Goal: Task Accomplishment & Management: Manage account settings

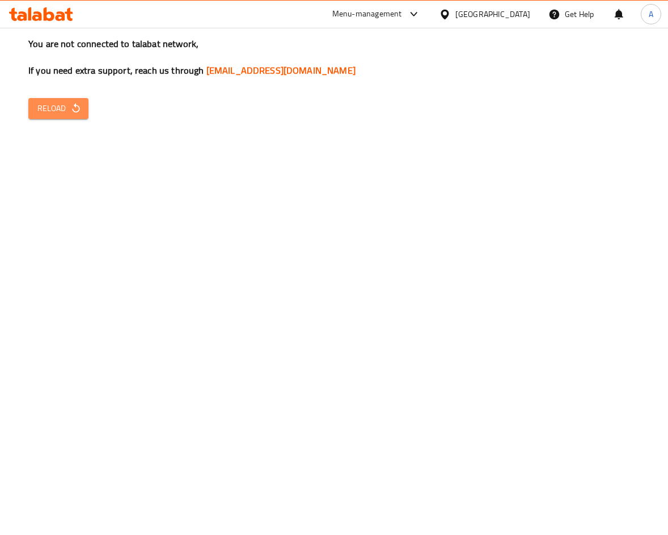
click at [71, 104] on icon "button" at bounding box center [75, 108] width 11 height 11
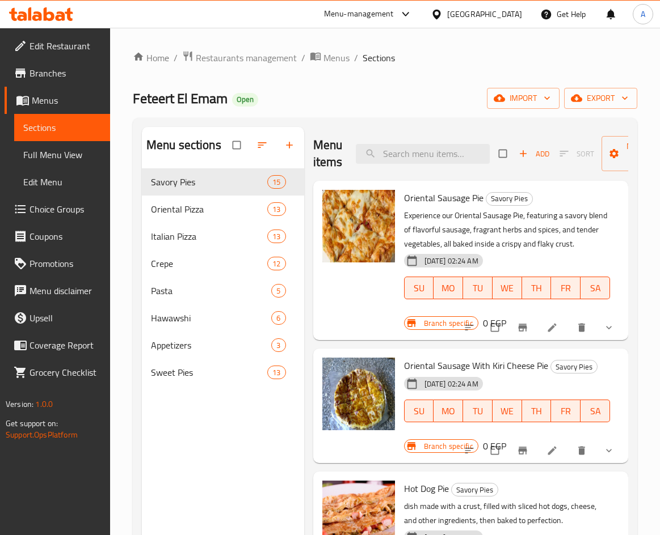
click at [48, 154] on span "Full Menu View" at bounding box center [62, 155] width 78 height 14
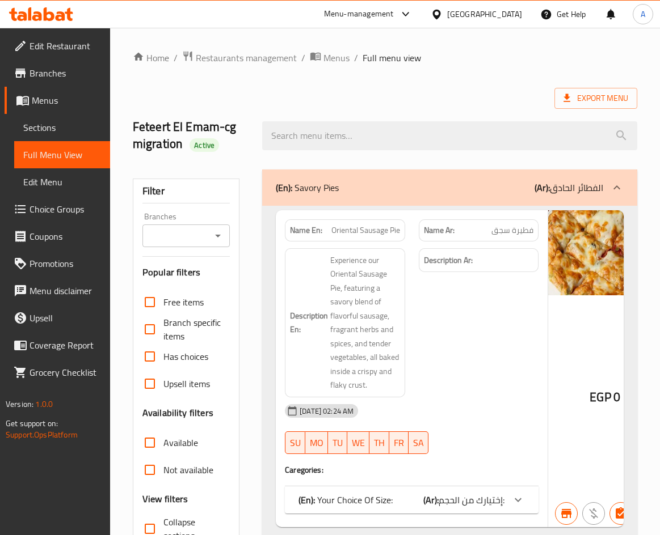
click at [216, 248] on div "Filter Branches Branches Popular filters Free items Branch specific items Has c…" at bounding box center [186, 388] width 107 height 419
click at [221, 235] on icon "Open" at bounding box center [218, 236] width 14 height 14
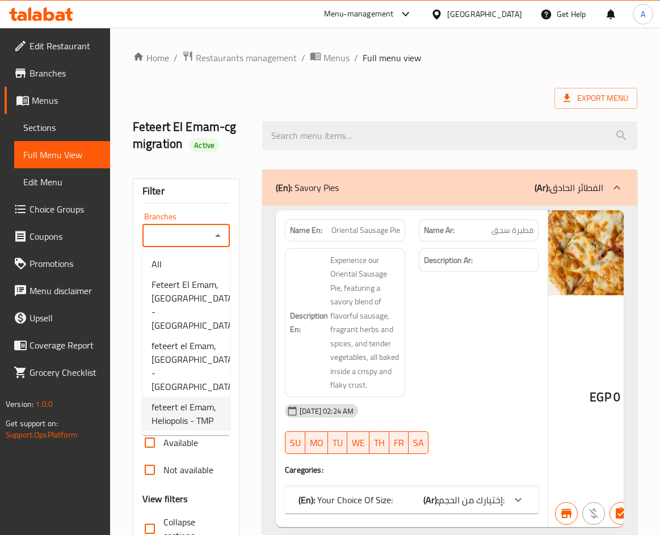
click at [197, 400] on span "feteert el Emam, Heliopolis - TMP" at bounding box center [185, 413] width 69 height 27
type input "feteert el Emam, Heliopolis - TMP"
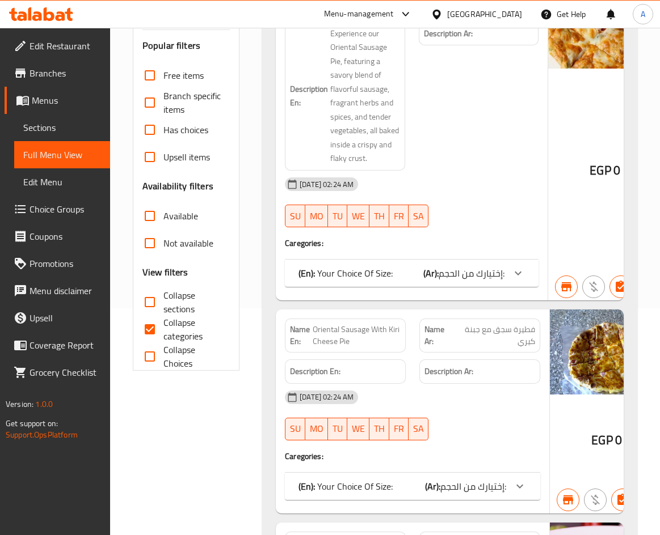
scroll to position [113, 0]
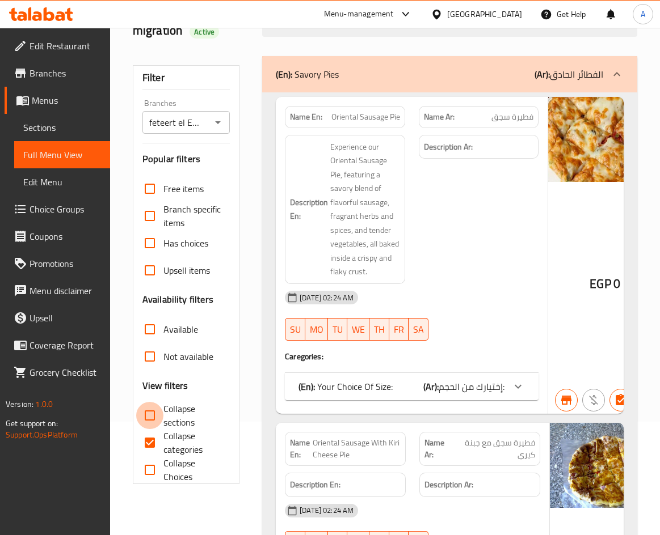
click at [150, 415] on input "Collapse sections" at bounding box center [149, 415] width 27 height 27
checkbox input "true"
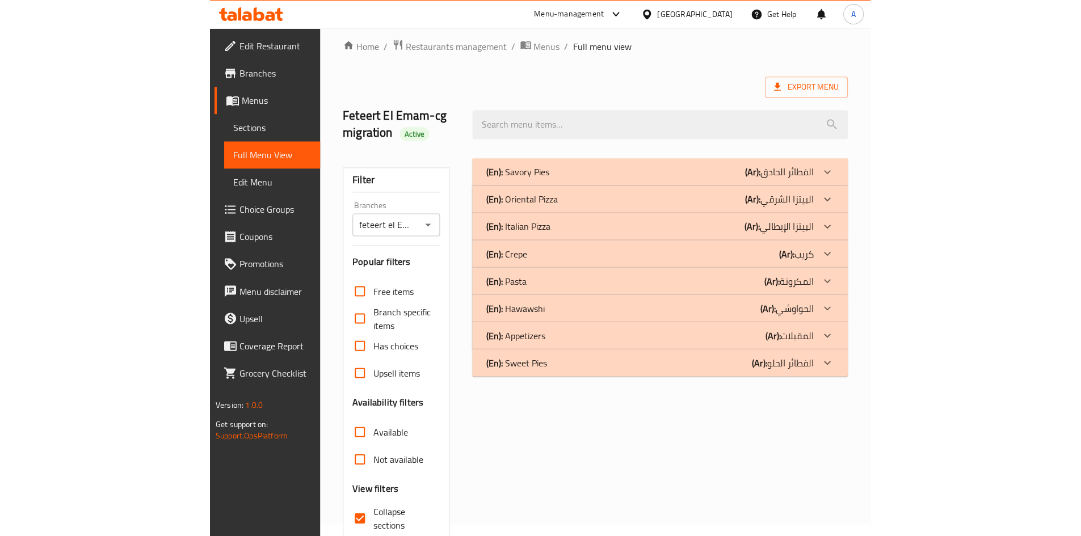
scroll to position [0, 0]
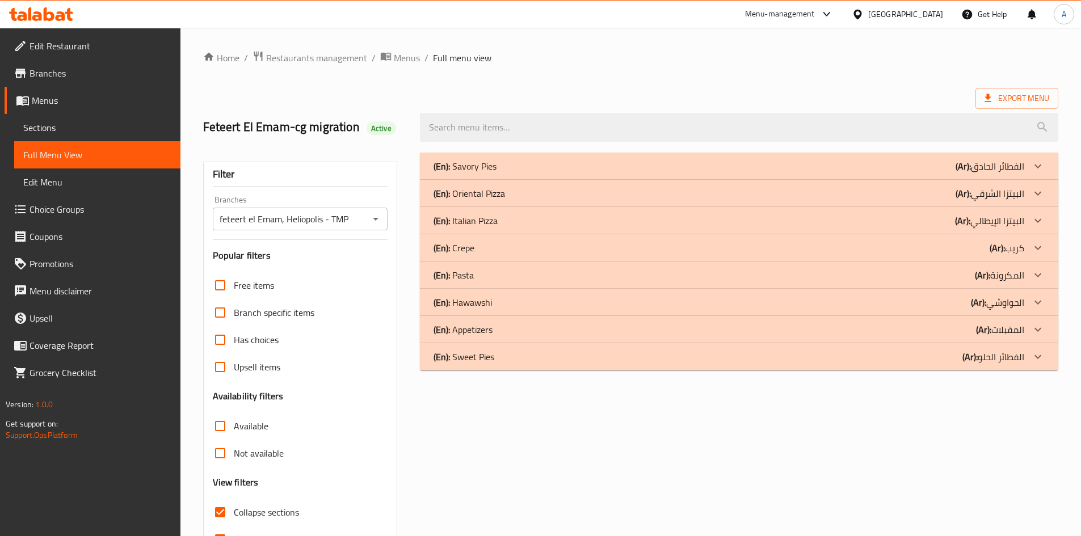
click at [567, 161] on div "(En): Savory Pies (Ar): الفطائر الحادق" at bounding box center [728, 166] width 590 height 14
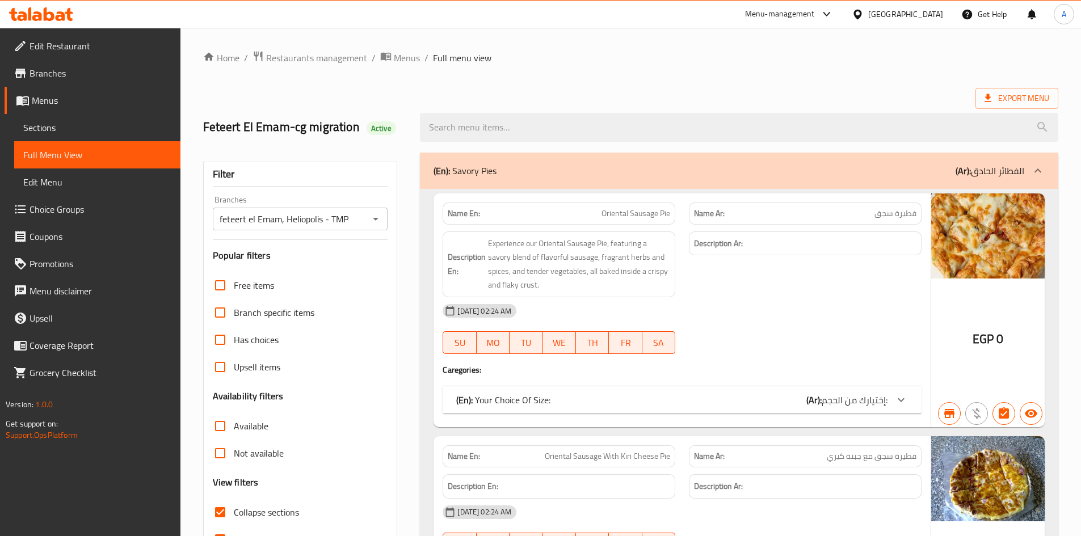
scroll to position [170, 0]
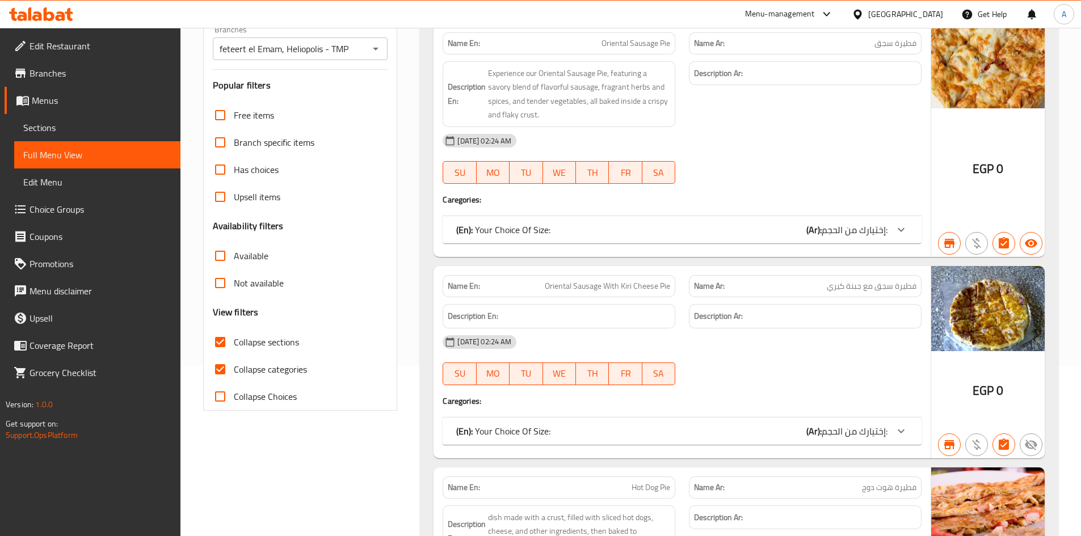
click at [259, 371] on span "Collapse categories" at bounding box center [270, 369] width 73 height 14
click at [234, 371] on input "Collapse categories" at bounding box center [219, 369] width 27 height 27
checkbox input "false"
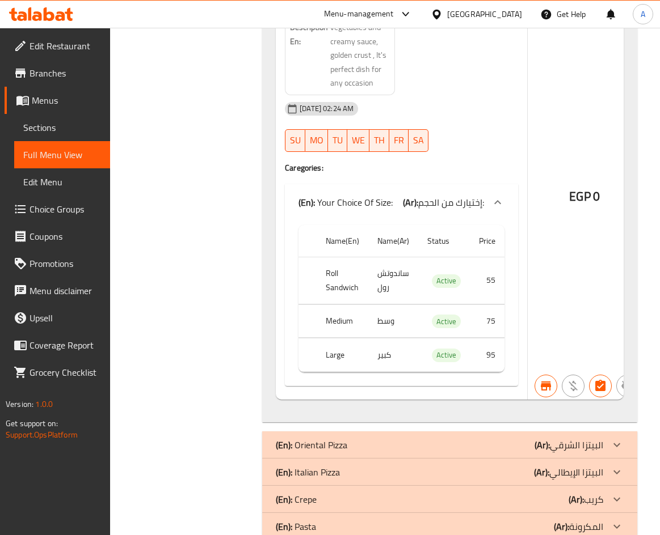
scroll to position [22271, 0]
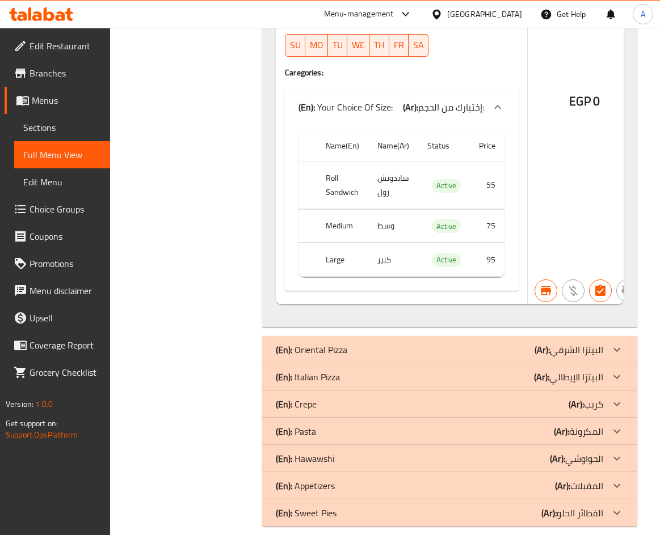
click at [361, 343] on div "(En): Oriental Pizza (Ar): البيتزا الشرقي" at bounding box center [439, 350] width 327 height 14
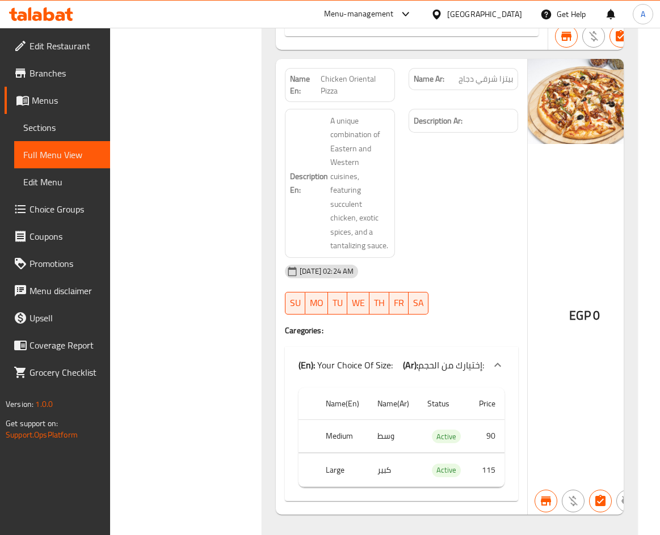
scroll to position [38576, 0]
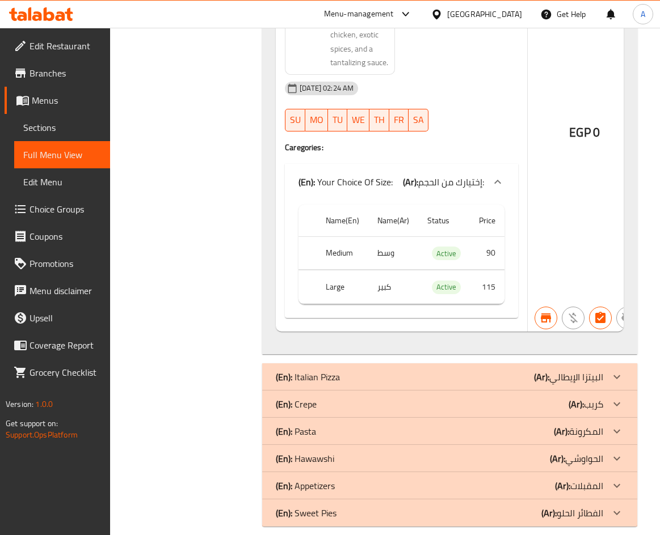
click at [526, 370] on div "(En): Italian Pizza (Ar): البيتزا الإيطالي" at bounding box center [439, 377] width 327 height 14
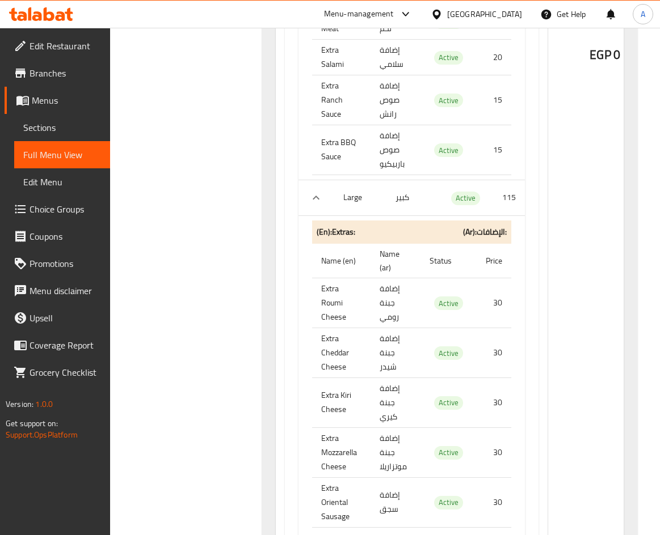
scroll to position [55685, 0]
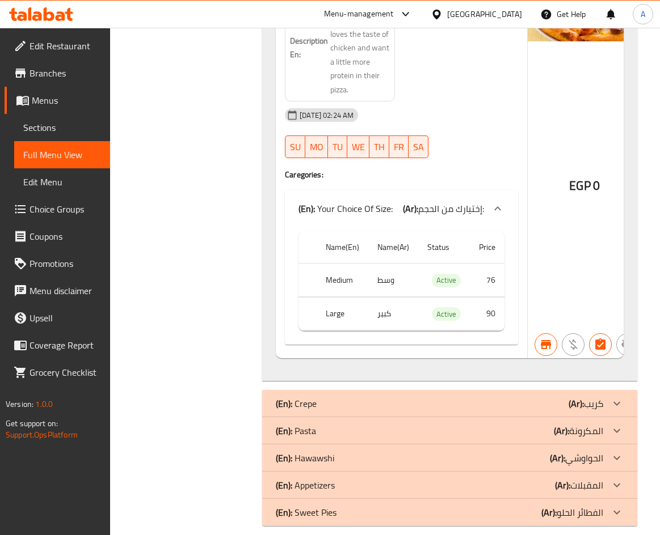
click at [419, 397] on div "(En): Crepe (Ar): كريب" at bounding box center [439, 404] width 327 height 14
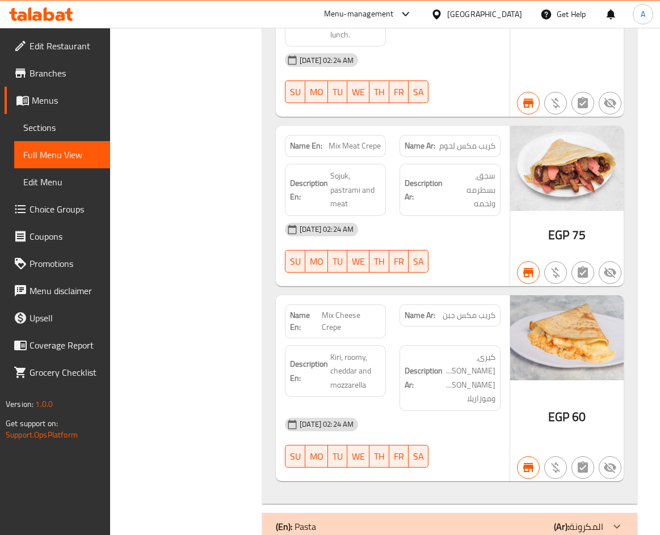
scroll to position [58588, 0]
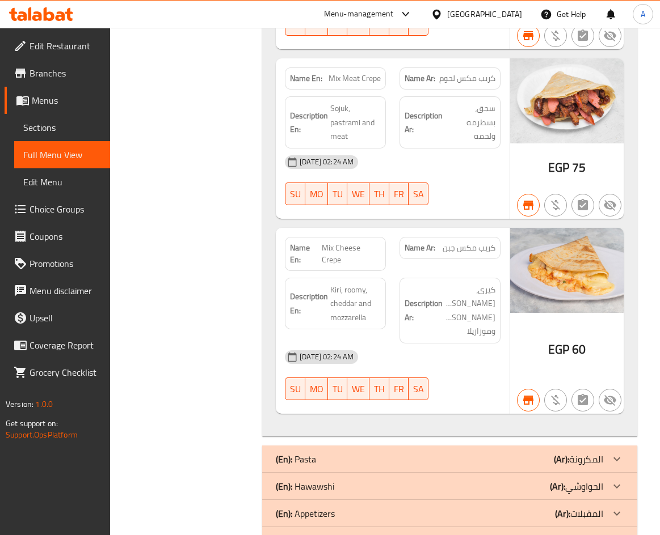
click at [531, 453] on div "(En): Pasta (Ar): المكرونة" at bounding box center [439, 460] width 327 height 14
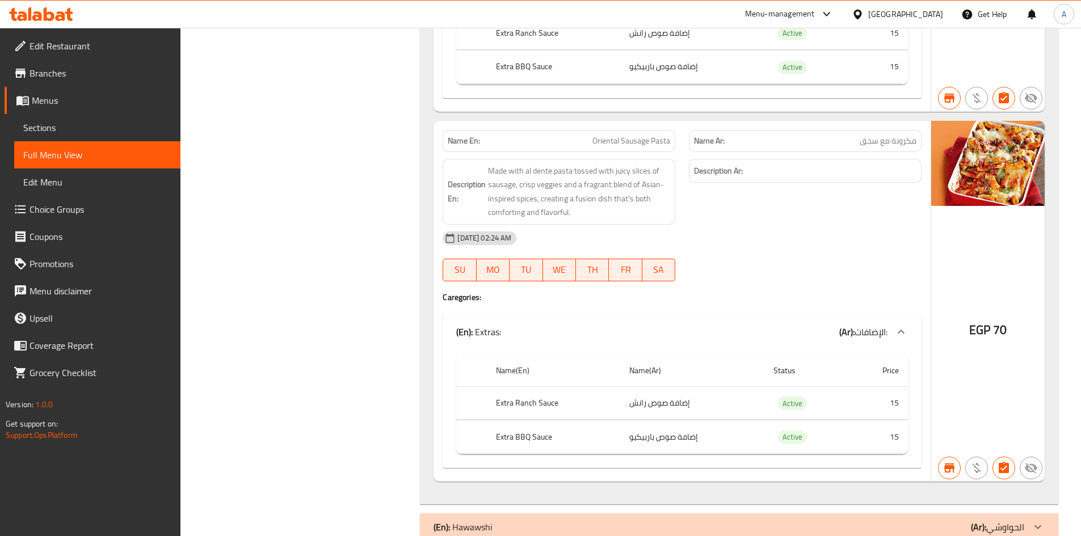
scroll to position [38495, 0]
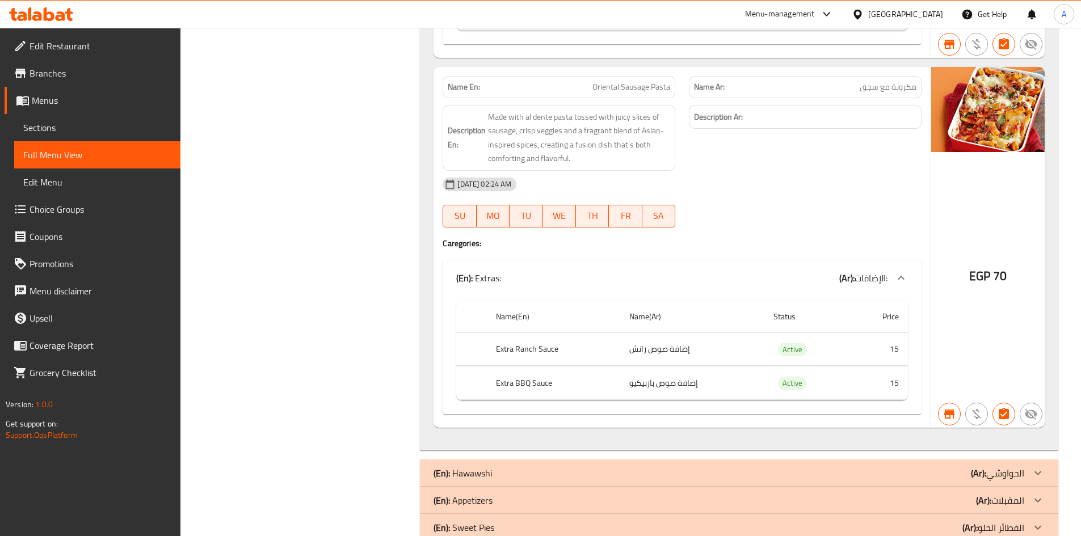
click at [668, 466] on div "(En): Hawawshi (Ar): الحواوشي" at bounding box center [728, 473] width 590 height 14
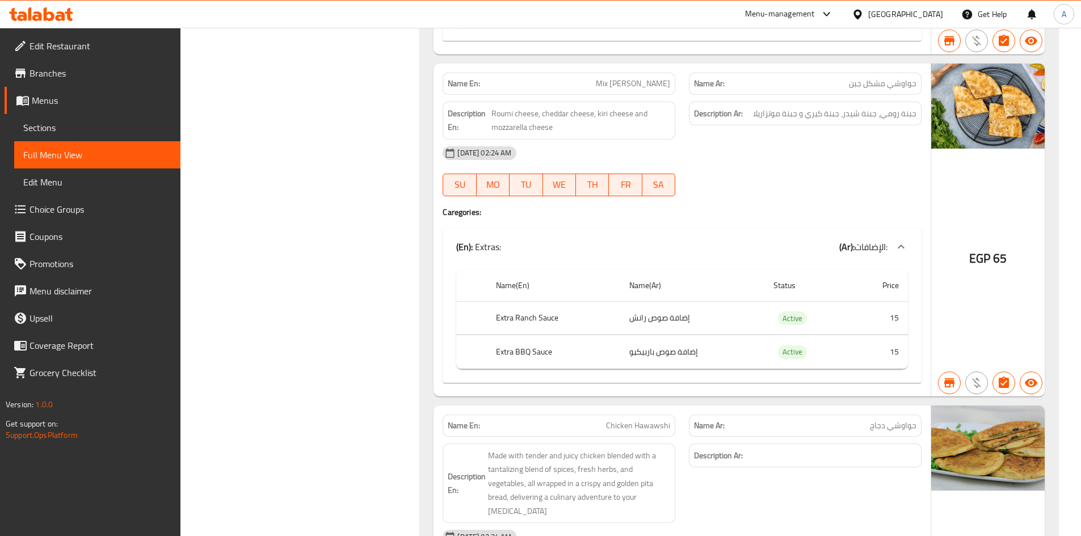
scroll to position [39743, 0]
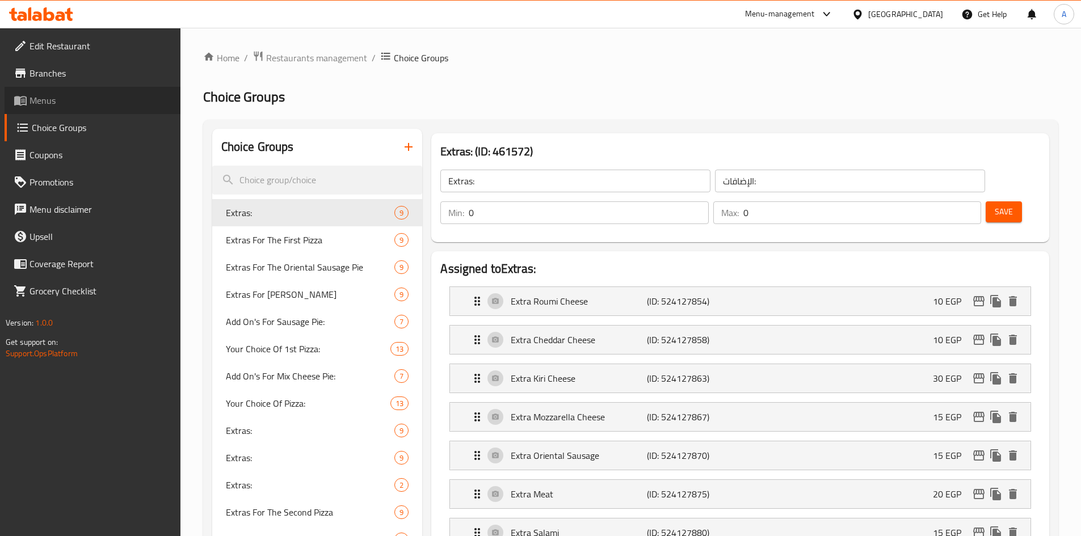
click at [63, 100] on span "Menus" at bounding box center [100, 101] width 142 height 14
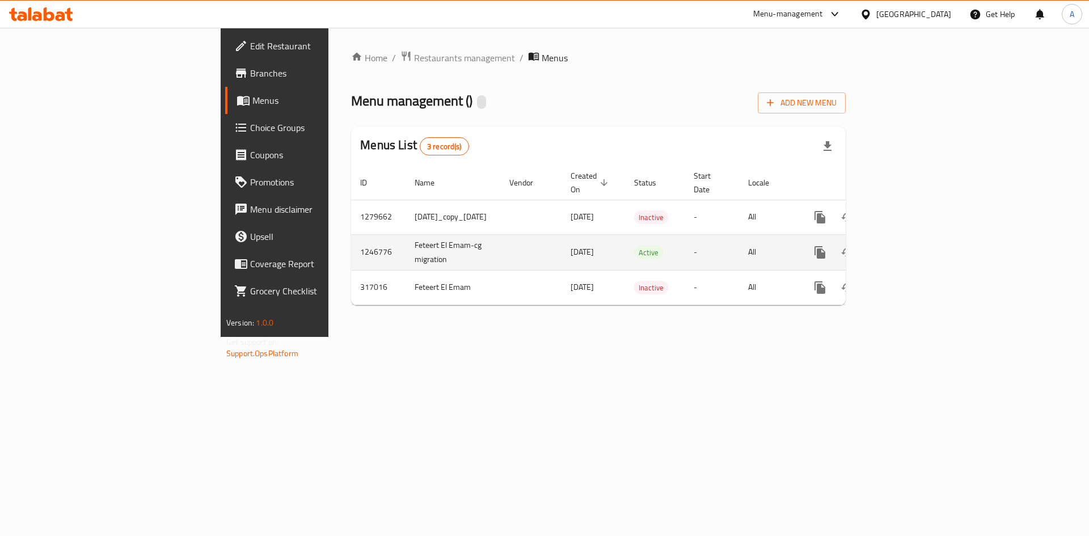
click at [659, 239] on link "enhanced table" at bounding box center [901, 252] width 27 height 27
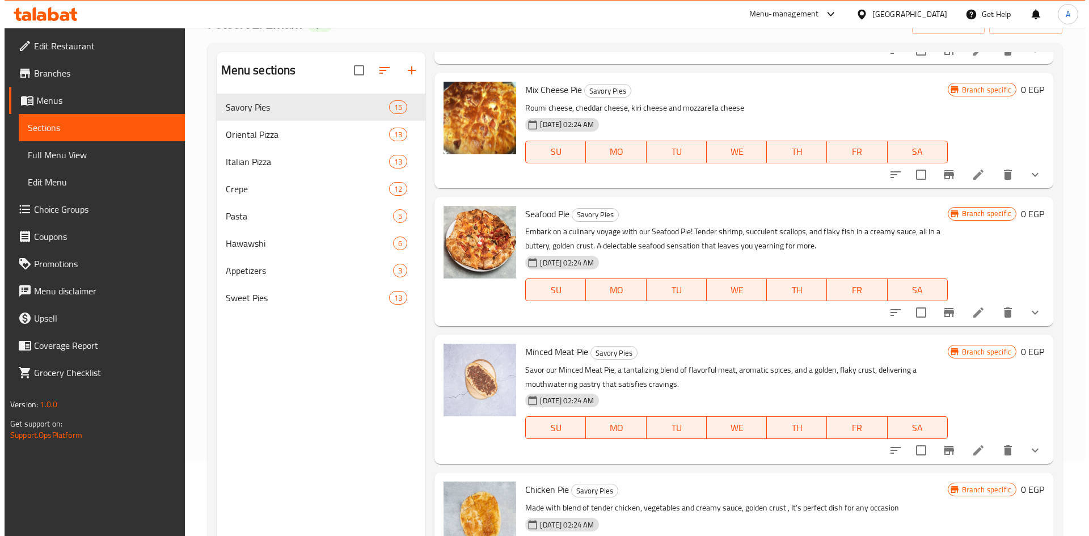
scroll to position [159, 0]
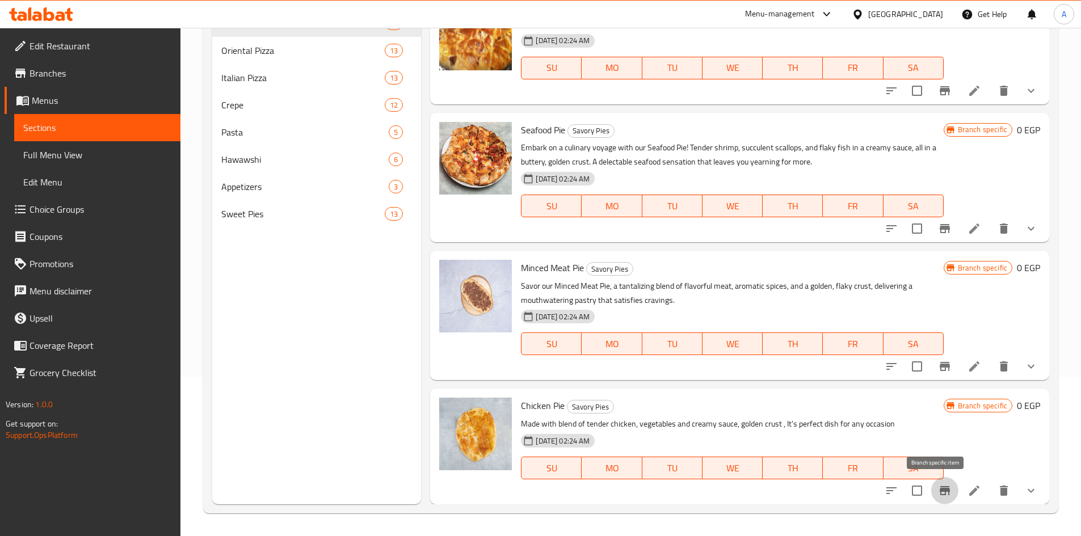
click at [659, 487] on icon "Branch-specific-item" at bounding box center [944, 490] width 10 height 9
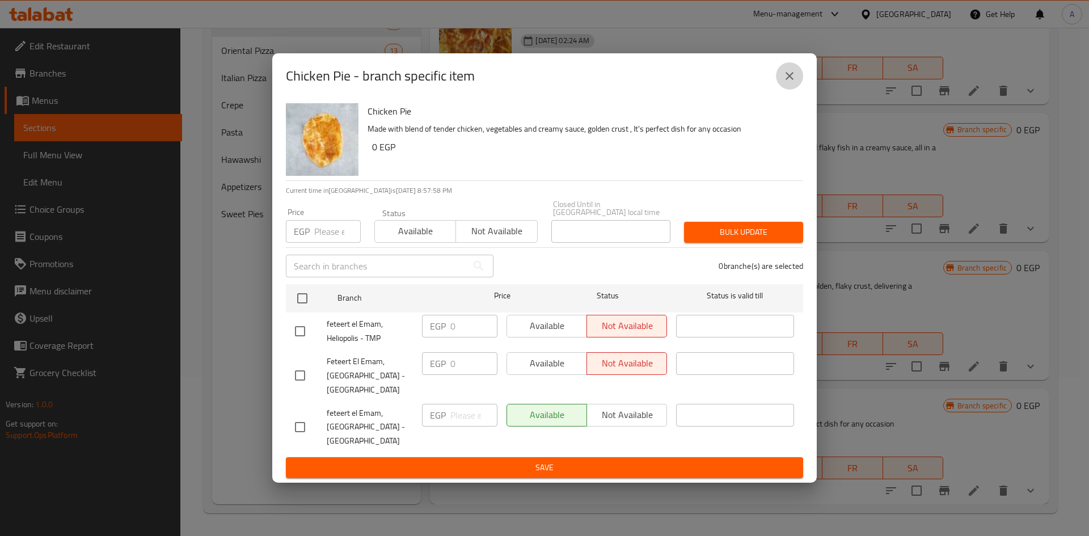
click at [659, 83] on icon "close" at bounding box center [790, 76] width 14 height 14
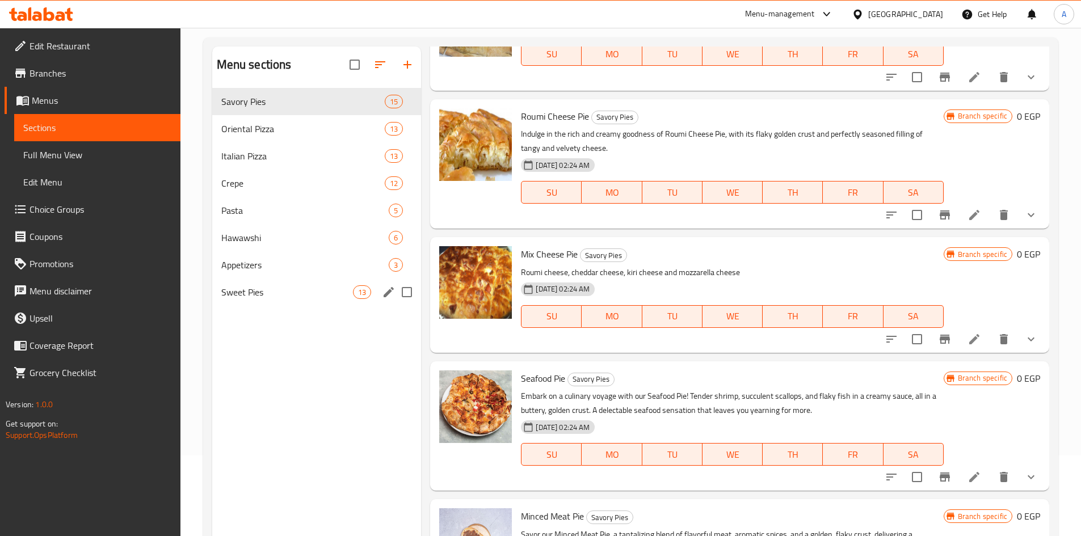
scroll to position [0, 0]
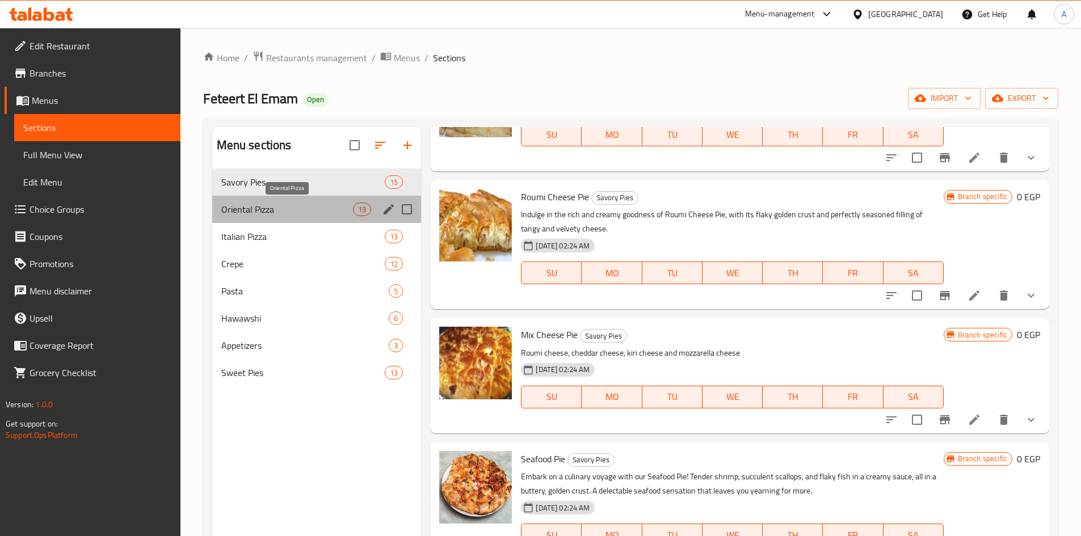
click at [267, 208] on span "Oriental Pizza" at bounding box center [287, 209] width 132 height 14
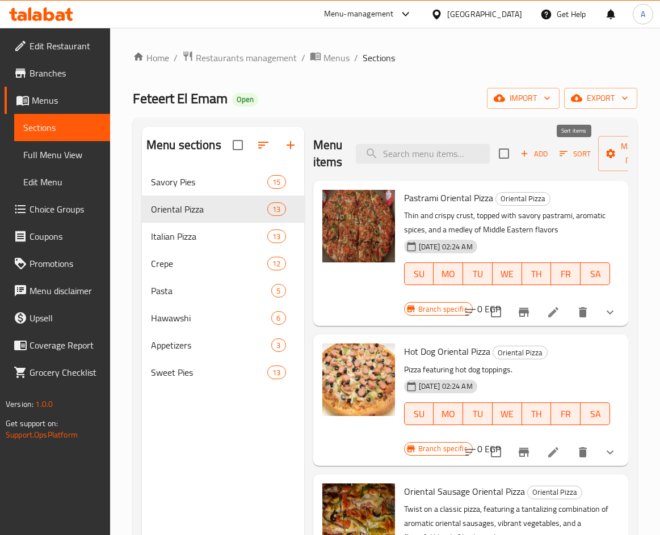
click at [572, 147] on span "Sort" at bounding box center [574, 153] width 31 height 13
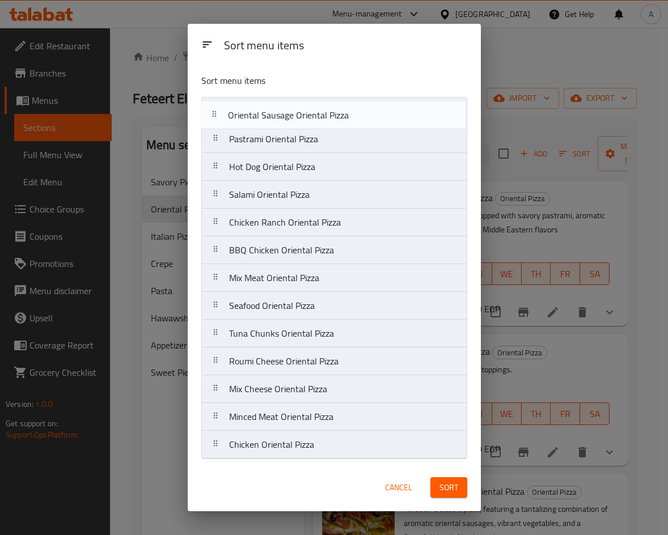
drag, startPoint x: 333, startPoint y: 176, endPoint x: 332, endPoint y: 121, distance: 54.5
click at [332, 121] on nav "Pastrami Oriental Pizza Hot Dog Oriental Pizza Oriental Sausage Oriental Pizza …" at bounding box center [334, 278] width 266 height 362
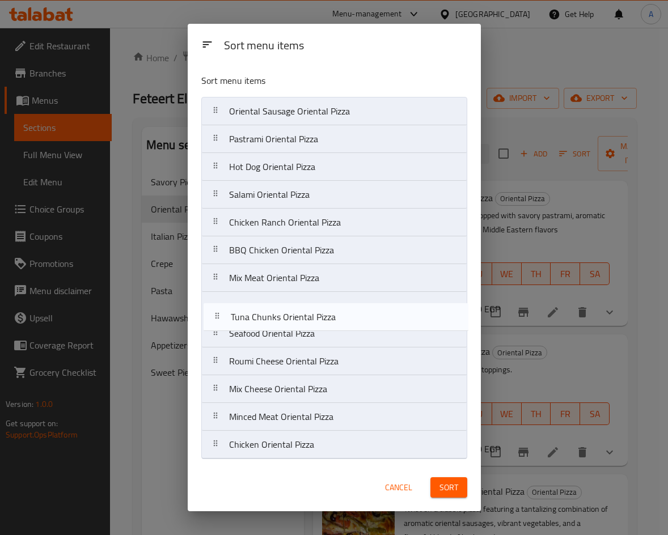
drag, startPoint x: 322, startPoint y: 328, endPoint x: 323, endPoint y: 305, distance: 22.7
click at [323, 305] on nav "Oriental Sausage Oriental Pizza Pastrami Oriental Pizza Hot Dog Oriental Pizza …" at bounding box center [334, 278] width 266 height 362
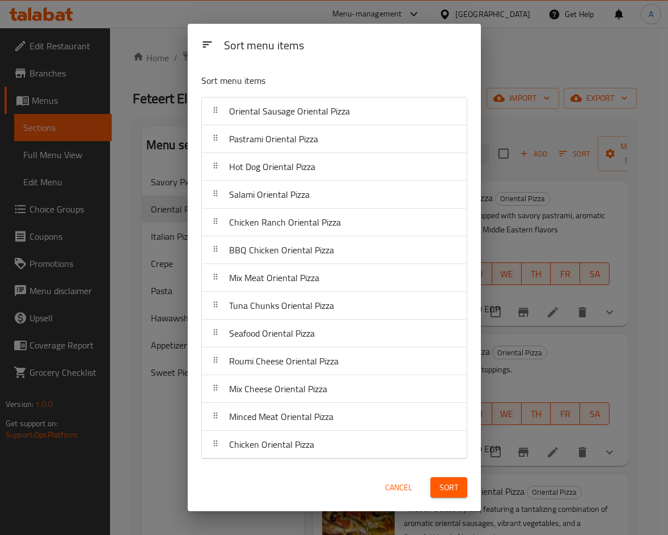
click at [436, 491] on button "Sort" at bounding box center [449, 488] width 37 height 21
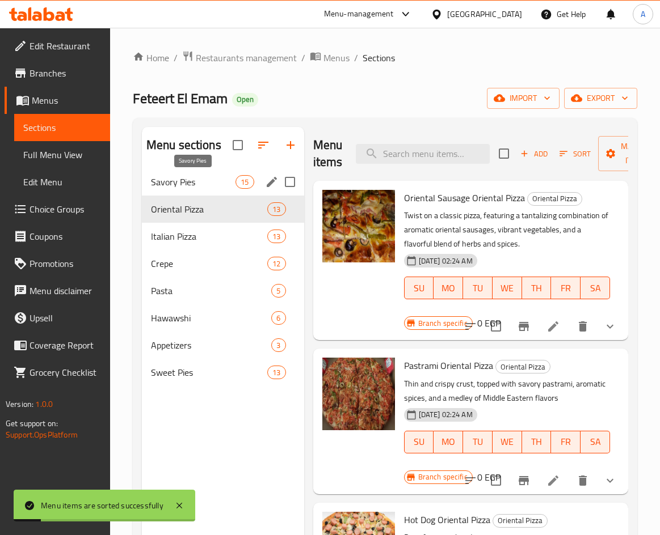
click at [224, 183] on span "Savory Pies" at bounding box center [193, 182] width 85 height 14
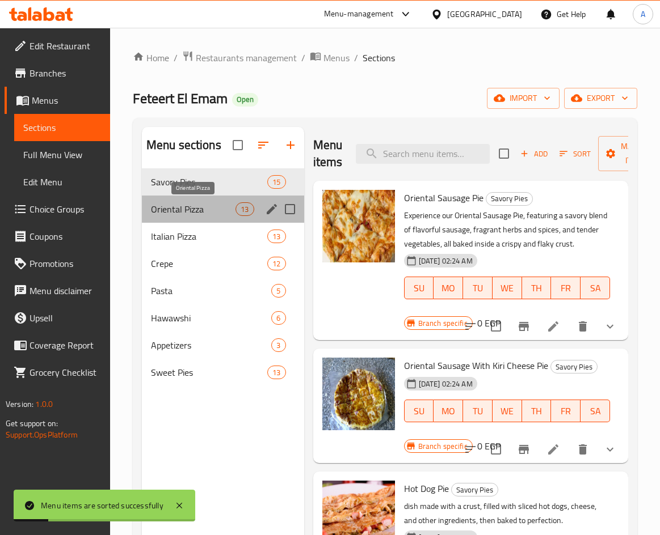
click at [217, 206] on span "Oriental Pizza" at bounding box center [193, 209] width 85 height 14
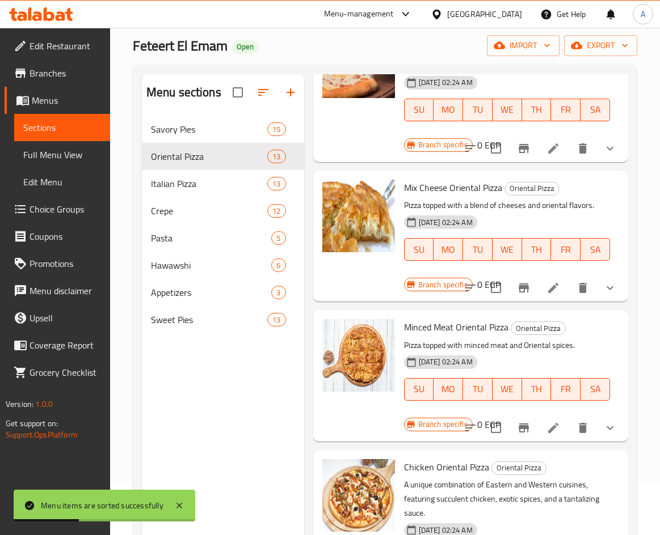
scroll to position [159, 0]
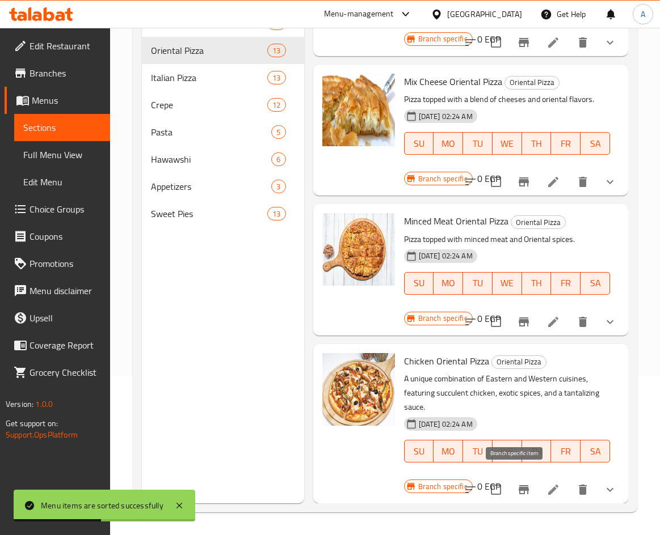
click at [510, 479] on button "Branch-specific-item" at bounding box center [523, 489] width 27 height 27
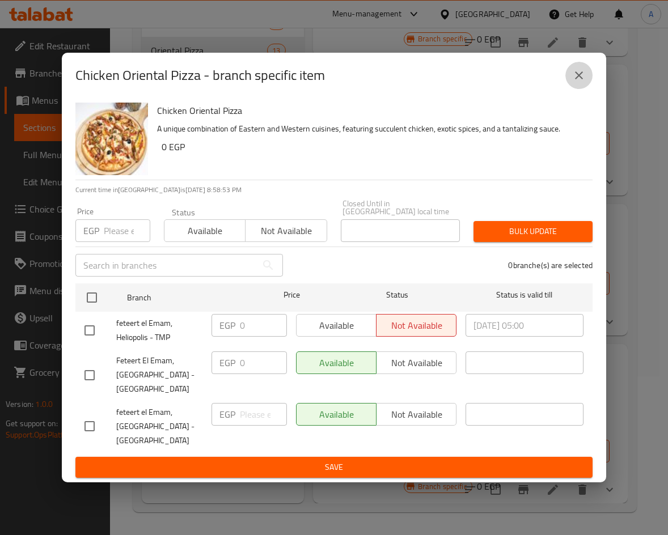
click at [586, 79] on button "close" at bounding box center [578, 75] width 27 height 27
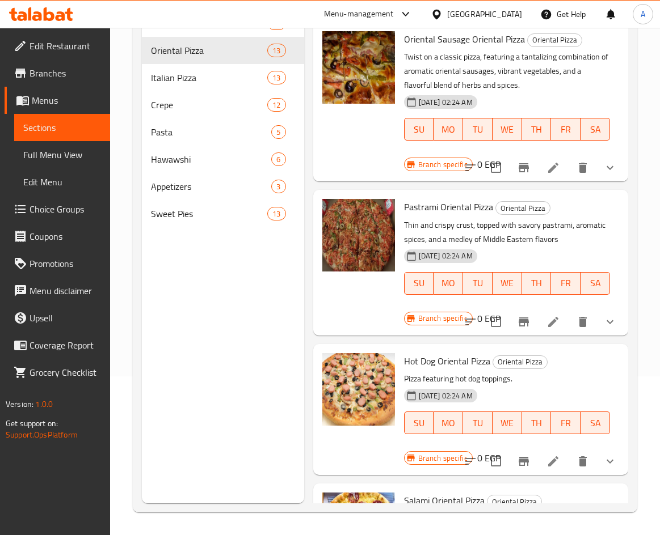
scroll to position [0, 0]
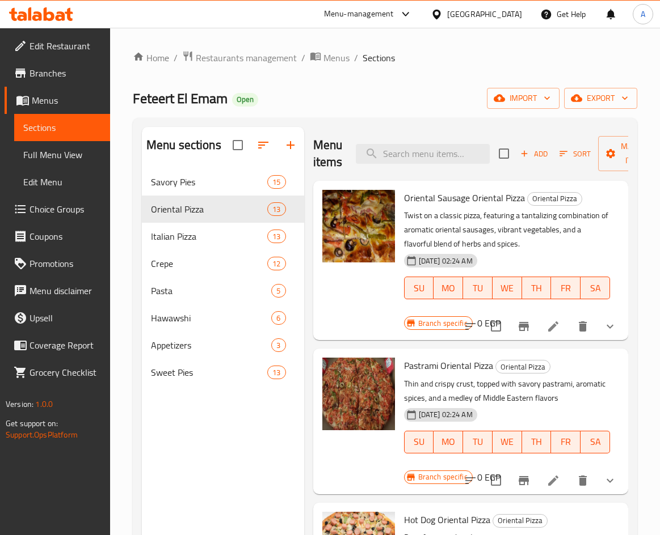
click at [603, 323] on icon "show more" at bounding box center [610, 327] width 14 height 14
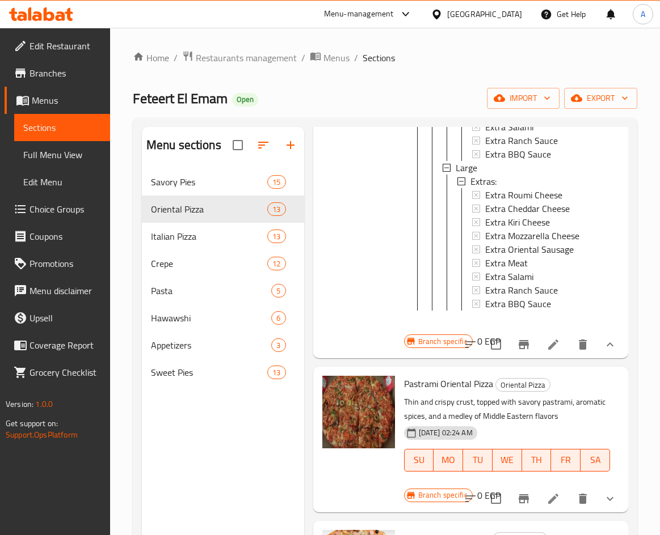
scroll to position [170, 0]
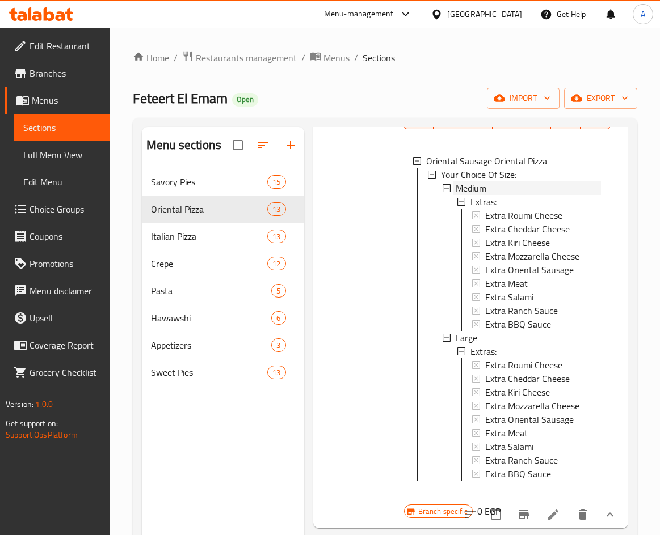
click at [474, 193] on span "Medium" at bounding box center [470, 189] width 31 height 14
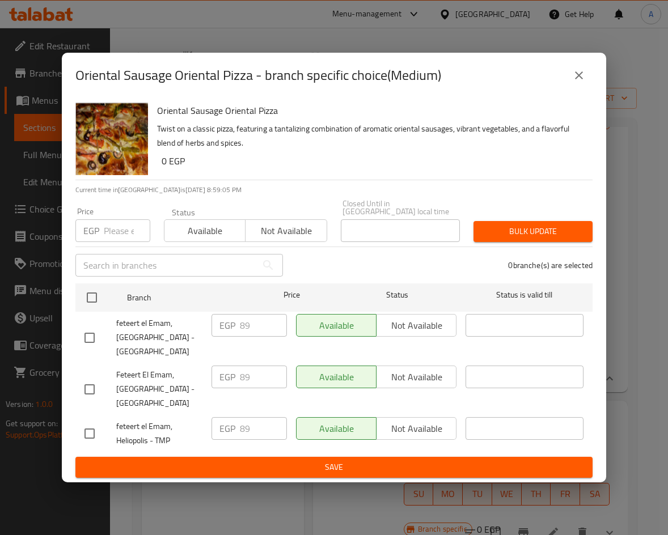
click at [86, 428] on input "checkbox" at bounding box center [90, 434] width 24 height 24
checkbox input "true"
click at [244, 422] on input "89" at bounding box center [263, 428] width 47 height 23
drag, startPoint x: 249, startPoint y: 422, endPoint x: 208, endPoint y: 413, distance: 41.7
click at [210, 416] on div "EGP 89 ​" at bounding box center [249, 434] width 85 height 42
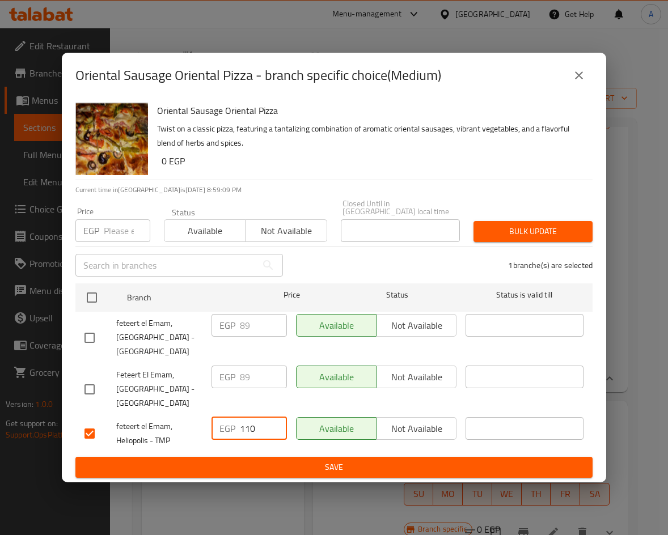
type input "110"
click at [319, 461] on span "Save" at bounding box center [334, 468] width 499 height 14
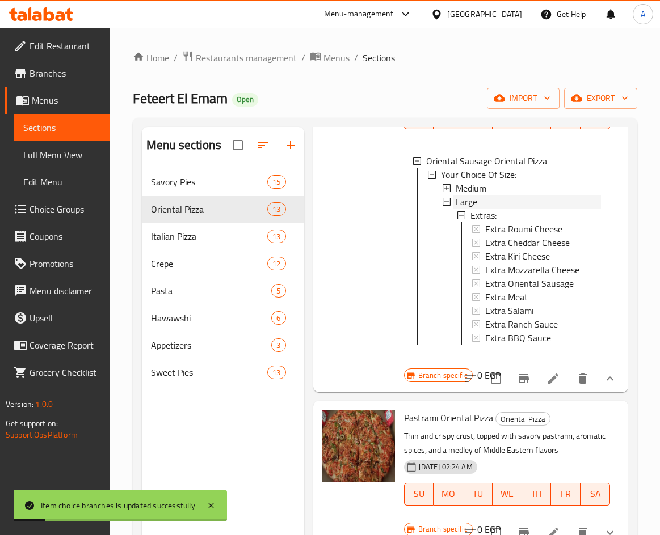
click at [484, 202] on div "Large" at bounding box center [527, 202] width 145 height 14
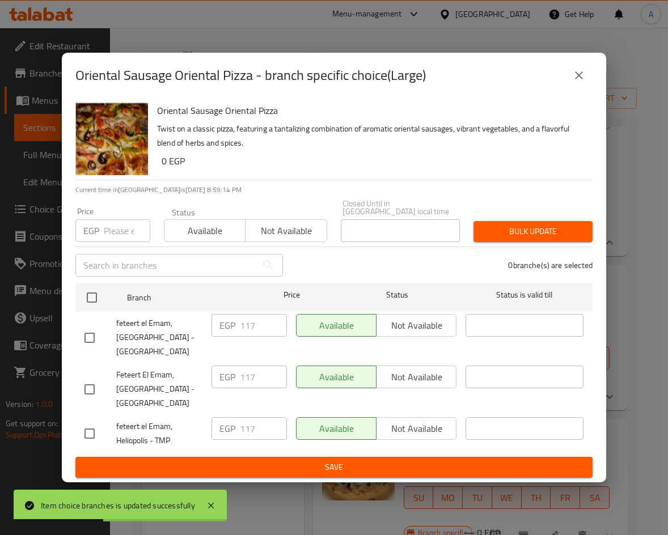
click at [88, 429] on input "checkbox" at bounding box center [90, 434] width 24 height 24
checkbox input "true"
drag, startPoint x: 263, startPoint y: 420, endPoint x: 191, endPoint y: 420, distance: 72.0
click at [192, 420] on div "feteert el Emam, Heliopolis - TMP EGP 117 ​ Available Not available ​" at bounding box center [334, 434] width 508 height 42
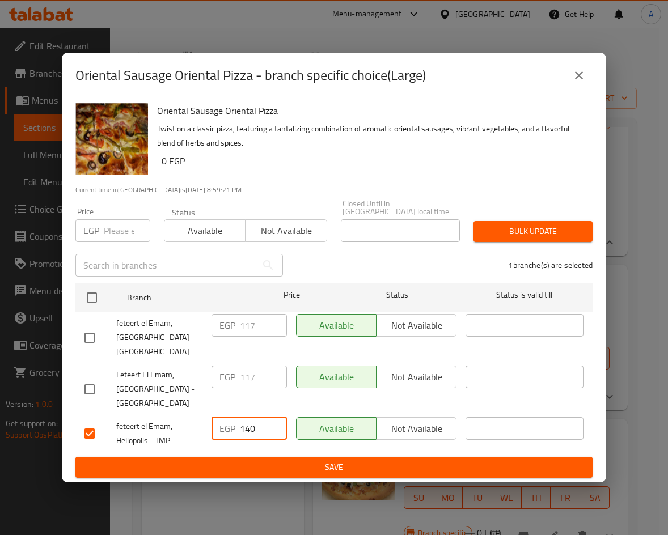
type input "140"
click at [441, 457] on button "Save" at bounding box center [333, 467] width 517 height 21
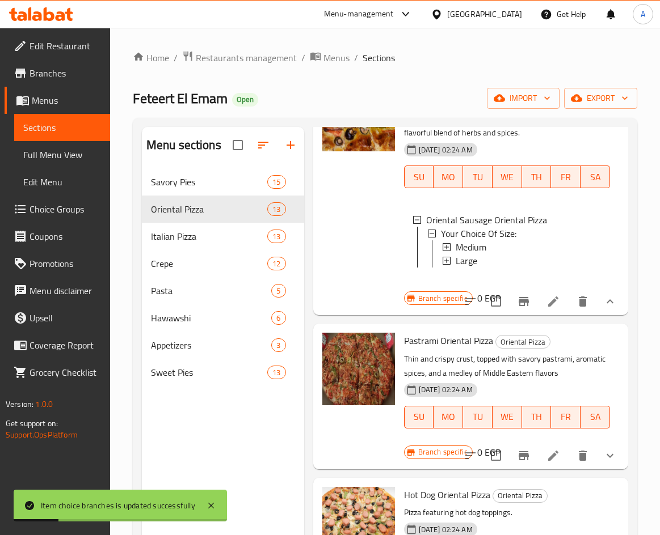
scroll to position [113, 0]
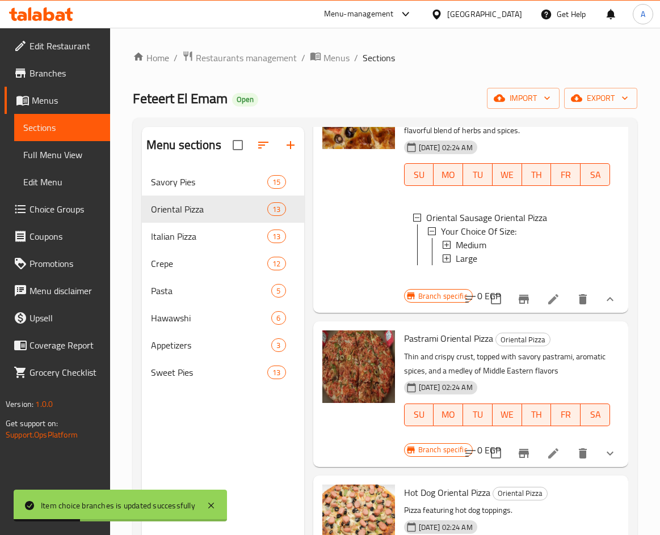
click at [604, 456] on icon "show more" at bounding box center [610, 454] width 14 height 14
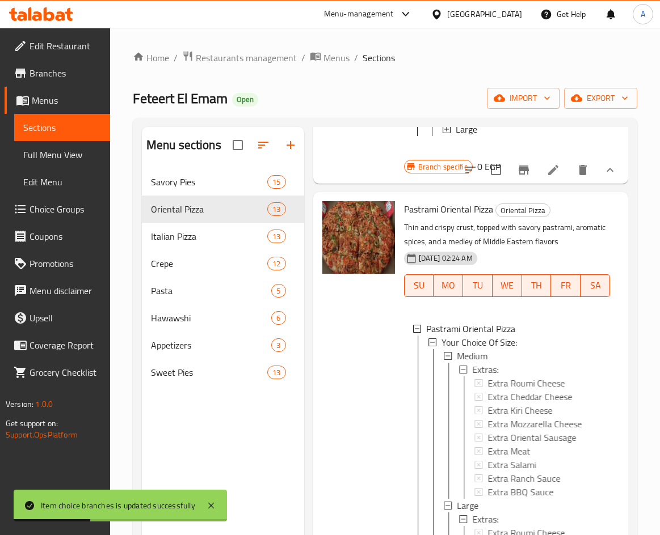
scroll to position [284, 0]
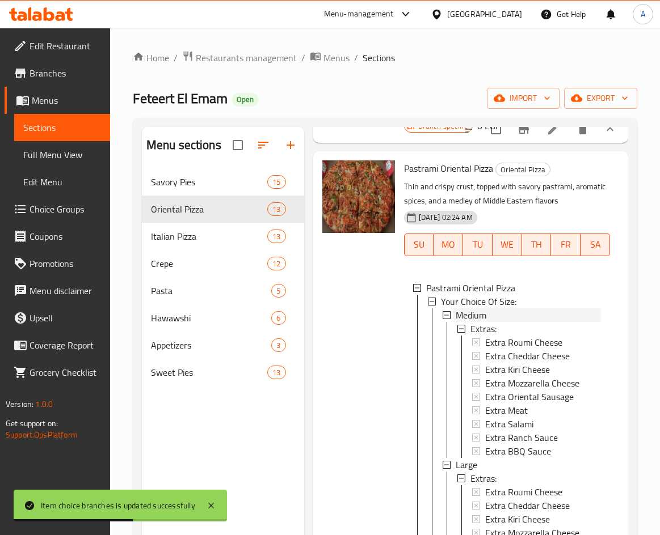
click at [513, 321] on div "Medium" at bounding box center [527, 316] width 145 height 14
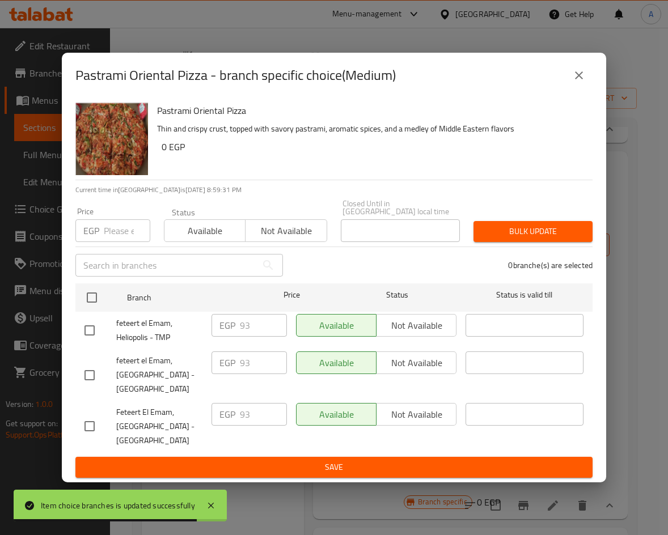
click at [83, 330] on input "checkbox" at bounding box center [90, 331] width 24 height 24
checkbox input "true"
drag, startPoint x: 254, startPoint y: 315, endPoint x: 208, endPoint y: 316, distance: 45.4
click at [210, 316] on div "EGP 93 ​" at bounding box center [249, 331] width 85 height 42
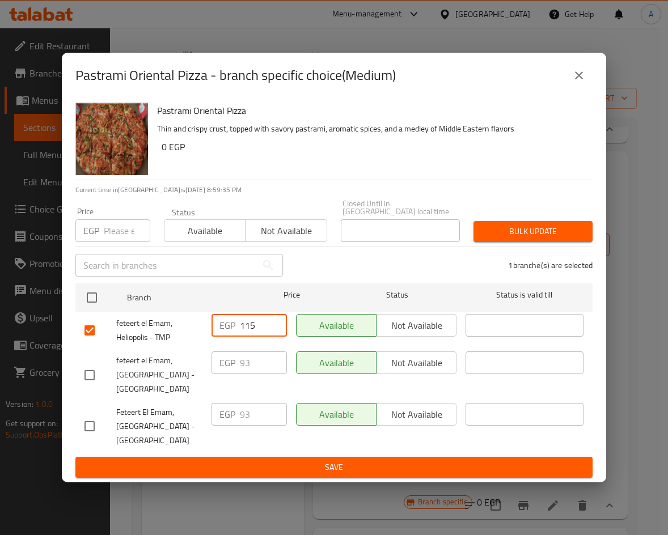
type input "115"
click at [293, 457] on button "Save" at bounding box center [333, 467] width 517 height 21
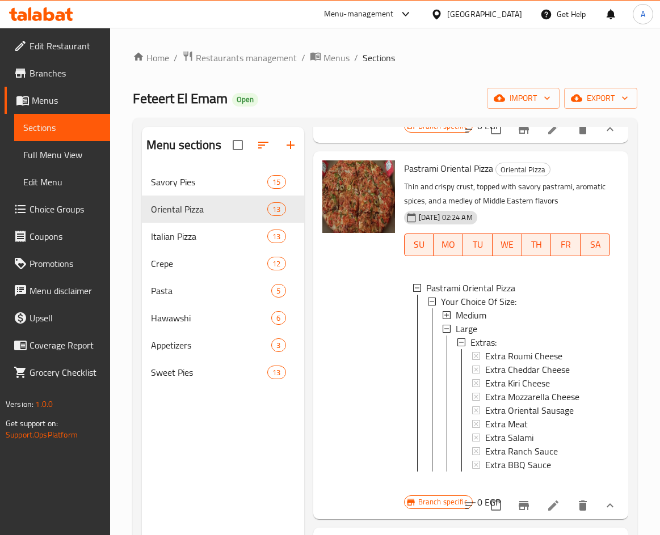
click at [486, 322] on span "Medium" at bounding box center [470, 316] width 31 height 14
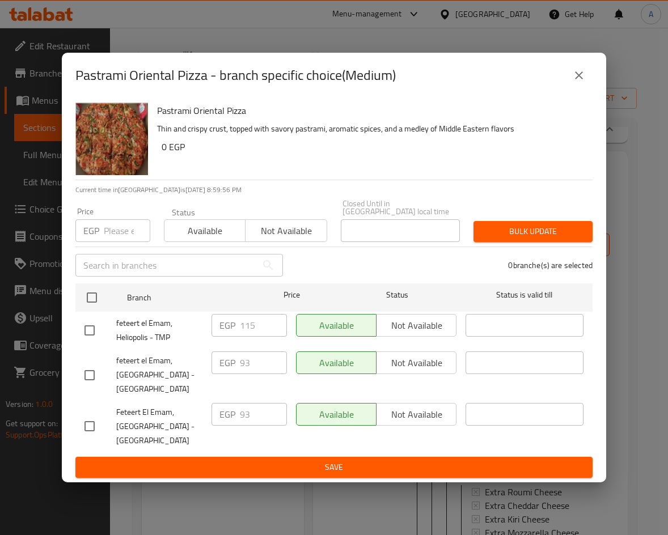
click at [577, 80] on icon "close" at bounding box center [579, 76] width 14 height 14
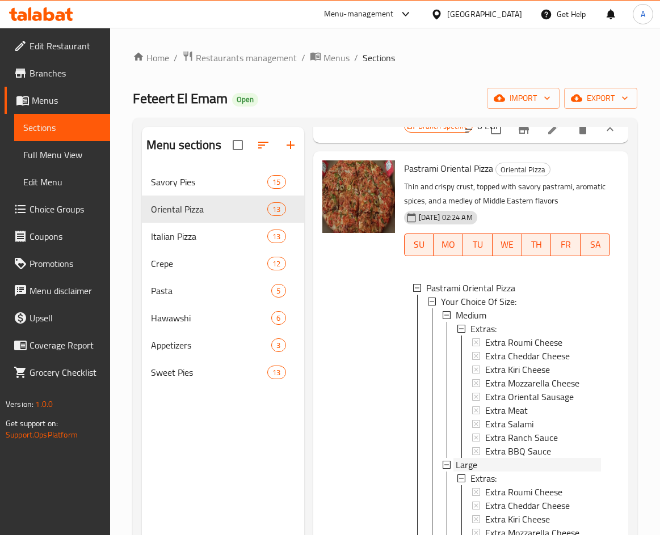
click at [479, 471] on div "Large" at bounding box center [527, 465] width 145 height 14
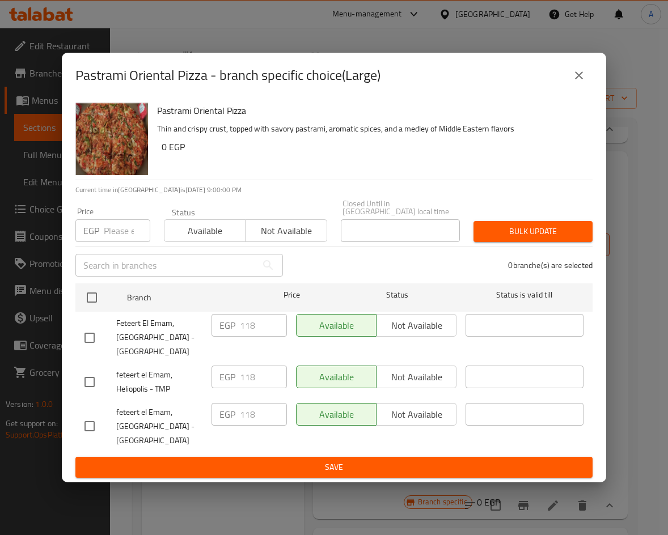
click at [86, 384] on input "checkbox" at bounding box center [90, 382] width 24 height 24
checkbox input "true"
drag, startPoint x: 261, startPoint y: 373, endPoint x: 218, endPoint y: 373, distance: 43.1
click at [218, 373] on div "EGP 118 ​" at bounding box center [249, 377] width 75 height 23
type input "150"
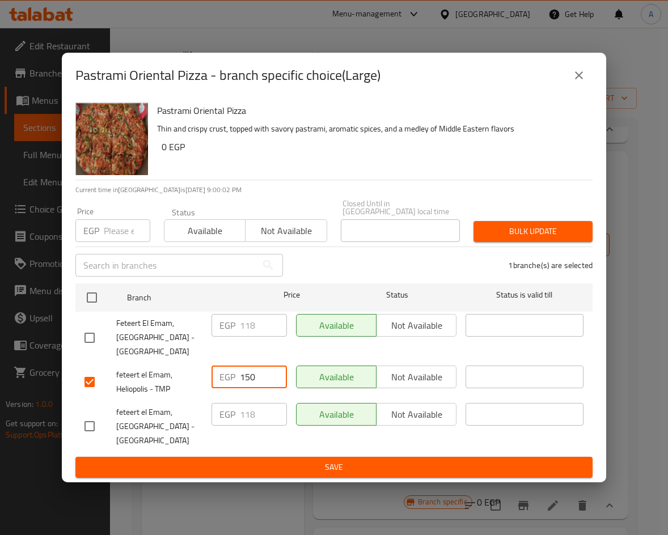
click at [452, 474] on button "Save" at bounding box center [333, 467] width 517 height 21
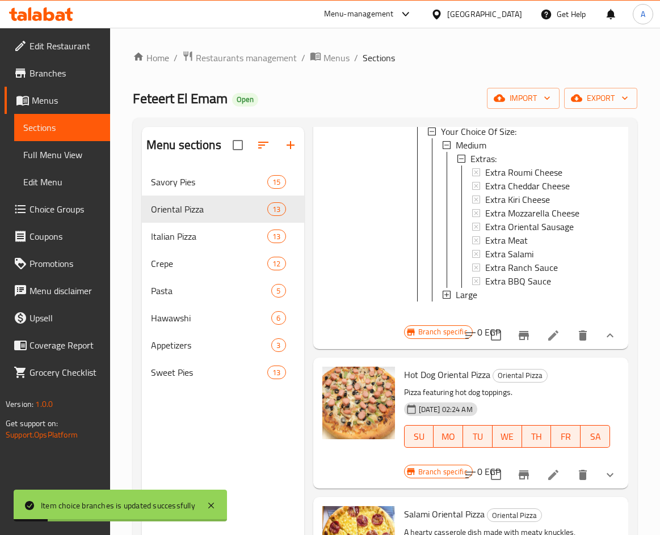
scroll to position [567, 0]
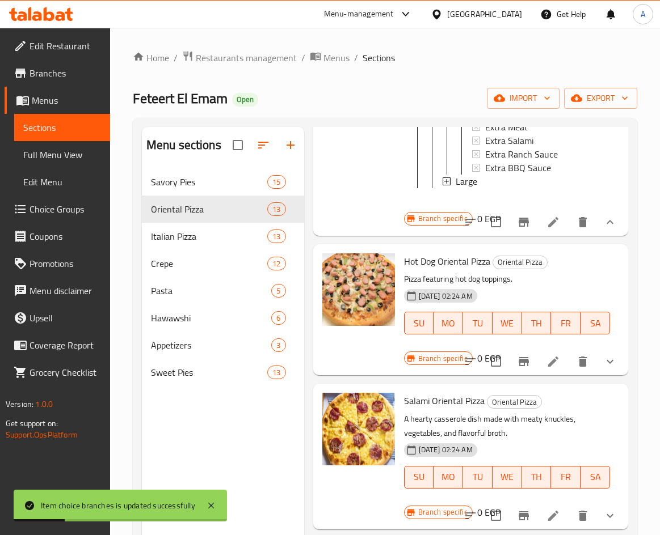
click at [605, 369] on icon "show more" at bounding box center [610, 362] width 14 height 14
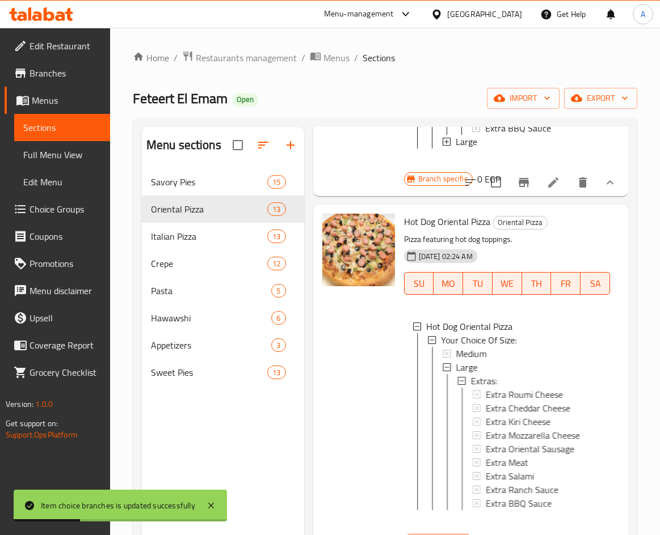
scroll to position [624, 0]
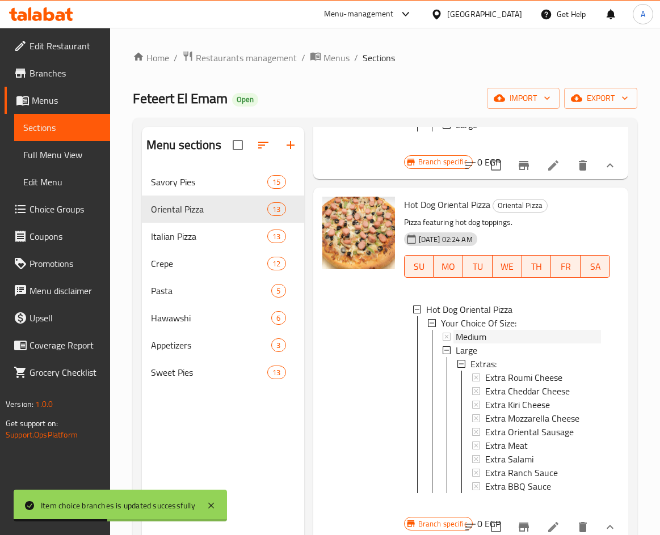
click at [487, 344] on div "Medium" at bounding box center [527, 337] width 145 height 14
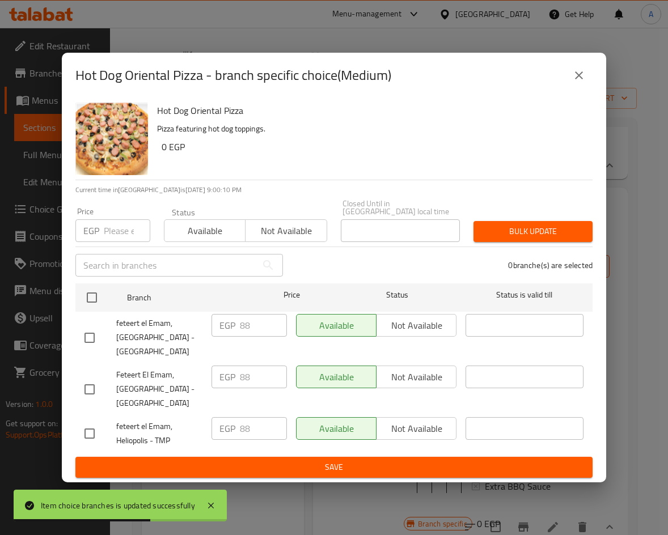
click at [86, 427] on input "checkbox" at bounding box center [90, 434] width 24 height 24
checkbox input "true"
drag, startPoint x: 251, startPoint y: 424, endPoint x: 221, endPoint y: 422, distance: 30.1
click at [221, 422] on div "EGP 88 ​" at bounding box center [249, 428] width 75 height 23
type input "115"
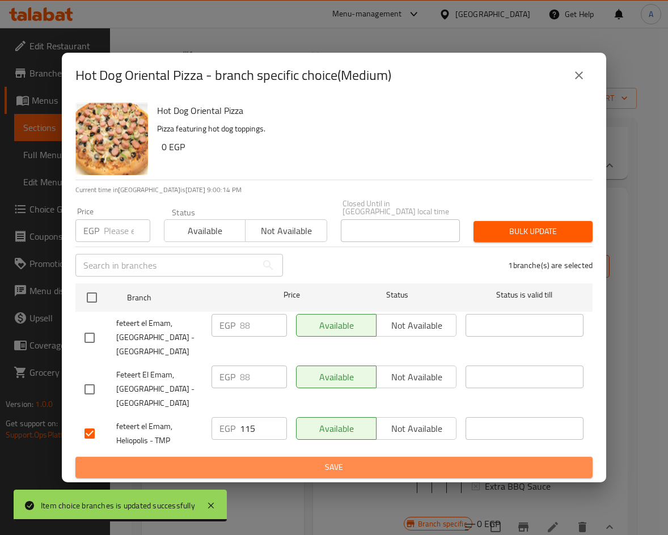
click at [297, 461] on span "Save" at bounding box center [334, 468] width 499 height 14
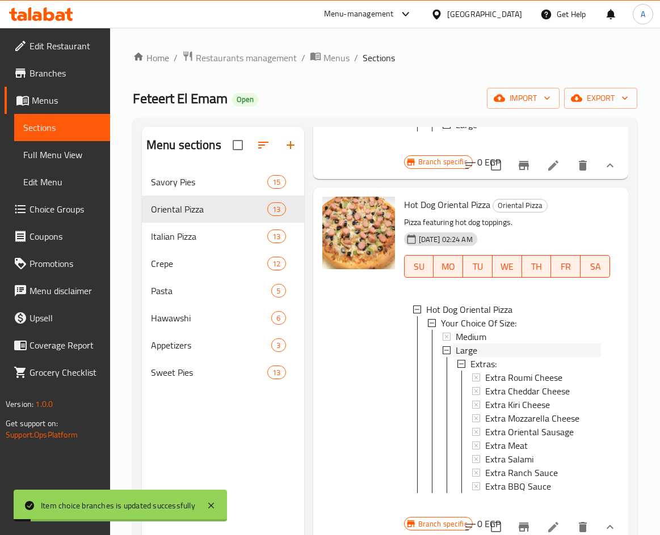
click at [491, 357] on div "Large" at bounding box center [527, 351] width 145 height 14
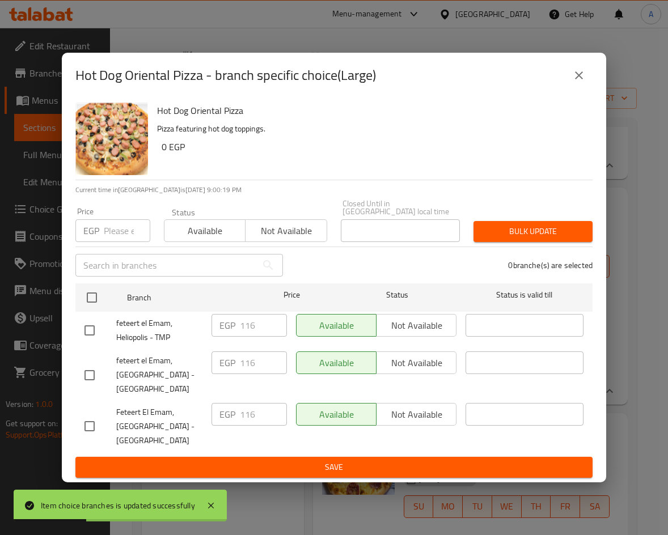
click at [98, 326] on input "checkbox" at bounding box center [90, 331] width 24 height 24
checkbox input "true"
drag, startPoint x: 255, startPoint y: 319, endPoint x: 212, endPoint y: 319, distance: 43.1
click at [212, 319] on div "EGP 116 ​" at bounding box center [249, 325] width 75 height 23
type input "140"
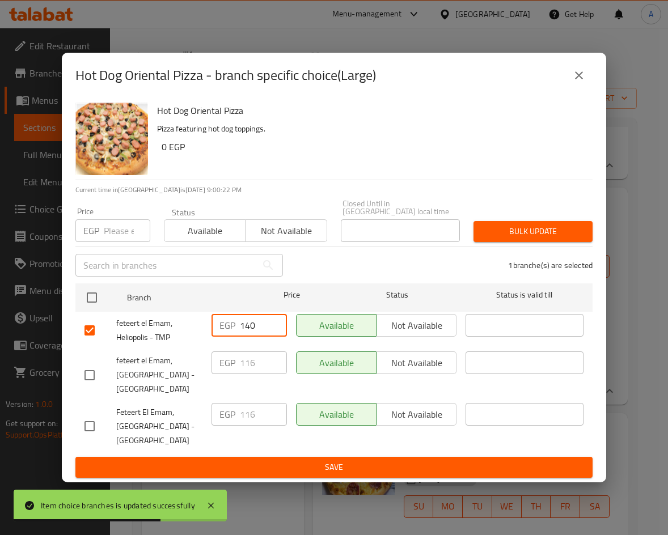
click at [316, 461] on span "Save" at bounding box center [334, 468] width 499 height 14
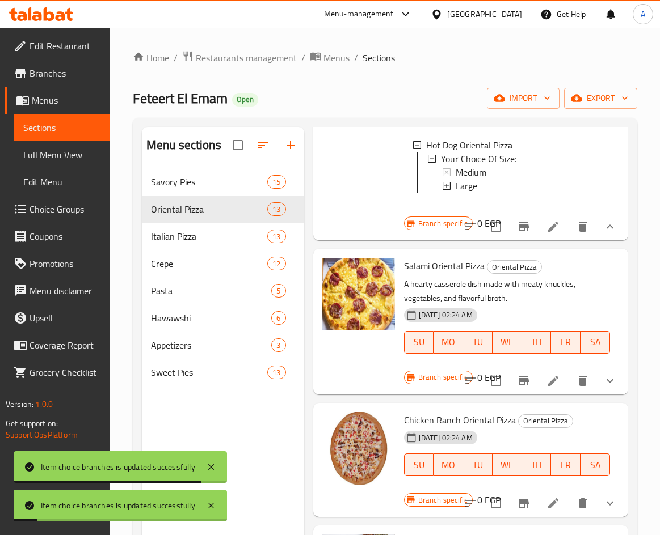
scroll to position [794, 0]
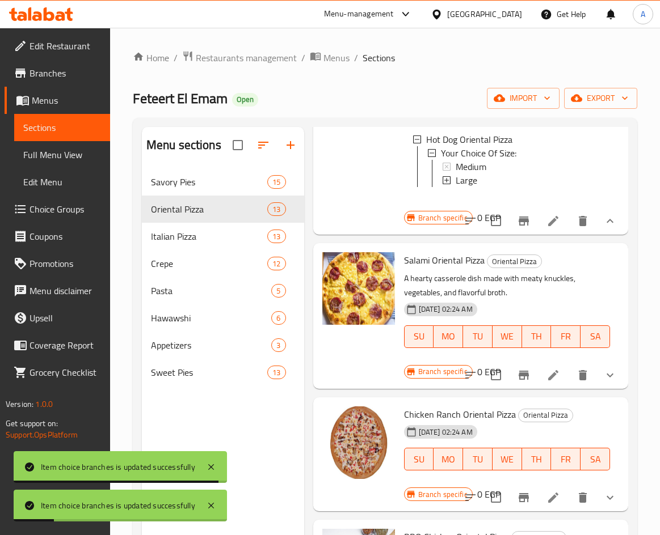
click at [606, 377] on icon "show more" at bounding box center [609, 375] width 7 height 4
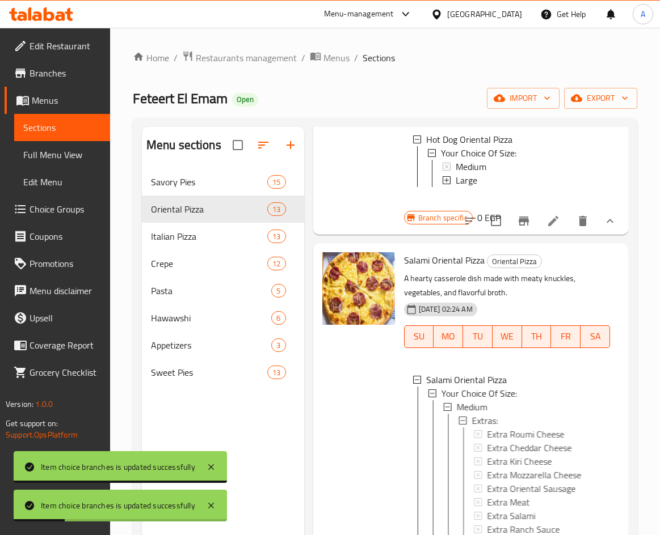
scroll to position [964, 0]
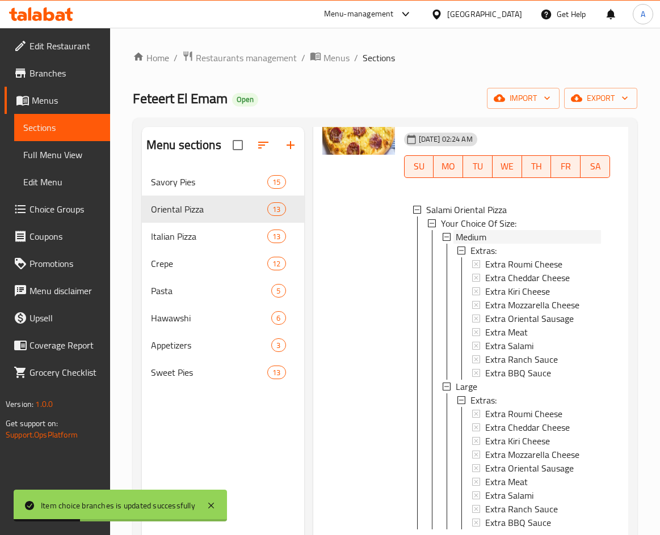
click at [506, 244] on div "Medium" at bounding box center [527, 237] width 145 height 14
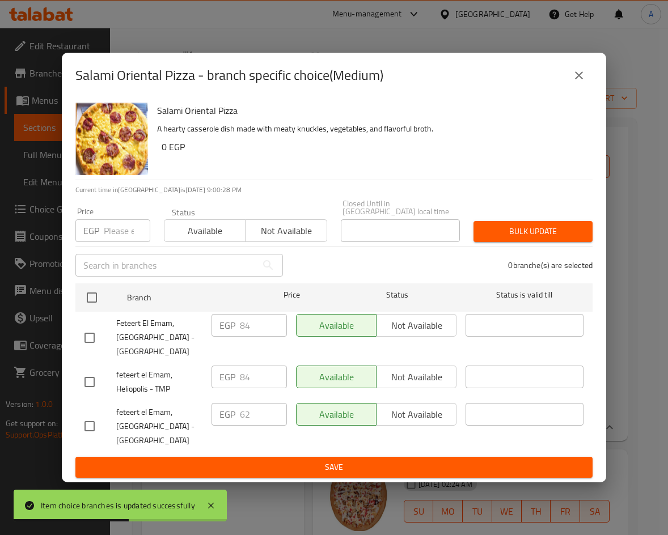
click at [85, 382] on input "checkbox" at bounding box center [90, 382] width 24 height 24
checkbox input "true"
drag, startPoint x: 260, startPoint y: 374, endPoint x: 215, endPoint y: 374, distance: 45.4
click at [215, 374] on div "EGP 84 ​" at bounding box center [249, 377] width 75 height 23
type input "118"
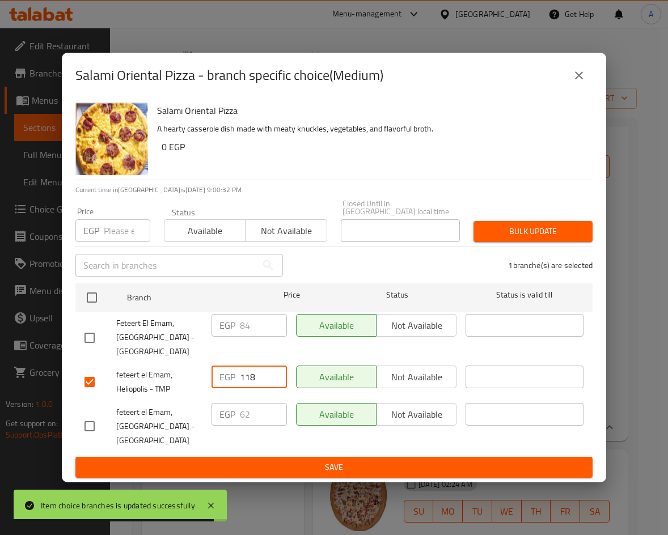
click at [284, 450] on div "EGP 62 ​" at bounding box center [249, 427] width 85 height 56
click at [292, 452] on ul "Branch Price Status Status is valid till Feteert [GEOGRAPHIC_DATA], [GEOGRAPHIC…" at bounding box center [333, 368] width 517 height 178
click at [419, 448] on div "Available Not available" at bounding box center [377, 427] width 170 height 56
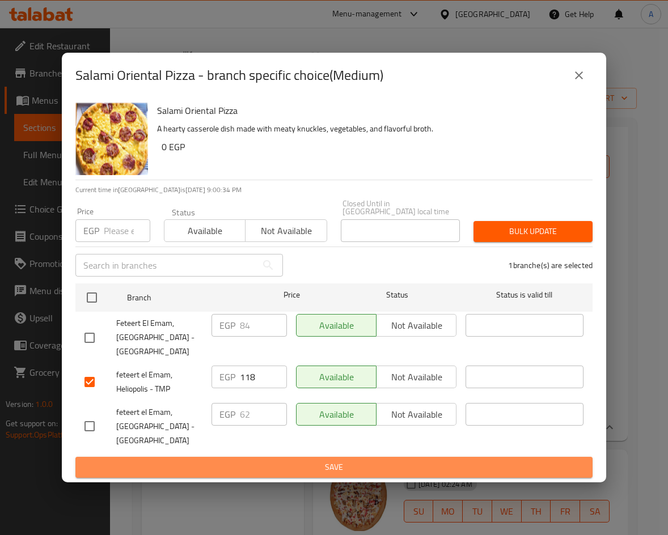
click at [494, 461] on span "Save" at bounding box center [334, 468] width 499 height 14
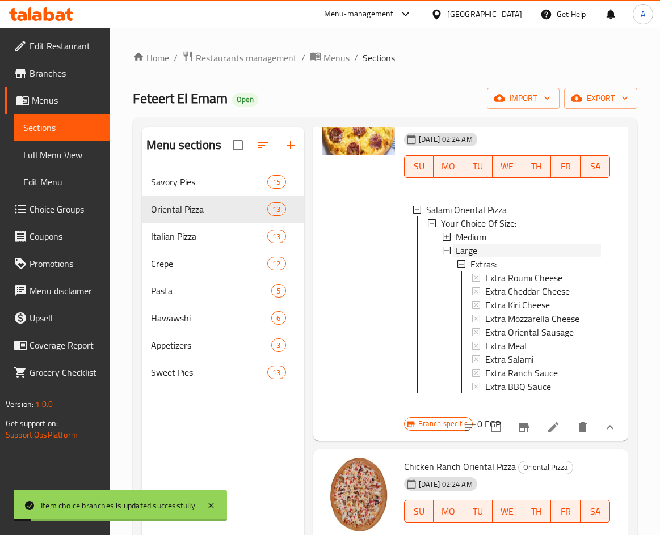
click at [493, 258] on div "Large" at bounding box center [527, 251] width 145 height 14
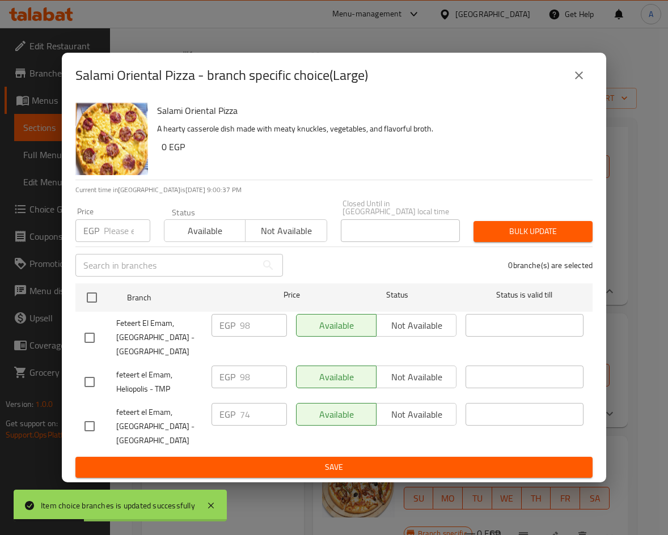
click at [83, 370] on input "checkbox" at bounding box center [90, 382] width 24 height 24
checkbox input "true"
drag, startPoint x: 255, startPoint y: 374, endPoint x: 222, endPoint y: 374, distance: 32.9
click at [223, 375] on div "EGP 98 ​" at bounding box center [249, 377] width 75 height 23
type input "145"
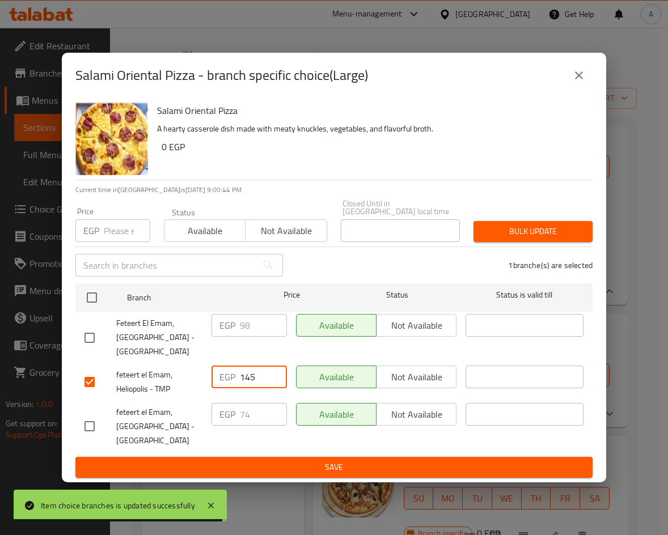
click at [387, 470] on span "Save" at bounding box center [334, 468] width 499 height 14
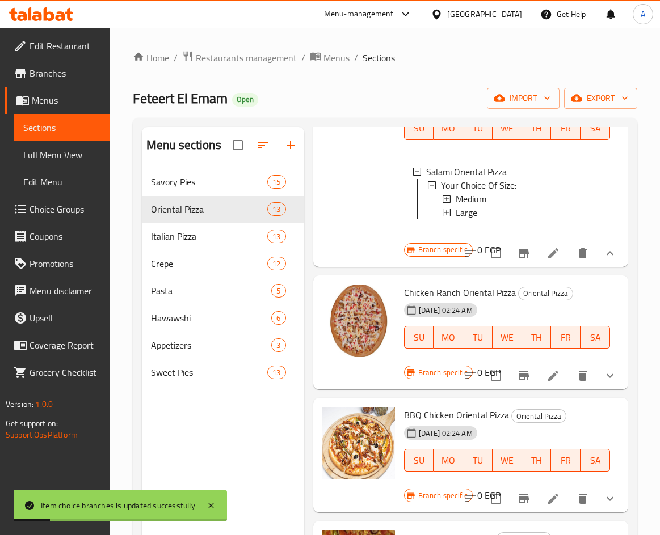
scroll to position [1021, 0]
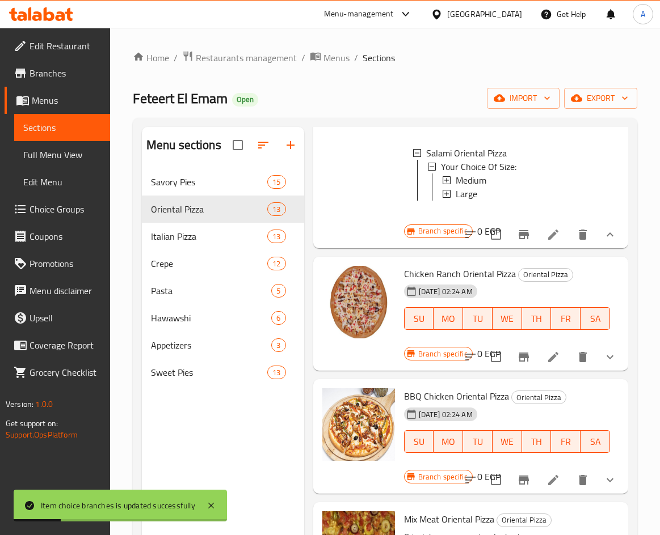
click at [606, 371] on button "show more" at bounding box center [609, 357] width 27 height 27
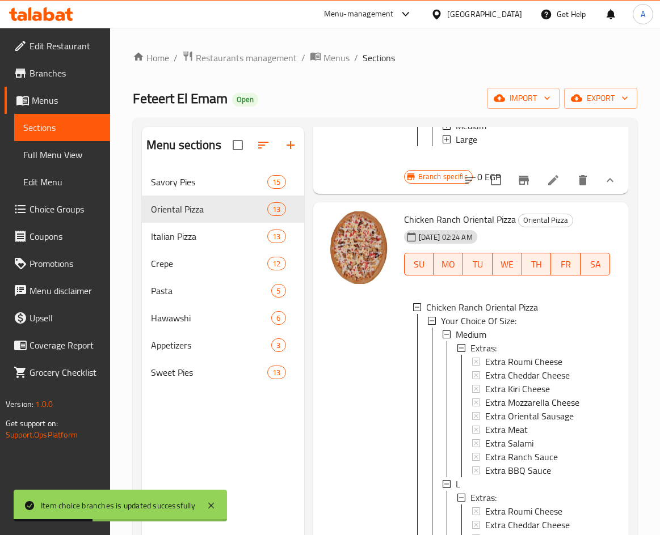
scroll to position [1134, 0]
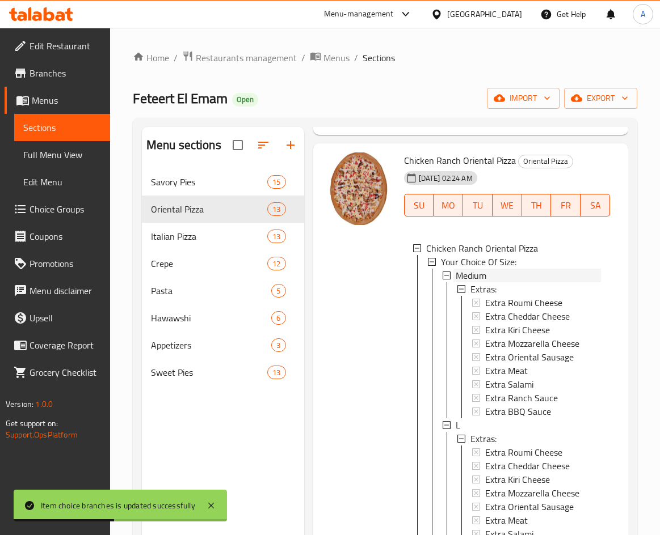
click at [495, 282] on div "Medium" at bounding box center [527, 276] width 145 height 14
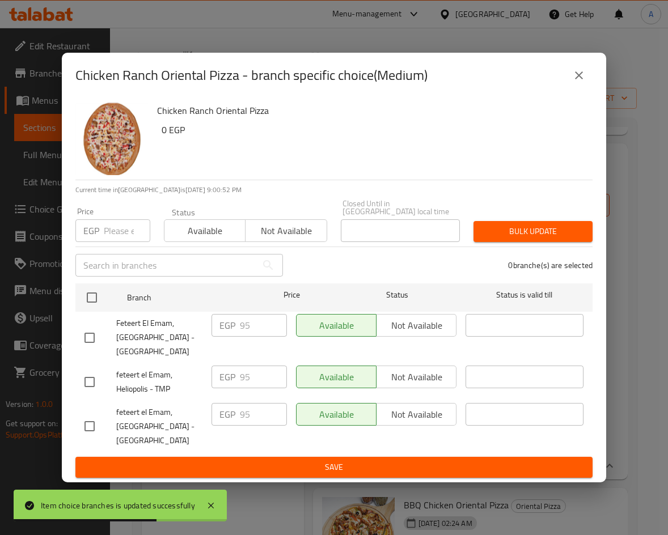
click at [92, 374] on input "checkbox" at bounding box center [90, 382] width 24 height 24
checkbox input "true"
drag, startPoint x: 256, startPoint y: 373, endPoint x: 200, endPoint y: 374, distance: 56.7
click at [200, 374] on div "feteert el Emam, Heliopolis - TMP EGP 95 ​ Available Not available ​" at bounding box center [334, 382] width 508 height 42
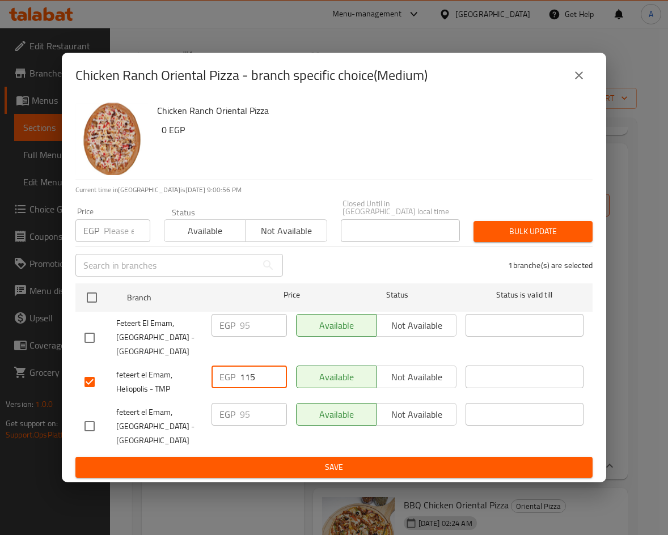
type input "115"
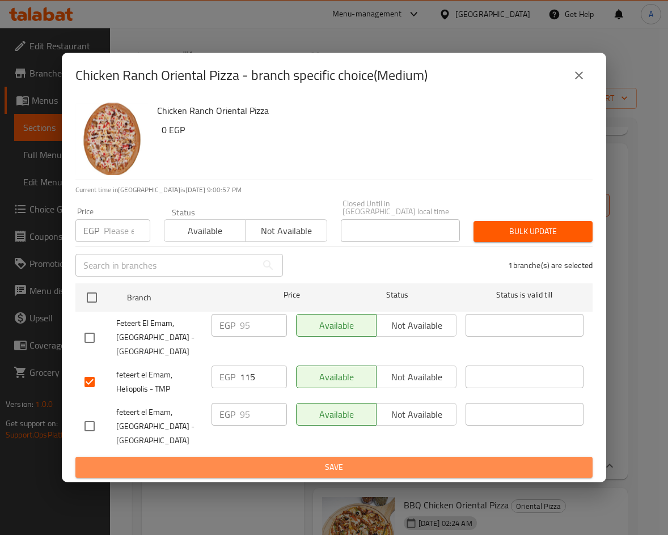
click at [293, 457] on button "Save" at bounding box center [333, 467] width 517 height 21
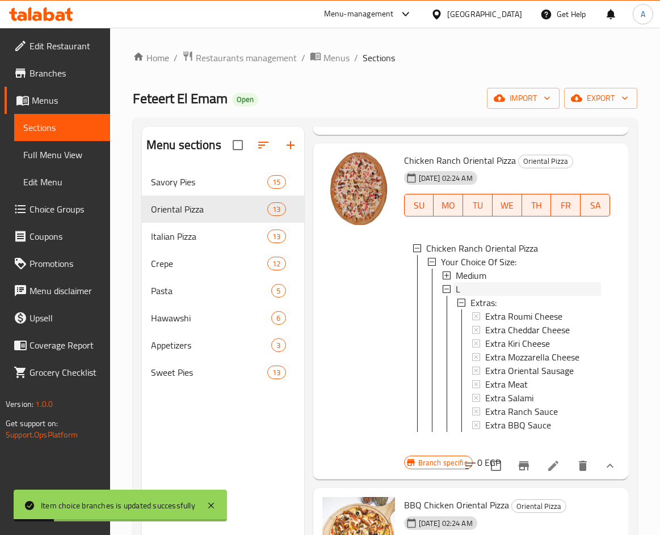
click at [482, 296] on div "L" at bounding box center [527, 289] width 145 height 14
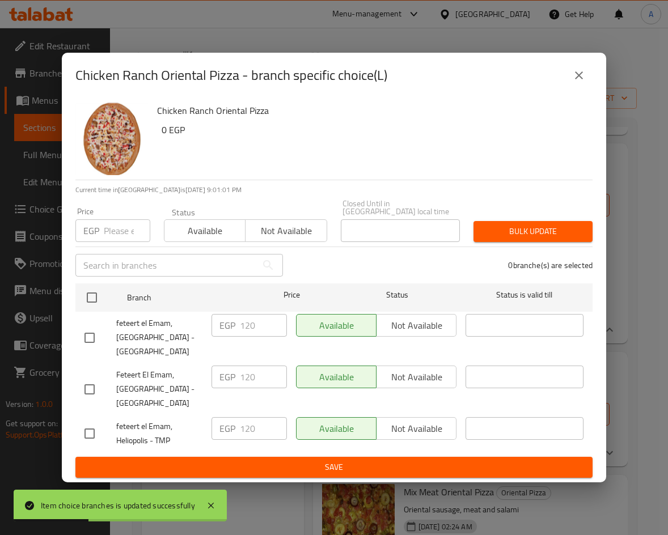
click at [90, 431] on input "checkbox" at bounding box center [90, 434] width 24 height 24
checkbox input "true"
click at [259, 423] on input "120" at bounding box center [263, 428] width 47 height 23
drag, startPoint x: 259, startPoint y: 423, endPoint x: 229, endPoint y: 422, distance: 29.5
click at [229, 422] on div "EGP 120 ​" at bounding box center [249, 428] width 75 height 23
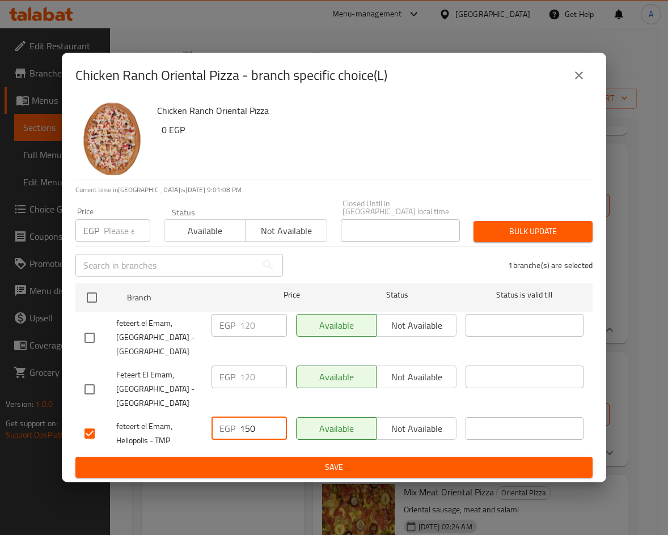
type input "150"
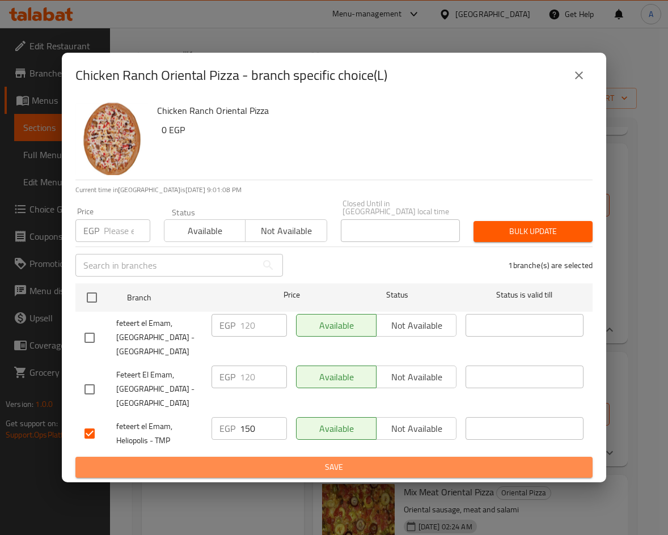
click at [305, 461] on span "Save" at bounding box center [334, 468] width 499 height 14
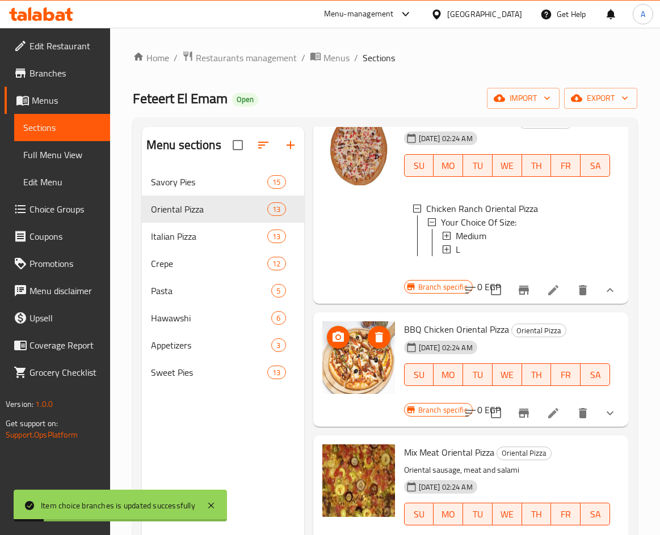
scroll to position [1248, 0]
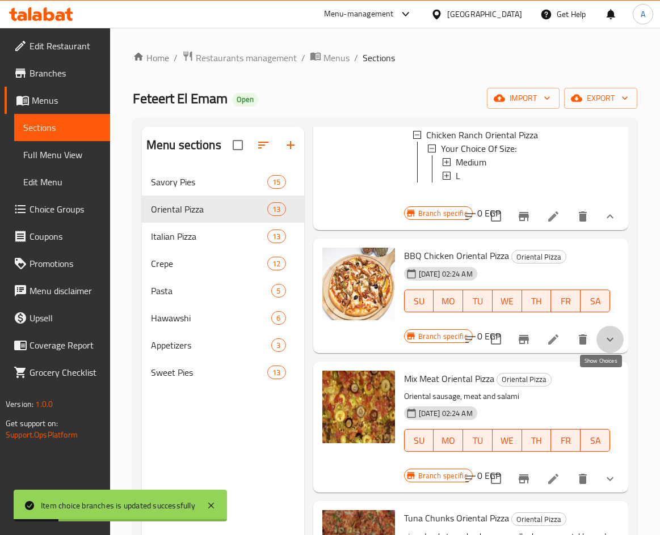
click at [603, 347] on icon "show more" at bounding box center [610, 340] width 14 height 14
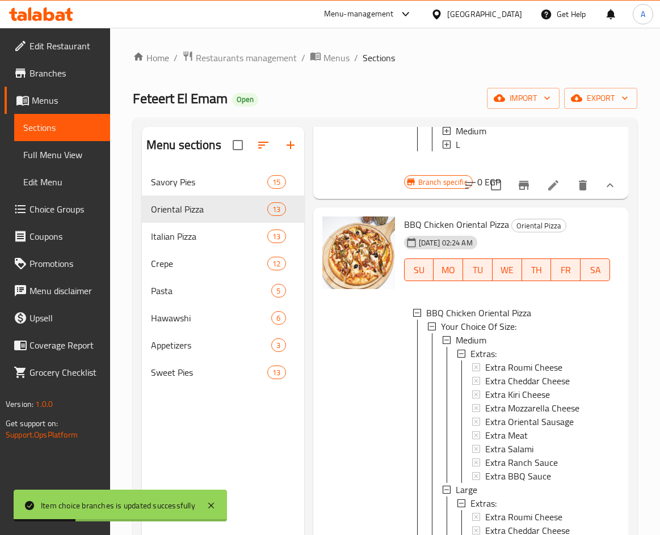
scroll to position [1305, 0]
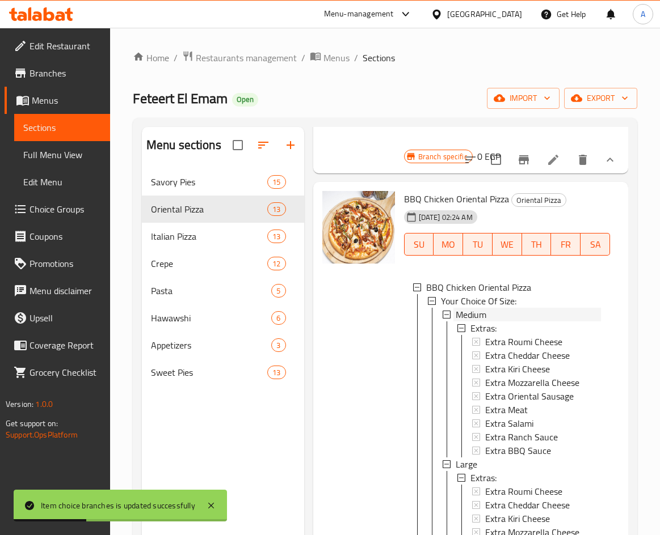
click at [521, 322] on div "Medium" at bounding box center [527, 315] width 145 height 14
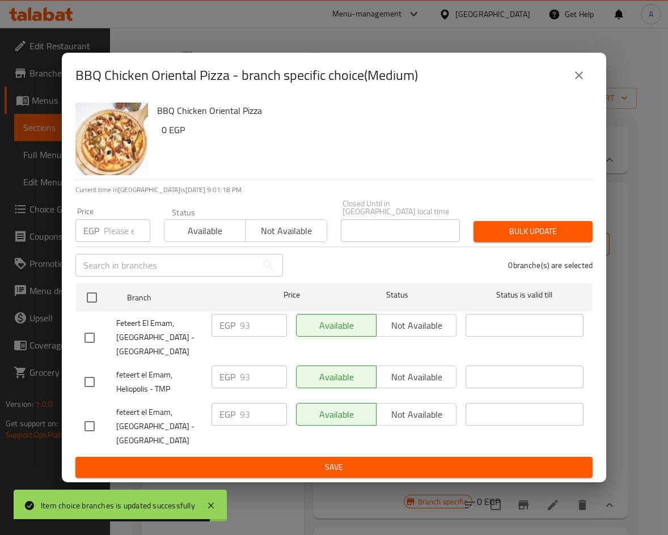
click at [89, 377] on input "checkbox" at bounding box center [90, 382] width 24 height 24
checkbox input "true"
drag, startPoint x: 255, startPoint y: 371, endPoint x: 224, endPoint y: 377, distance: 31.1
click at [224, 377] on div "EGP 93 ​" at bounding box center [249, 377] width 75 height 23
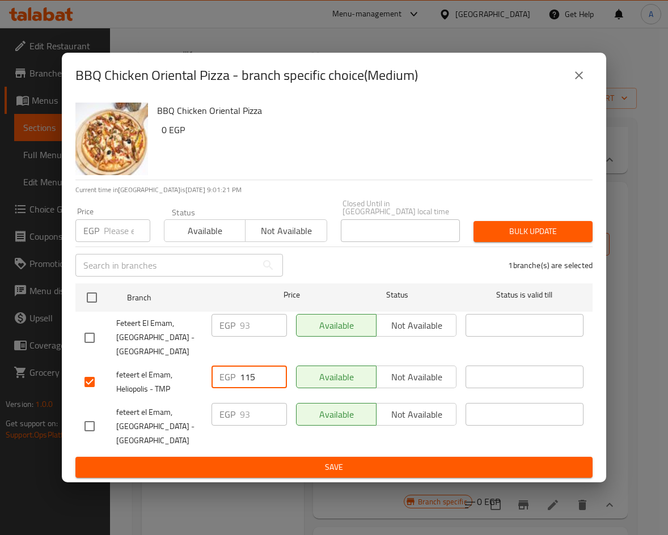
type input "115"
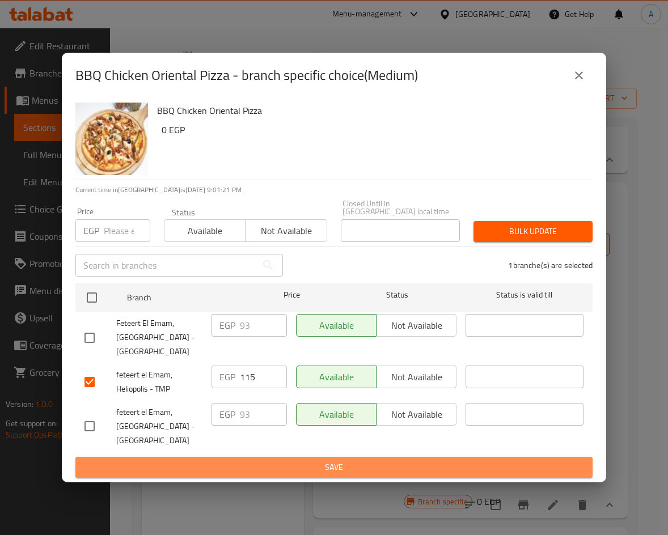
drag, startPoint x: 303, startPoint y: 464, endPoint x: 449, endPoint y: 439, distance: 148.5
click at [303, 464] on span "Save" at bounding box center [334, 468] width 499 height 14
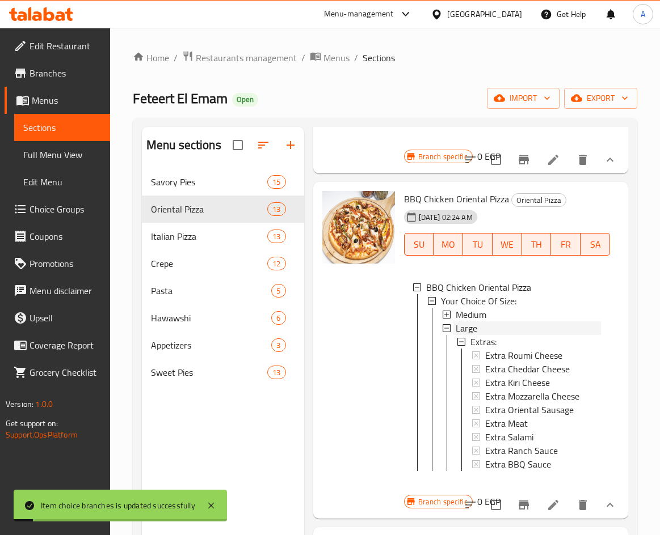
click at [496, 335] on div "Large" at bounding box center [527, 329] width 145 height 14
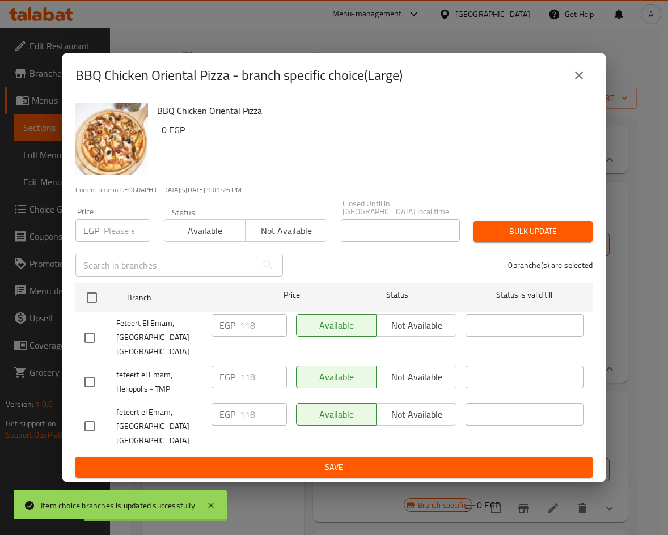
click at [90, 370] on input "checkbox" at bounding box center [90, 382] width 24 height 24
checkbox input "true"
drag, startPoint x: 253, startPoint y: 369, endPoint x: 184, endPoint y: 367, distance: 69.2
click at [184, 367] on div "feteert el Emam, Heliopolis - TMP EGP 118 ​ Available Not available ​" at bounding box center [334, 382] width 508 height 42
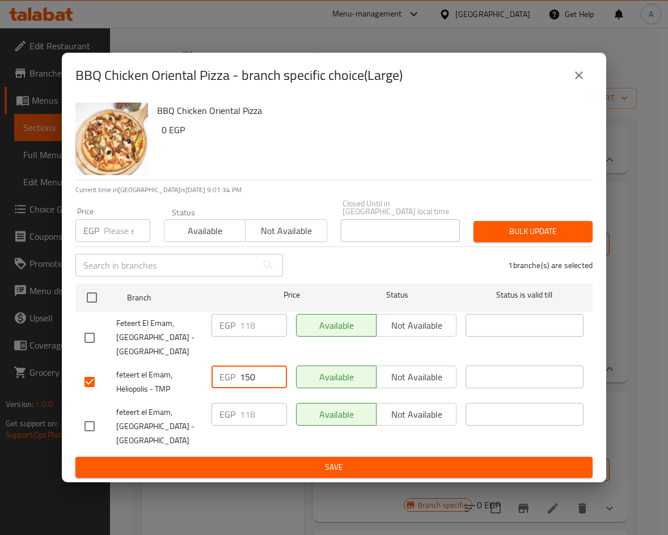
type input "150"
click at [254, 461] on span "Save" at bounding box center [334, 468] width 499 height 14
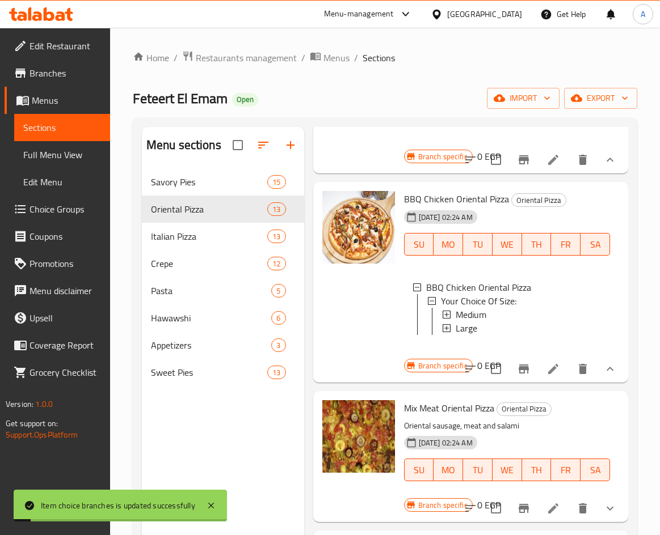
scroll to position [1418, 0]
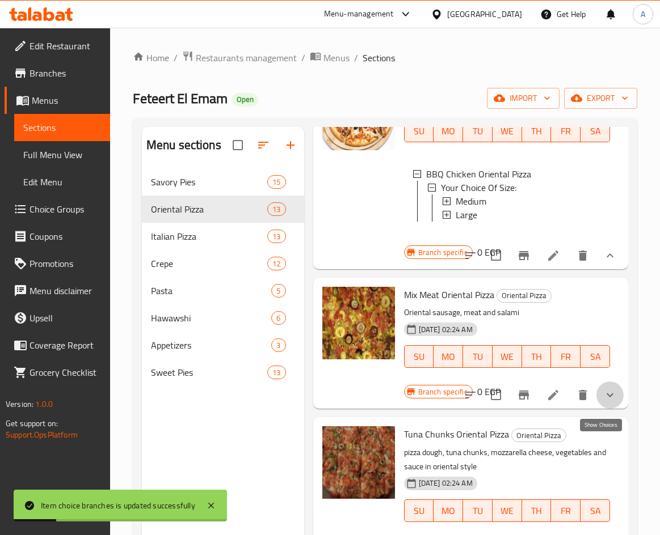
click at [603, 402] on icon "show more" at bounding box center [610, 396] width 14 height 14
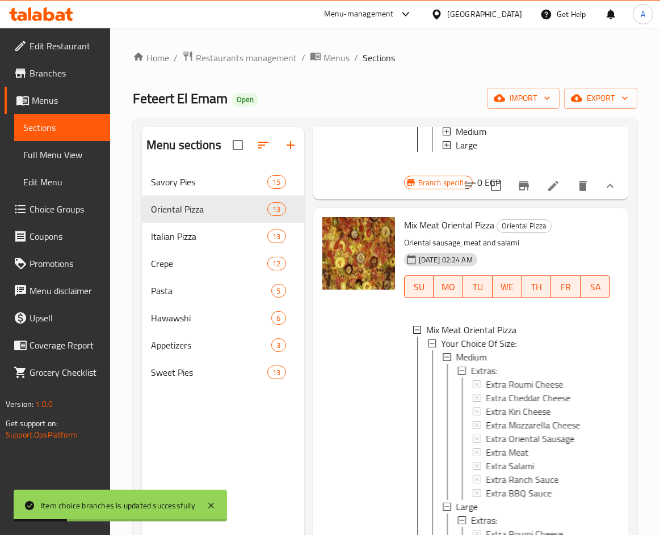
scroll to position [1531, 0]
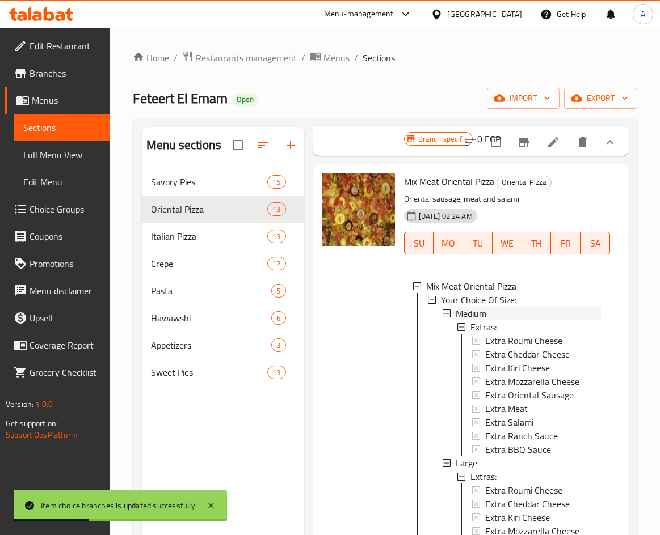
click at [505, 320] on div "Medium" at bounding box center [527, 314] width 145 height 14
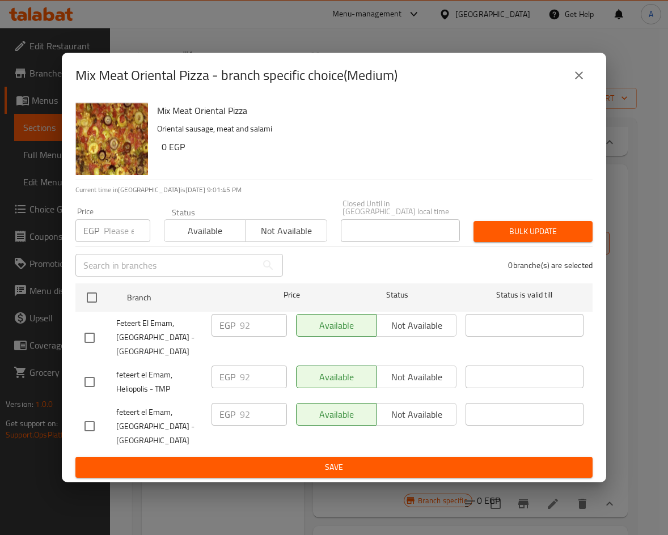
click at [92, 384] on input "checkbox" at bounding box center [90, 382] width 24 height 24
checkbox input "true"
drag, startPoint x: 262, startPoint y: 374, endPoint x: 213, endPoint y: 372, distance: 49.4
click at [213, 372] on div "EGP 92 ​" at bounding box center [249, 377] width 75 height 23
type input "120"
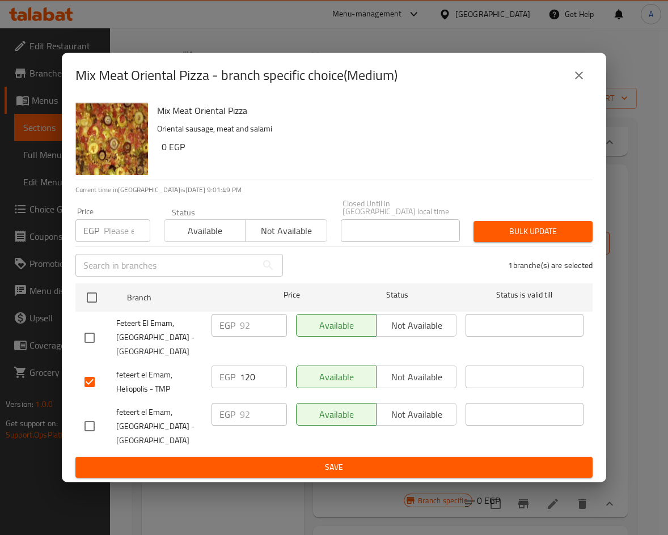
click at [408, 451] on ul "Branch Price Status Status is valid till Feteert [GEOGRAPHIC_DATA], [GEOGRAPHIC…" at bounding box center [333, 368] width 517 height 178
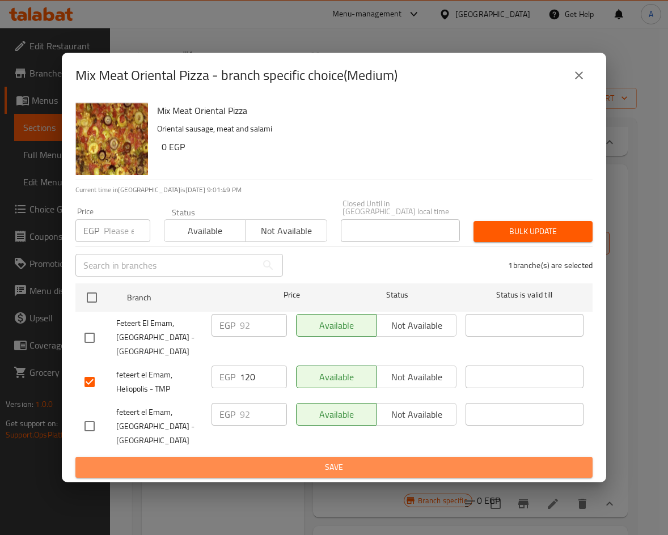
click at [411, 461] on span "Save" at bounding box center [334, 468] width 499 height 14
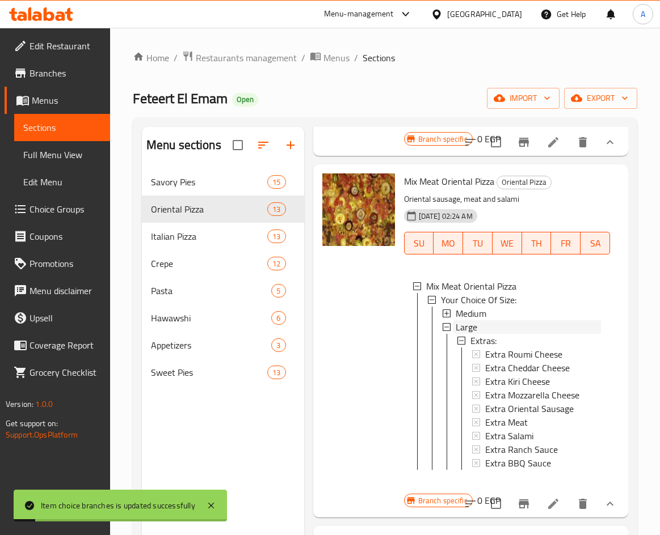
click at [482, 334] on div "Large" at bounding box center [527, 327] width 145 height 14
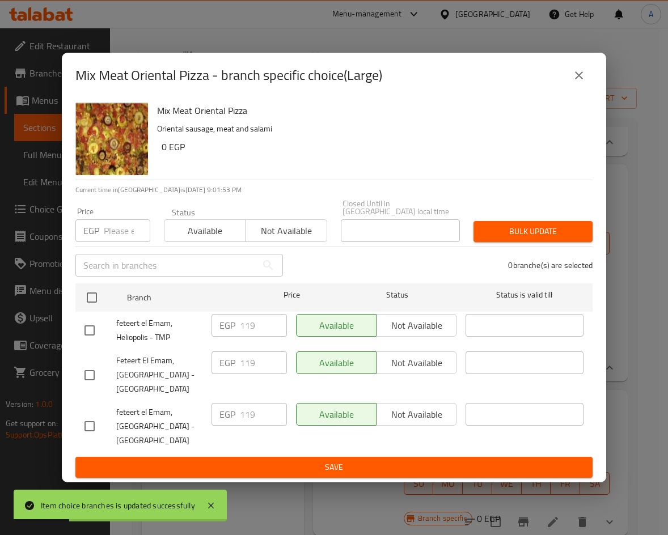
click at [89, 326] on input "checkbox" at bounding box center [90, 331] width 24 height 24
checkbox input "true"
drag, startPoint x: 255, startPoint y: 323, endPoint x: 200, endPoint y: 323, distance: 54.5
click at [203, 323] on div "feteert el Emam, Heliopolis - TMP EGP 119 ​ Available Not available ​" at bounding box center [334, 331] width 508 height 42
type input "155"
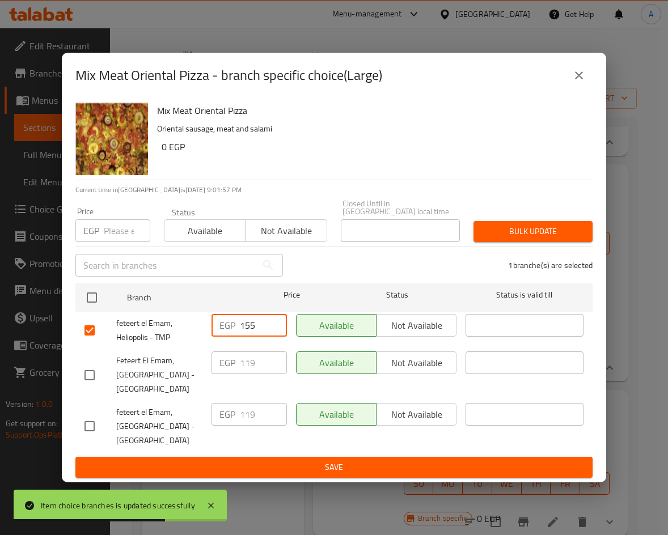
click at [293, 452] on ul "Branch Price Status Status is valid till feteert el Emam, [GEOGRAPHIC_DATA] - T…" at bounding box center [333, 368] width 517 height 178
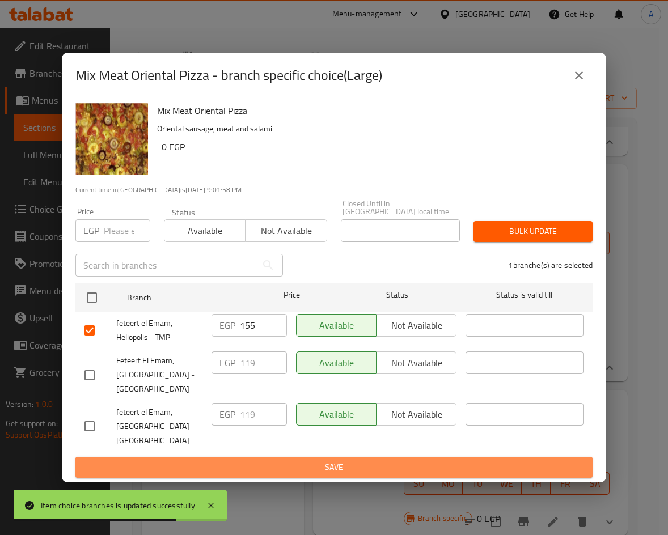
click at [297, 461] on span "Save" at bounding box center [334, 468] width 499 height 14
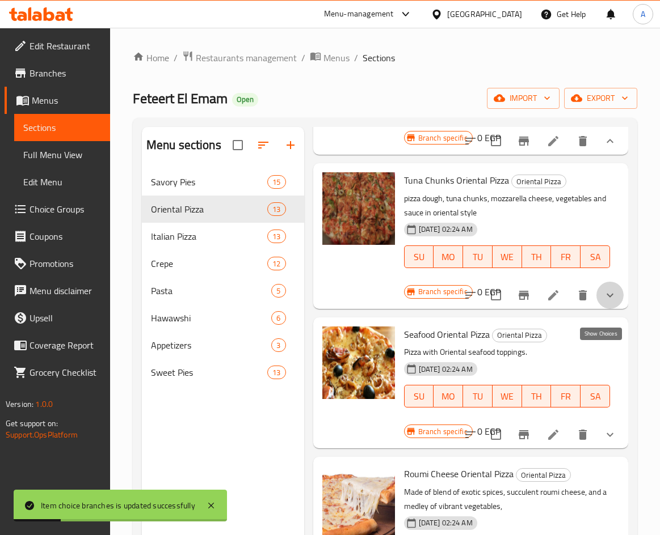
click at [603, 302] on icon "show more" at bounding box center [610, 296] width 14 height 14
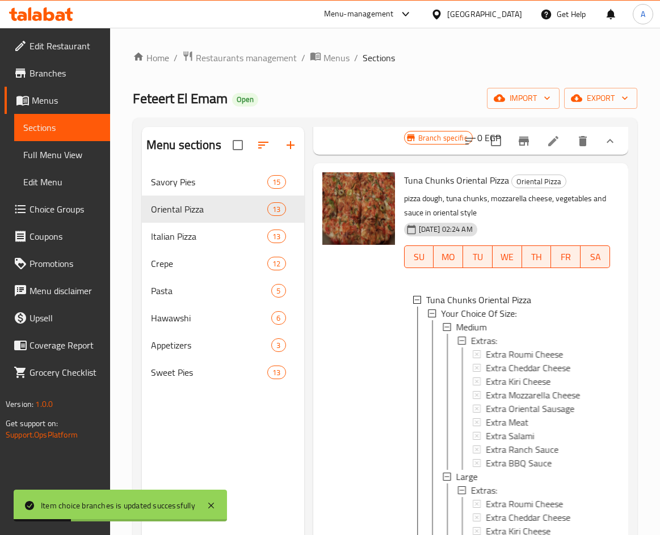
scroll to position [1815, 0]
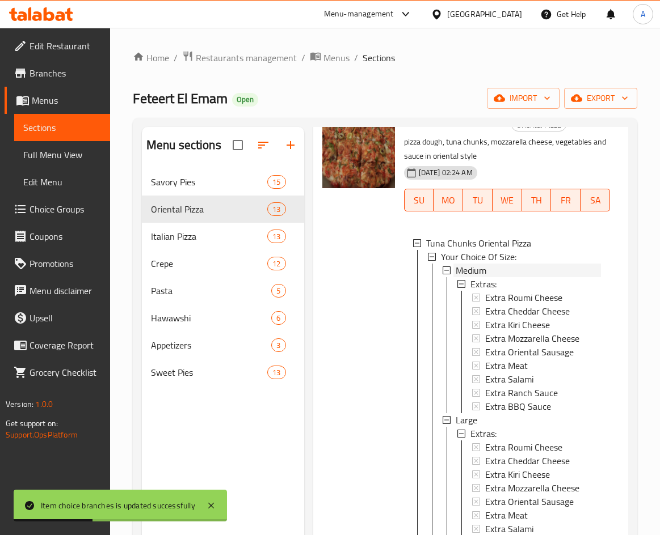
click at [510, 277] on div "Medium" at bounding box center [527, 271] width 145 height 14
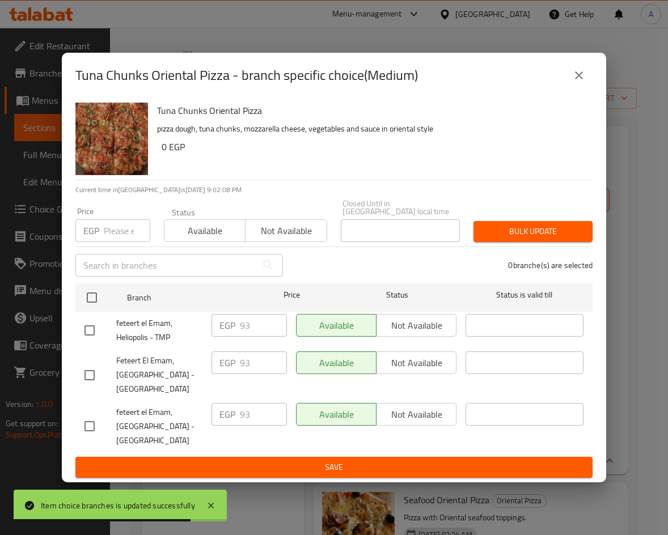
click at [94, 324] on input "checkbox" at bounding box center [90, 331] width 24 height 24
checkbox input "true"
drag, startPoint x: 255, startPoint y: 319, endPoint x: 194, endPoint y: 320, distance: 61.3
click at [194, 320] on div "feteert el Emam, Heliopolis - TMP EGP 93 ​ Available Not available ​" at bounding box center [334, 331] width 508 height 42
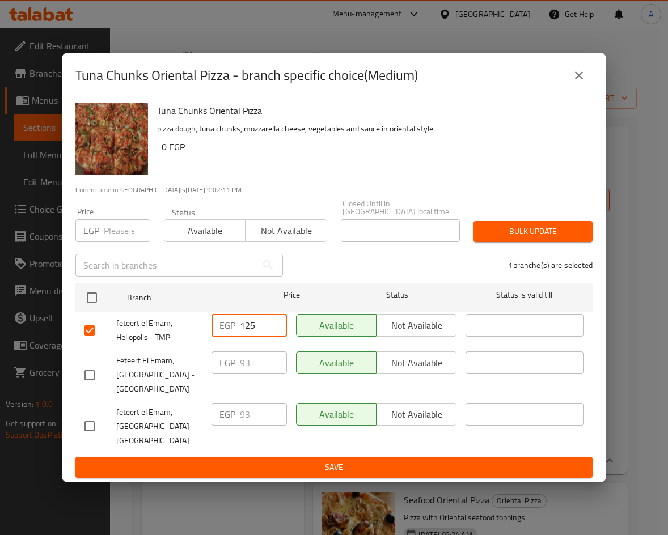
type input "125"
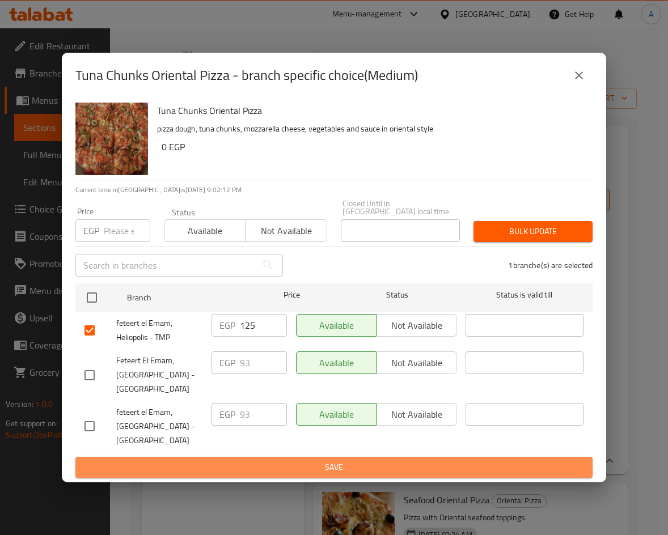
click at [301, 461] on span "Save" at bounding box center [334, 468] width 499 height 14
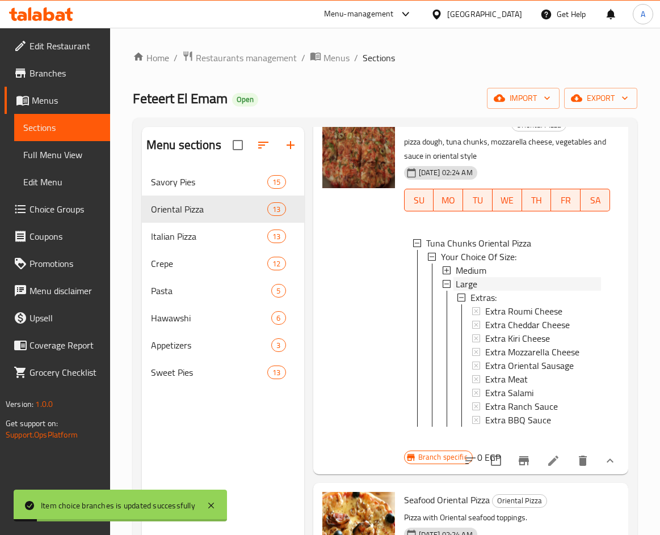
click at [493, 291] on div "Large" at bounding box center [527, 284] width 145 height 14
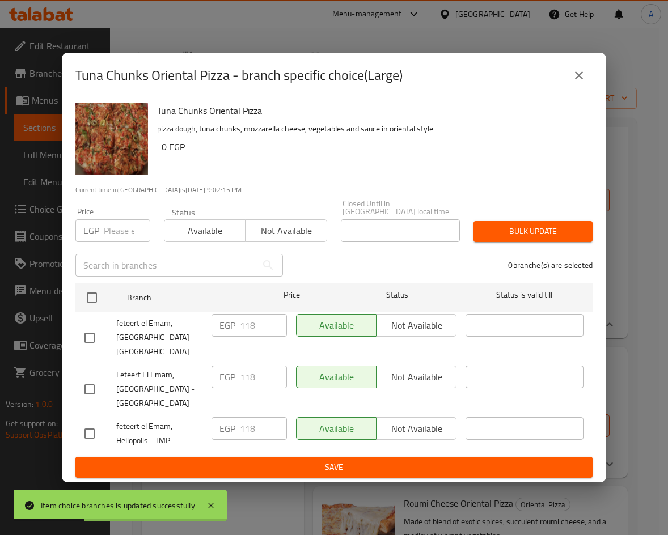
click at [98, 433] on input "checkbox" at bounding box center [90, 434] width 24 height 24
checkbox input "true"
drag, startPoint x: 233, startPoint y: 420, endPoint x: 205, endPoint y: 417, distance: 27.4
click at [205, 417] on div "feteert el Emam, Heliopolis - TMP EGP 118 ​ Available Not available ​" at bounding box center [334, 434] width 508 height 42
type input "160"
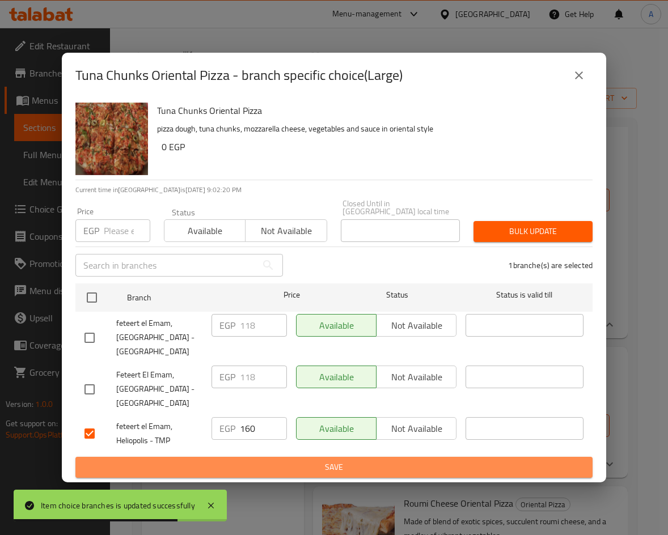
click at [335, 467] on span "Save" at bounding box center [334, 468] width 499 height 14
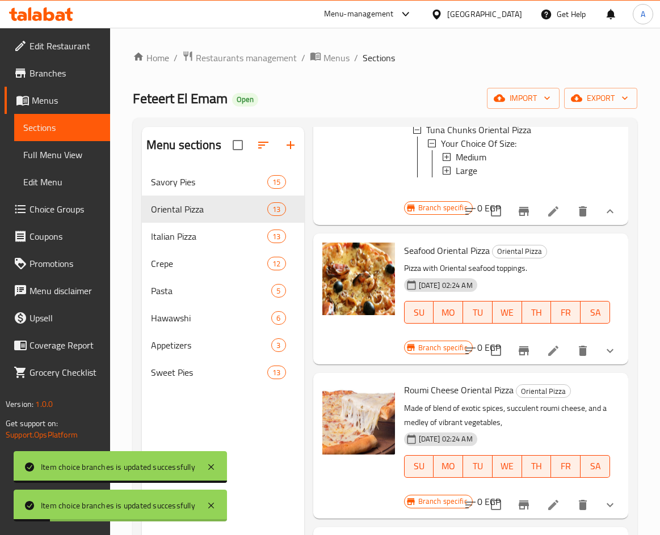
scroll to position [1985, 0]
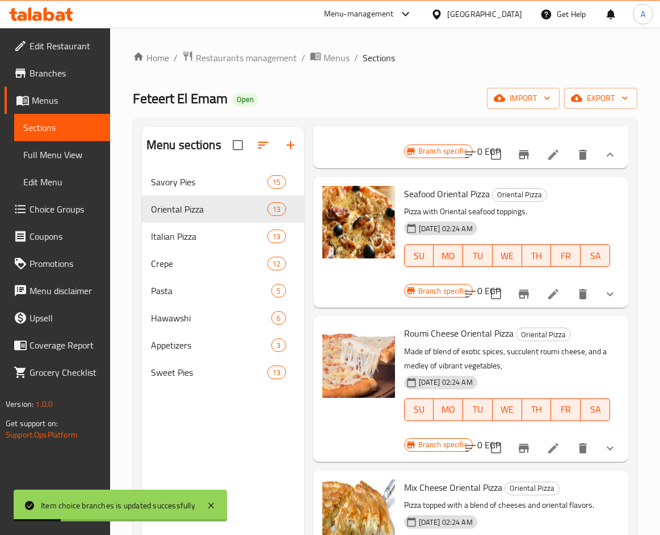
click at [607, 301] on icon "show more" at bounding box center [610, 295] width 14 height 14
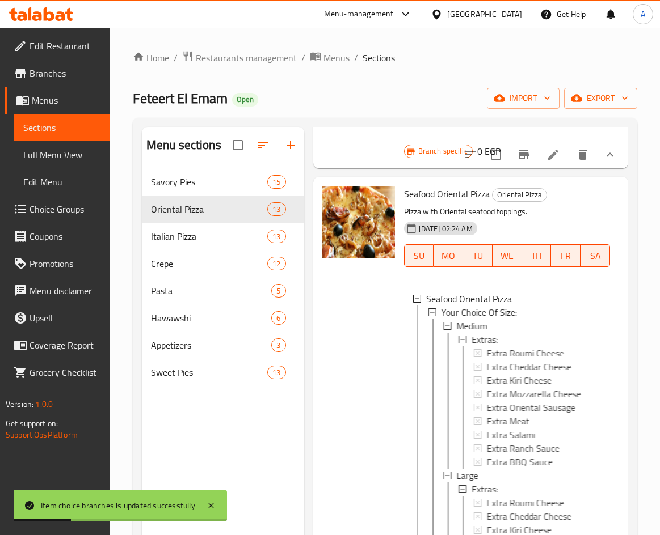
scroll to position [2042, 0]
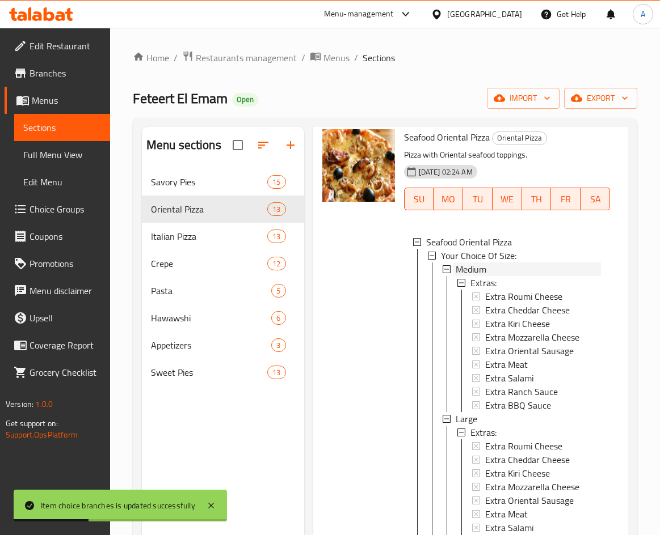
click at [512, 276] on div "Medium" at bounding box center [527, 270] width 145 height 14
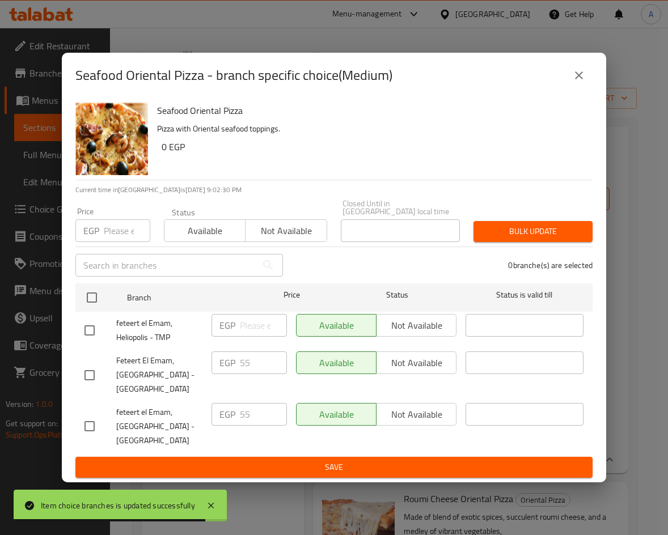
click at [95, 328] on input "checkbox" at bounding box center [90, 331] width 24 height 24
checkbox input "true"
click at [261, 317] on input "number" at bounding box center [263, 325] width 47 height 23
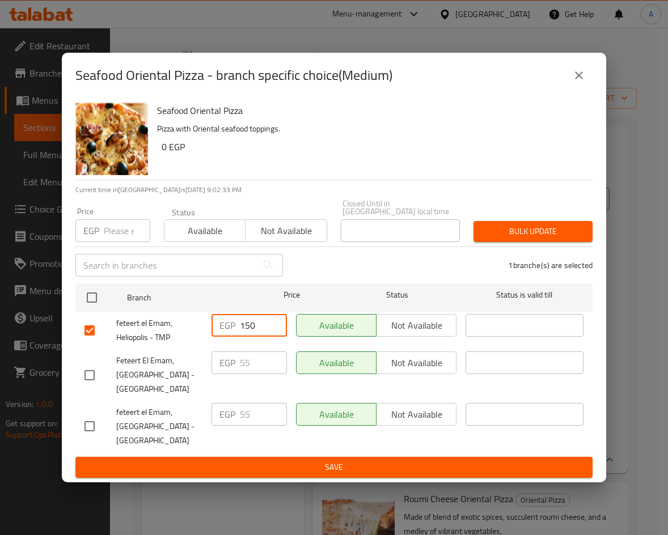
type input "150"
click at [395, 462] on span "Save" at bounding box center [334, 468] width 499 height 14
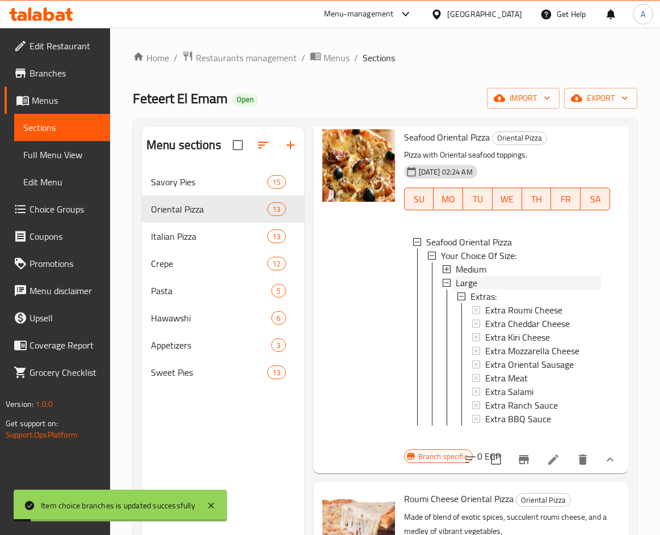
click at [497, 290] on div "Large" at bounding box center [527, 283] width 145 height 14
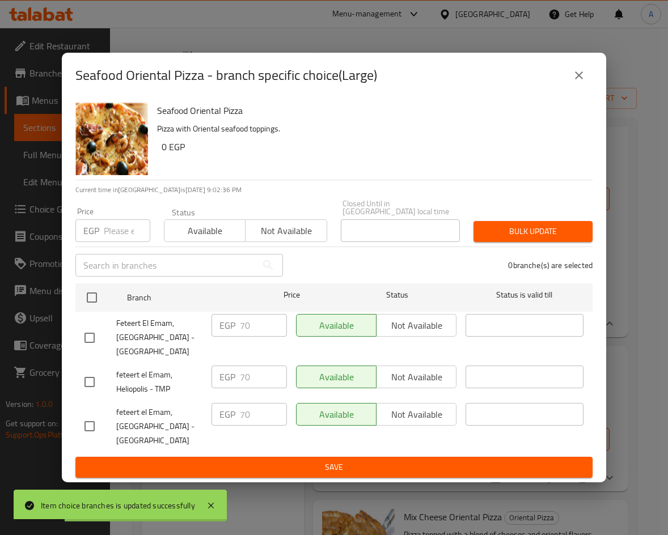
click at [99, 380] on input "checkbox" at bounding box center [90, 382] width 24 height 24
checkbox input "true"
drag, startPoint x: 244, startPoint y: 372, endPoint x: 210, endPoint y: 373, distance: 34.6
click at [211, 373] on div "EGP 70 ​" at bounding box center [249, 382] width 85 height 42
type input "200"
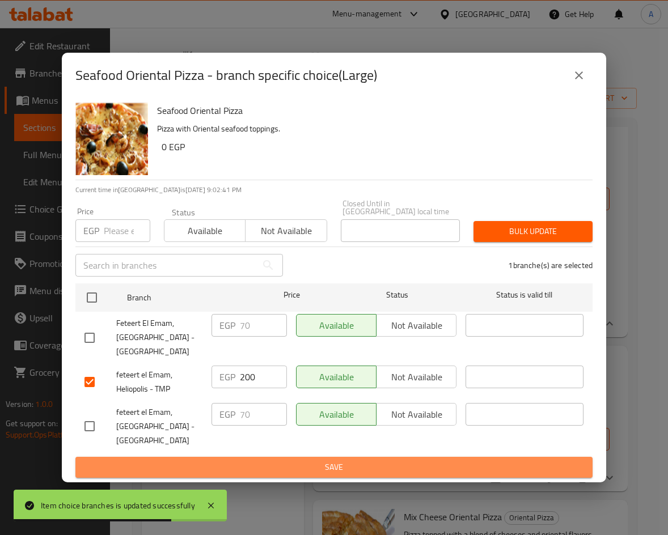
click at [307, 461] on span "Save" at bounding box center [334, 468] width 499 height 14
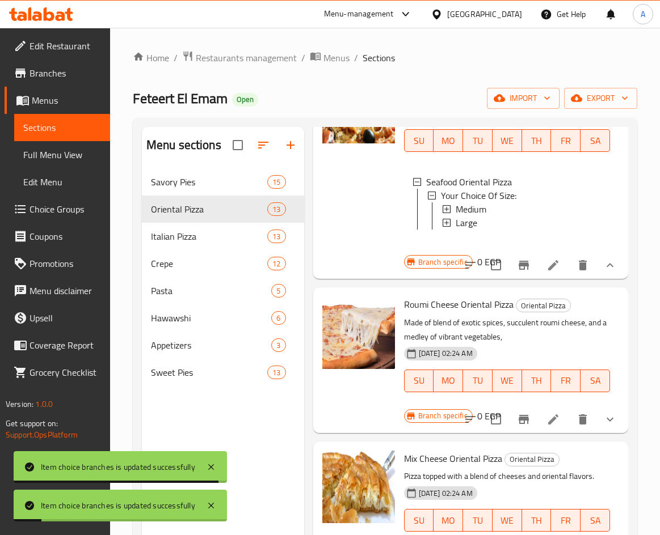
scroll to position [2155, 0]
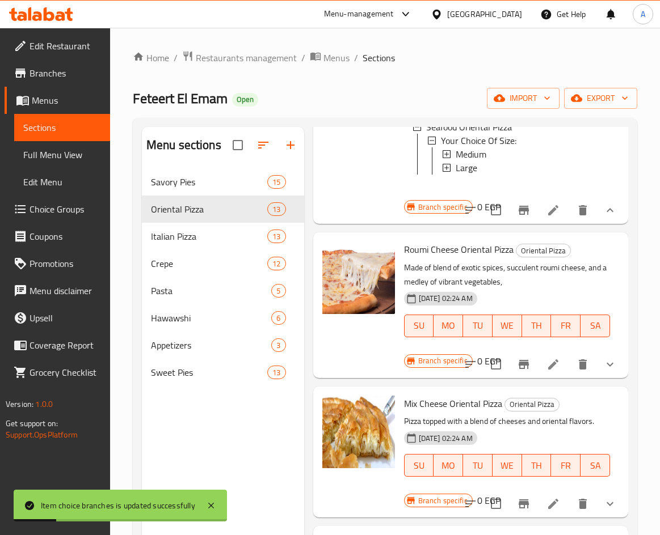
click at [610, 378] on button "show more" at bounding box center [609, 364] width 27 height 27
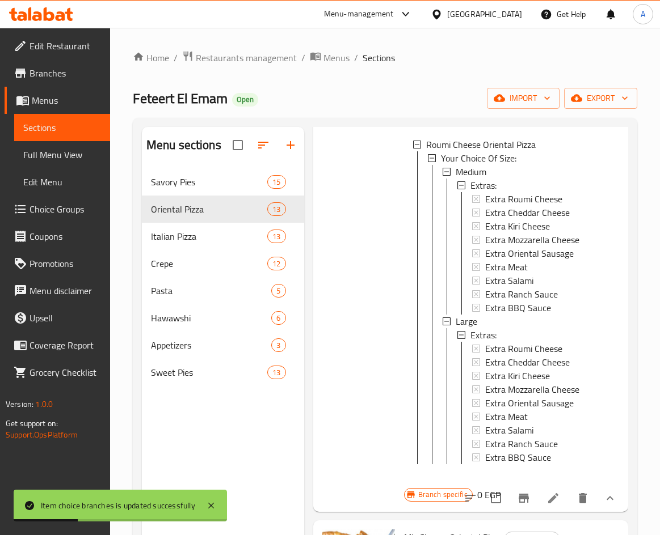
scroll to position [2382, 0]
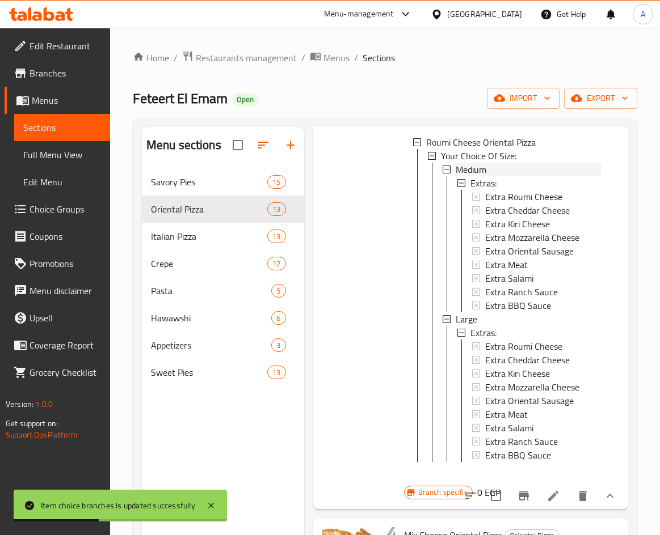
click at [486, 176] on span "Medium" at bounding box center [470, 170] width 31 height 14
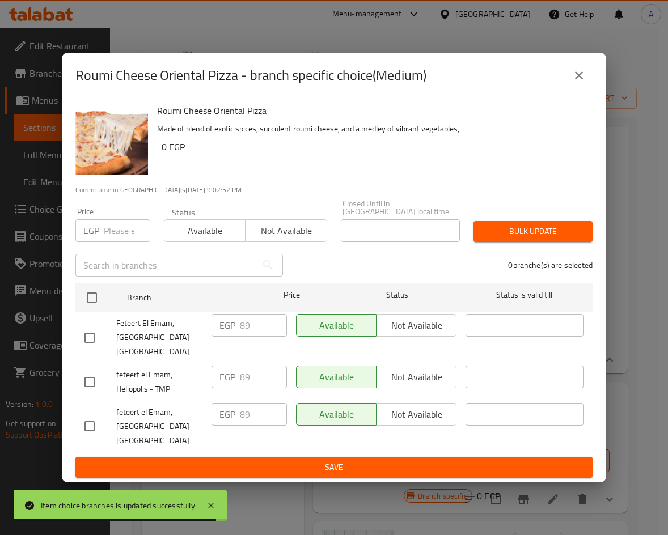
click at [88, 381] on input "checkbox" at bounding box center [90, 382] width 24 height 24
checkbox input "true"
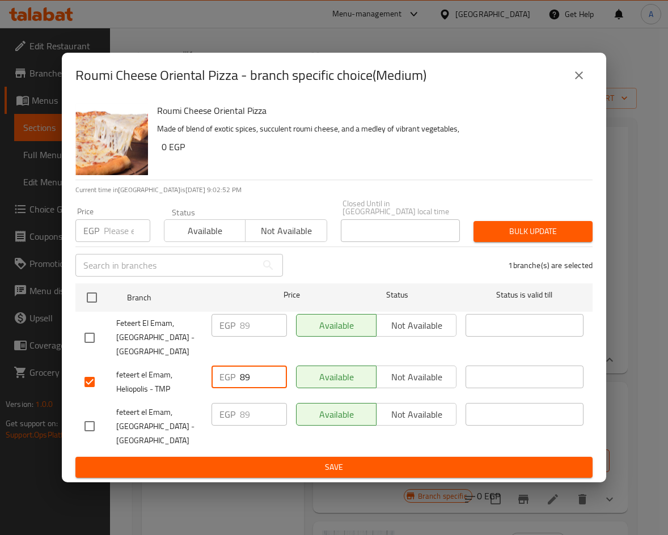
drag, startPoint x: 260, startPoint y: 369, endPoint x: 200, endPoint y: 369, distance: 59.6
click at [201, 369] on div "feteert el Emam, Heliopolis - TMP EGP 89 ​ Available Not available ​" at bounding box center [334, 382] width 508 height 42
type input "115"
click at [399, 446] on div "Available Not available" at bounding box center [377, 427] width 170 height 56
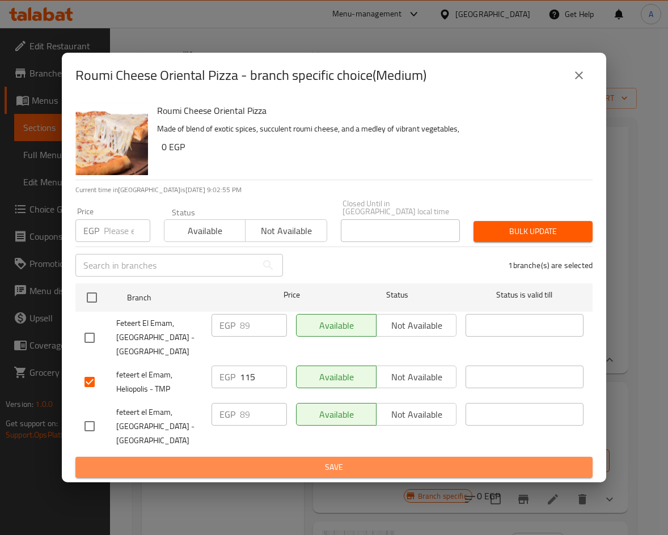
click at [403, 457] on button "Save" at bounding box center [333, 467] width 517 height 21
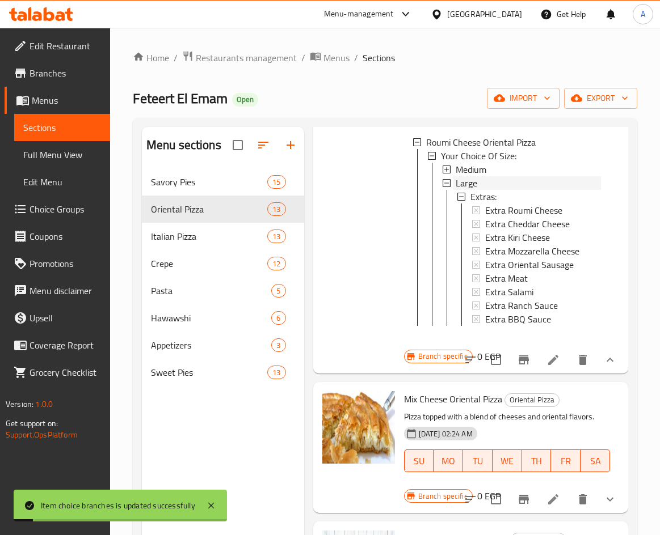
click at [476, 190] on div "Large" at bounding box center [527, 183] width 145 height 14
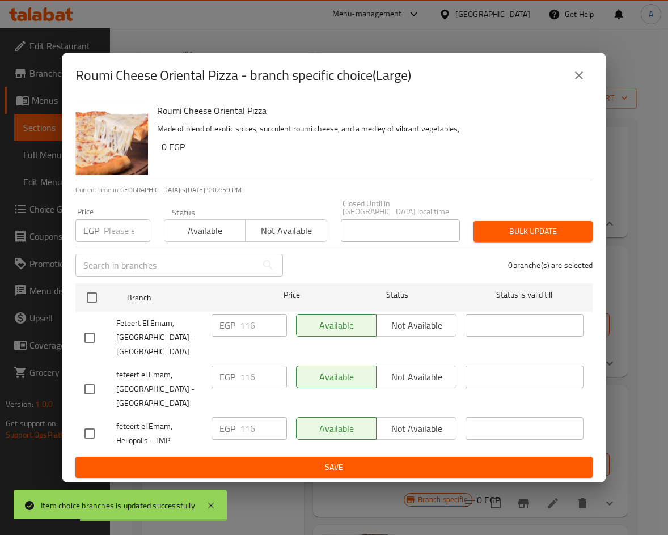
click at [96, 422] on input "checkbox" at bounding box center [90, 434] width 24 height 24
checkbox input "true"
drag, startPoint x: 263, startPoint y: 425, endPoint x: 186, endPoint y: 381, distance: 88.9
click at [199, 421] on div "feteert el Emam, Heliopolis - TMP EGP 116 ​ Available Not available ​" at bounding box center [334, 434] width 508 height 42
type input "145"
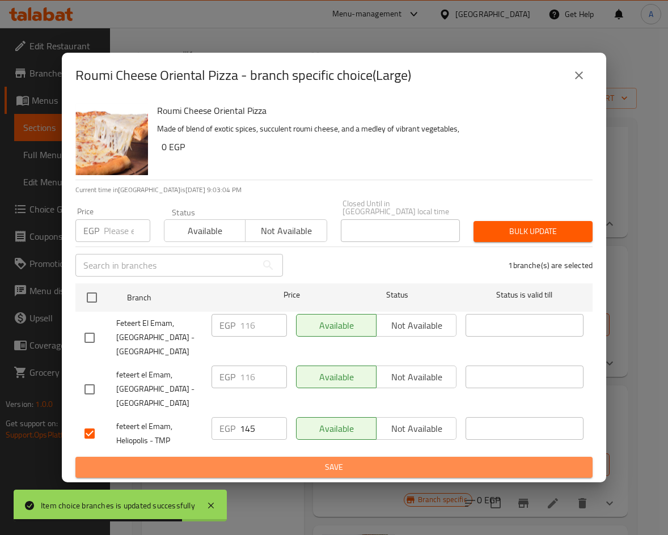
click at [325, 461] on span "Save" at bounding box center [334, 468] width 499 height 14
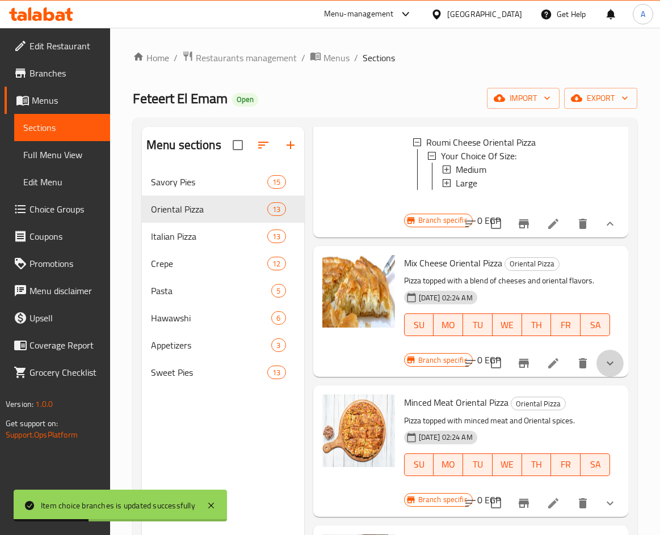
click at [598, 377] on button "show more" at bounding box center [609, 363] width 27 height 27
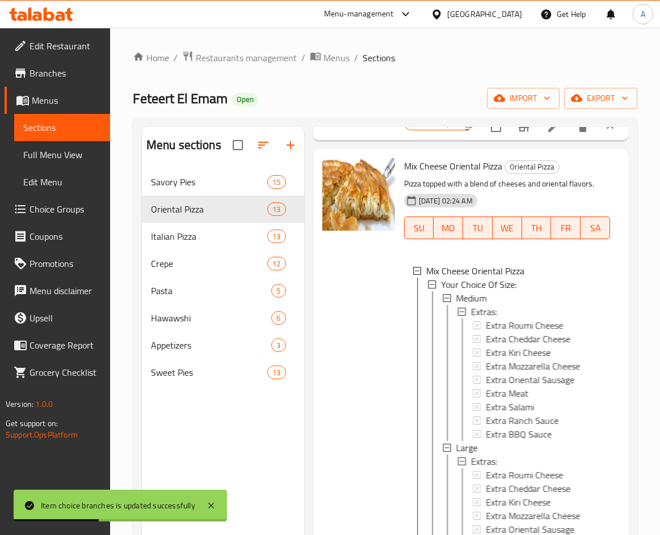
scroll to position [2496, 0]
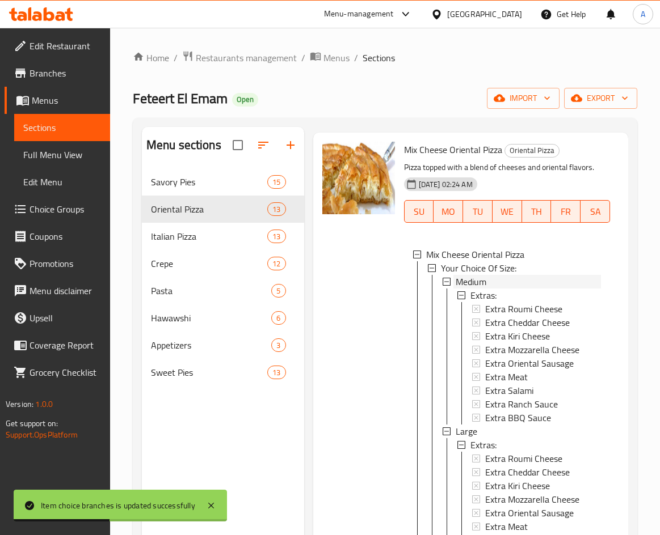
click at [517, 289] on div "Medium" at bounding box center [527, 282] width 145 height 14
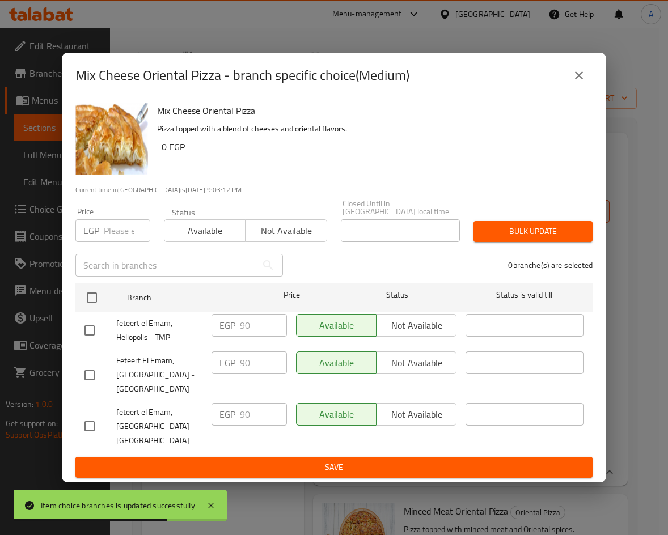
click at [91, 327] on input "checkbox" at bounding box center [90, 331] width 24 height 24
checkbox input "true"
drag, startPoint x: 255, startPoint y: 320, endPoint x: 222, endPoint y: 320, distance: 32.9
click at [222, 320] on div "EGP 90 ​" at bounding box center [249, 325] width 75 height 23
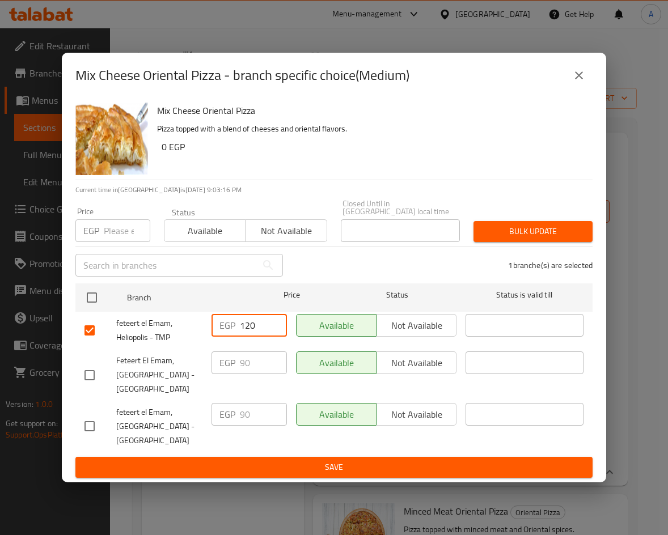
type input "120"
click at [325, 461] on span "Save" at bounding box center [334, 468] width 499 height 14
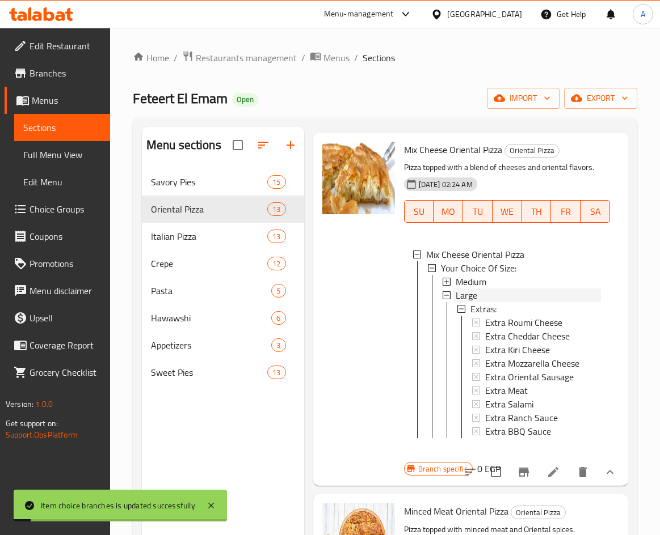
click at [478, 302] on div "Large" at bounding box center [527, 296] width 145 height 14
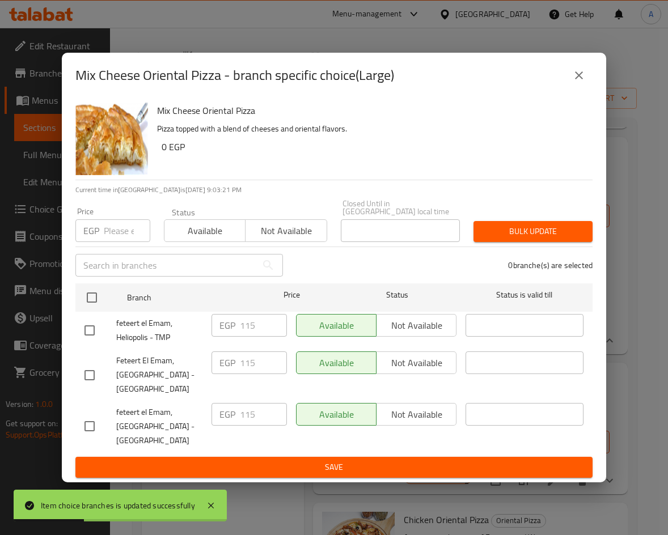
click at [85, 328] on input "checkbox" at bounding box center [90, 331] width 24 height 24
checkbox input "true"
drag, startPoint x: 258, startPoint y: 323, endPoint x: 222, endPoint y: 323, distance: 35.7
click at [222, 323] on div "EGP 115 ​" at bounding box center [249, 325] width 75 height 23
type input "150"
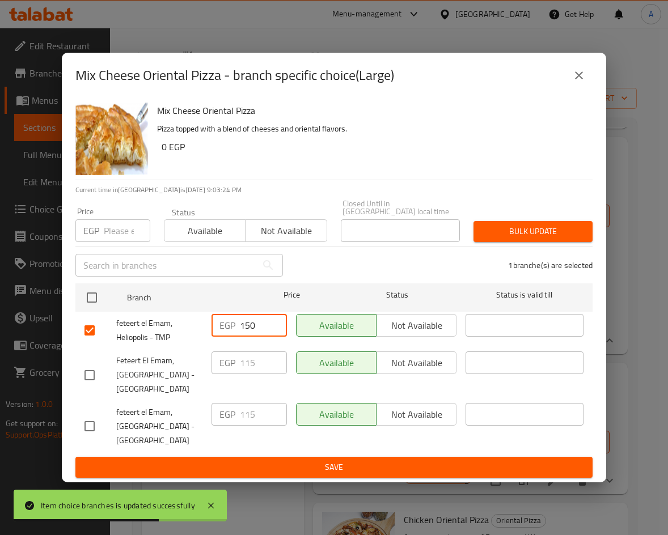
click at [414, 463] on span "Save" at bounding box center [334, 468] width 499 height 14
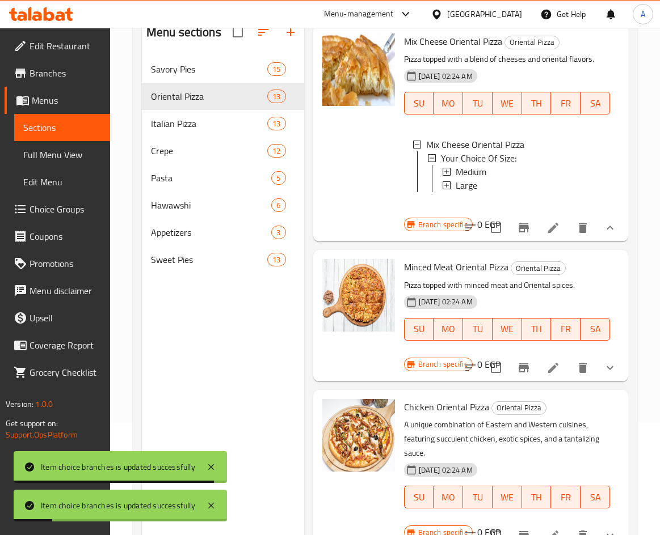
scroll to position [113, 0]
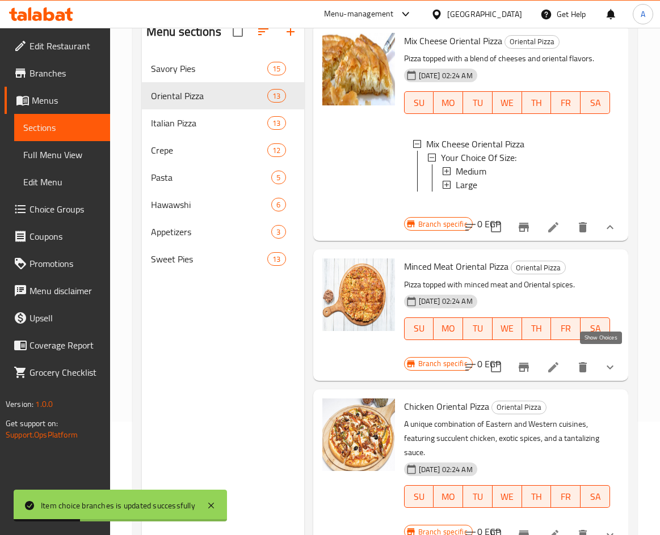
click at [603, 361] on icon "show more" at bounding box center [610, 368] width 14 height 14
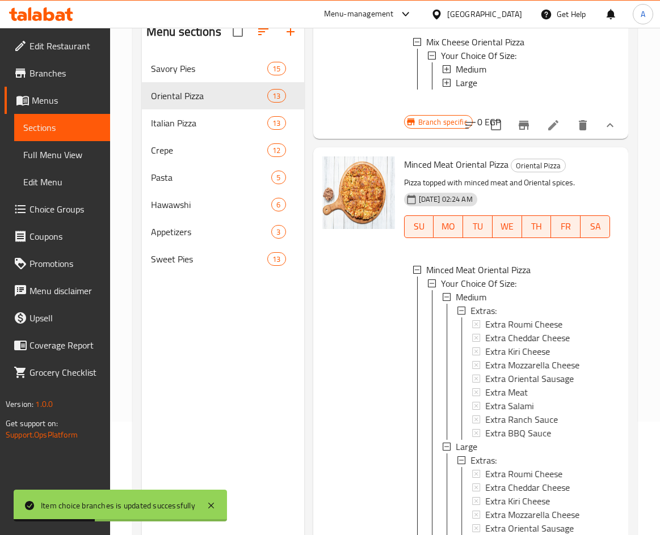
scroll to position [2, 0]
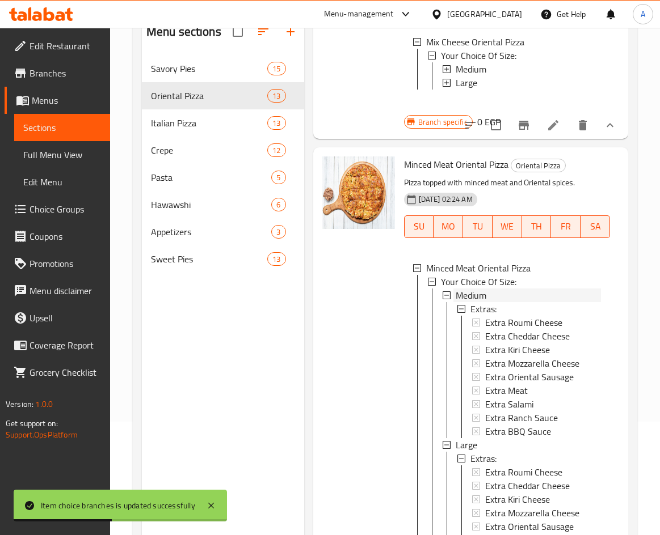
click at [505, 302] on div "Medium" at bounding box center [527, 296] width 145 height 14
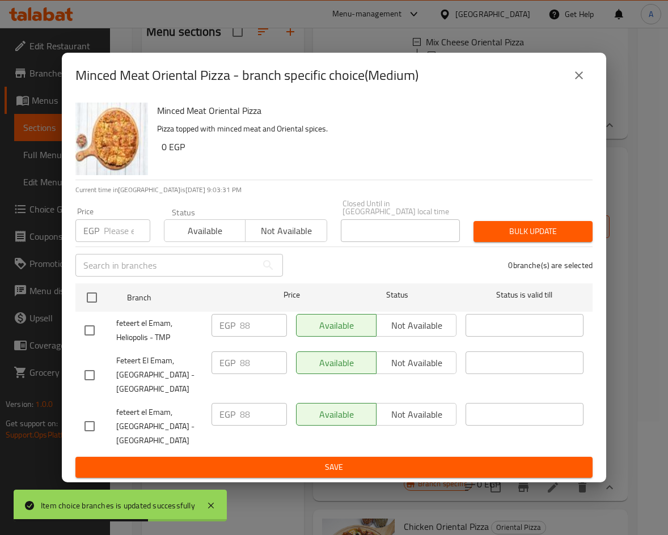
click at [100, 320] on input "checkbox" at bounding box center [90, 331] width 24 height 24
checkbox input "true"
drag, startPoint x: 250, startPoint y: 319, endPoint x: 227, endPoint y: 319, distance: 23.3
click at [227, 319] on div "EGP 88 ​" at bounding box center [249, 325] width 75 height 23
type input "120"
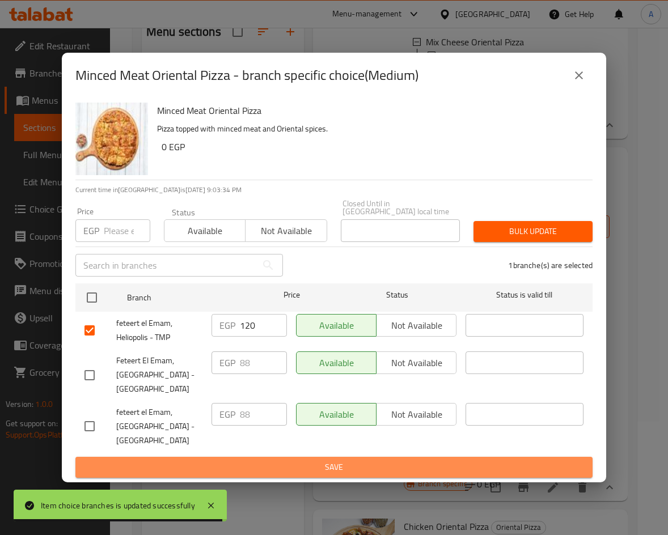
click at [298, 457] on button "Save" at bounding box center [333, 467] width 517 height 21
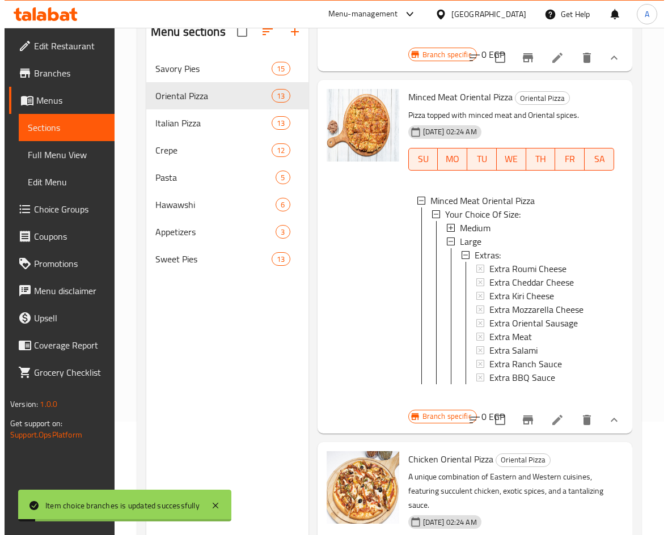
scroll to position [2820, 0]
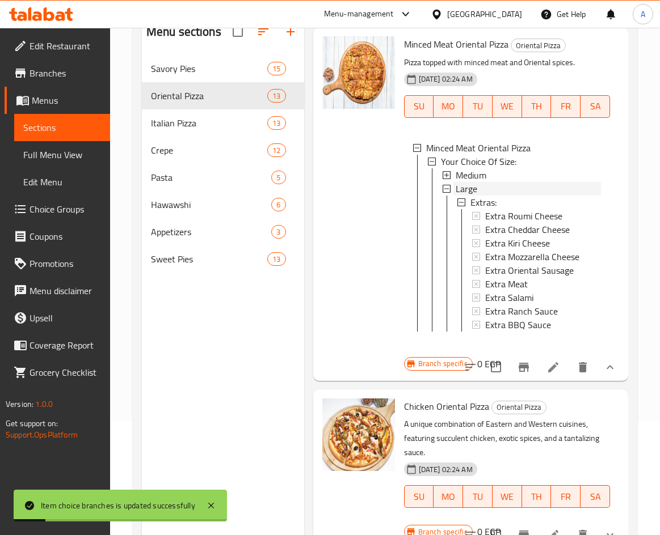
click at [484, 182] on div "Large" at bounding box center [527, 189] width 145 height 14
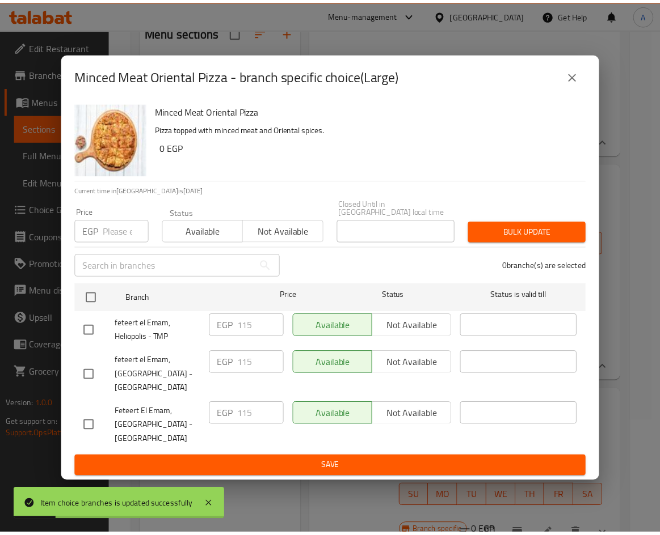
scroll to position [2688, 0]
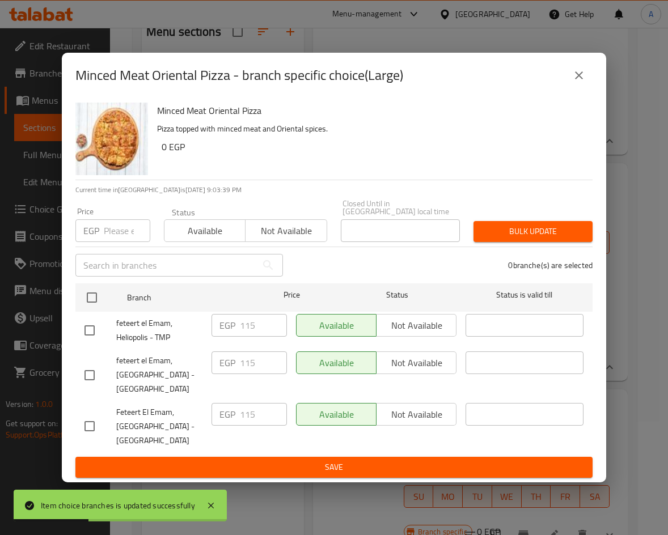
click at [90, 326] on input "checkbox" at bounding box center [90, 331] width 24 height 24
checkbox input "true"
drag, startPoint x: 253, startPoint y: 324, endPoint x: 218, endPoint y: 323, distance: 35.2
click at [218, 323] on div "EGP 115 ​" at bounding box center [249, 325] width 75 height 23
type input "150"
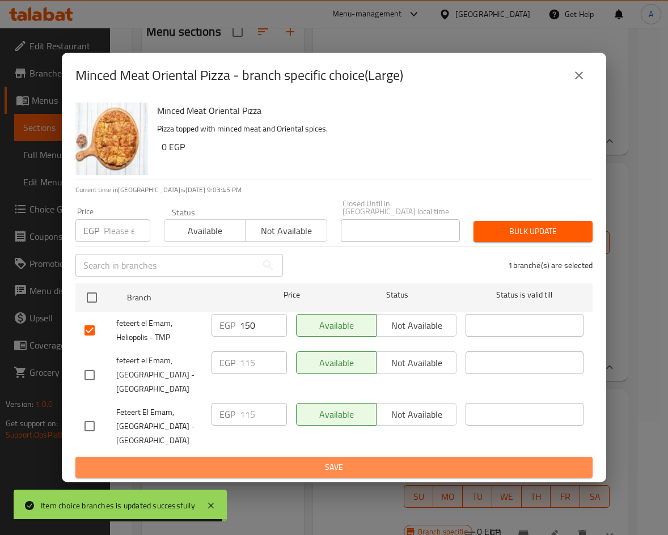
click at [303, 461] on span "Save" at bounding box center [334, 468] width 499 height 14
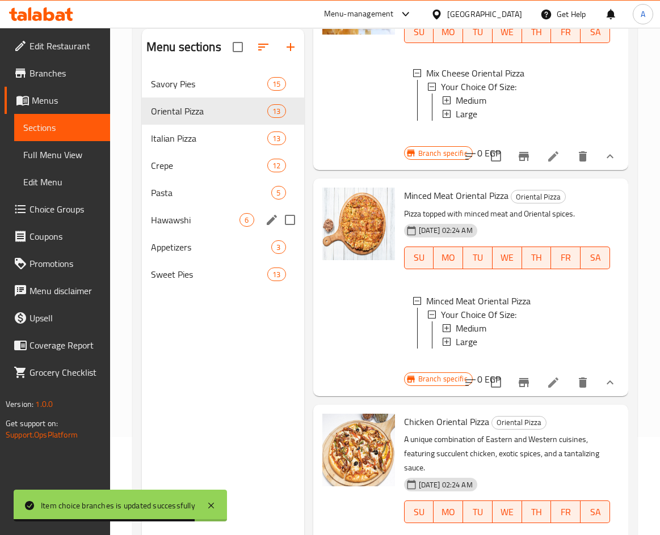
scroll to position [45, 0]
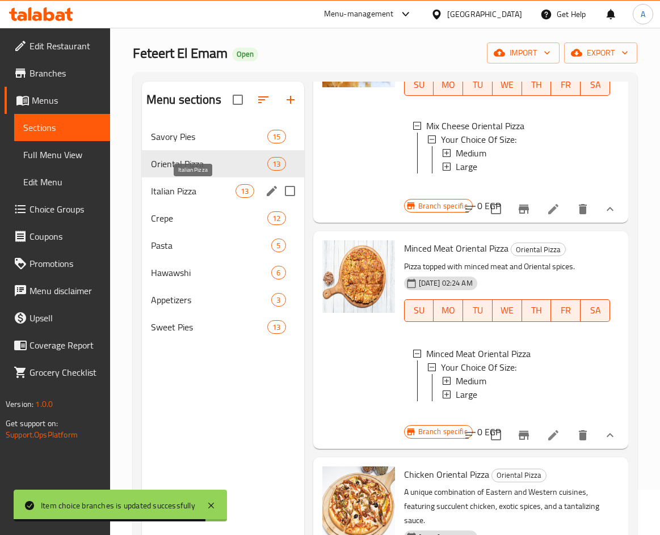
click at [181, 187] on span "Italian Pizza" at bounding box center [193, 191] width 85 height 14
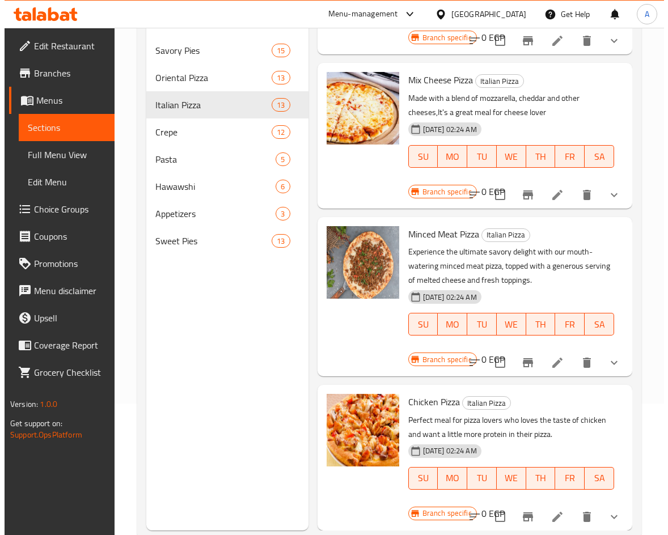
scroll to position [159, 0]
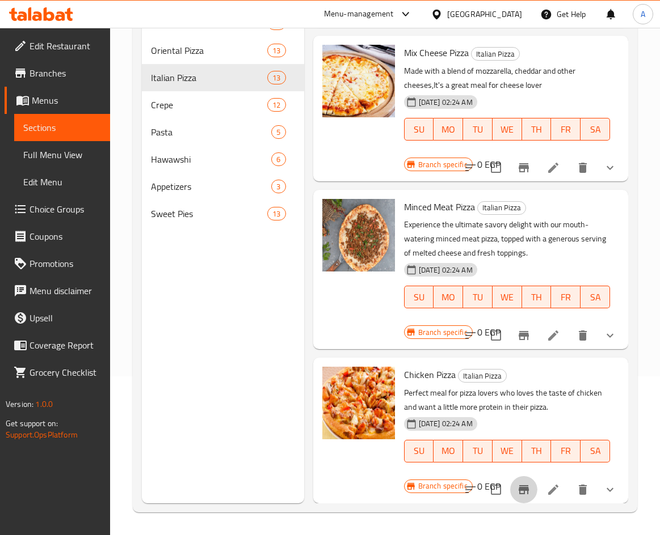
click at [518, 486] on icon "Branch-specific-item" at bounding box center [523, 490] width 10 height 9
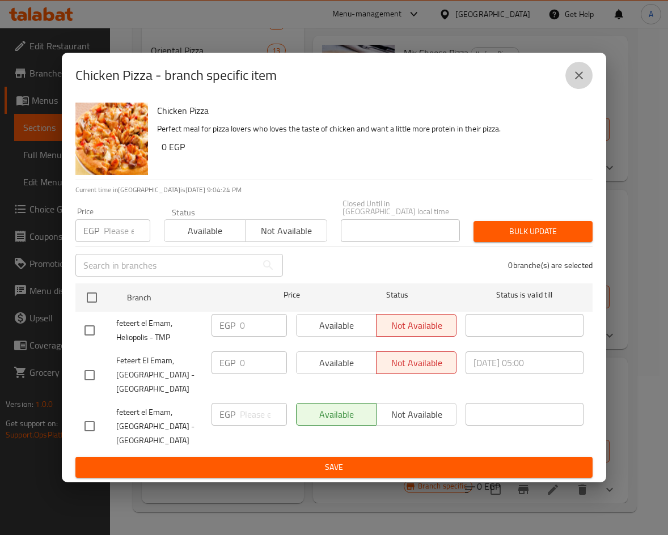
click at [576, 79] on icon "close" at bounding box center [579, 75] width 8 height 8
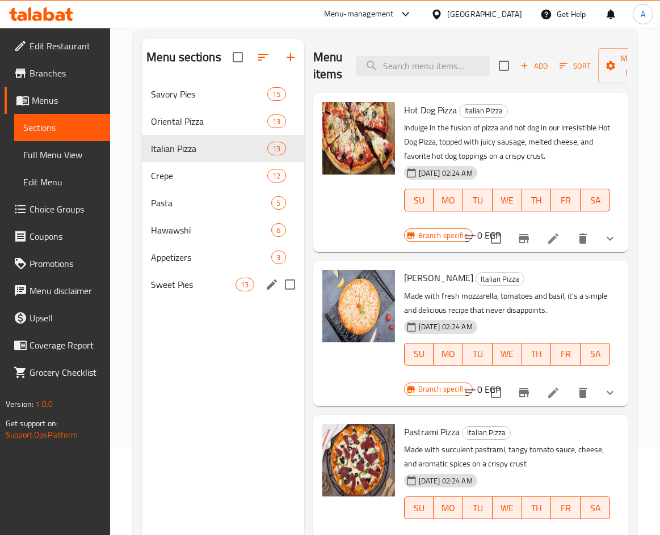
scroll to position [0, 0]
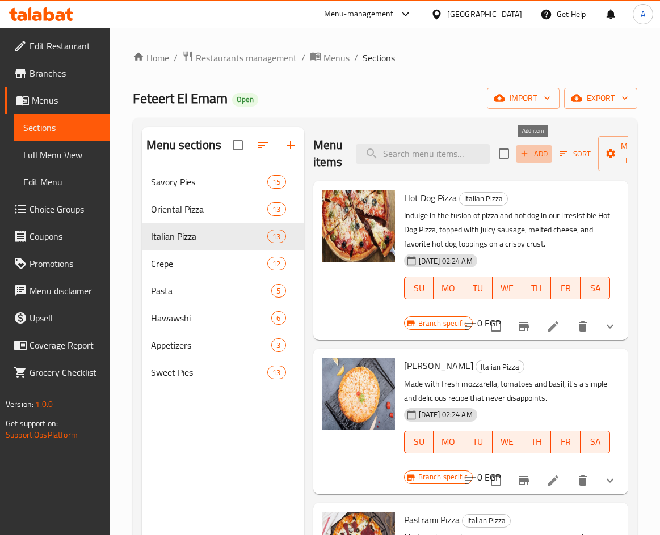
click at [531, 153] on span "Add" at bounding box center [533, 153] width 31 height 13
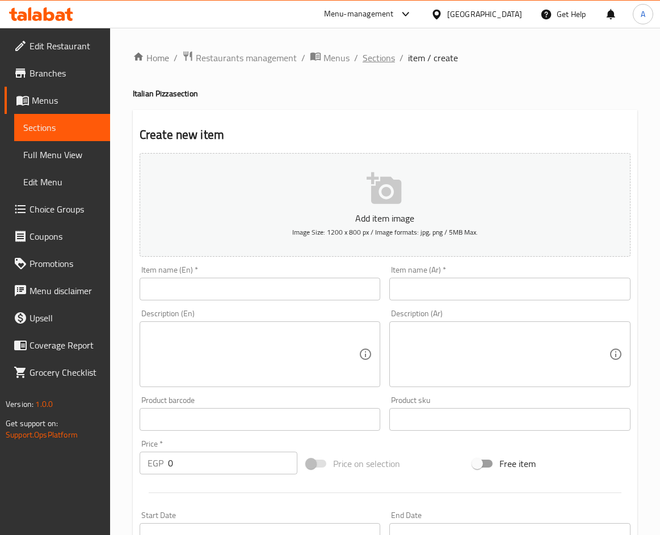
click at [373, 63] on span "Sections" at bounding box center [378, 58] width 32 height 14
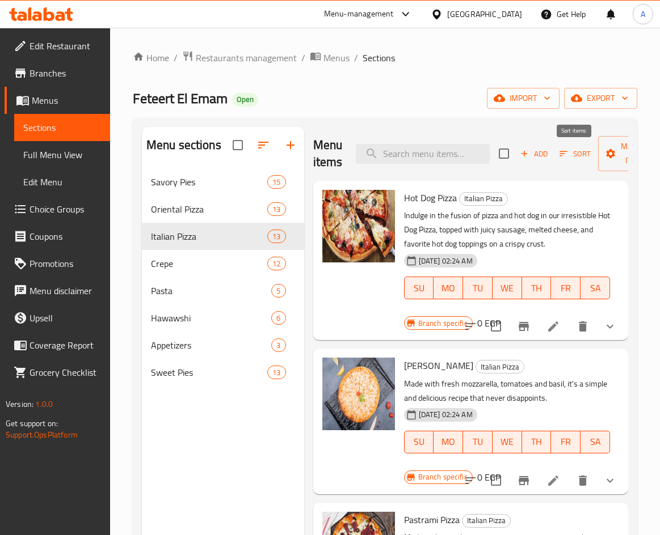
click at [567, 150] on icon "button" at bounding box center [563, 154] width 10 height 10
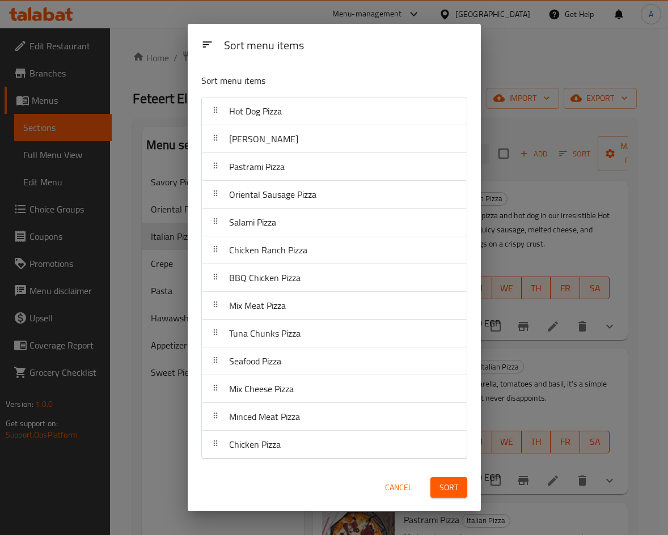
click at [400, 485] on span "Cancel" at bounding box center [398, 488] width 27 height 14
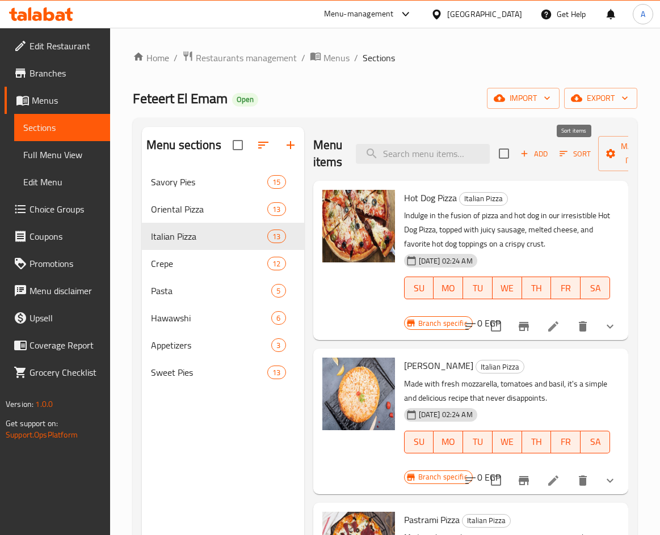
click at [575, 150] on span "Sort" at bounding box center [574, 153] width 31 height 13
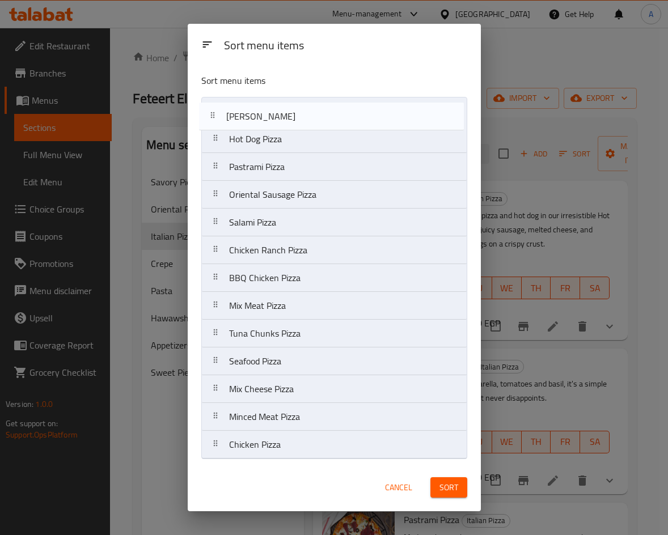
drag, startPoint x: 323, startPoint y: 145, endPoint x: 319, endPoint y: 118, distance: 27.0
click at [319, 118] on nav "Hot Dog Pizza Margherita Pizza Pastrami Pizza Oriental Sausage Pizza Salami Piz…" at bounding box center [334, 278] width 266 height 362
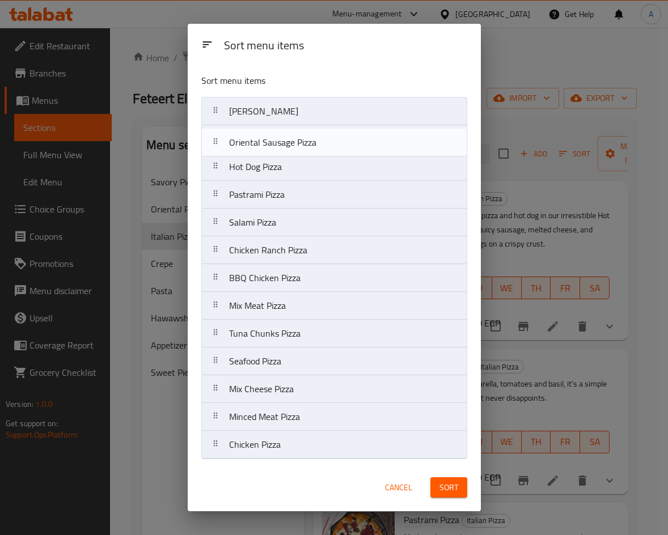
drag, startPoint x: 316, startPoint y: 205, endPoint x: 318, endPoint y: 151, distance: 53.3
click at [318, 146] on nav "Margherita Pizza Hot Dog Pizza Pastrami Pizza Oriental Sausage Pizza Salami Piz…" at bounding box center [334, 278] width 266 height 362
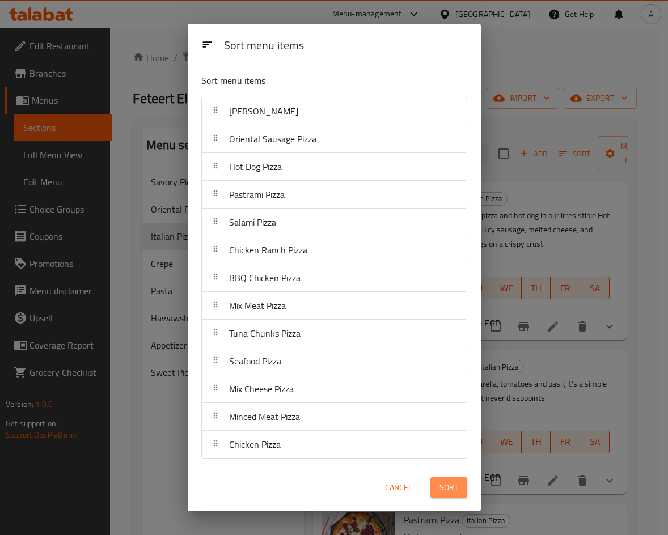
click at [440, 486] on span "Sort" at bounding box center [449, 488] width 19 height 14
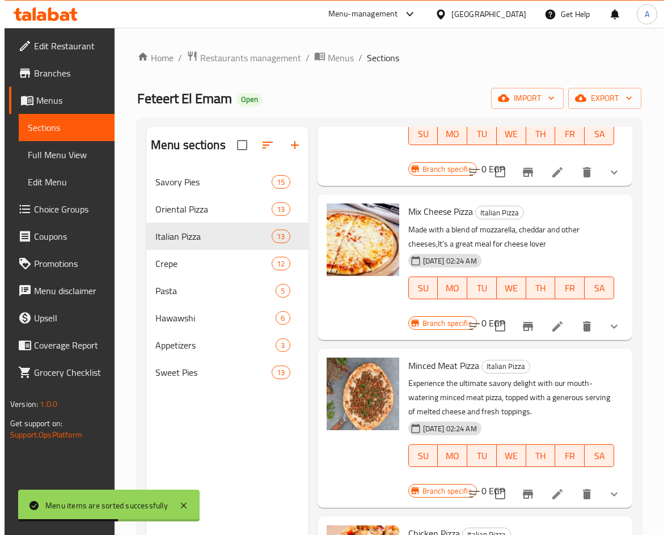
scroll to position [159, 0]
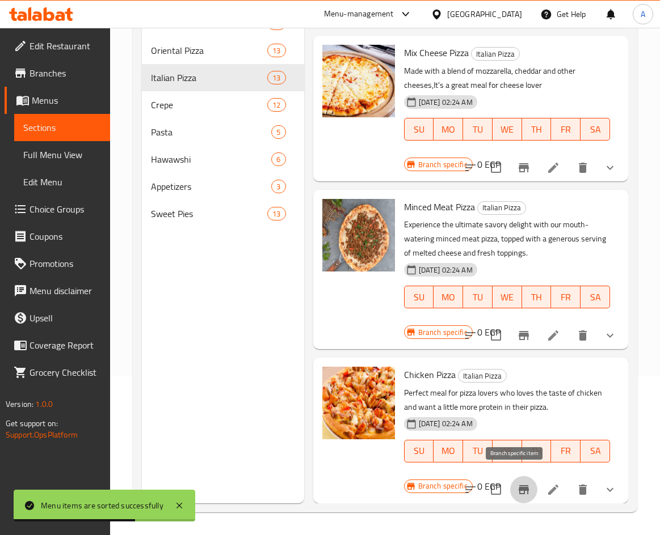
click at [517, 483] on icon "Branch-specific-item" at bounding box center [524, 490] width 14 height 14
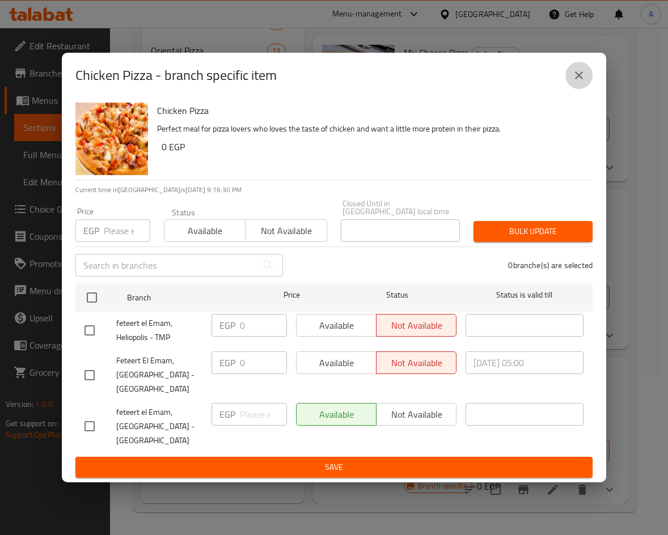
click at [575, 71] on button "close" at bounding box center [578, 75] width 27 height 27
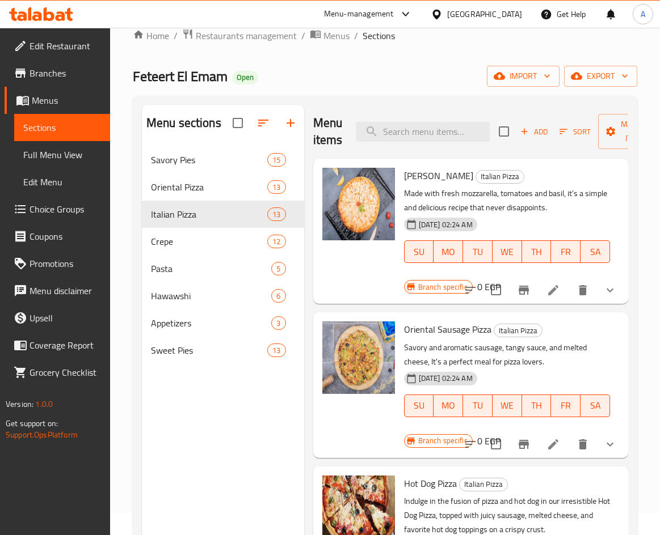
scroll to position [0, 0]
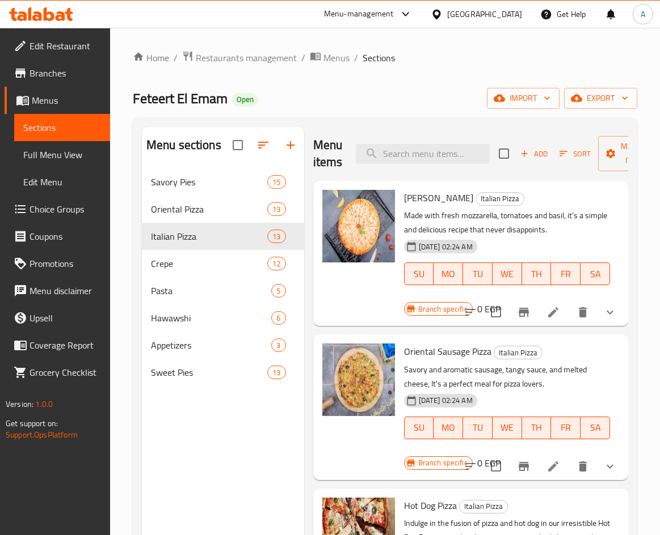
click at [605, 314] on icon "show more" at bounding box center [610, 313] width 14 height 14
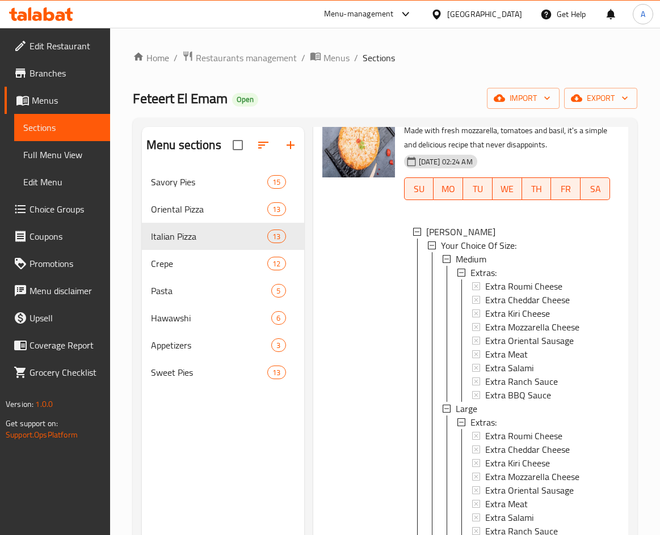
scroll to position [113, 0]
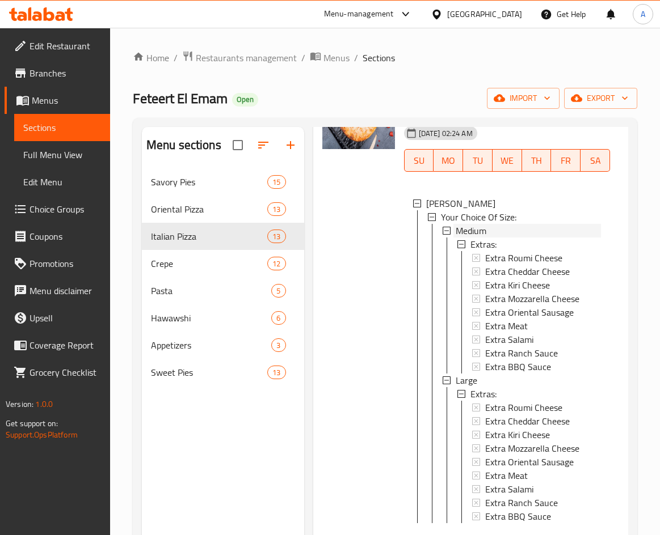
click at [510, 229] on div "Medium" at bounding box center [527, 231] width 145 height 14
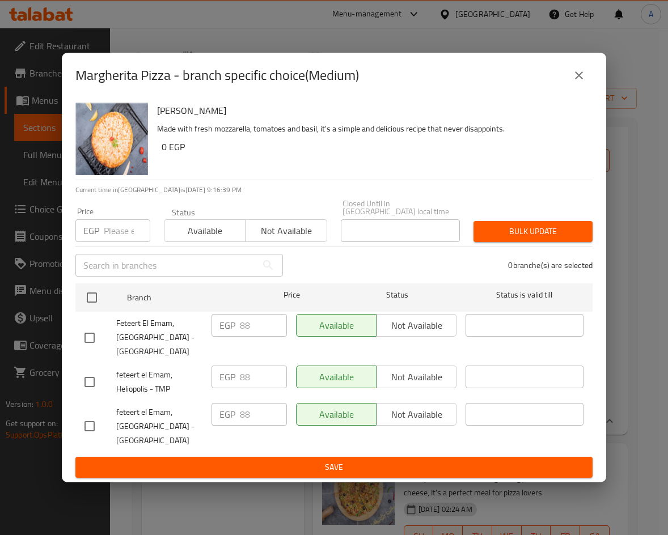
click at [92, 380] on input "checkbox" at bounding box center [90, 382] width 24 height 24
checkbox input "true"
drag, startPoint x: 254, startPoint y: 371, endPoint x: 237, endPoint y: 371, distance: 17.6
click at [237, 371] on div "EGP 88 ​" at bounding box center [249, 377] width 75 height 23
type input "100"
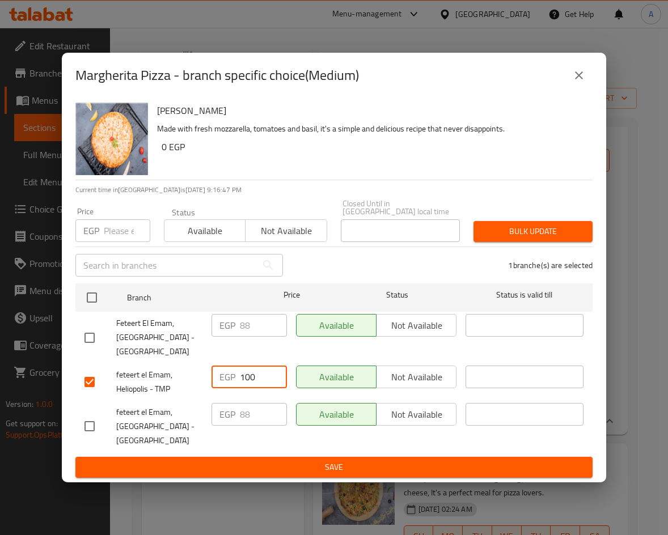
click at [292, 462] on span "Save" at bounding box center [334, 468] width 499 height 14
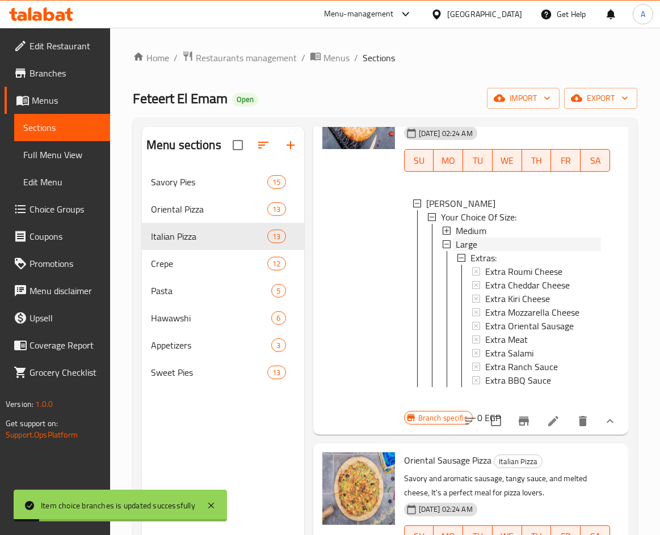
click at [479, 242] on div "Large" at bounding box center [527, 245] width 145 height 14
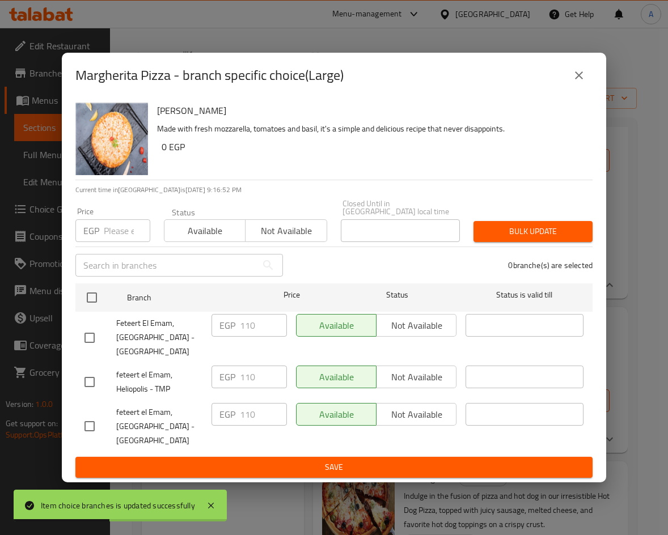
click at [88, 379] on input "checkbox" at bounding box center [90, 382] width 24 height 24
checkbox input "true"
drag, startPoint x: 259, startPoint y: 375, endPoint x: 219, endPoint y: 373, distance: 39.7
click at [220, 374] on div "EGP 110 ​" at bounding box center [249, 377] width 75 height 23
type input "135"
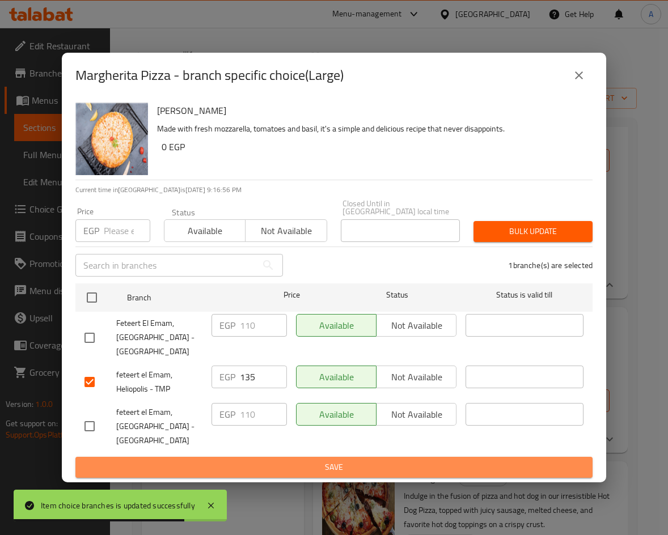
click at [361, 461] on span "Save" at bounding box center [334, 468] width 499 height 14
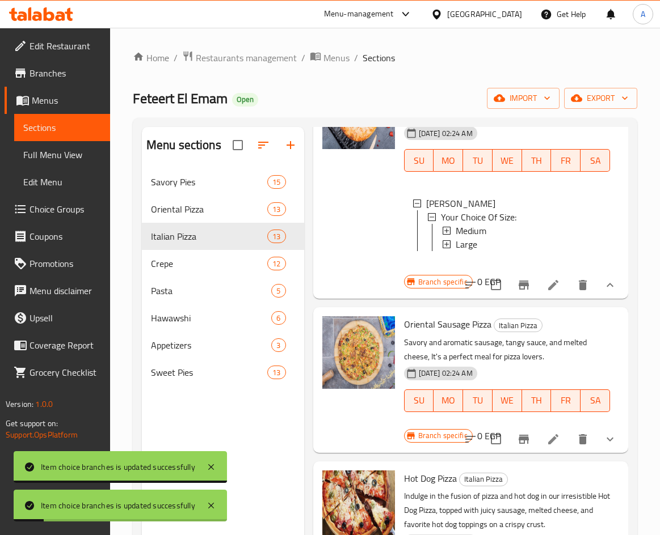
drag, startPoint x: 594, startPoint y: 444, endPoint x: 598, endPoint y: 424, distance: 19.7
click at [603, 444] on icon "show more" at bounding box center [610, 440] width 14 height 14
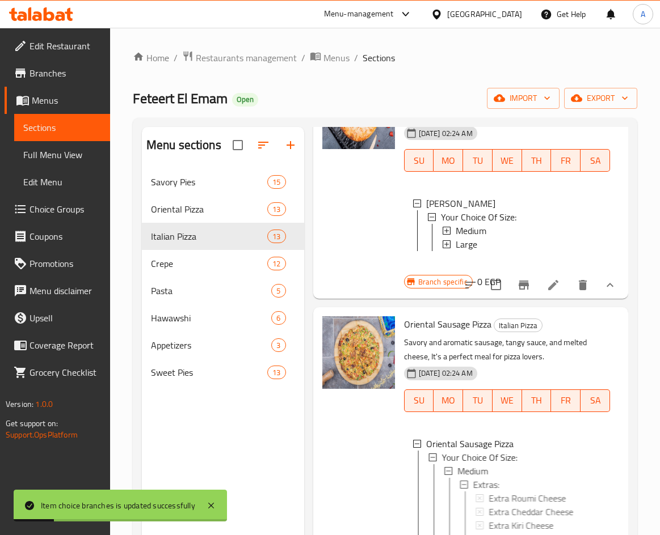
scroll to position [284, 0]
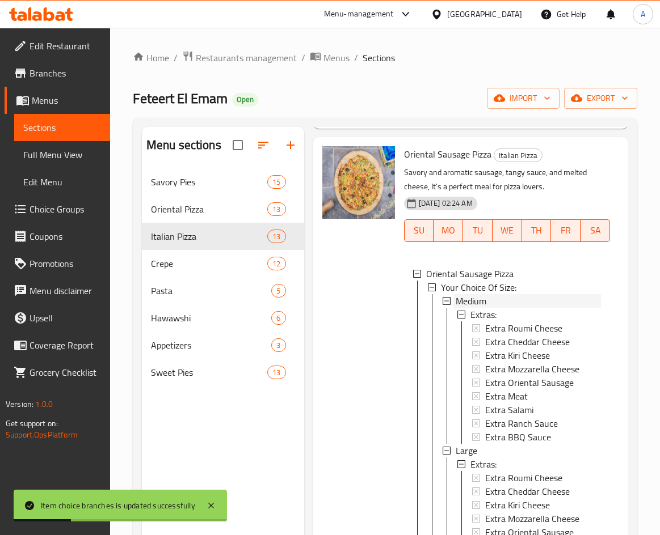
click at [512, 308] on div "Medium" at bounding box center [527, 301] width 145 height 14
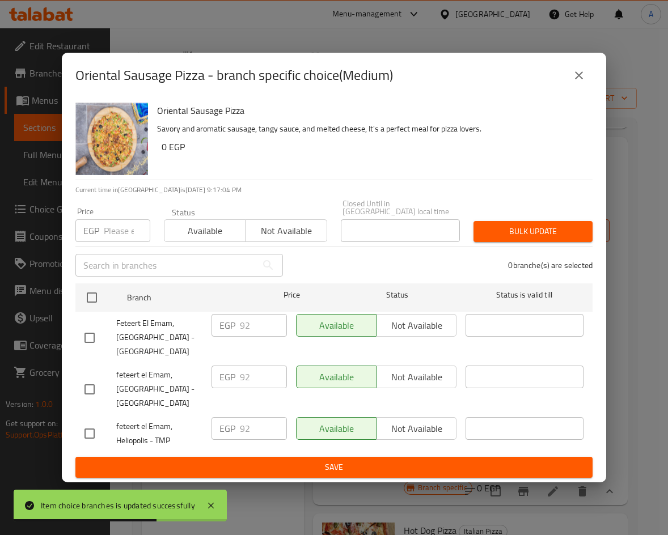
click at [101, 428] on input "checkbox" at bounding box center [90, 434] width 24 height 24
checkbox input "true"
drag, startPoint x: 256, startPoint y: 425, endPoint x: 210, endPoint y: 422, distance: 46.0
click at [210, 422] on div "EGP 92 ​" at bounding box center [249, 434] width 85 height 42
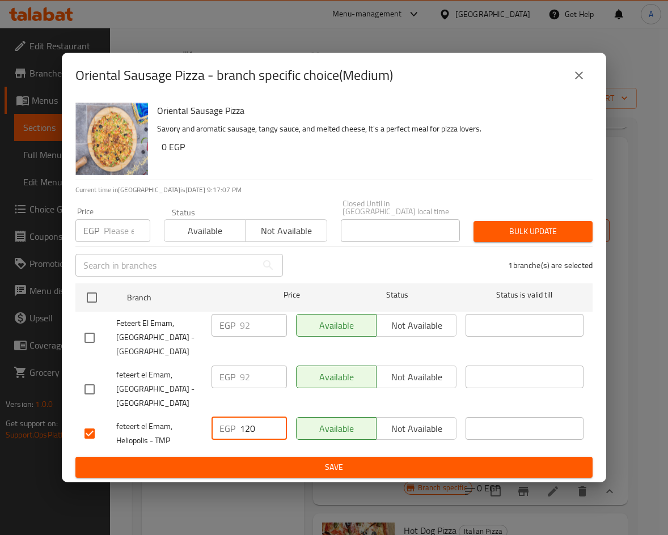
type input "120"
click at [309, 467] on span "Save" at bounding box center [334, 468] width 499 height 14
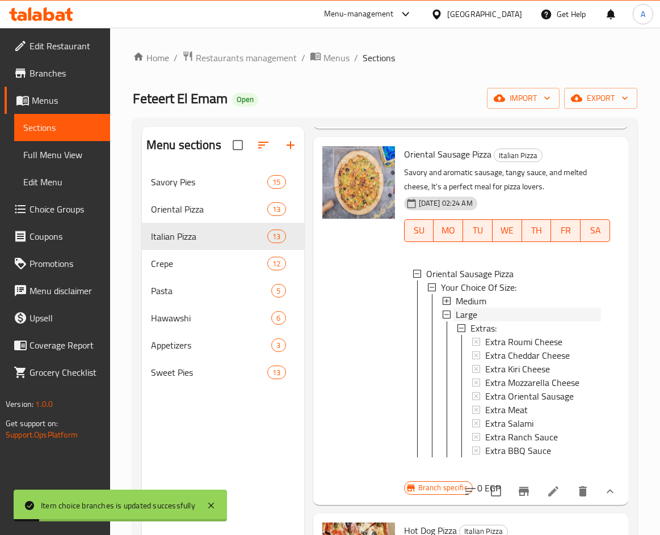
click at [497, 322] on div "Large" at bounding box center [527, 315] width 145 height 14
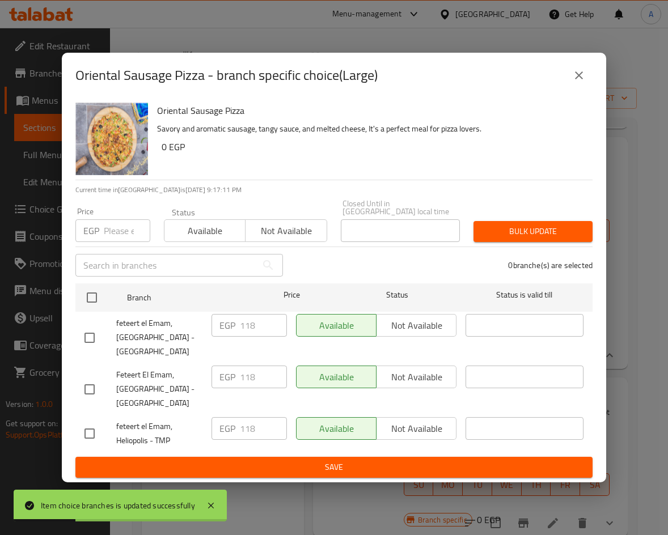
click at [87, 431] on input "checkbox" at bounding box center [90, 434] width 24 height 24
checkbox input "true"
drag, startPoint x: 260, startPoint y: 423, endPoint x: 215, endPoint y: 423, distance: 44.8
click at [215, 423] on div "EGP 118 ​" at bounding box center [249, 428] width 75 height 23
type input "150"
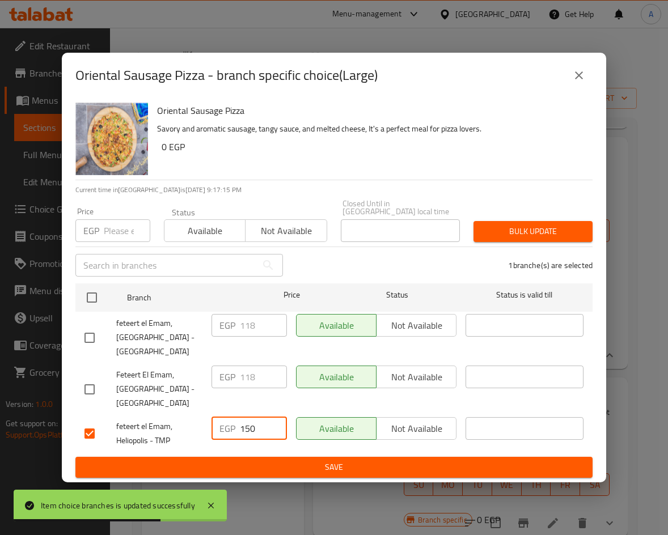
click at [355, 457] on button "Save" at bounding box center [333, 467] width 517 height 21
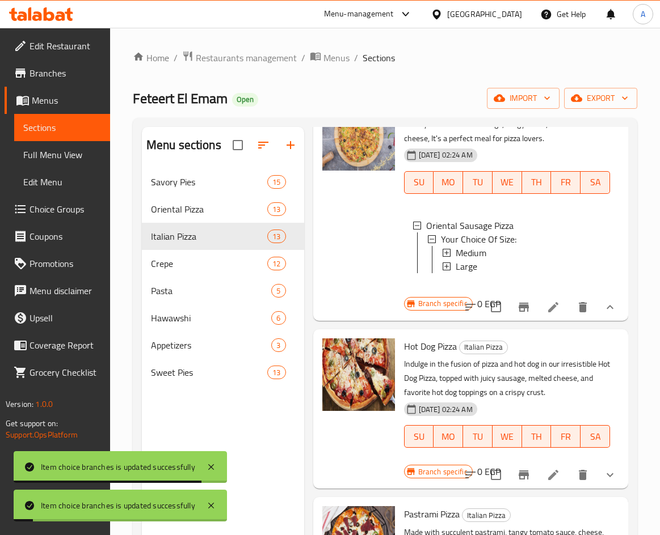
scroll to position [397, 0]
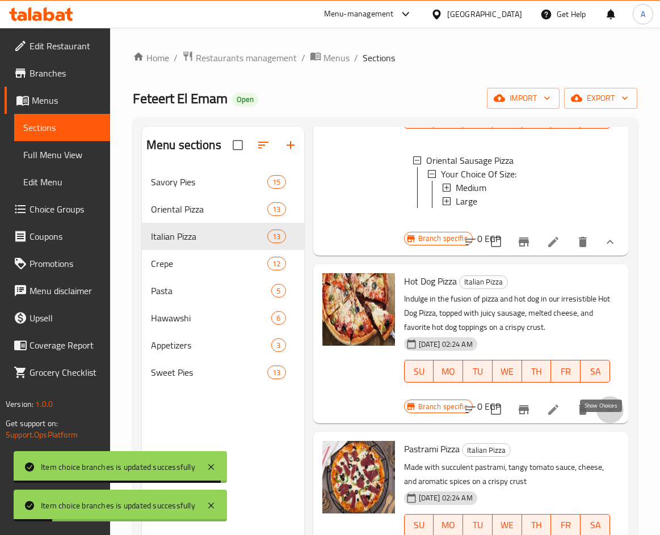
click at [603, 417] on icon "show more" at bounding box center [610, 410] width 14 height 14
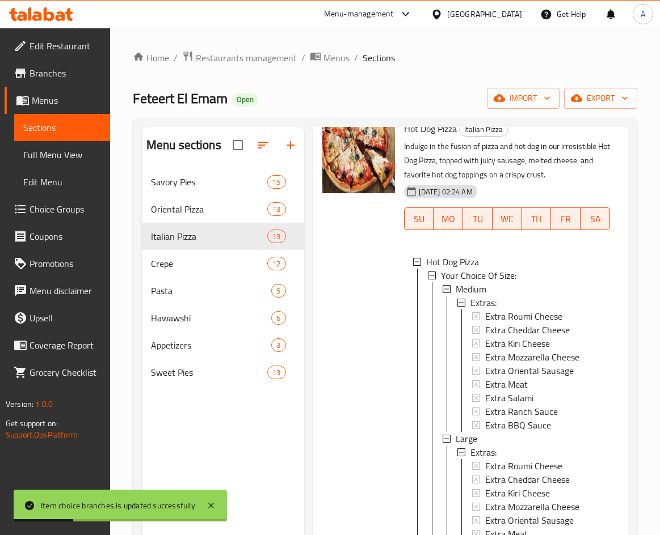
scroll to position [567, 0]
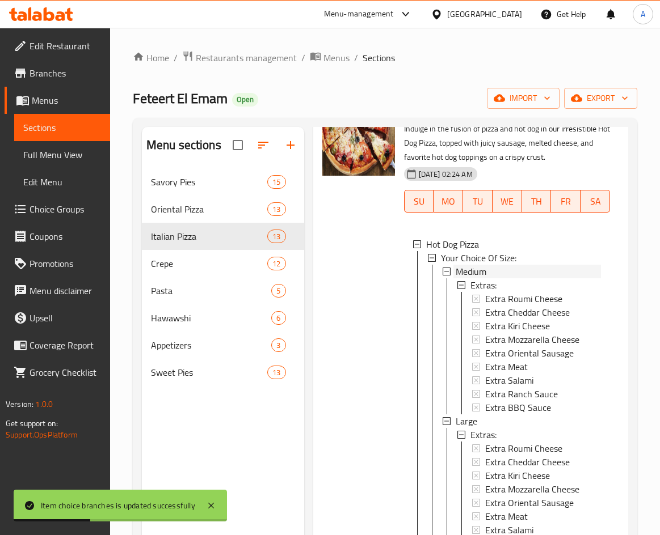
click at [516, 278] on div "Medium" at bounding box center [527, 272] width 145 height 14
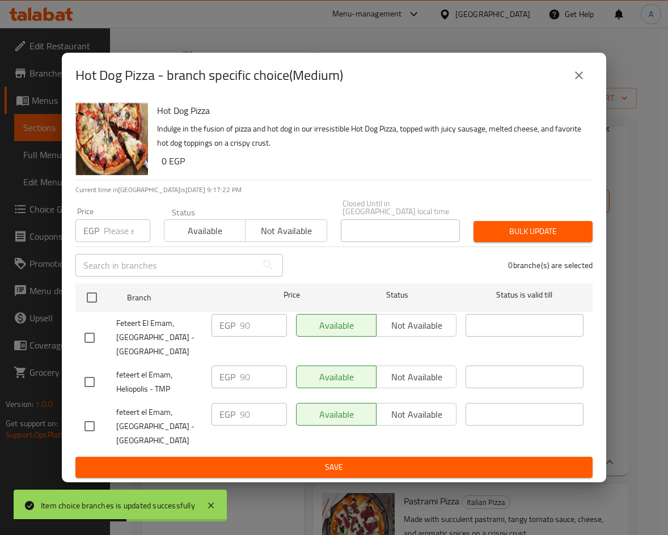
click at [91, 378] on input "checkbox" at bounding box center [90, 382] width 24 height 24
checkbox input "true"
drag, startPoint x: 254, startPoint y: 373, endPoint x: 221, endPoint y: 375, distance: 33.5
click at [221, 375] on div "EGP 90 ​" at bounding box center [249, 377] width 75 height 23
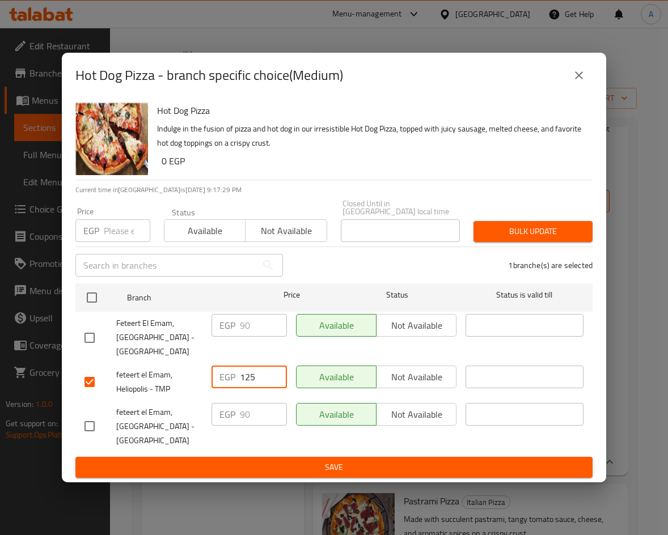
type input "125"
click at [309, 461] on span "Save" at bounding box center [334, 468] width 499 height 14
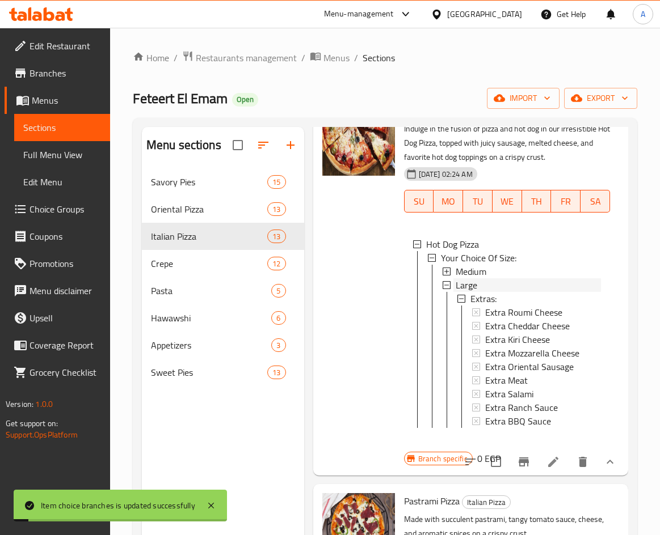
click at [531, 292] on div "Large" at bounding box center [527, 285] width 145 height 14
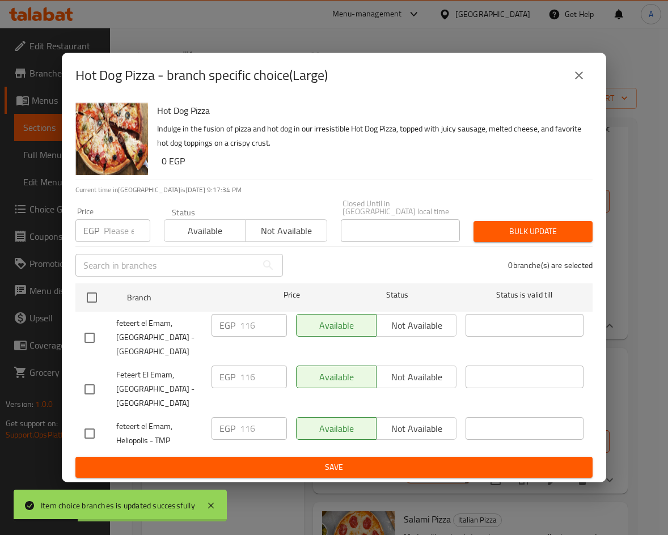
click at [86, 429] on input "checkbox" at bounding box center [90, 434] width 24 height 24
checkbox input "true"
drag, startPoint x: 260, startPoint y: 429, endPoint x: 212, endPoint y: 422, distance: 48.1
click at [212, 422] on div "EGP 116 ​" at bounding box center [249, 428] width 75 height 23
type input "150"
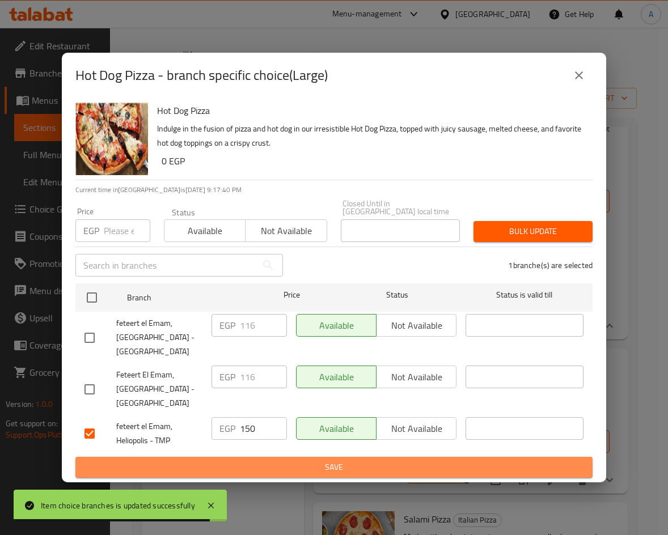
click at [319, 461] on span "Save" at bounding box center [334, 468] width 499 height 14
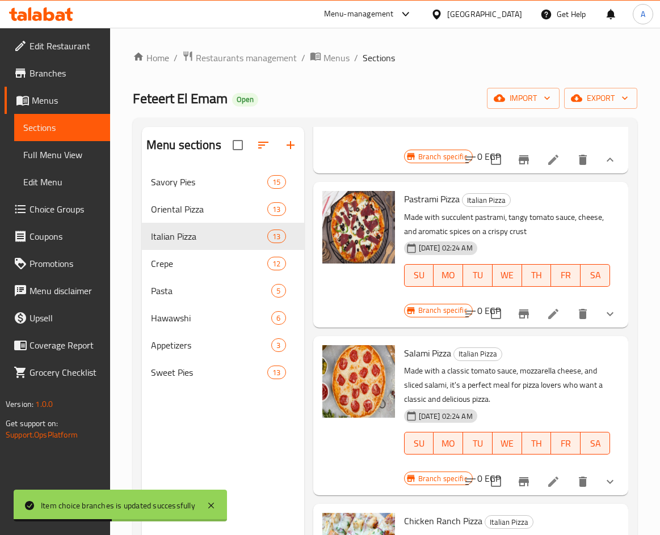
scroll to position [737, 0]
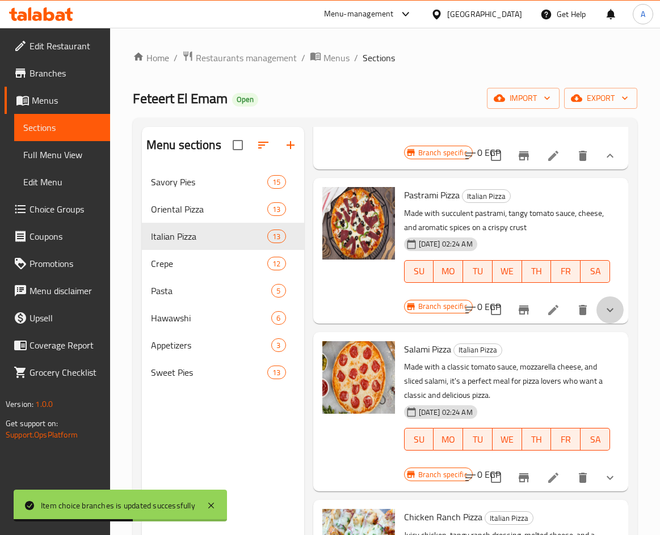
click at [608, 324] on button "show more" at bounding box center [609, 310] width 27 height 27
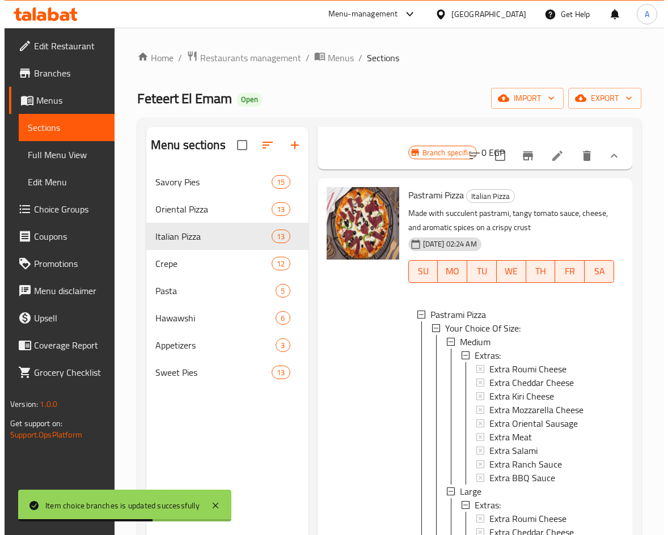
scroll to position [2, 0]
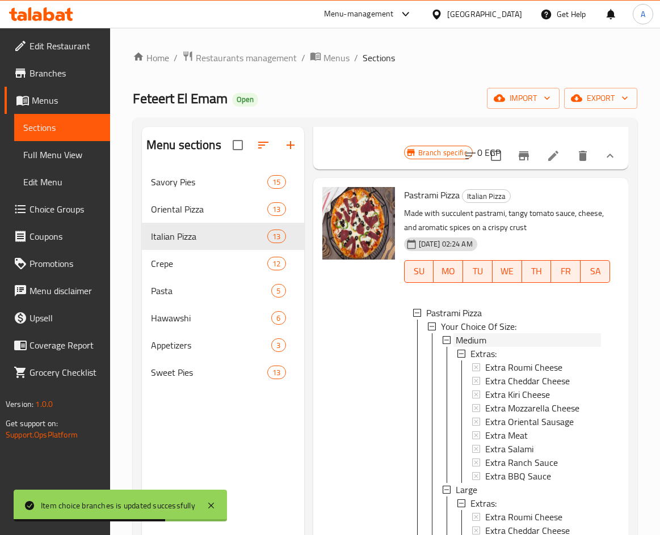
click at [507, 347] on div "Medium" at bounding box center [527, 341] width 145 height 14
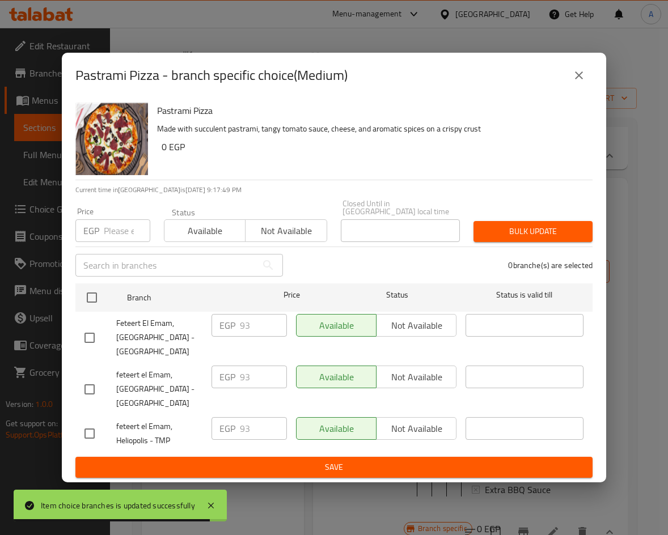
click at [88, 425] on input "checkbox" at bounding box center [90, 434] width 24 height 24
checkbox input "true"
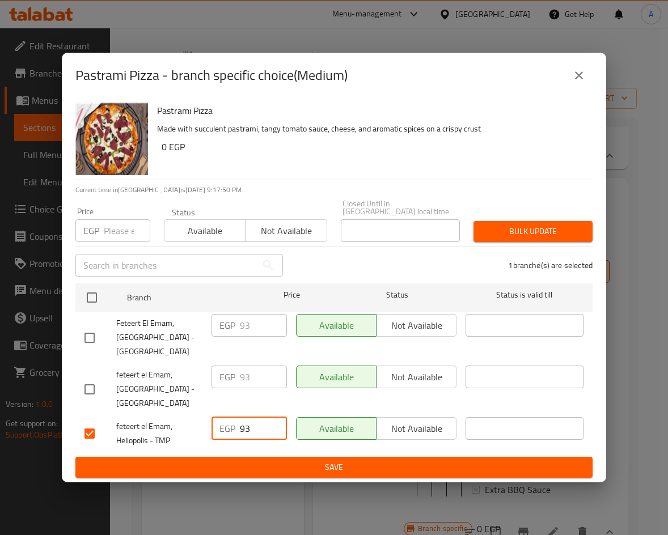
drag, startPoint x: 252, startPoint y: 424, endPoint x: 222, endPoint y: 418, distance: 30.6
click at [223, 421] on div "EGP 93 ​" at bounding box center [249, 428] width 75 height 23
type input "125"
click at [324, 461] on span "Save" at bounding box center [334, 468] width 499 height 14
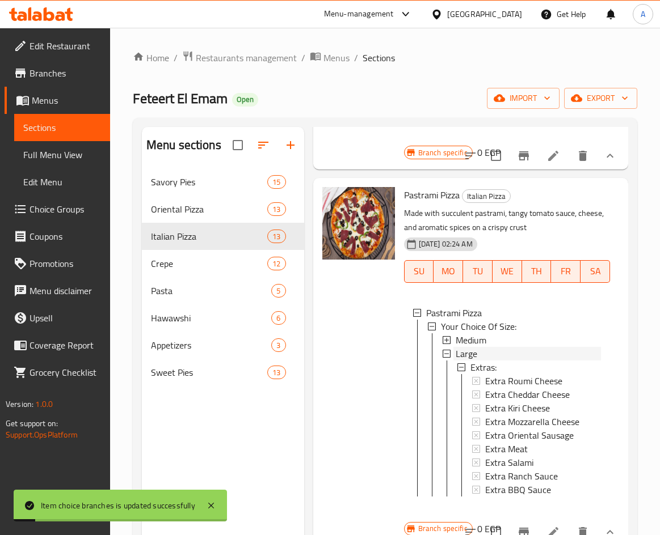
click at [484, 361] on div "Large" at bounding box center [527, 354] width 145 height 14
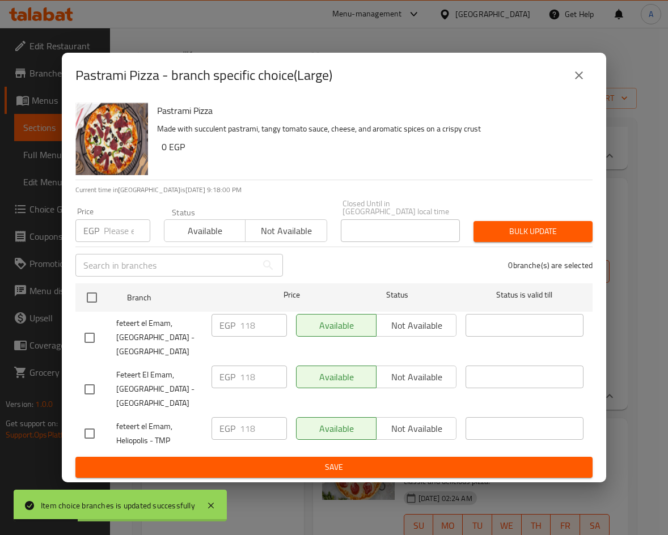
click at [92, 430] on input "checkbox" at bounding box center [90, 434] width 24 height 24
checkbox input "true"
drag, startPoint x: 240, startPoint y: 420, endPoint x: 227, endPoint y: 420, distance: 13.1
click at [227, 420] on div "EGP 118 ​" at bounding box center [249, 428] width 75 height 23
type input "160"
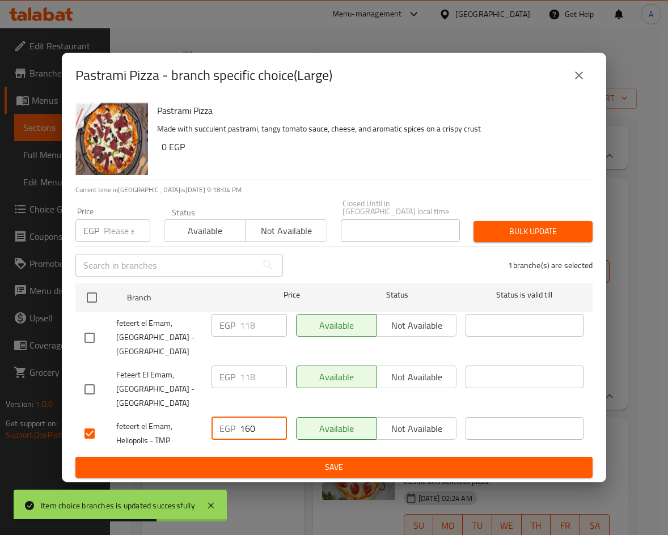
click at [315, 468] on span "Save" at bounding box center [334, 468] width 499 height 14
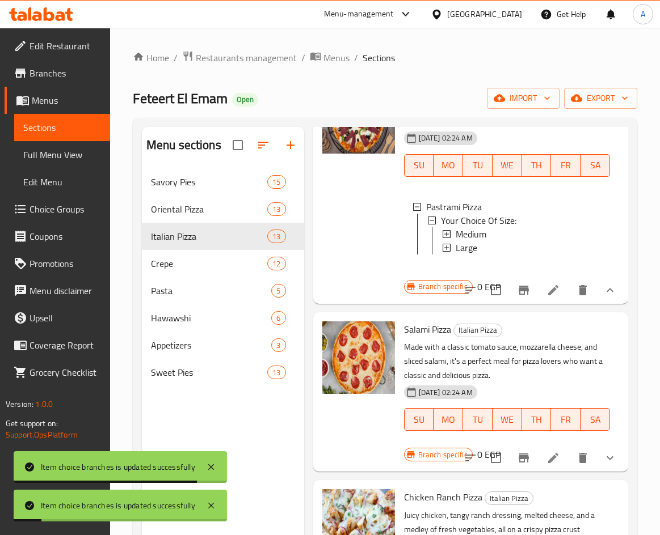
scroll to position [851, 0]
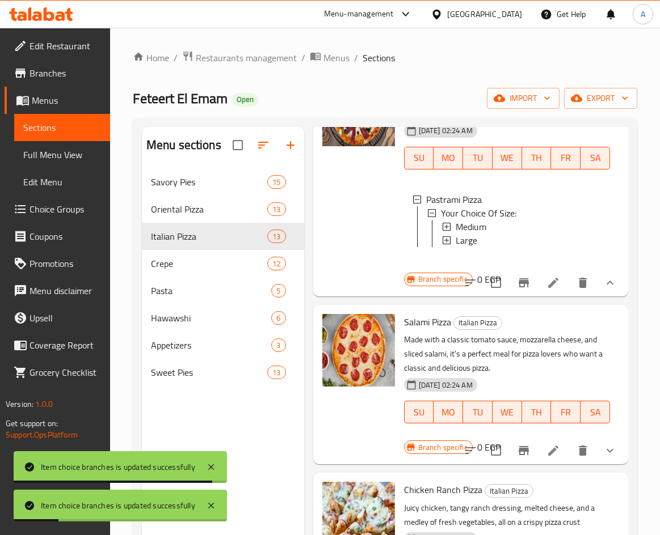
click at [603, 458] on icon "show more" at bounding box center [610, 451] width 14 height 14
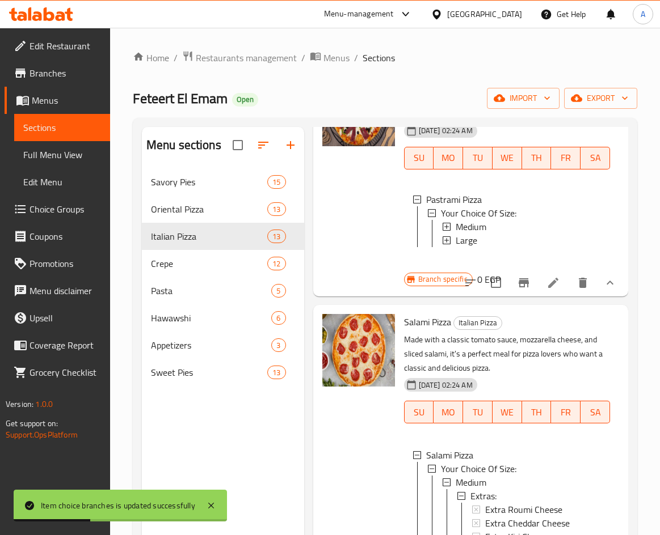
scroll to position [964, 0]
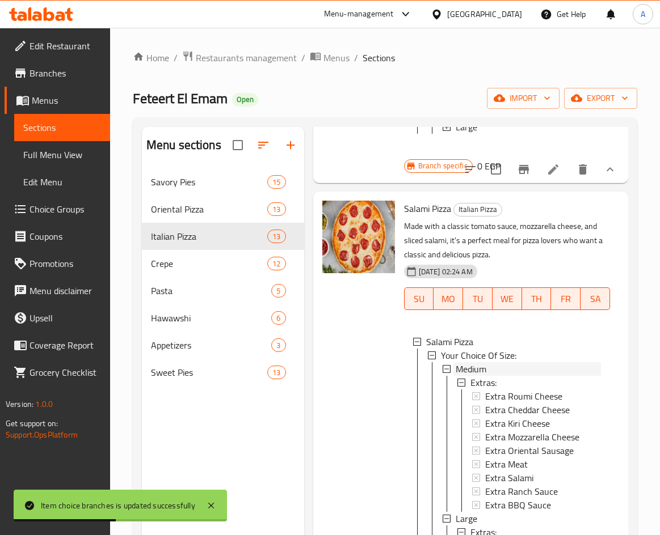
click at [509, 376] on div "Medium" at bounding box center [527, 369] width 145 height 14
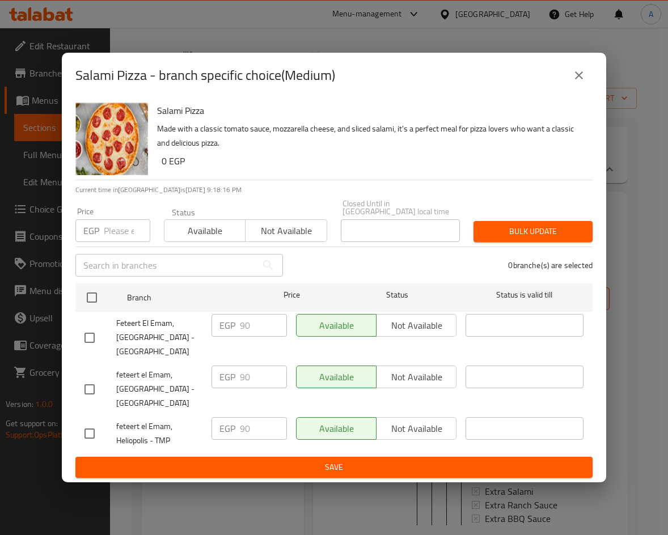
click at [87, 426] on input "checkbox" at bounding box center [90, 434] width 24 height 24
checkbox input "true"
drag, startPoint x: 251, startPoint y: 418, endPoint x: 193, endPoint y: 415, distance: 58.5
click at [193, 415] on div "feteert el Emam, Heliopolis - TMP EGP 90 ​ Available Not available ​" at bounding box center [334, 434] width 508 height 42
type input "125"
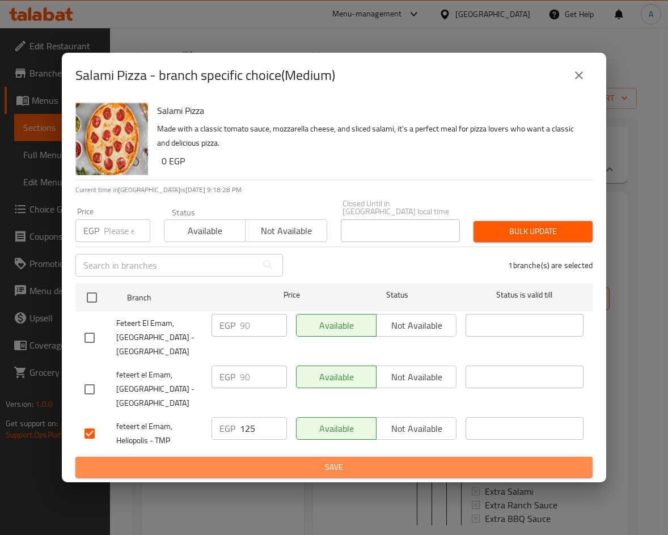
click at [352, 457] on button "Save" at bounding box center [333, 467] width 517 height 21
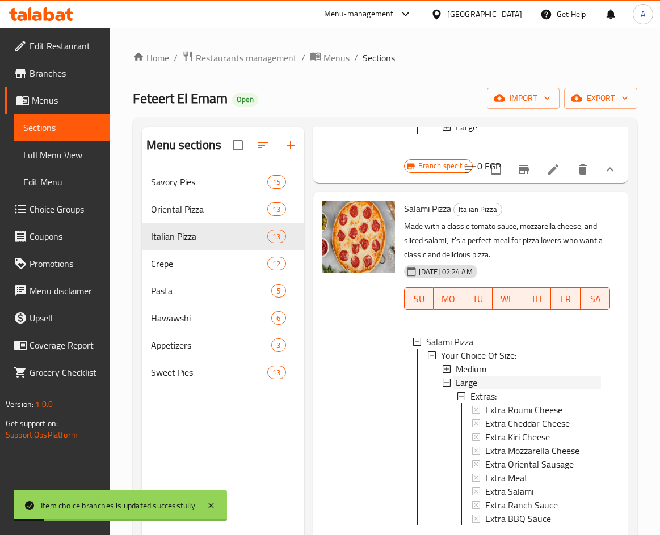
click at [516, 390] on div "Large" at bounding box center [527, 383] width 145 height 14
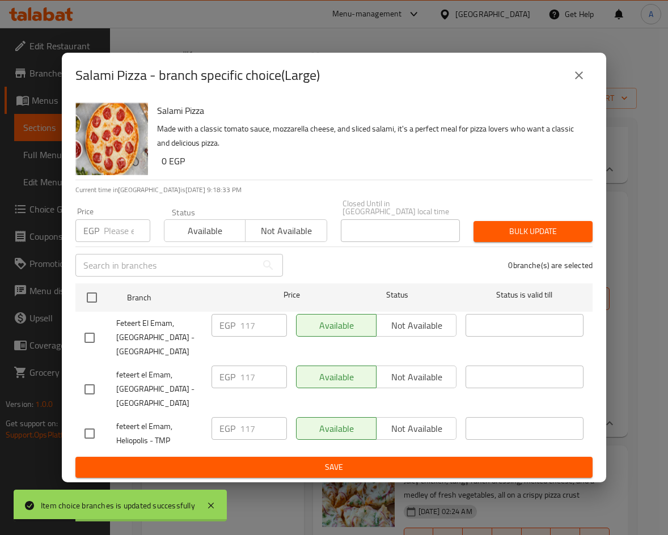
click at [91, 427] on input "checkbox" at bounding box center [90, 434] width 24 height 24
checkbox input "true"
drag, startPoint x: 258, startPoint y: 429, endPoint x: 205, endPoint y: 427, distance: 52.2
click at [205, 427] on div "feteert el Emam, Heliopolis - TMP EGP 117 ​ Available Not available ​" at bounding box center [334, 434] width 508 height 42
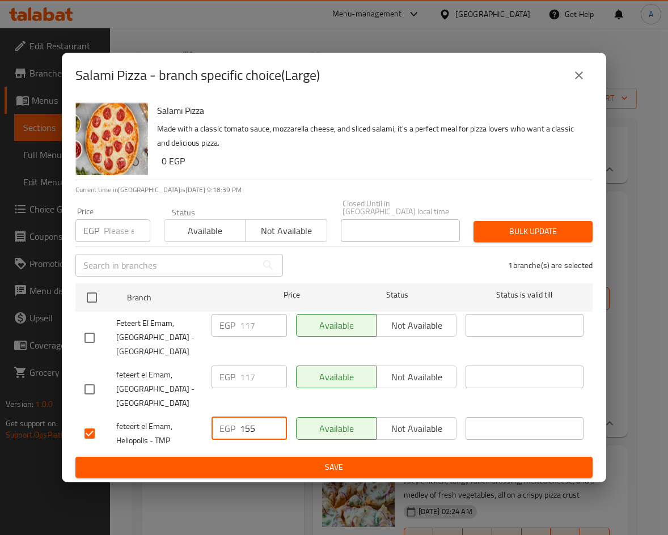
type input "155"
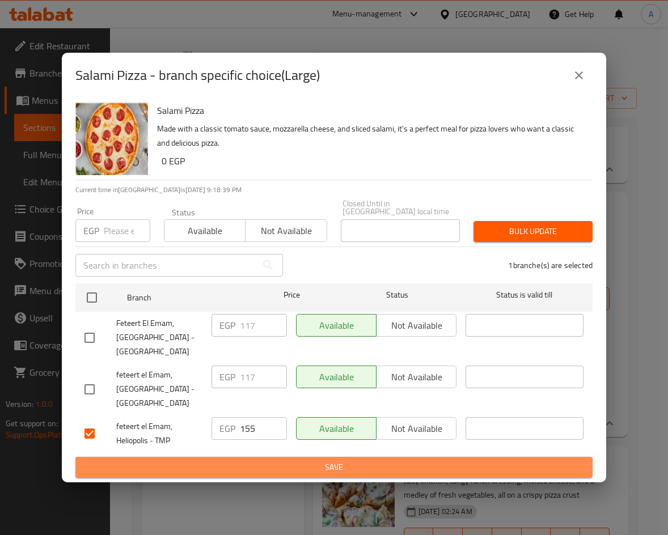
click at [292, 461] on span "Save" at bounding box center [334, 468] width 499 height 14
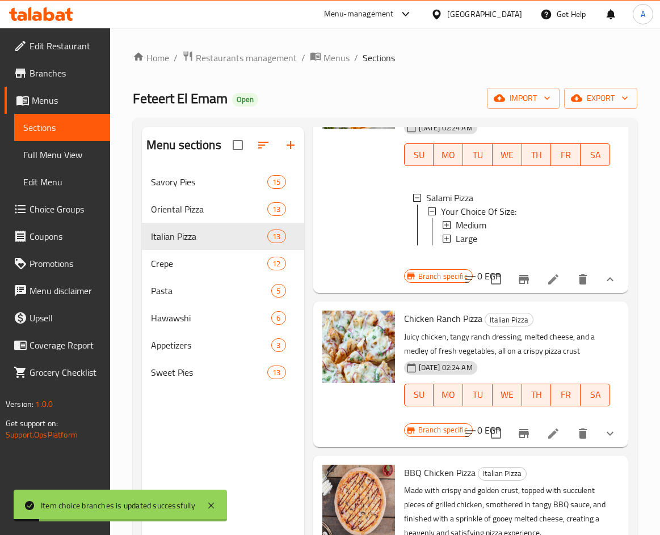
scroll to position [1134, 0]
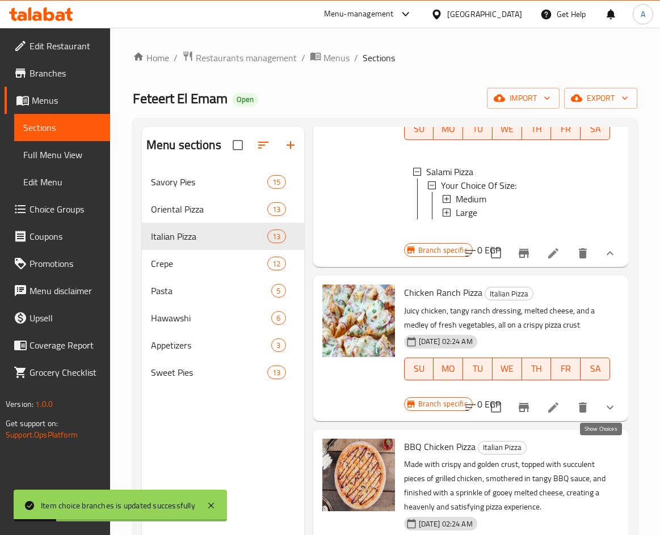
click at [606, 415] on icon "show more" at bounding box center [610, 408] width 14 height 14
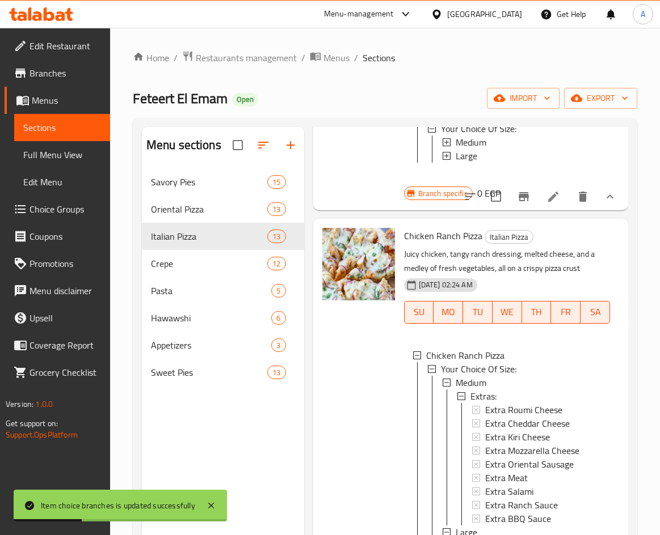
scroll to position [1305, 0]
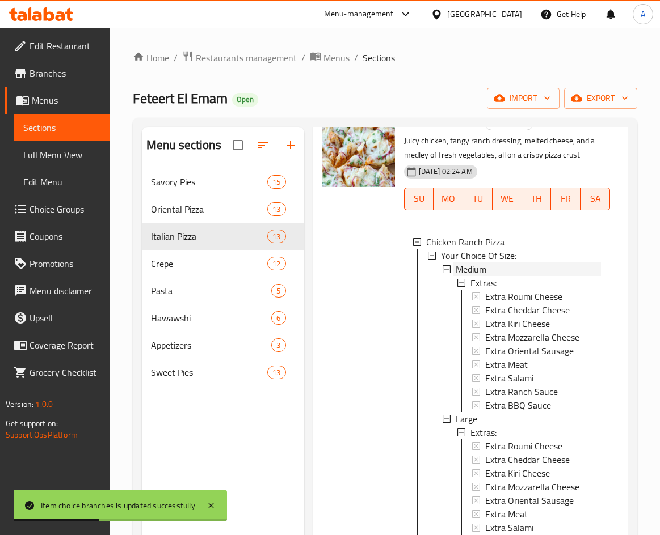
click at [495, 276] on div "Medium" at bounding box center [527, 270] width 145 height 14
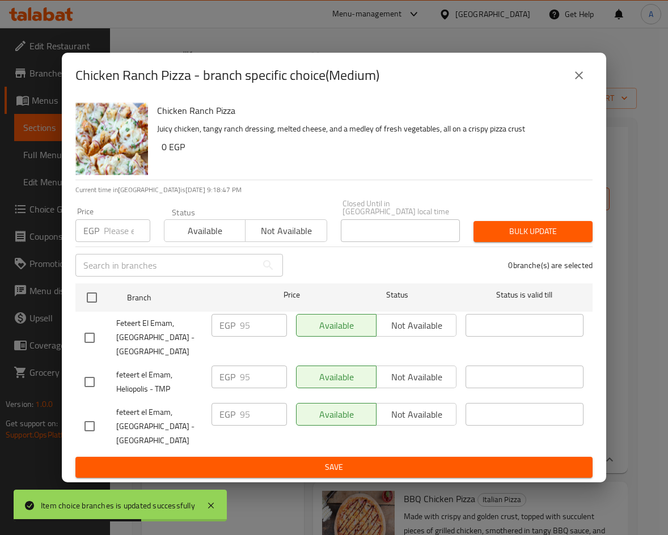
click at [96, 374] on input "checkbox" at bounding box center [90, 382] width 24 height 24
checkbox input "true"
drag, startPoint x: 251, startPoint y: 374, endPoint x: 189, endPoint y: 370, distance: 61.9
click at [189, 370] on div "feteert el Emam, Heliopolis - TMP EGP 95 ​ Available Not available ​" at bounding box center [334, 382] width 508 height 42
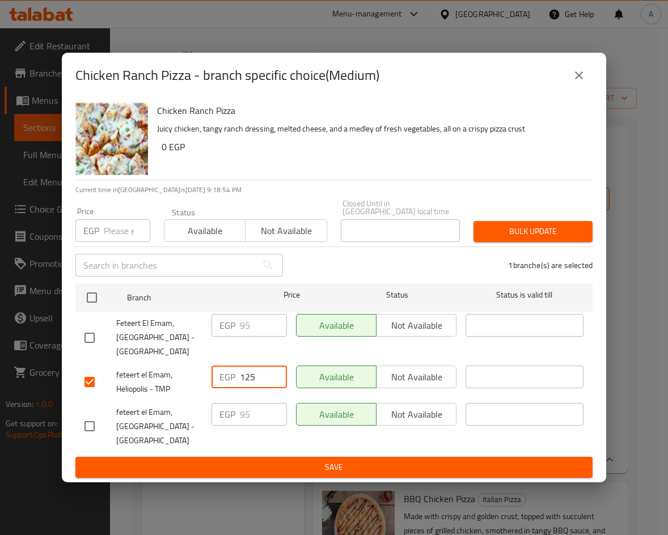
type input "125"
click at [322, 464] on span "Save" at bounding box center [334, 468] width 499 height 14
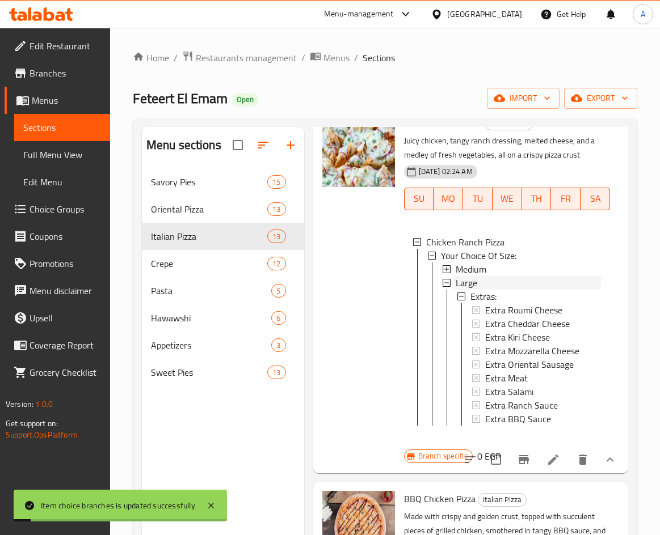
click at [491, 290] on div "Large" at bounding box center [527, 283] width 145 height 14
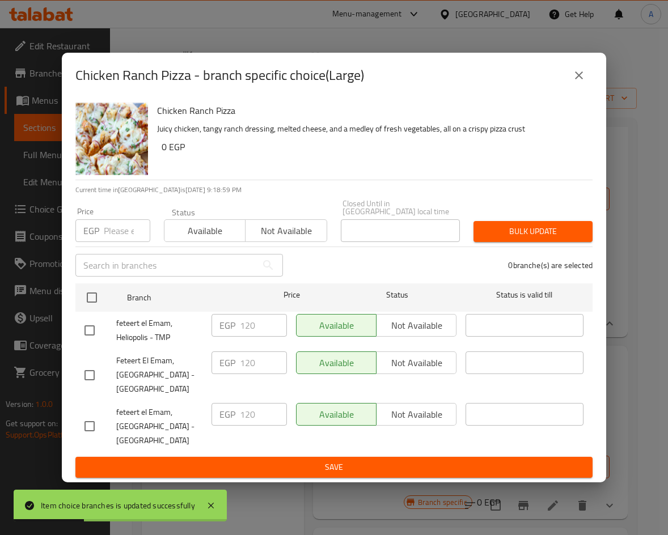
click at [90, 326] on input "checkbox" at bounding box center [90, 331] width 24 height 24
checkbox input "true"
drag, startPoint x: 262, startPoint y: 326, endPoint x: 210, endPoint y: 324, distance: 52.2
click at [212, 325] on div "EGP 120 ​" at bounding box center [249, 325] width 75 height 23
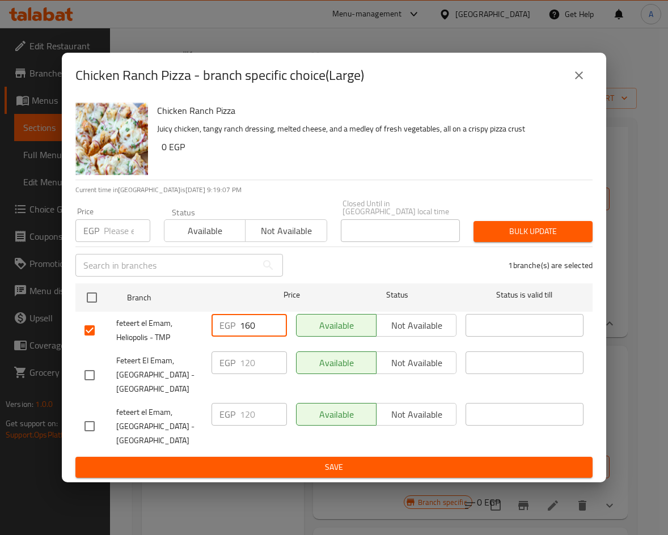
type input "160"
click at [323, 457] on button "Save" at bounding box center [333, 467] width 517 height 21
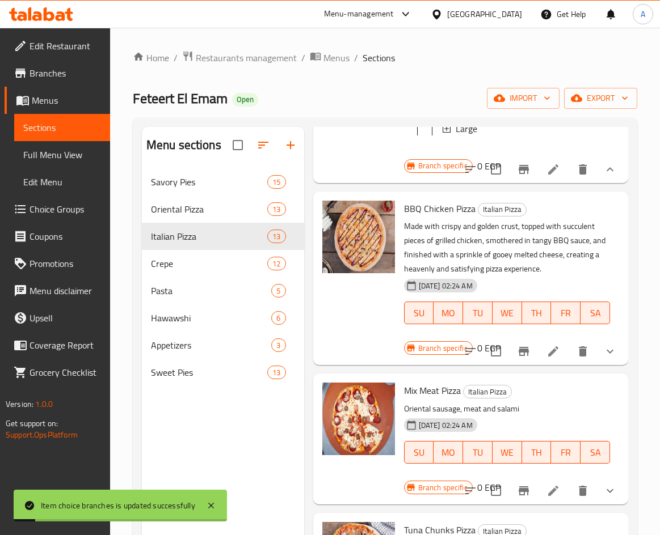
scroll to position [1475, 0]
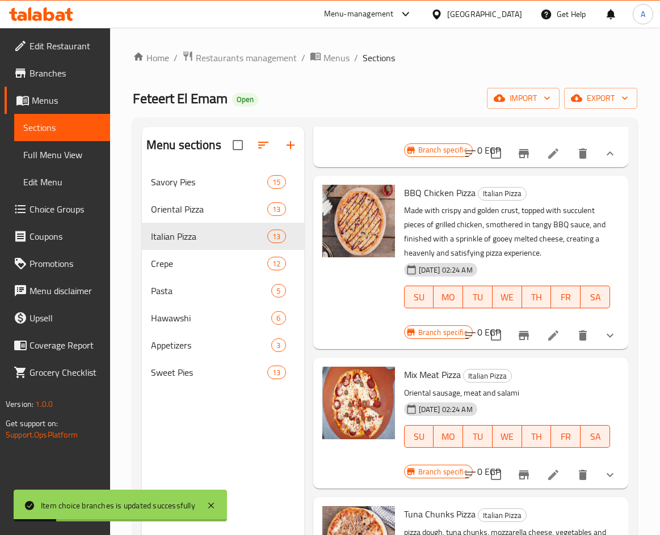
click at [612, 349] on button "show more" at bounding box center [609, 335] width 27 height 27
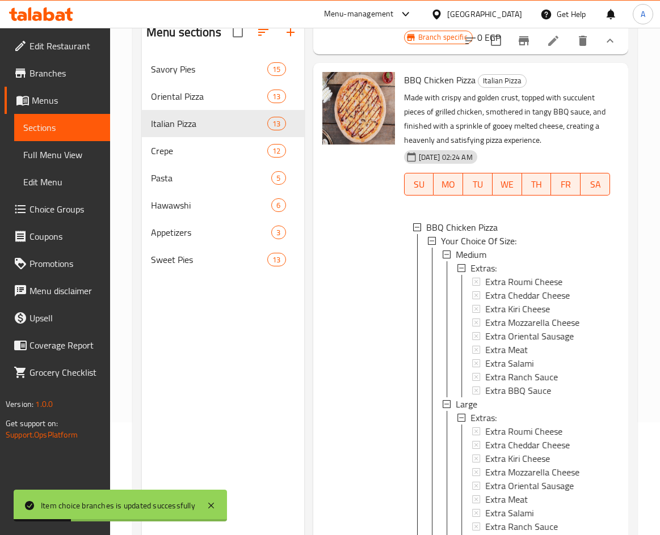
scroll to position [113, 0]
click at [512, 261] on div "Medium" at bounding box center [527, 254] width 145 height 14
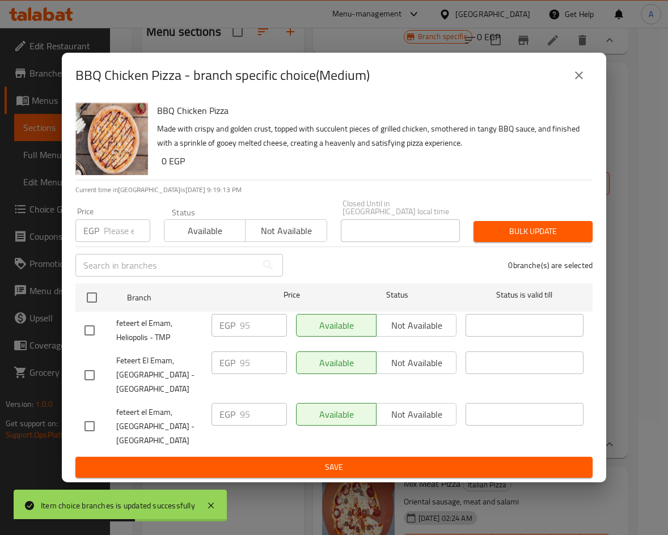
click at [86, 330] on input "checkbox" at bounding box center [90, 331] width 24 height 24
checkbox input "true"
drag, startPoint x: 252, startPoint y: 327, endPoint x: 188, endPoint y: 321, distance: 64.4
click at [188, 321] on div "feteert el Emam, Heliopolis - TMP EGP 95 ​ Available Not available ​" at bounding box center [334, 331] width 508 height 42
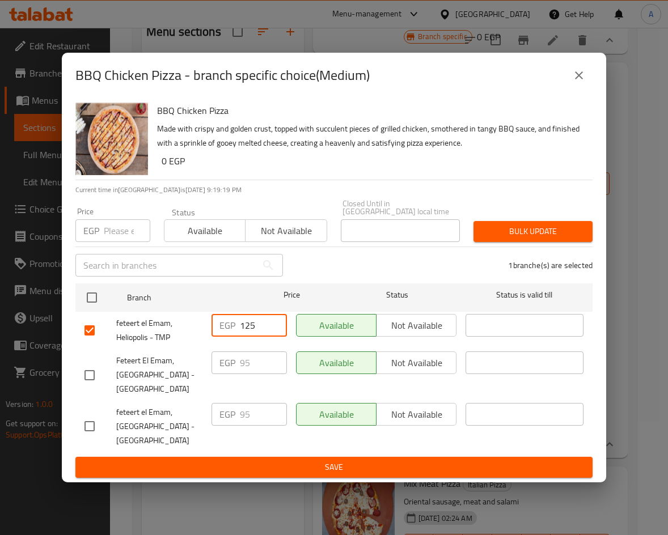
type input "125"
click at [330, 457] on button "Save" at bounding box center [333, 467] width 517 height 21
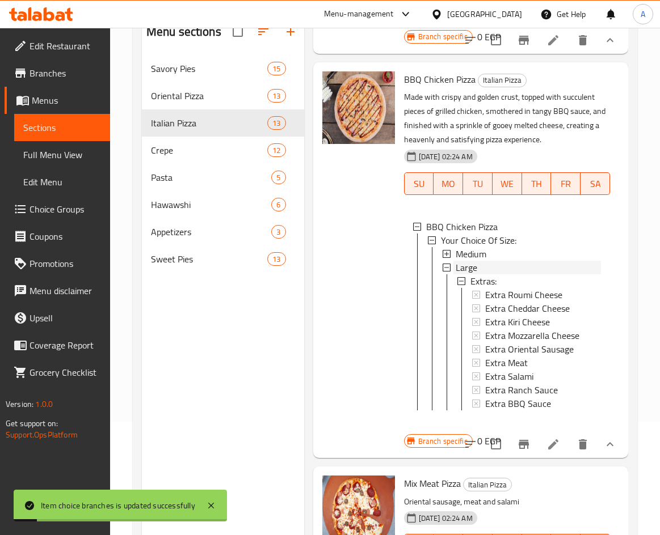
click at [491, 275] on div "Large" at bounding box center [527, 268] width 145 height 14
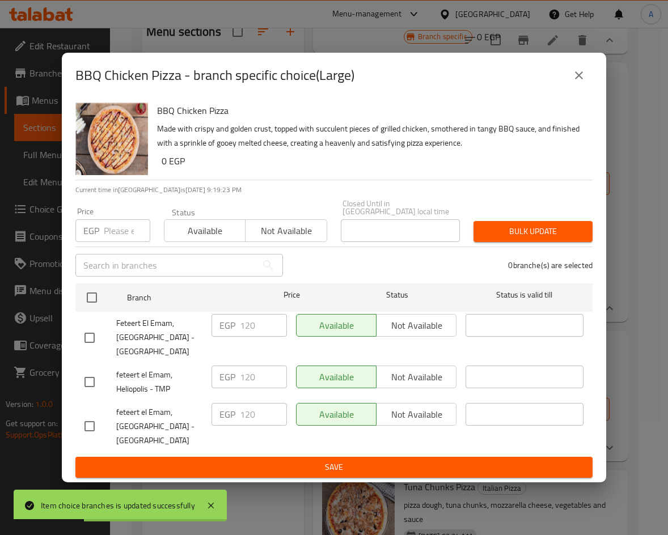
click at [93, 377] on input "checkbox" at bounding box center [90, 382] width 24 height 24
checkbox input "true"
drag, startPoint x: 257, startPoint y: 369, endPoint x: 202, endPoint y: 360, distance: 55.7
click at [202, 361] on div "feteert el Emam, Heliopolis - TMP EGP 120 ​ Available Not available ​" at bounding box center [334, 382] width 508 height 42
type input "160"
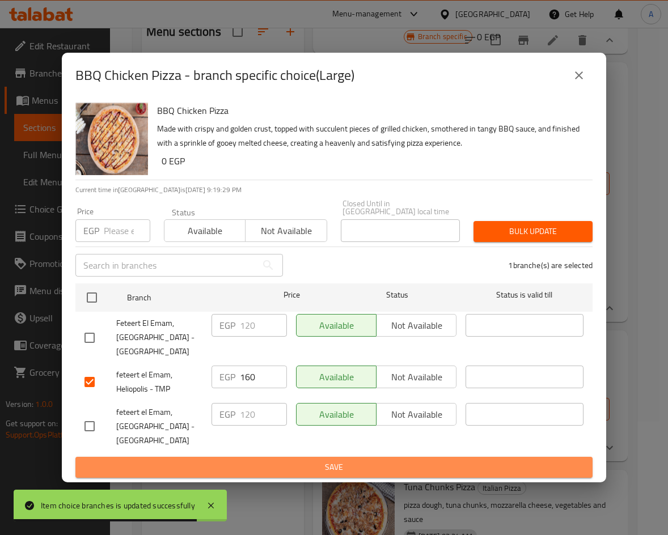
click at [339, 461] on span "Save" at bounding box center [334, 468] width 499 height 14
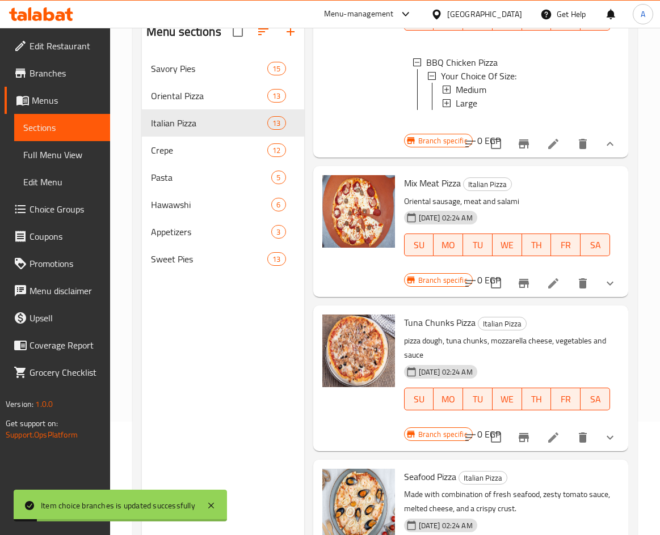
scroll to position [1645, 0]
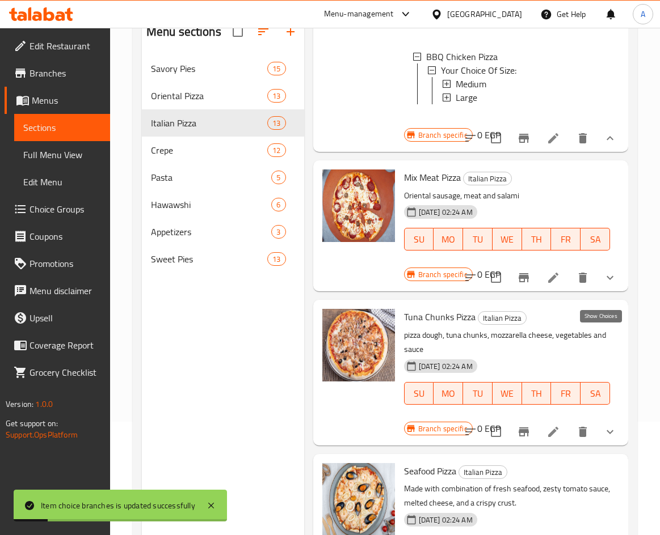
click at [603, 285] on icon "show more" at bounding box center [610, 278] width 14 height 14
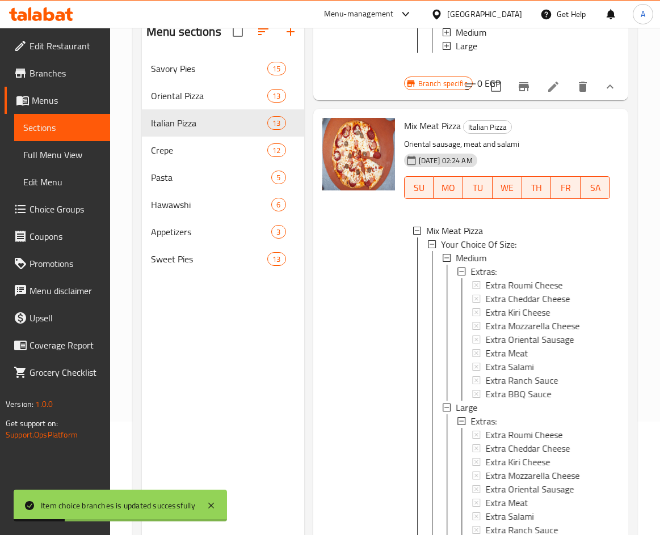
scroll to position [1758, 0]
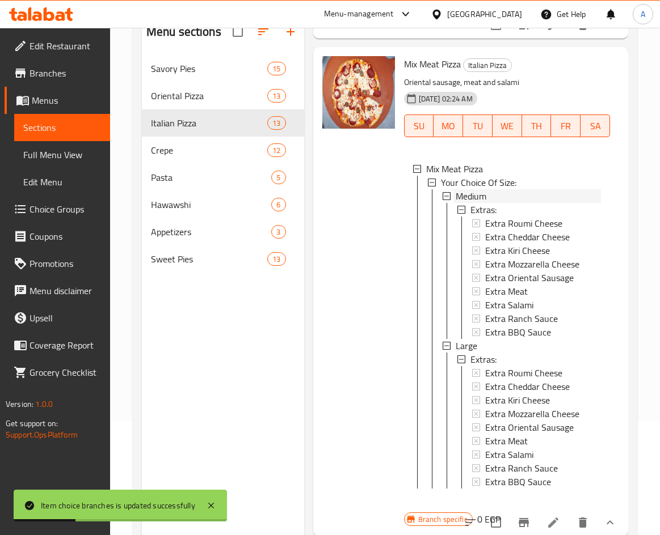
click at [497, 203] on div "Medium" at bounding box center [527, 196] width 145 height 14
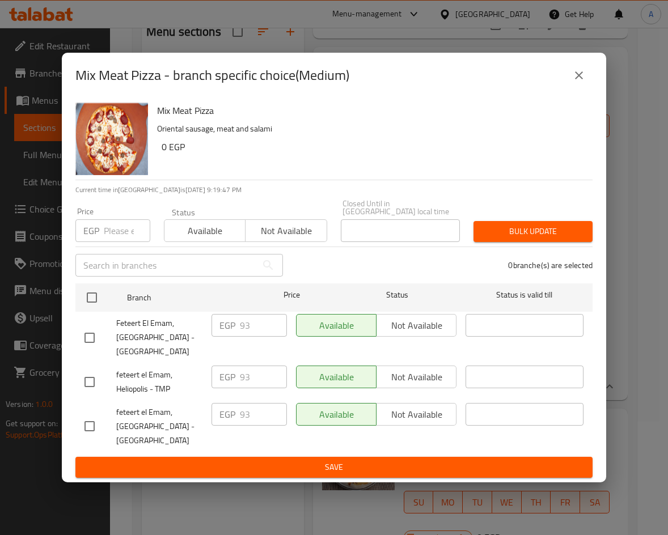
click at [87, 378] on input "checkbox" at bounding box center [90, 382] width 24 height 24
checkbox input "true"
drag, startPoint x: 248, startPoint y: 372, endPoint x: 208, endPoint y: 364, distance: 41.0
click at [208, 365] on div "EGP 93 ​" at bounding box center [249, 382] width 85 height 42
type input "130"
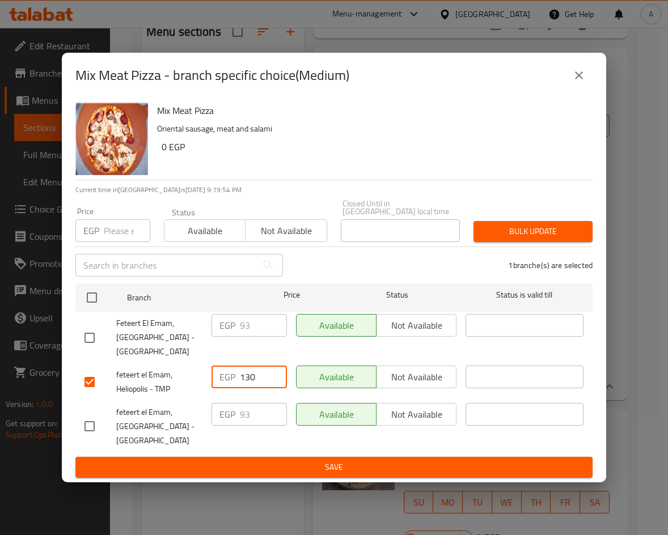
drag, startPoint x: 326, startPoint y: 465, endPoint x: 332, endPoint y: 438, distance: 27.3
click at [326, 465] on span "Save" at bounding box center [334, 468] width 499 height 14
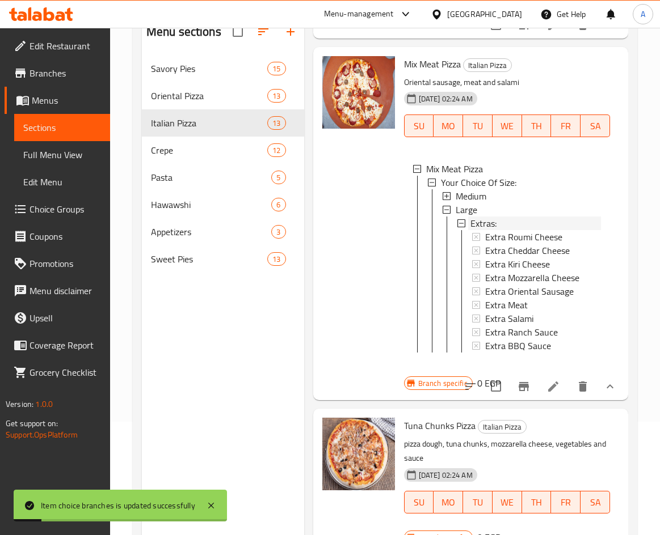
click at [478, 230] on span "Extras:" at bounding box center [483, 224] width 26 height 14
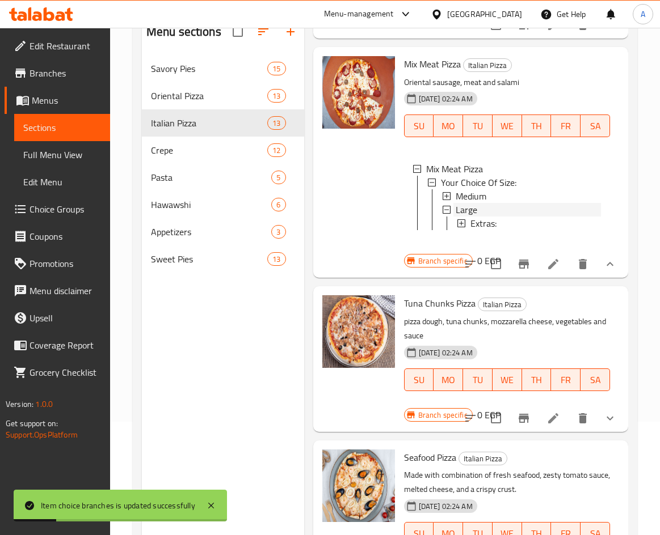
click at [478, 217] on div "Large" at bounding box center [527, 210] width 145 height 14
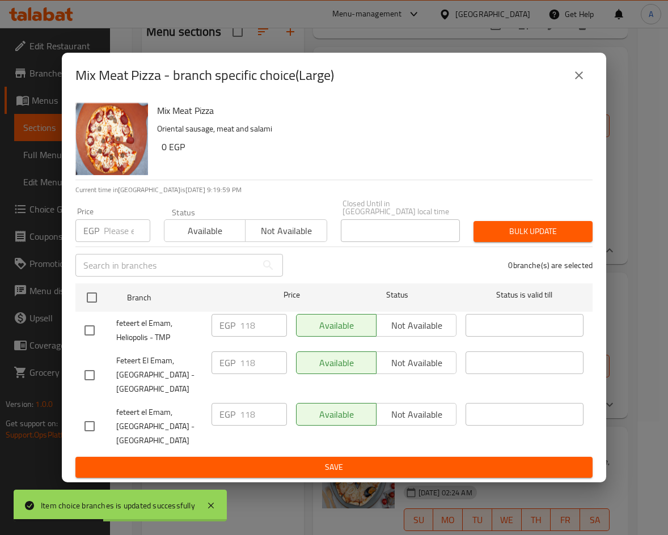
click at [94, 320] on input "checkbox" at bounding box center [90, 331] width 24 height 24
checkbox input "true"
drag, startPoint x: 259, startPoint y: 317, endPoint x: 196, endPoint y: 313, distance: 63.1
click at [196, 313] on div "feteert el Emam, Heliopolis - TMP EGP 118 ​ Available Not available ​" at bounding box center [334, 331] width 508 height 42
type input "165"
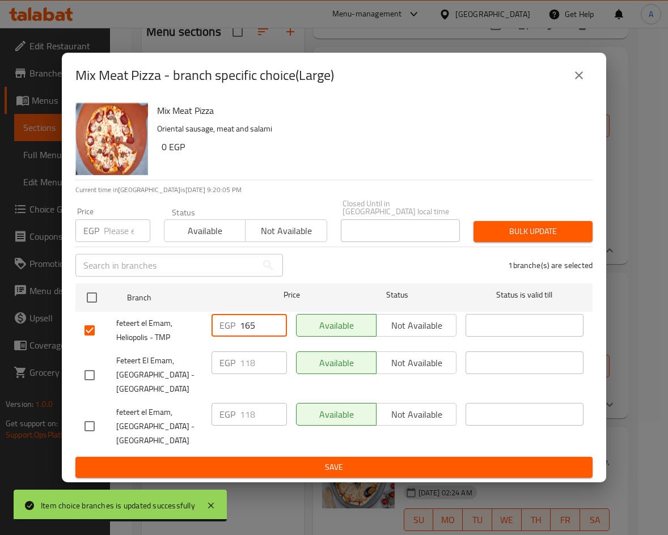
click at [346, 457] on button "Save" at bounding box center [333, 467] width 517 height 21
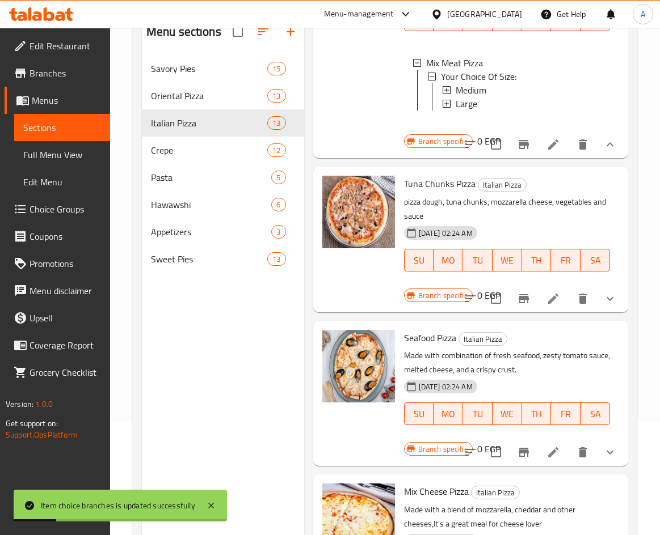
scroll to position [1872, 0]
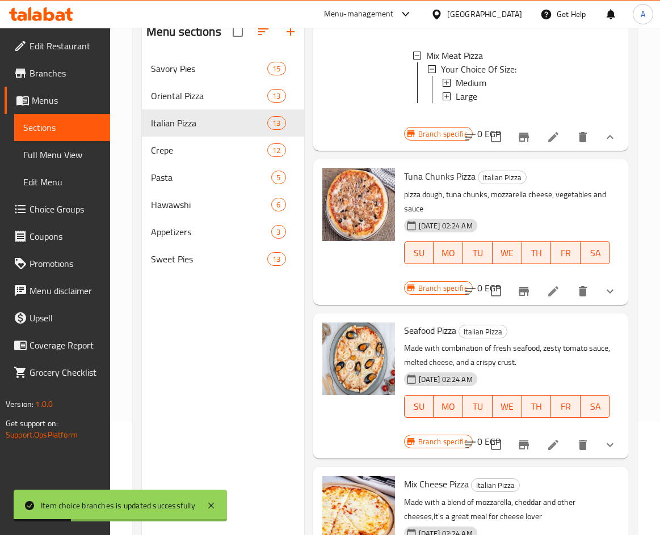
click at [604, 298] on icon "show more" at bounding box center [610, 292] width 14 height 14
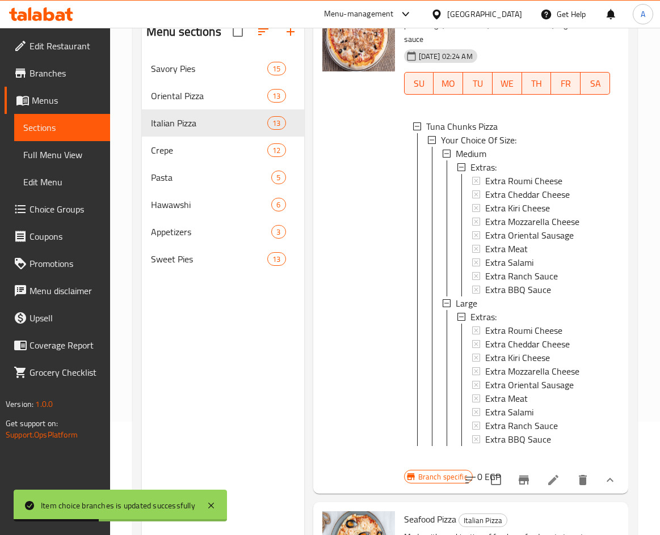
scroll to position [2042, 0]
click at [481, 160] on span "Medium" at bounding box center [470, 153] width 31 height 14
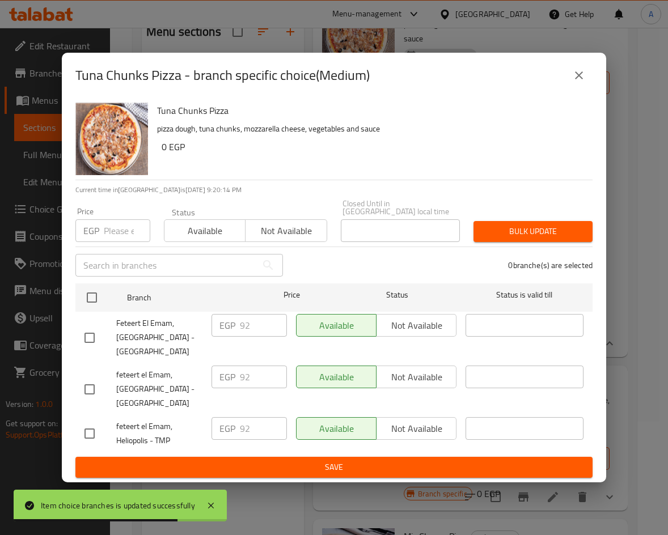
click at [87, 429] on input "checkbox" at bounding box center [90, 434] width 24 height 24
checkbox input "true"
drag, startPoint x: 261, startPoint y: 423, endPoint x: 187, endPoint y: 423, distance: 74.3
click at [189, 423] on div "feteert el Emam, Heliopolis - TMP EGP 92 ​ Available Not available ​" at bounding box center [334, 434] width 508 height 42
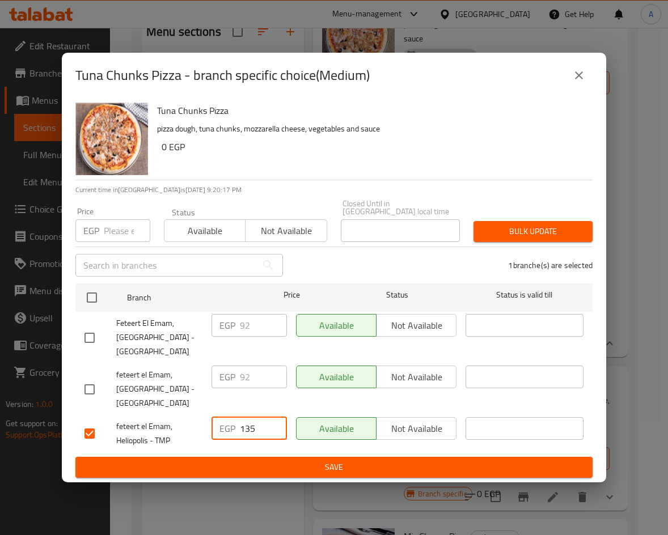
type input "135"
click at [320, 466] on span "Save" at bounding box center [334, 468] width 499 height 14
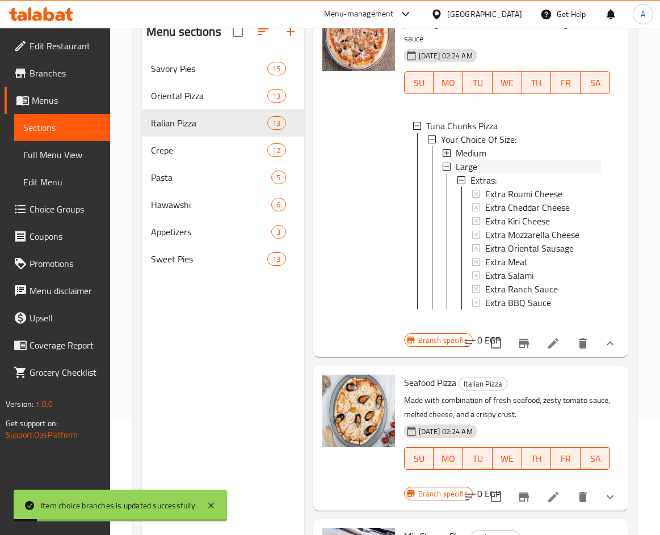
click at [482, 174] on div "Large" at bounding box center [527, 167] width 145 height 14
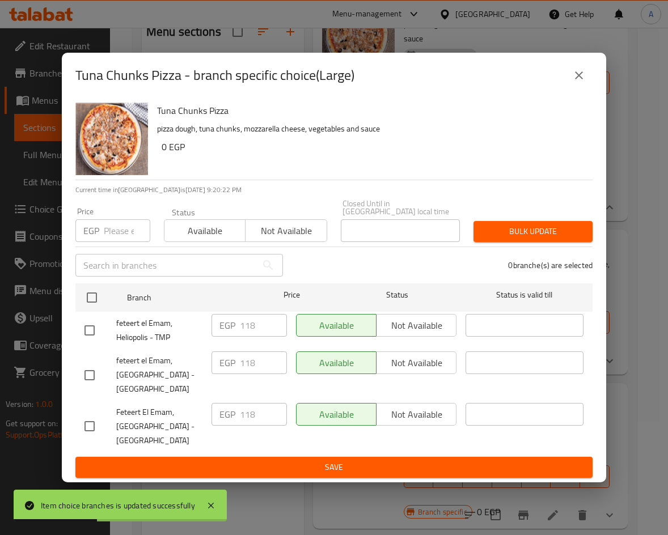
click at [83, 324] on input "checkbox" at bounding box center [90, 331] width 24 height 24
checkbox input "true"
drag, startPoint x: 263, startPoint y: 322, endPoint x: 193, endPoint y: 316, distance: 70.0
click at [194, 316] on div "feteert el Emam, Heliopolis - TMP EGP 118 ​ Available Not available ​" at bounding box center [334, 331] width 508 height 42
type input "170"
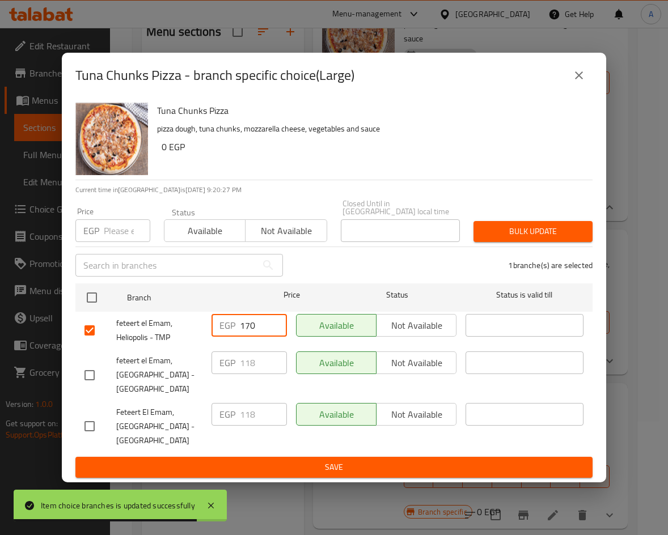
click at [417, 461] on span "Save" at bounding box center [334, 468] width 499 height 14
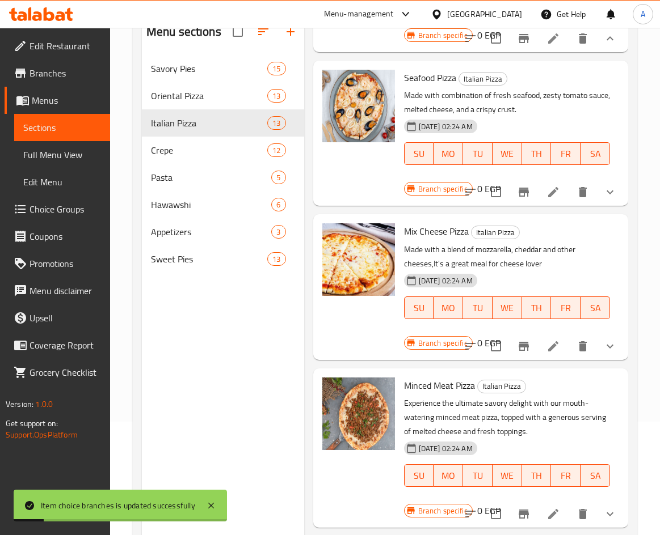
scroll to position [2212, 0]
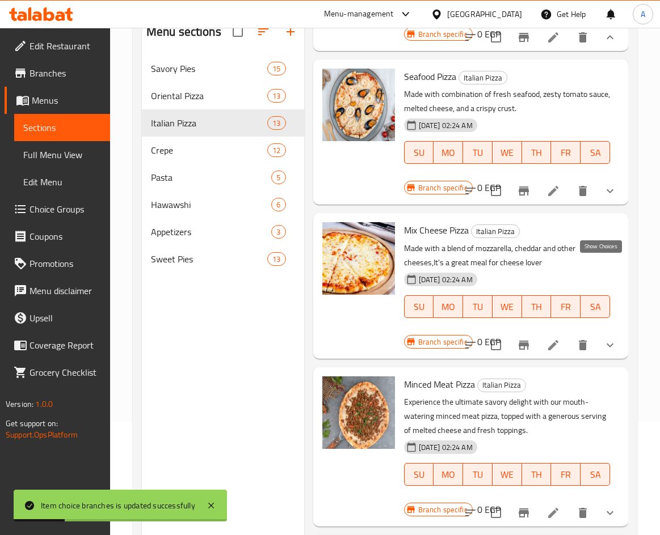
click at [607, 198] on icon "show more" at bounding box center [610, 191] width 14 height 14
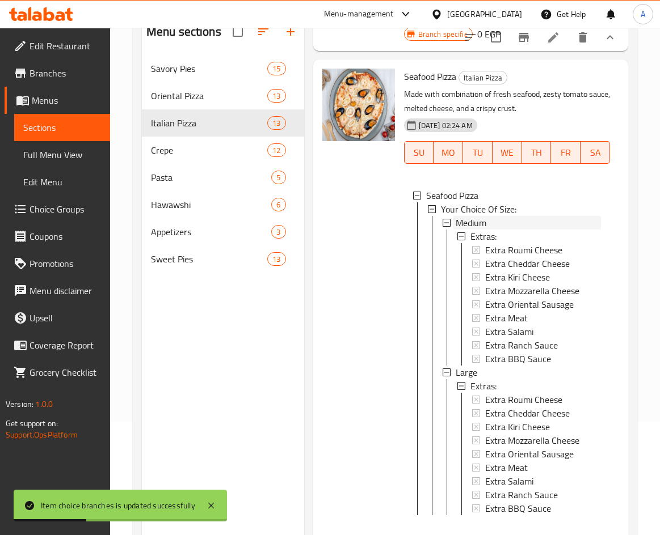
click at [500, 230] on div "Medium" at bounding box center [527, 223] width 145 height 14
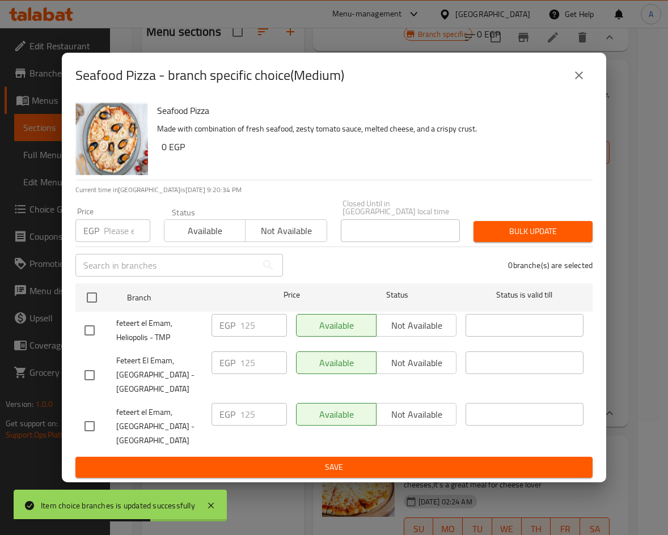
click at [89, 319] on input "checkbox" at bounding box center [90, 331] width 24 height 24
checkbox input "true"
drag, startPoint x: 258, startPoint y: 319, endPoint x: 221, endPoint y: 316, distance: 37.0
click at [221, 316] on div "EGP 125 ​" at bounding box center [249, 325] width 75 height 23
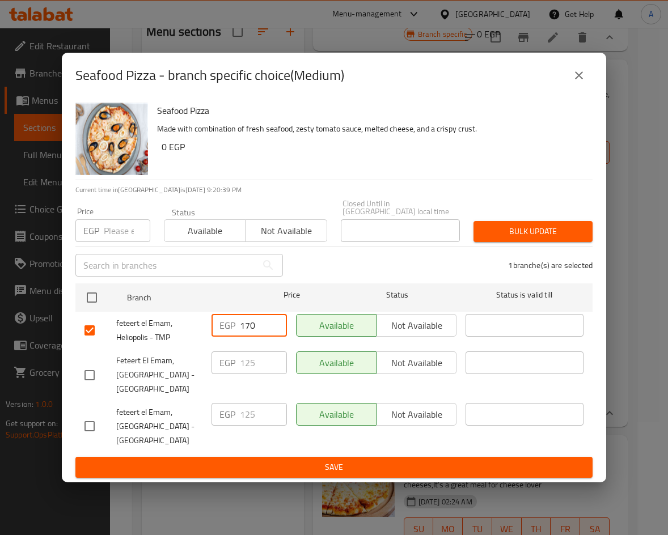
type input "170"
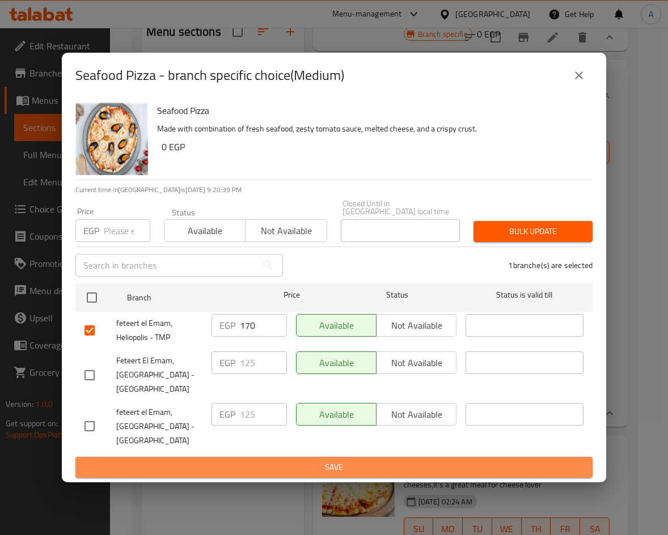
click at [298, 461] on span "Save" at bounding box center [334, 468] width 499 height 14
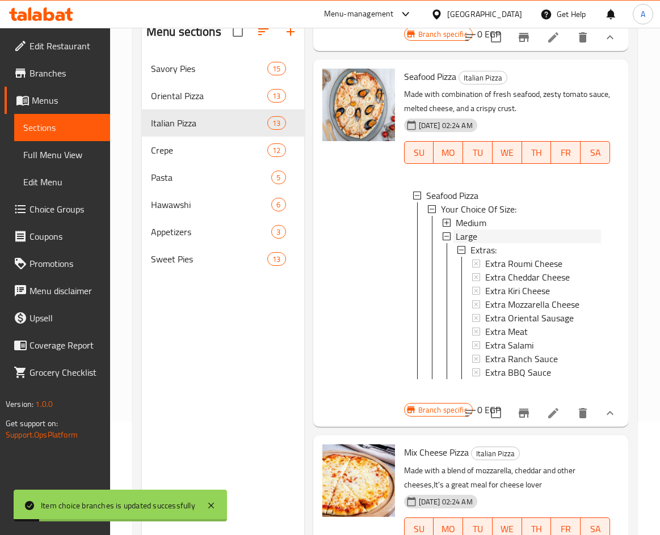
click at [464, 243] on span "Large" at bounding box center [466, 237] width 22 height 14
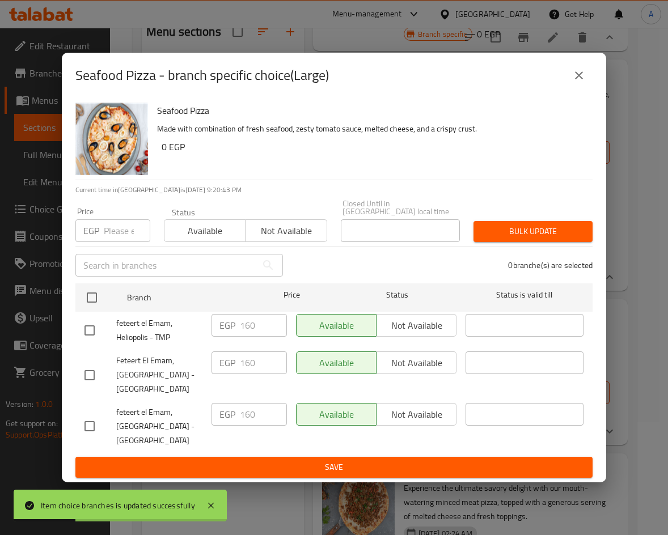
click at [86, 320] on input "checkbox" at bounding box center [90, 331] width 24 height 24
checkbox input "true"
drag, startPoint x: 231, startPoint y: 320, endPoint x: 209, endPoint y: 320, distance: 22.1
click at [209, 320] on div "EGP 160 ​" at bounding box center [249, 331] width 85 height 42
type input "220"
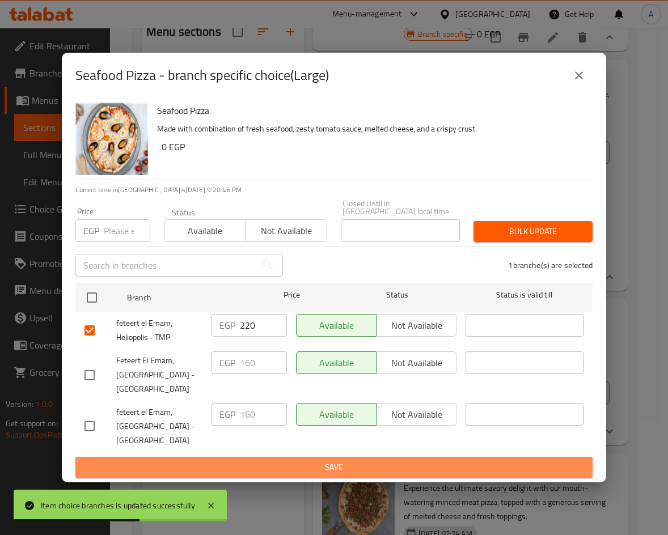
click at [337, 462] on span "Save" at bounding box center [334, 468] width 499 height 14
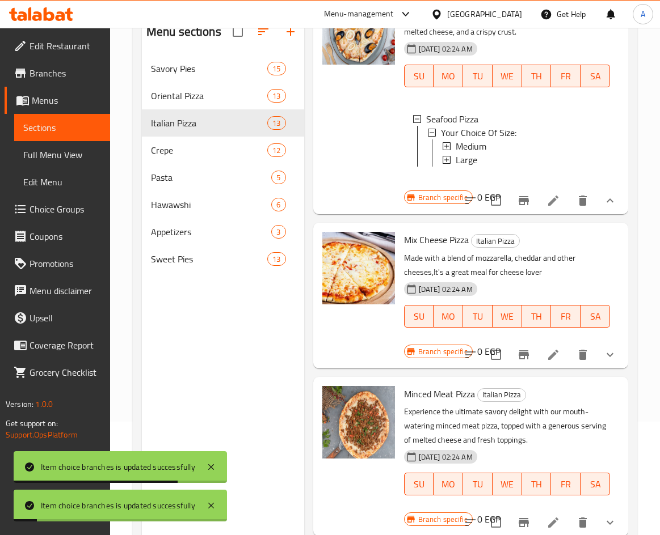
scroll to position [2382, 0]
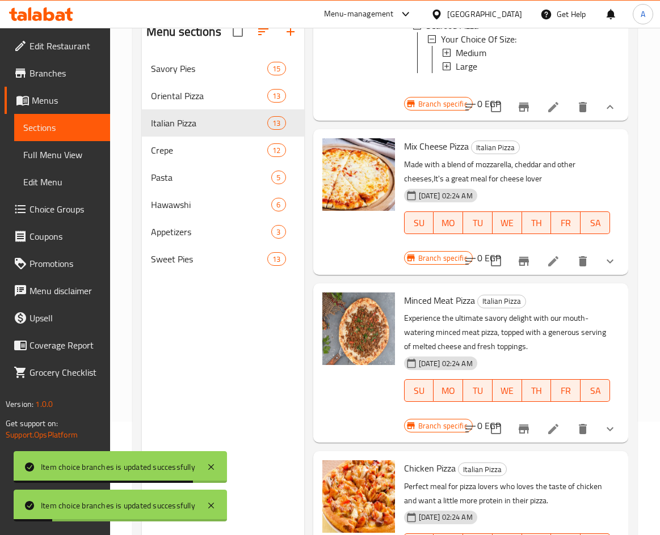
click at [603, 268] on icon "show more" at bounding box center [610, 262] width 14 height 14
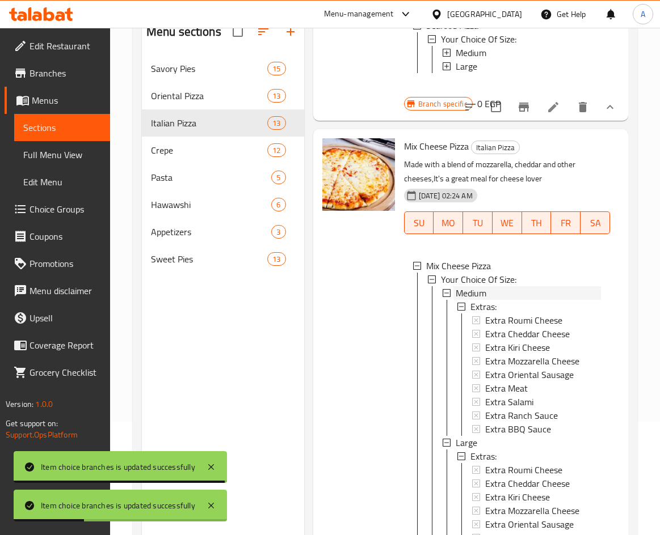
click at [510, 300] on div "Medium" at bounding box center [527, 293] width 145 height 14
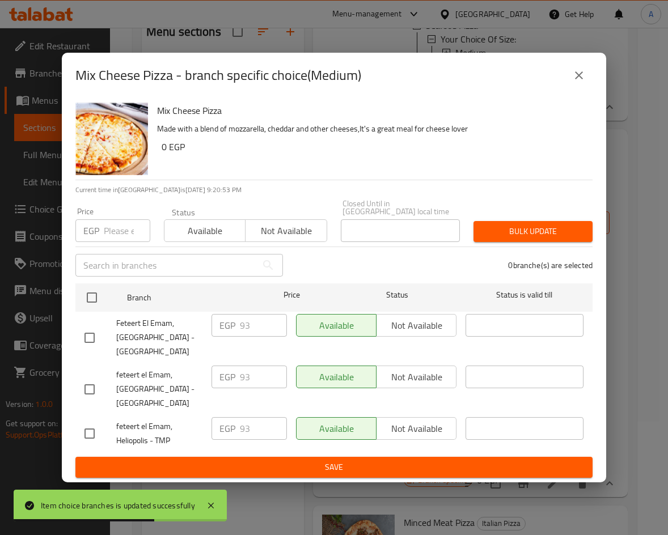
click at [89, 429] on input "checkbox" at bounding box center [90, 434] width 24 height 24
checkbox input "true"
drag, startPoint x: 251, startPoint y: 424, endPoint x: 214, endPoint y: 416, distance: 37.7
click at [215, 417] on div "EGP 93 ​" at bounding box center [249, 428] width 75 height 23
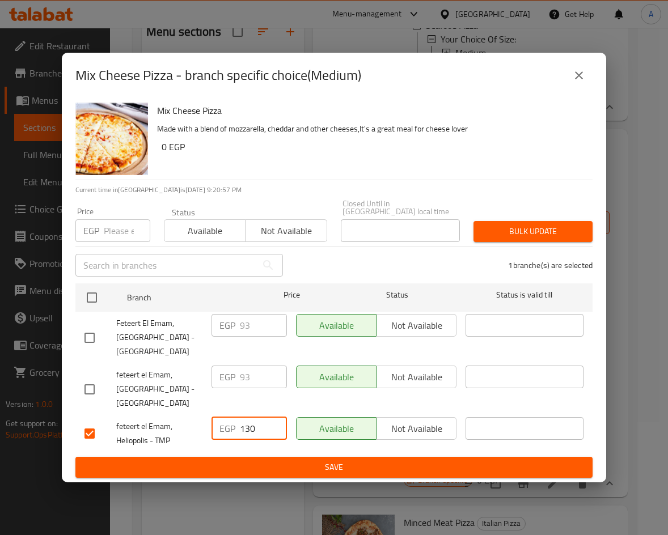
type input "130"
click at [323, 461] on span "Save" at bounding box center [334, 468] width 499 height 14
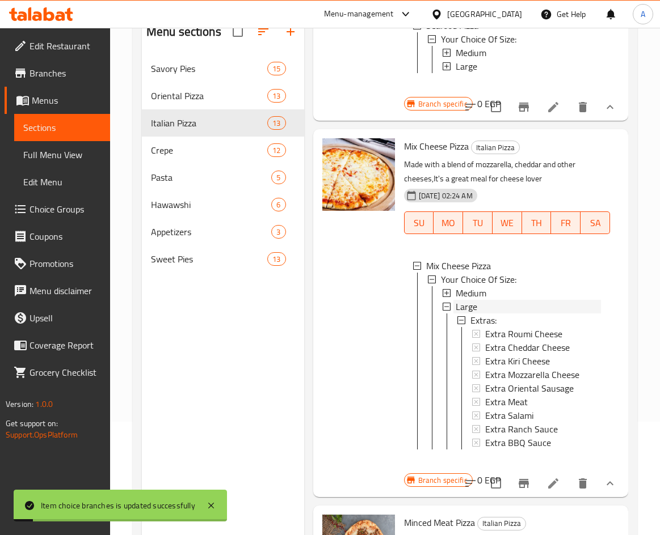
click at [489, 314] on div "Large" at bounding box center [527, 307] width 145 height 14
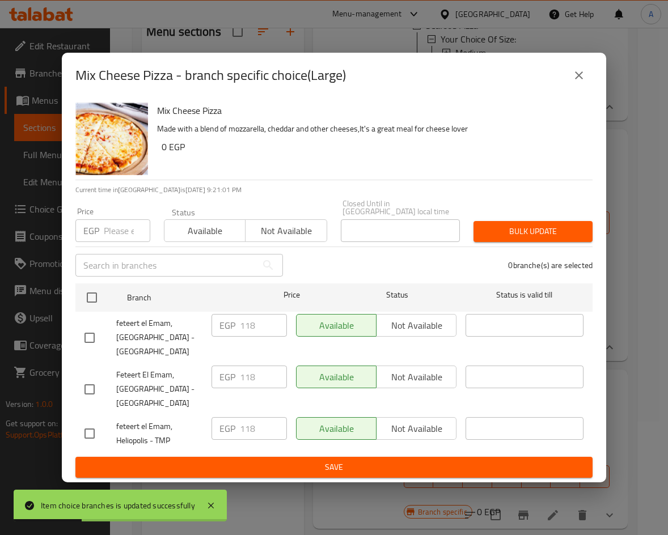
click at [90, 428] on input "checkbox" at bounding box center [90, 434] width 24 height 24
checkbox input "true"
drag, startPoint x: 255, startPoint y: 426, endPoint x: 199, endPoint y: 416, distance: 57.5
click at [200, 417] on div "feteert el Emam, Heliopolis - TMP EGP 118 ​ Available Not available ​" at bounding box center [334, 434] width 508 height 42
type input "160"
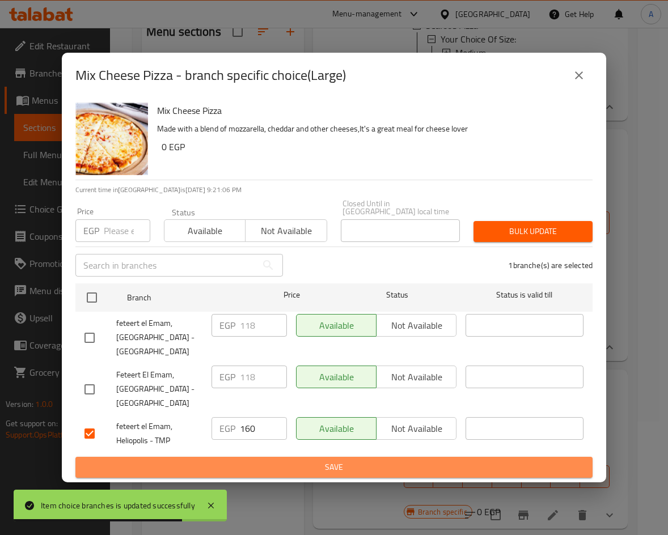
click at [301, 461] on span "Save" at bounding box center [334, 468] width 499 height 14
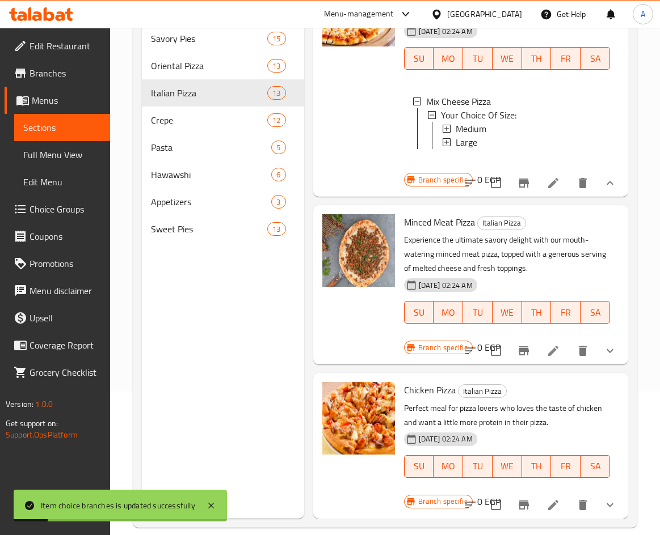
scroll to position [159, 0]
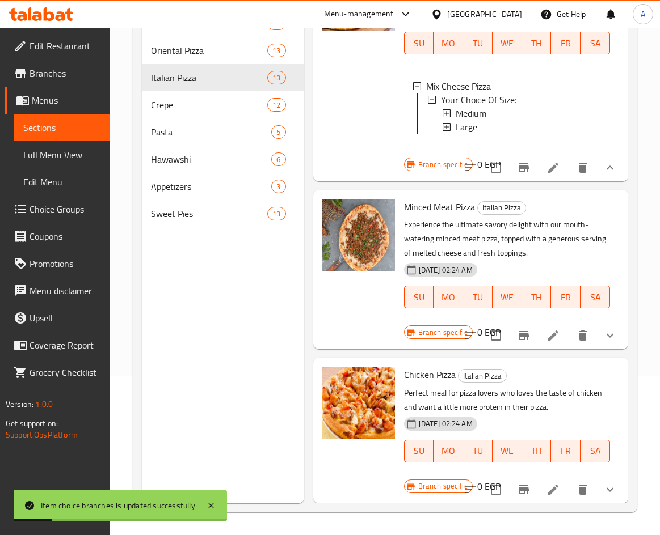
click at [610, 322] on button "show more" at bounding box center [609, 335] width 27 height 27
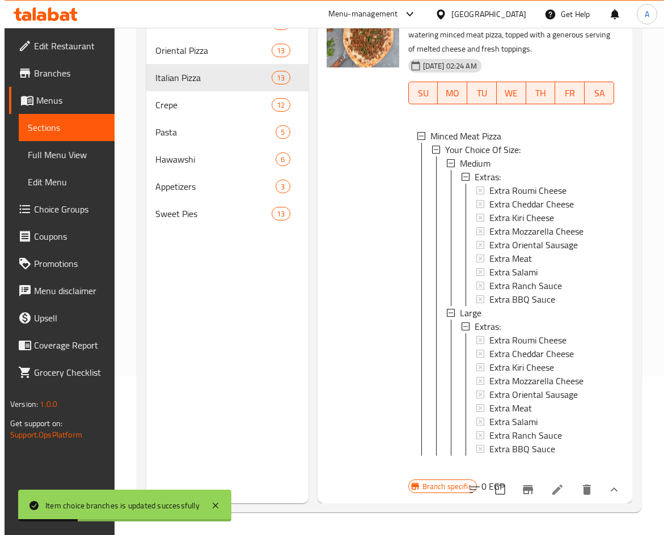
scroll to position [2732, 0]
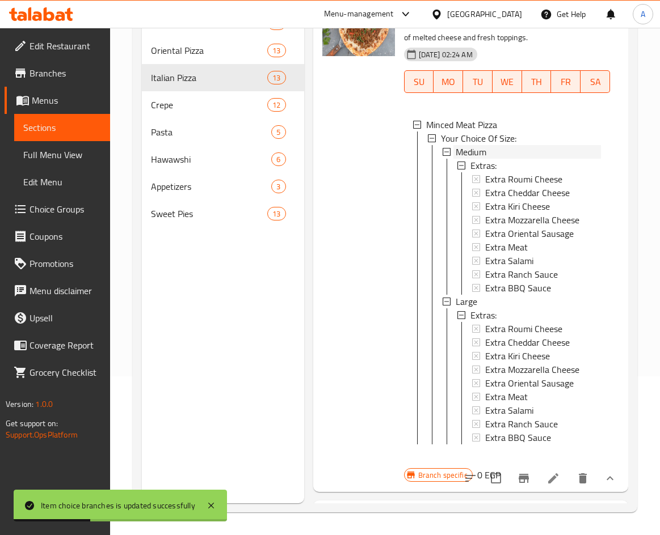
click at [534, 159] on div "Medium" at bounding box center [527, 152] width 145 height 14
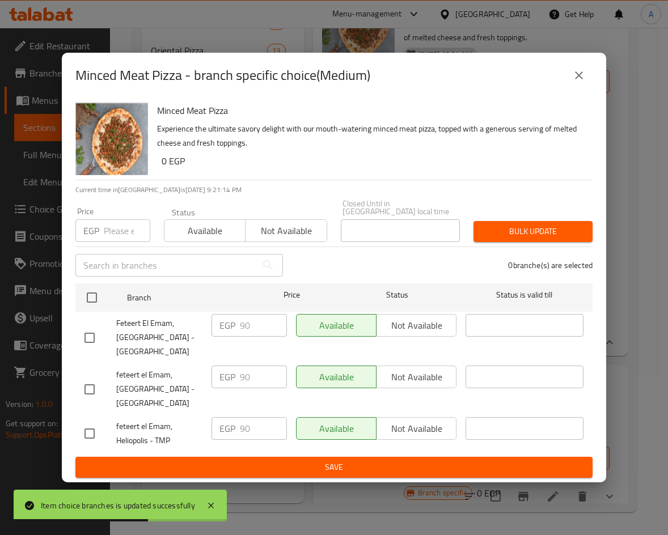
click at [84, 432] on input "checkbox" at bounding box center [90, 434] width 24 height 24
checkbox input "true"
drag, startPoint x: 260, startPoint y: 433, endPoint x: 201, endPoint y: 425, distance: 58.9
click at [201, 425] on div "feteert el Emam, Heliopolis - TMP EGP 90 ​ Available Not available ​" at bounding box center [334, 434] width 508 height 42
type input "130"
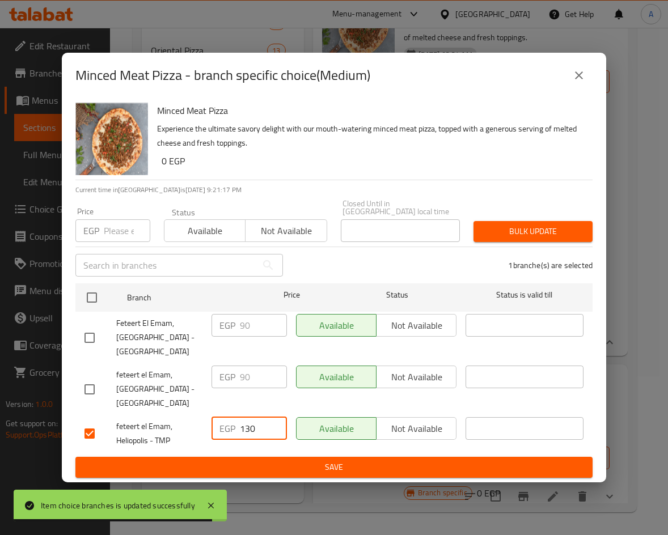
click at [400, 469] on span "Save" at bounding box center [334, 468] width 499 height 14
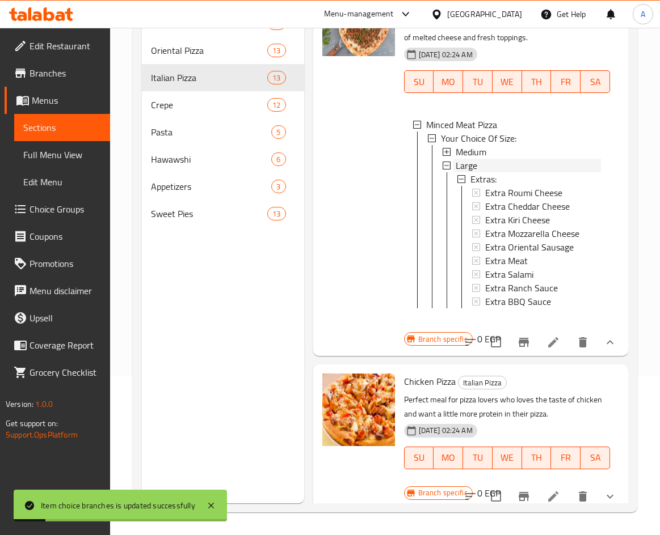
click at [476, 172] on div "Large" at bounding box center [527, 166] width 145 height 14
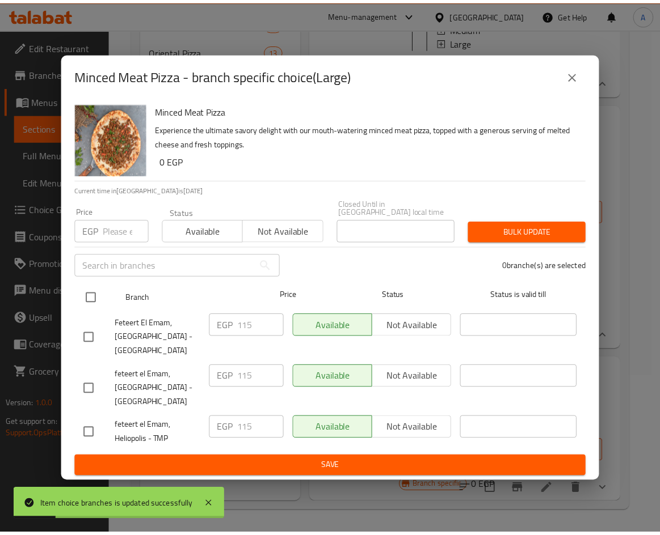
scroll to position [2713, 0]
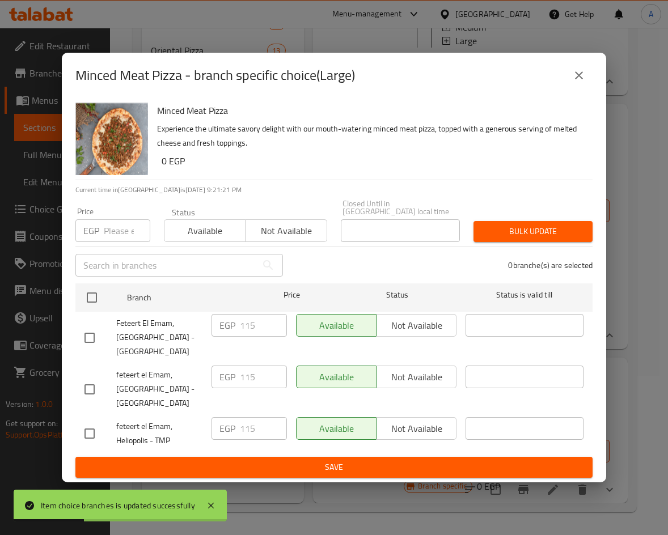
click at [77, 431] on li "feteert el Emam, Heliopolis - TMP EGP 115 ​ Available Not available ​" at bounding box center [333, 433] width 517 height 37
click at [87, 431] on input "checkbox" at bounding box center [90, 434] width 24 height 24
checkbox input "true"
drag, startPoint x: 265, startPoint y: 423, endPoint x: 191, endPoint y: 416, distance: 74.6
click at [192, 416] on div "feteert el Emam, Heliopolis - TMP EGP 115 ​ Available Not available ​" at bounding box center [334, 434] width 508 height 42
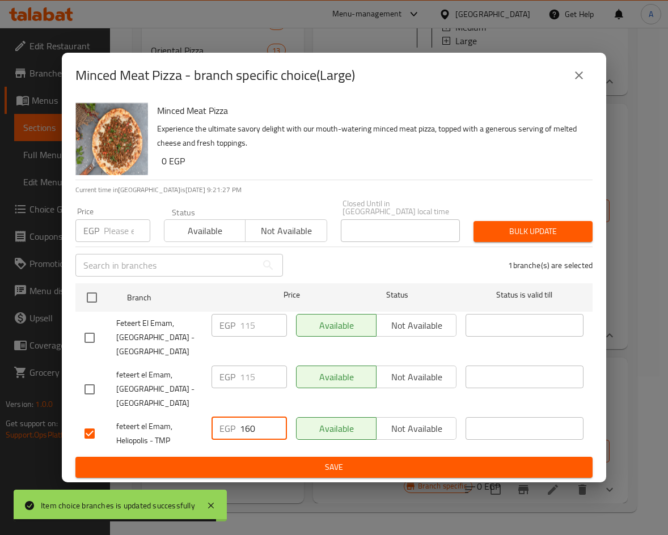
type input "160"
click at [417, 467] on span "Save" at bounding box center [334, 468] width 499 height 14
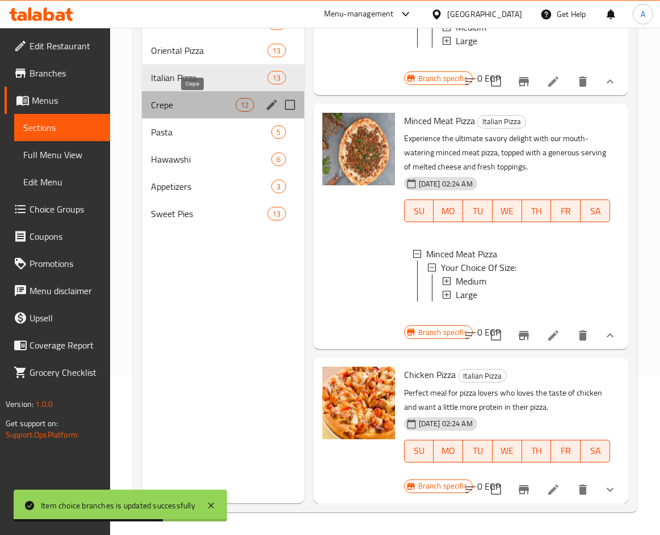
click at [195, 110] on span "Crepe" at bounding box center [193, 105] width 85 height 14
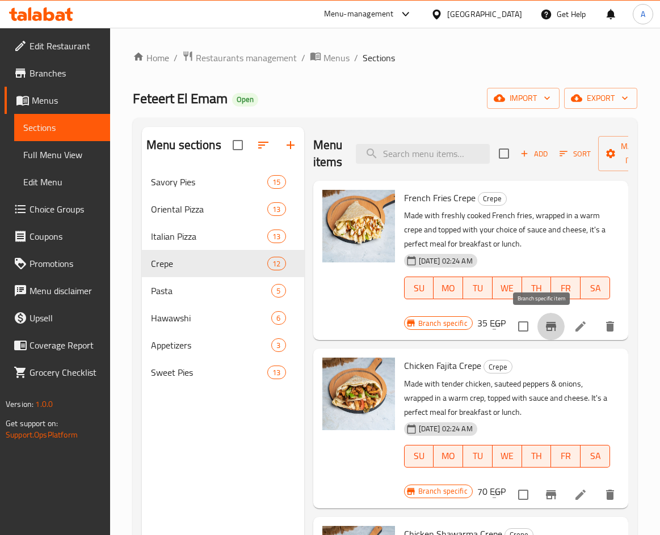
click at [546, 327] on icon "Branch-specific-item" at bounding box center [551, 326] width 10 height 9
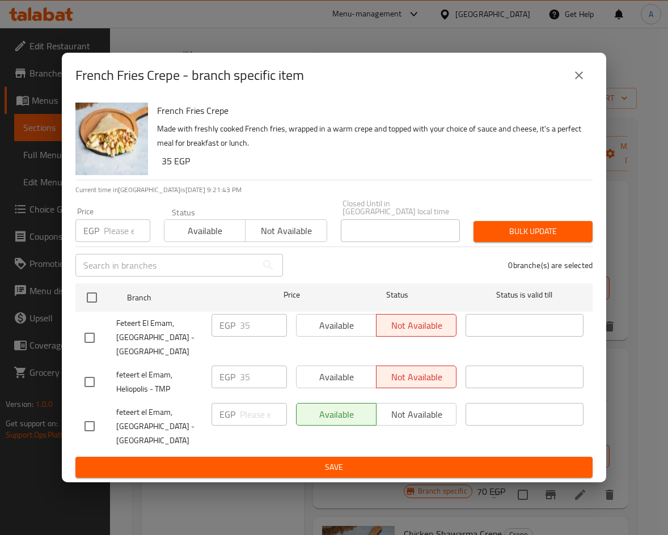
click at [586, 82] on button "close" at bounding box center [578, 75] width 27 height 27
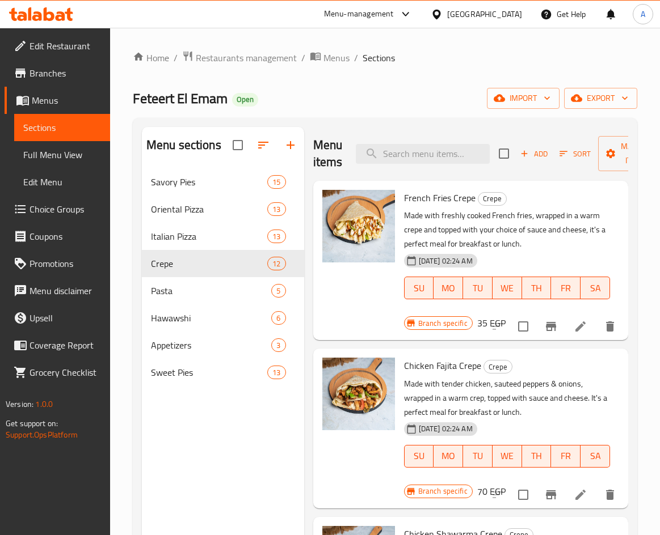
scroll to position [113, 0]
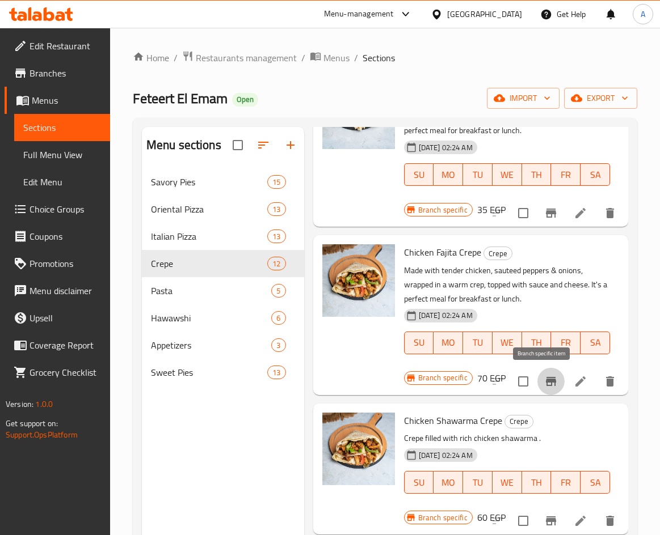
click at [544, 383] on icon "Branch-specific-item" at bounding box center [551, 382] width 14 height 14
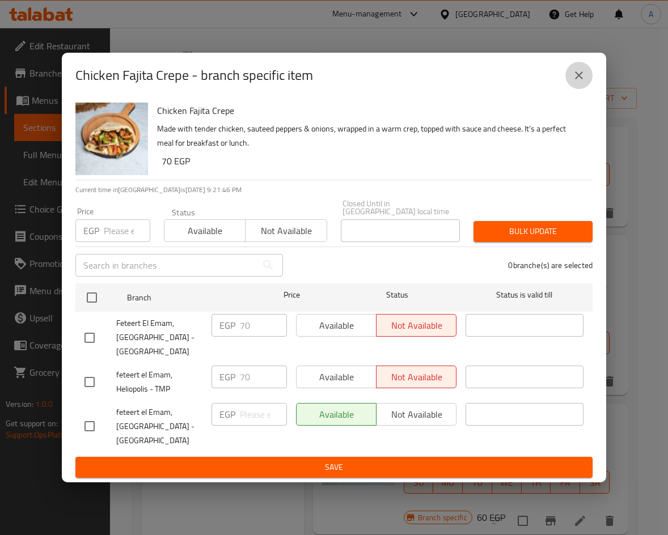
click at [590, 79] on button "close" at bounding box center [578, 75] width 27 height 27
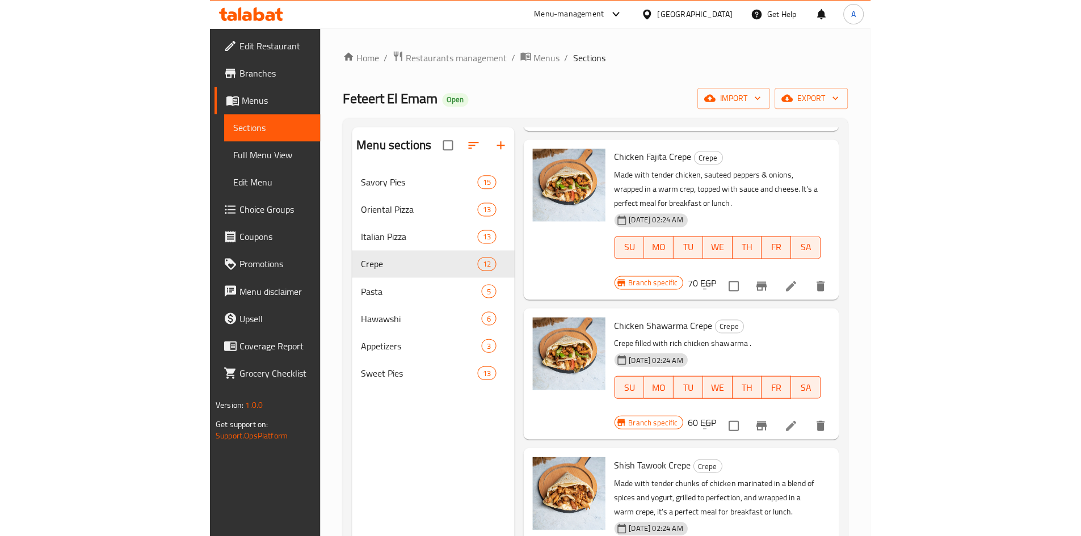
scroll to position [227, 0]
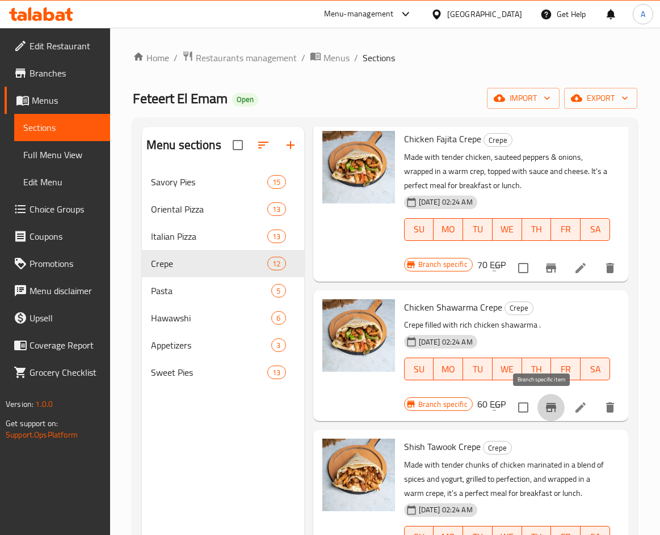
click at [544, 401] on icon "Branch-specific-item" at bounding box center [551, 408] width 14 height 14
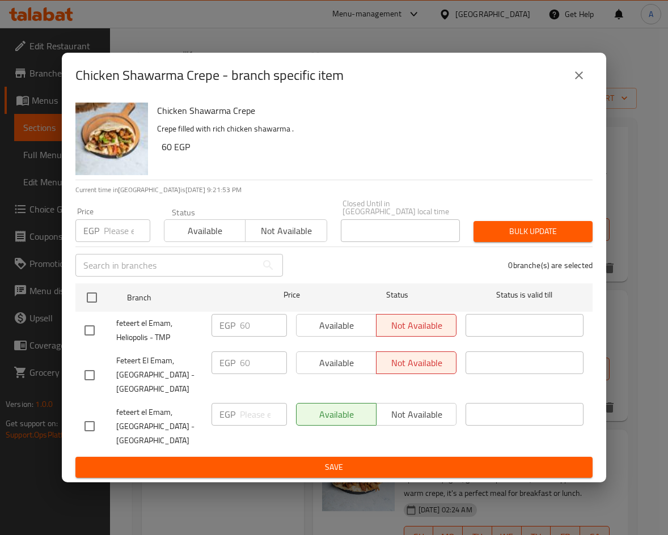
click at [573, 82] on icon "close" at bounding box center [579, 76] width 14 height 14
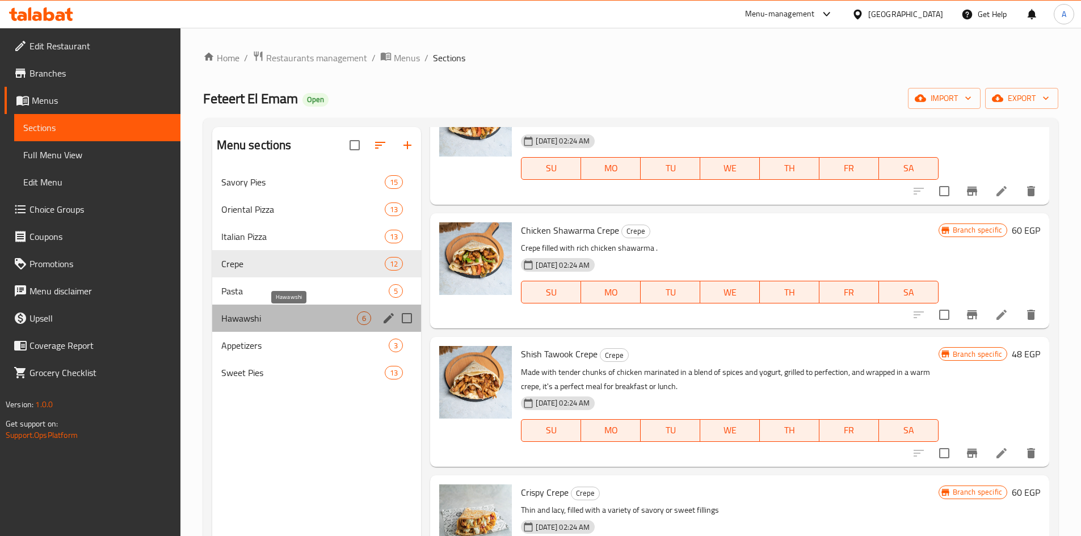
click at [276, 319] on span "Hawawshi" at bounding box center [289, 318] width 136 height 14
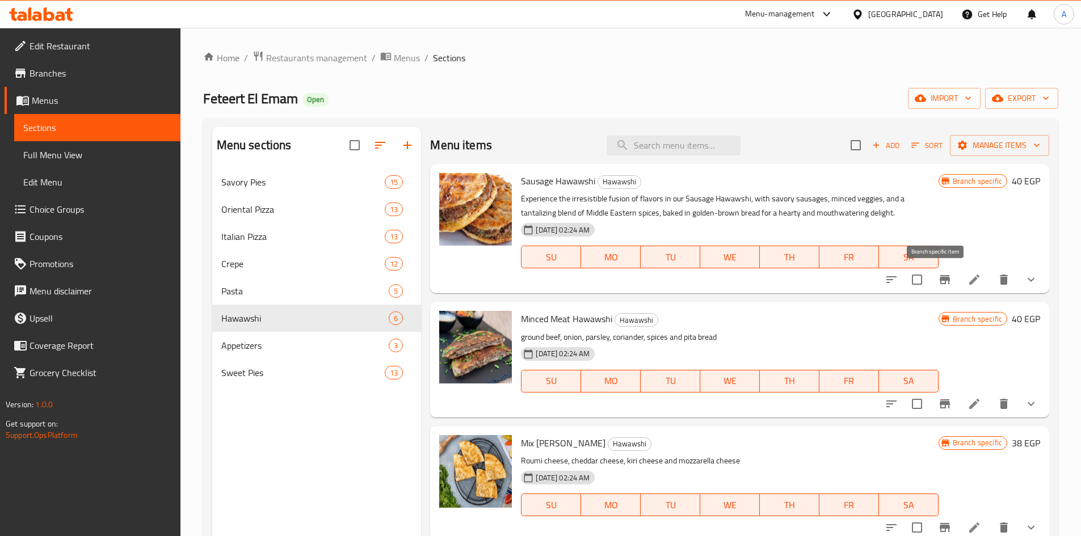
click at [659, 276] on icon "Branch-specific-item" at bounding box center [944, 279] width 10 height 9
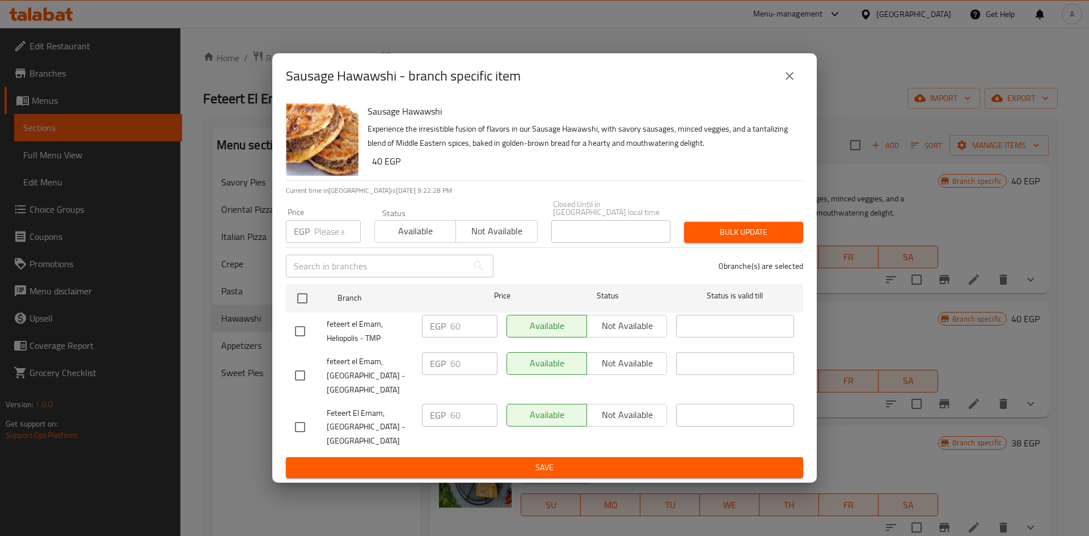
click at [304, 326] on input "checkbox" at bounding box center [300, 331] width 24 height 24
checkbox input "true"
click at [604, 323] on span "Not available" at bounding box center [627, 326] width 71 height 16
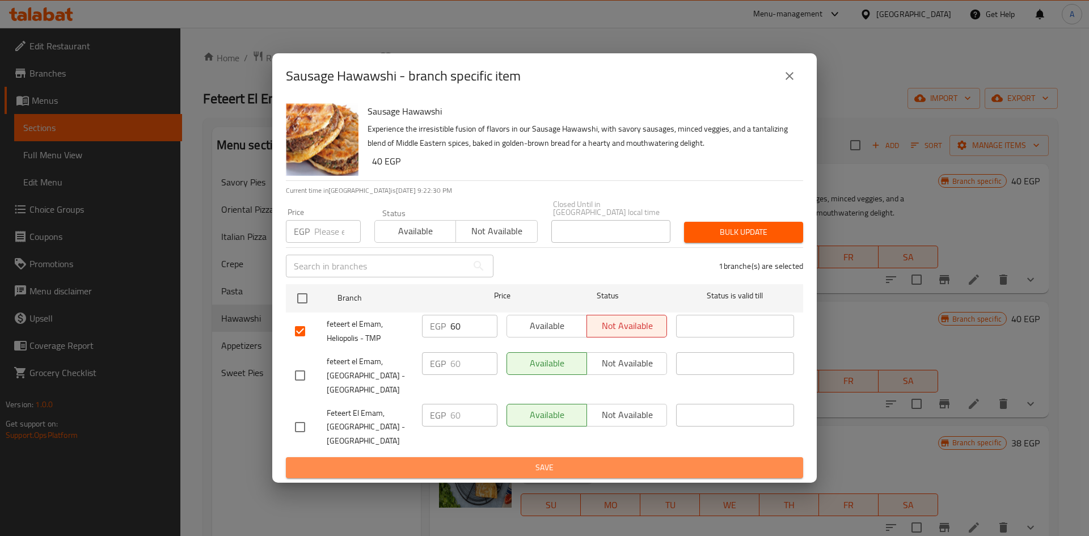
click at [619, 462] on span "Save" at bounding box center [544, 468] width 499 height 14
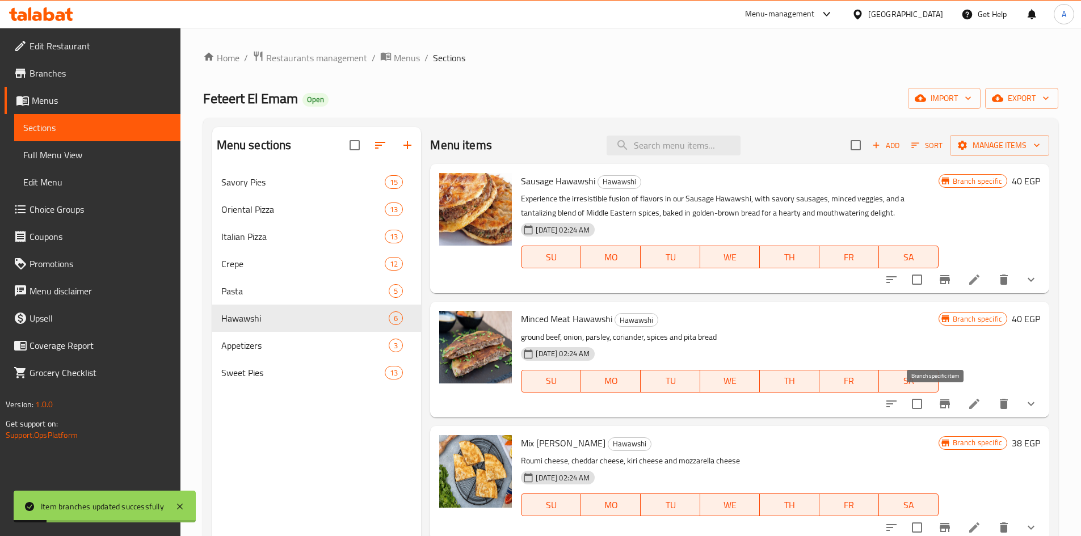
click at [659, 399] on button "Branch-specific-item" at bounding box center [944, 403] width 27 height 27
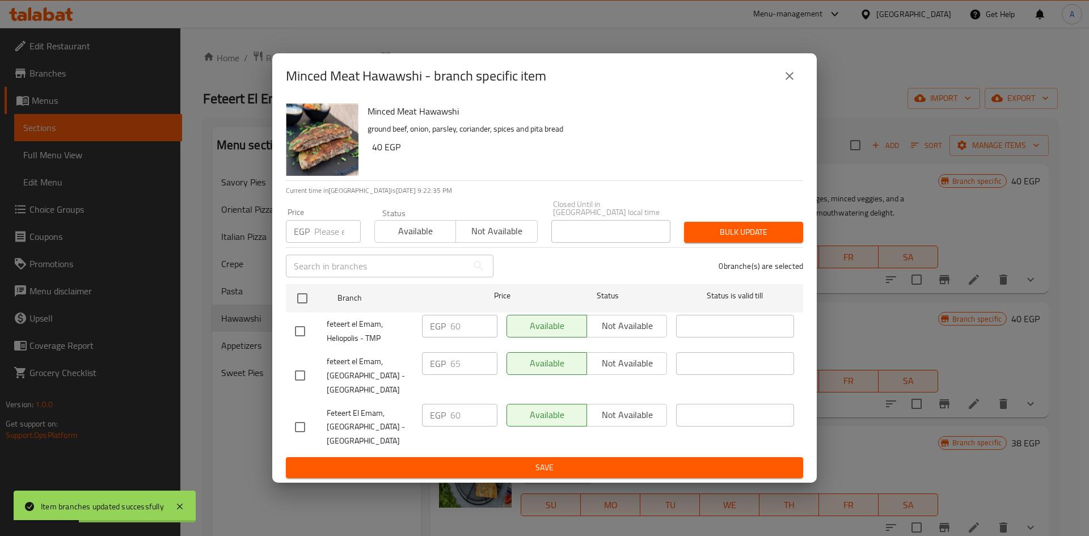
click at [303, 323] on input "checkbox" at bounding box center [300, 331] width 24 height 24
checkbox input "true"
click at [628, 330] on span "Not available" at bounding box center [627, 326] width 71 height 16
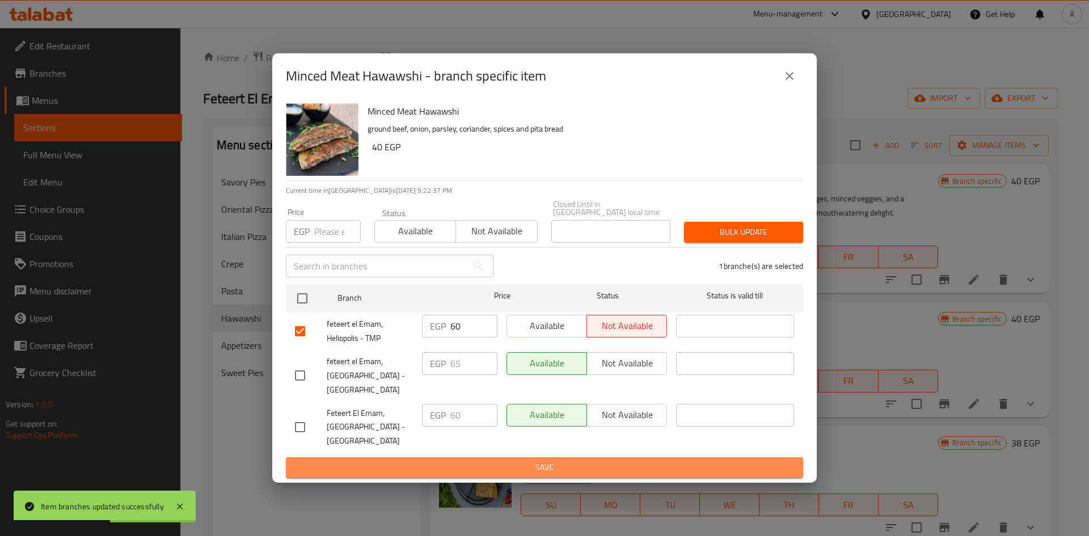
click at [583, 457] on button "Save" at bounding box center [544, 467] width 517 height 21
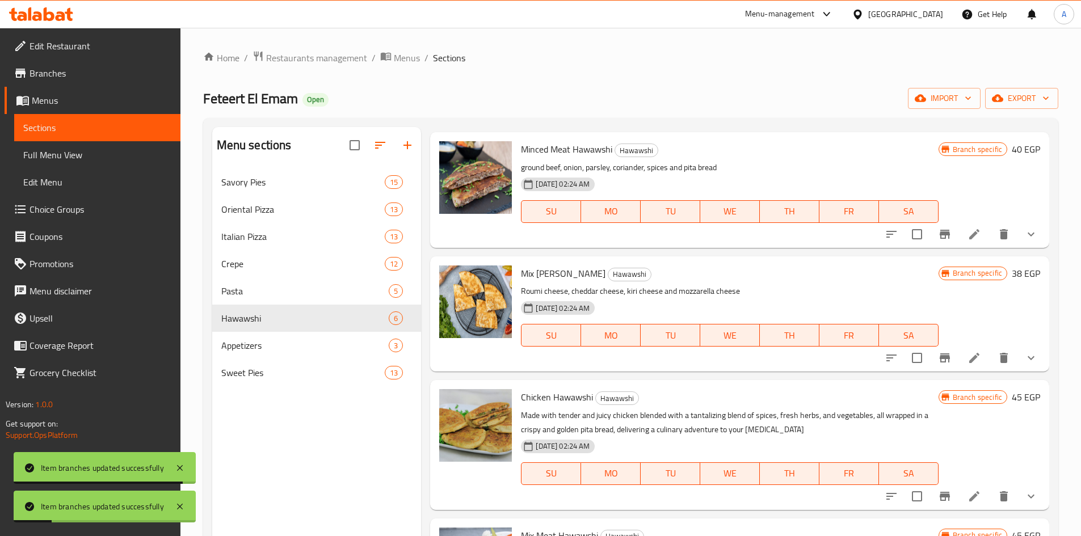
scroll to position [170, 0]
click at [659, 357] on icon "Branch-specific-item" at bounding box center [944, 357] width 10 height 9
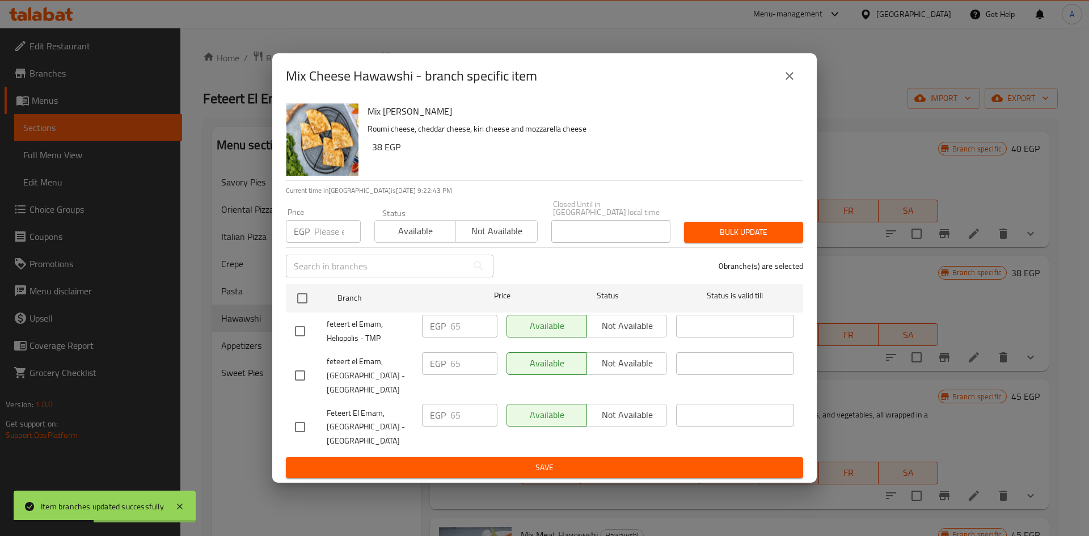
click at [305, 333] on input "checkbox" at bounding box center [300, 331] width 24 height 24
checkbox input "true"
click at [604, 327] on span "Not available" at bounding box center [627, 326] width 71 height 16
click at [607, 461] on span "Save" at bounding box center [544, 468] width 499 height 14
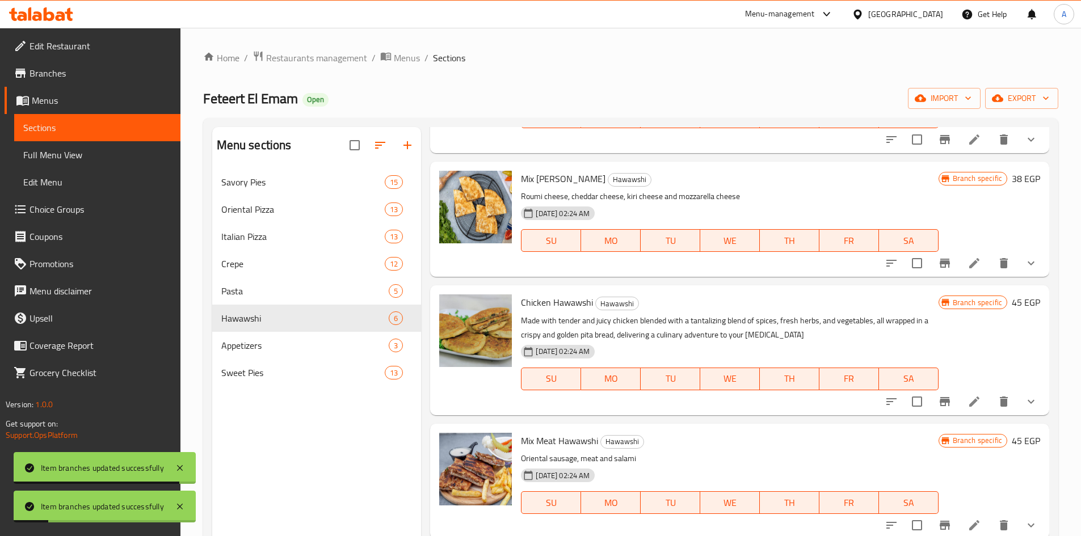
scroll to position [113, 0]
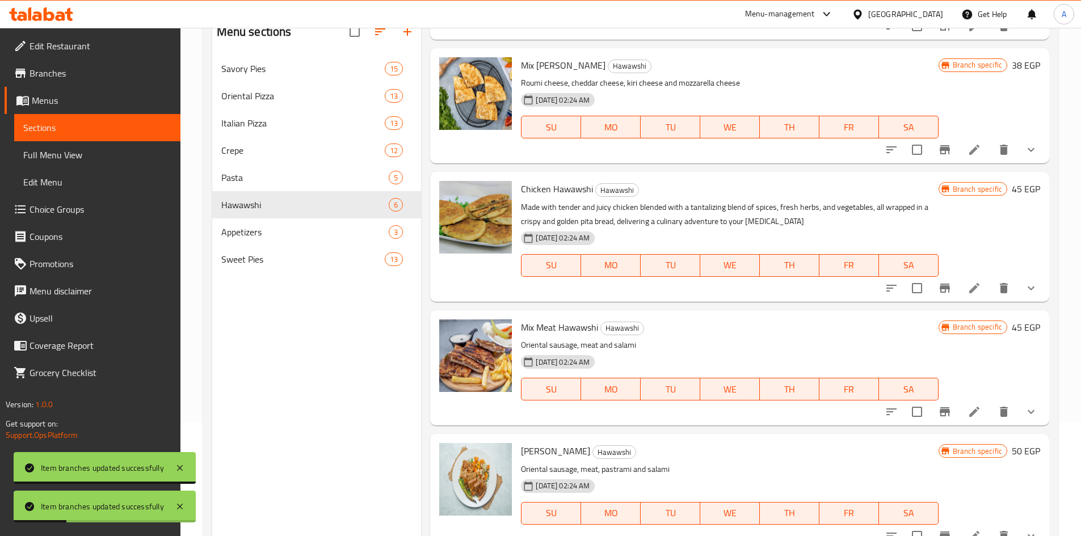
click at [659, 288] on icon "Branch-specific-item" at bounding box center [944, 288] width 10 height 9
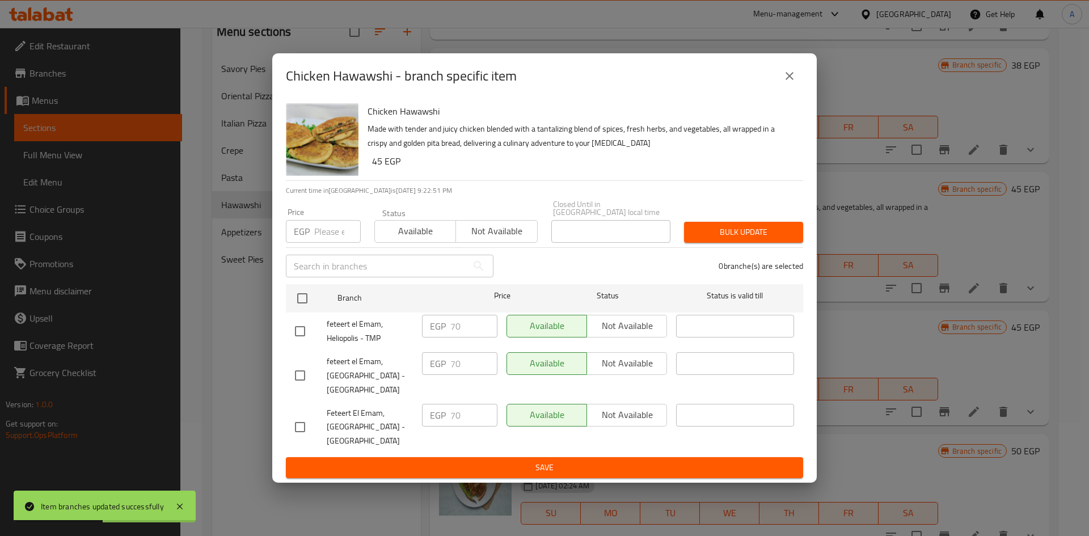
click at [303, 332] on input "checkbox" at bounding box center [300, 331] width 24 height 24
checkbox input "true"
click at [639, 320] on span "Not available" at bounding box center [627, 326] width 71 height 16
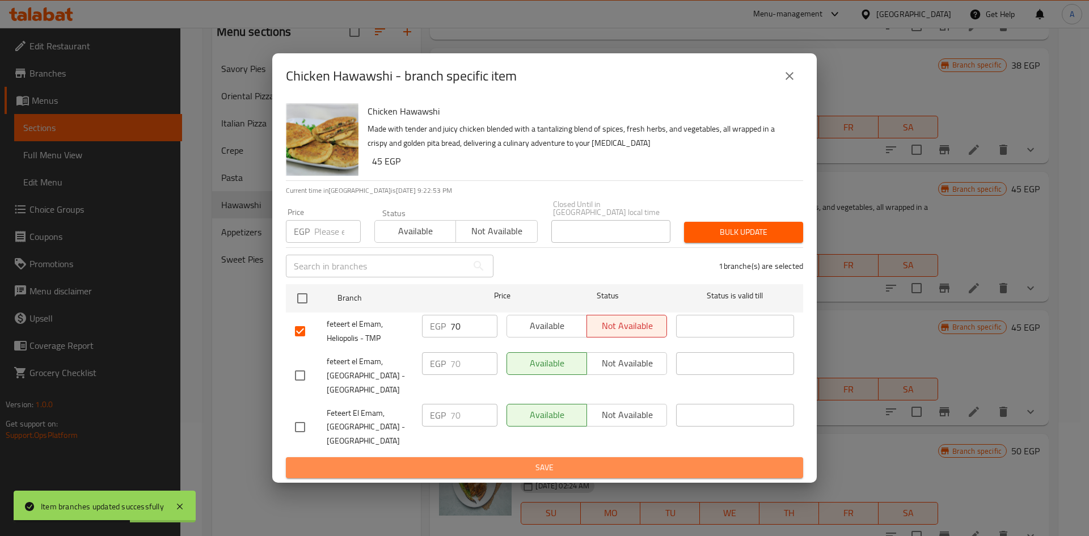
click at [612, 462] on span "Save" at bounding box center [544, 468] width 499 height 14
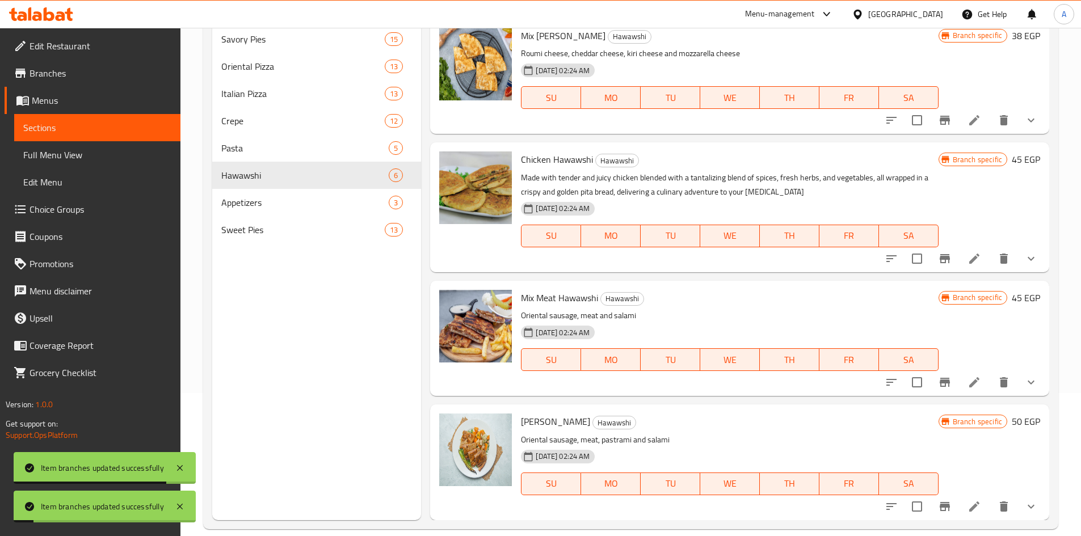
scroll to position [159, 0]
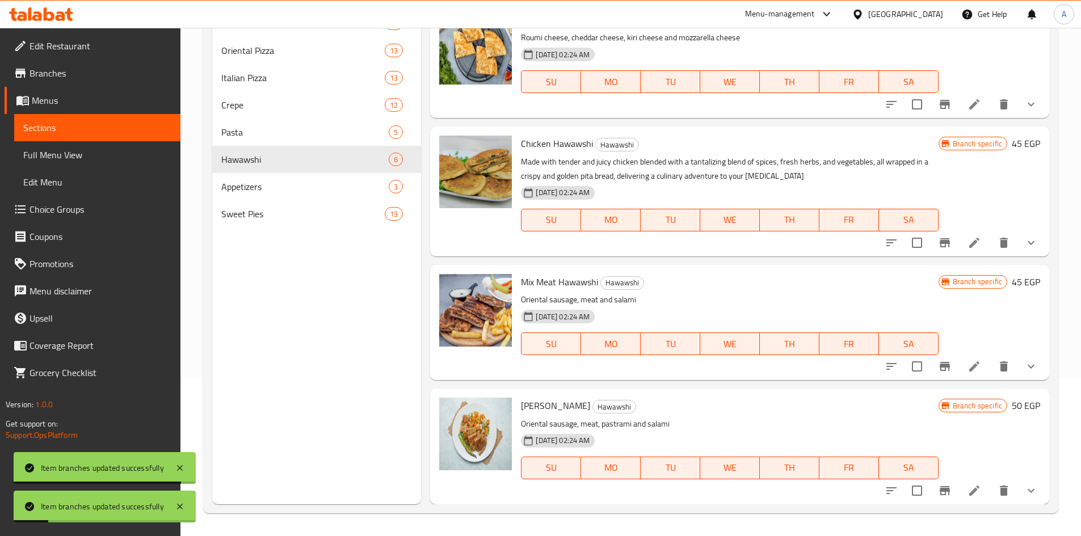
click at [659, 361] on icon "Branch-specific-item" at bounding box center [945, 367] width 14 height 14
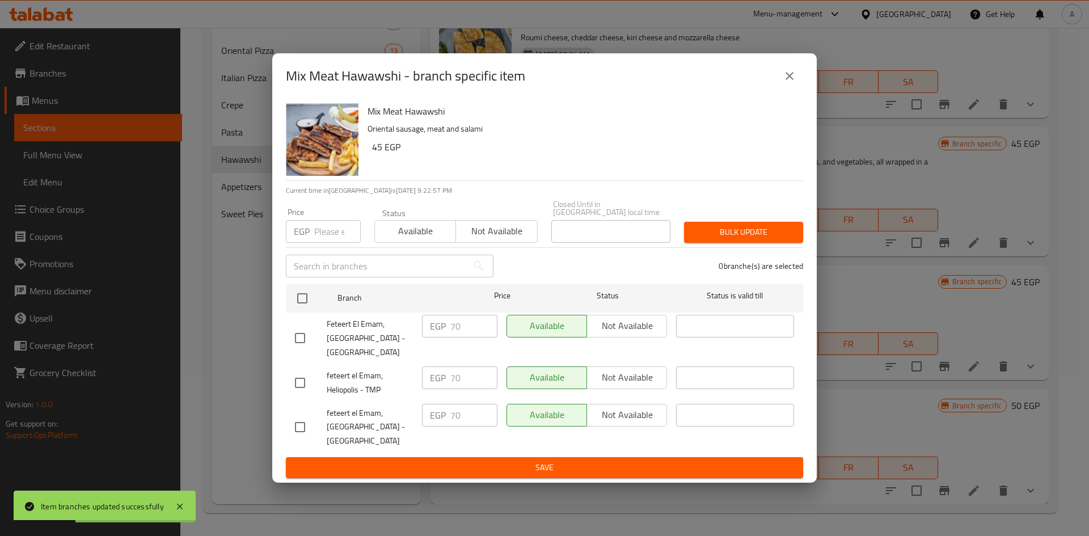
click at [302, 331] on input "checkbox" at bounding box center [300, 338] width 24 height 24
click at [299, 337] on input "checkbox" at bounding box center [300, 338] width 24 height 24
checkbox input "false"
click at [302, 378] on input "checkbox" at bounding box center [300, 383] width 24 height 24
checkbox input "true"
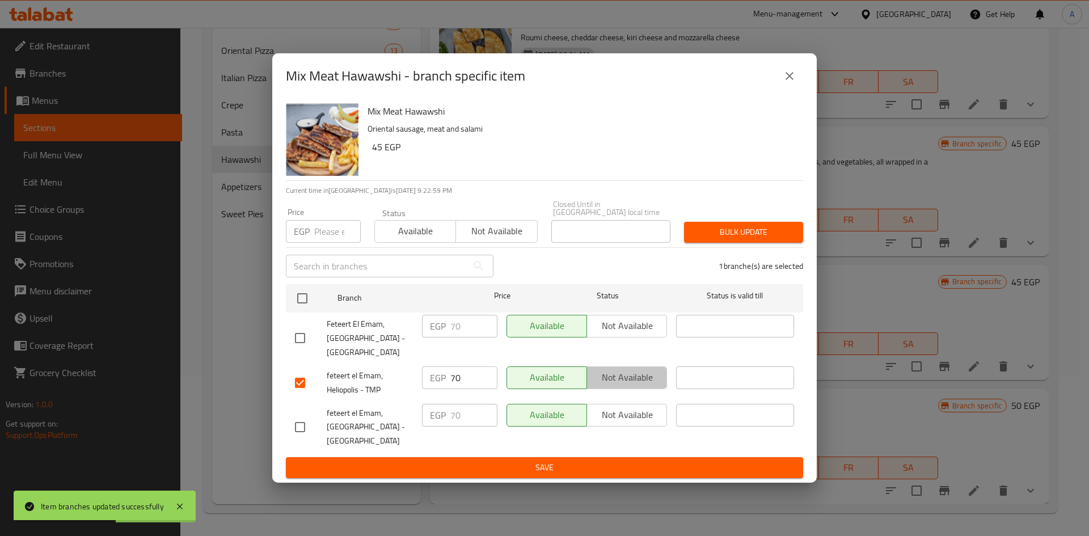
click at [634, 380] on span "Not available" at bounding box center [627, 377] width 71 height 16
click at [626, 457] on button "Save" at bounding box center [544, 467] width 517 height 21
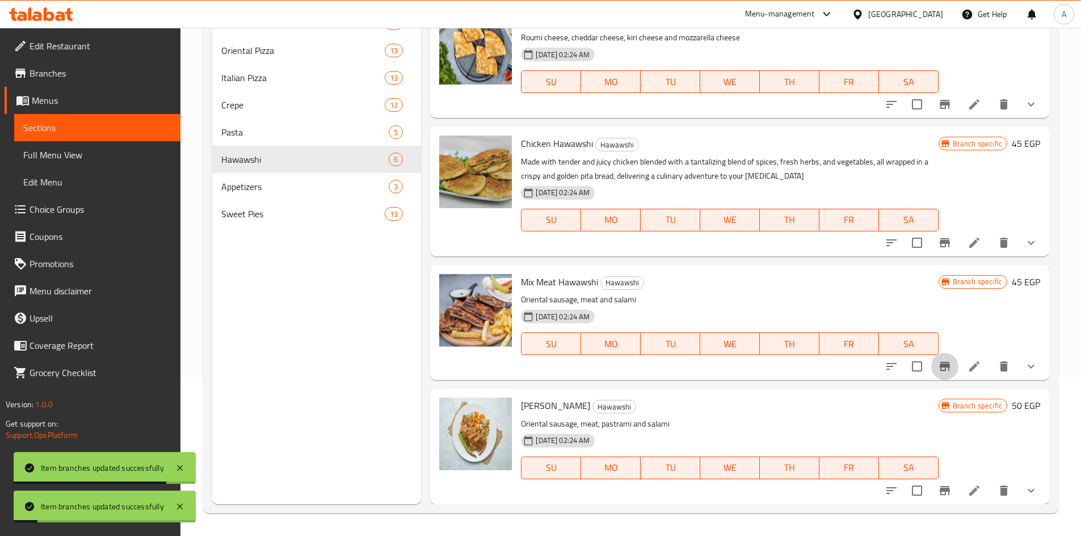
click at [659, 362] on icon "Branch-specific-item" at bounding box center [945, 367] width 14 height 14
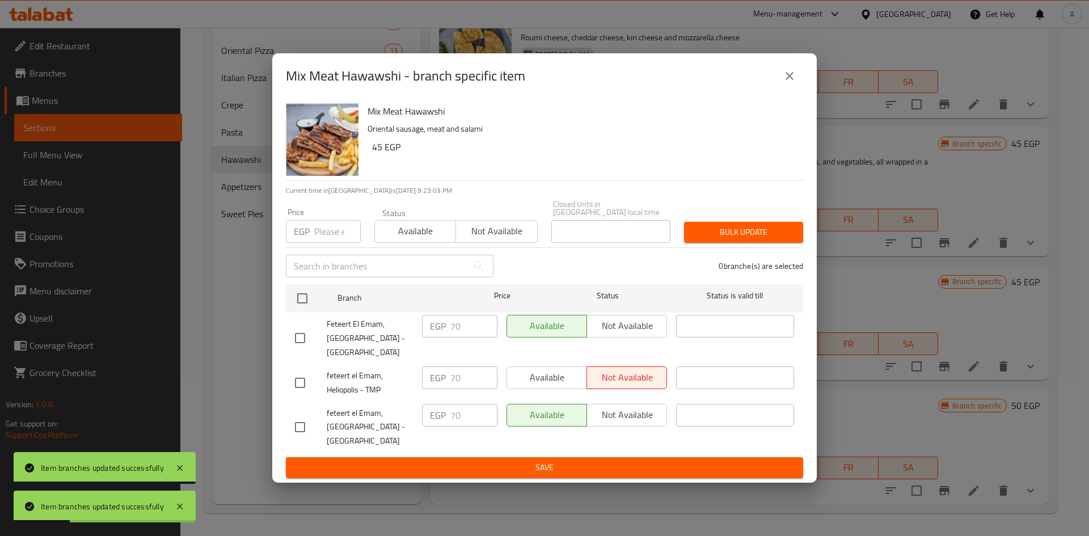
click at [659, 82] on icon "close" at bounding box center [790, 76] width 14 height 14
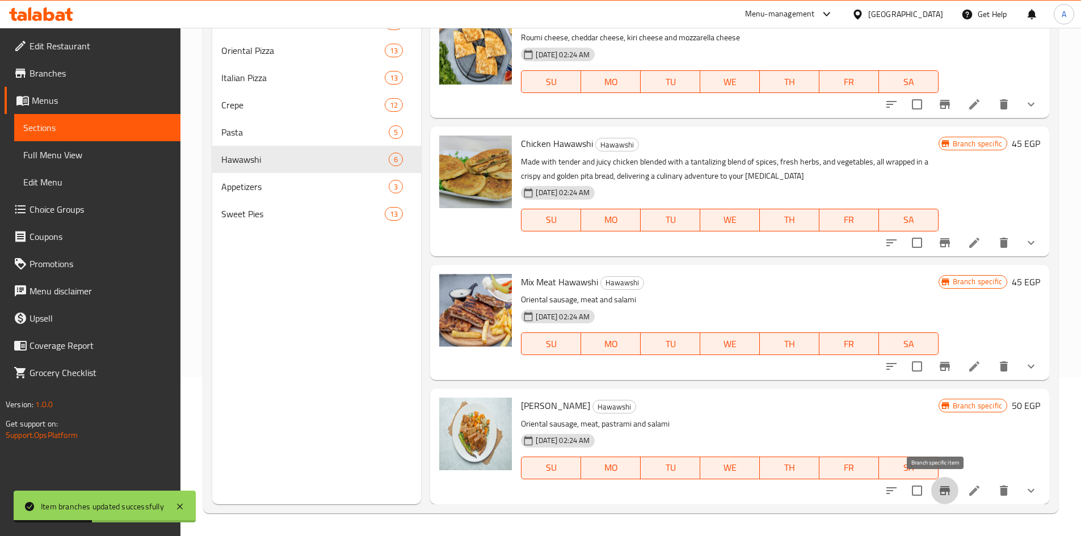
click at [659, 488] on icon "Branch-specific-item" at bounding box center [944, 490] width 10 height 9
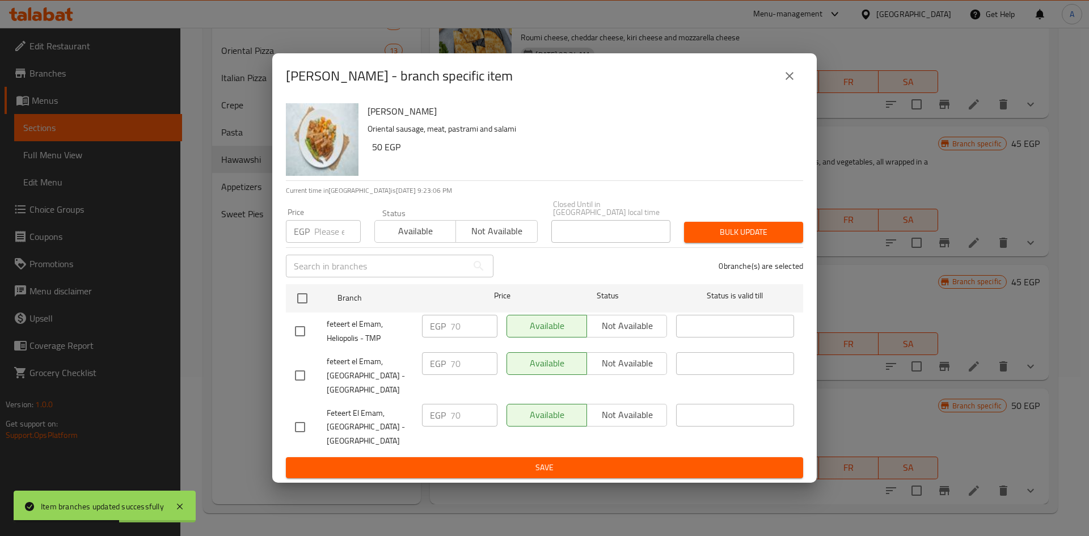
click at [306, 329] on input "checkbox" at bounding box center [300, 331] width 24 height 24
checkbox input "true"
click at [619, 326] on span "Not available" at bounding box center [627, 326] width 71 height 16
click at [634, 461] on span "Save" at bounding box center [544, 468] width 499 height 14
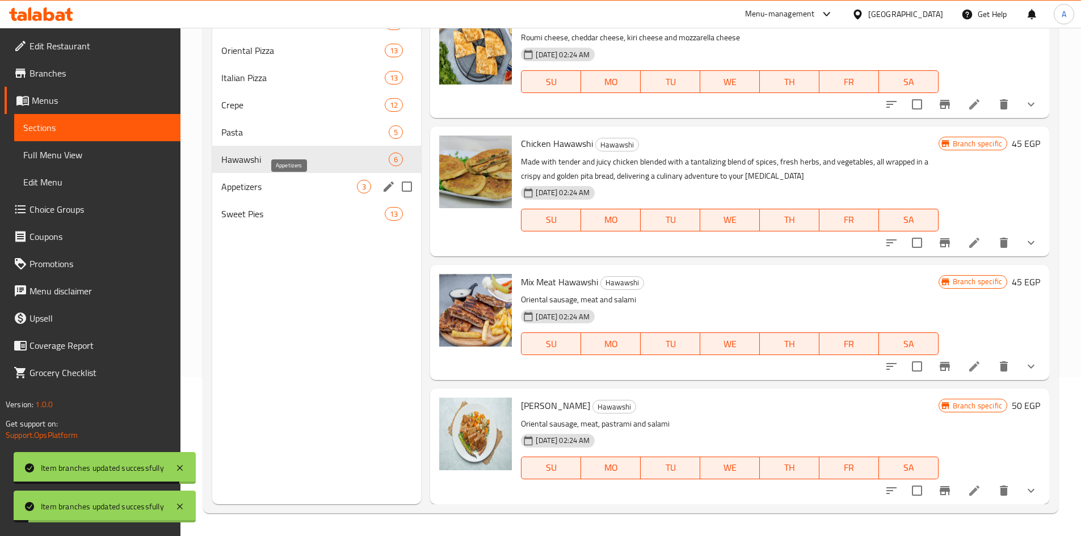
click at [280, 191] on span "Appetizers" at bounding box center [289, 187] width 136 height 14
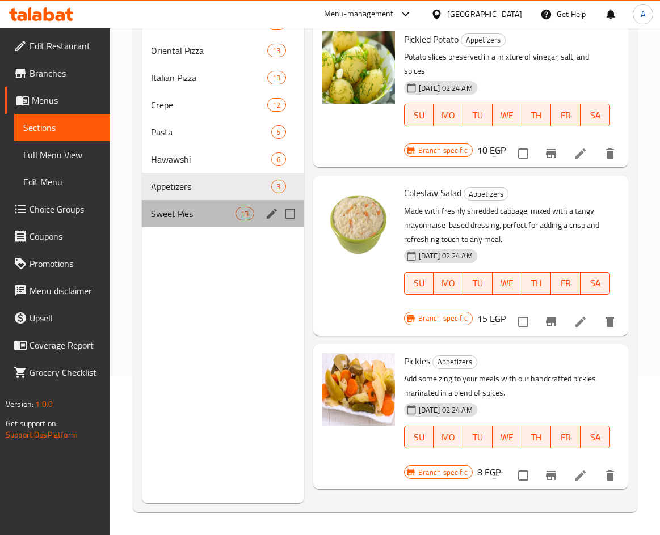
click at [195, 222] on div "Sweet Pies 13" at bounding box center [223, 213] width 162 height 27
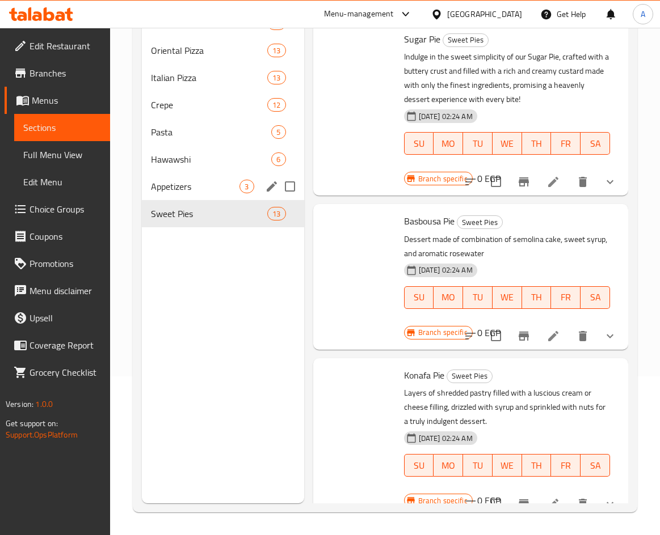
click at [191, 195] on div "Appetizers 3" at bounding box center [223, 186] width 162 height 27
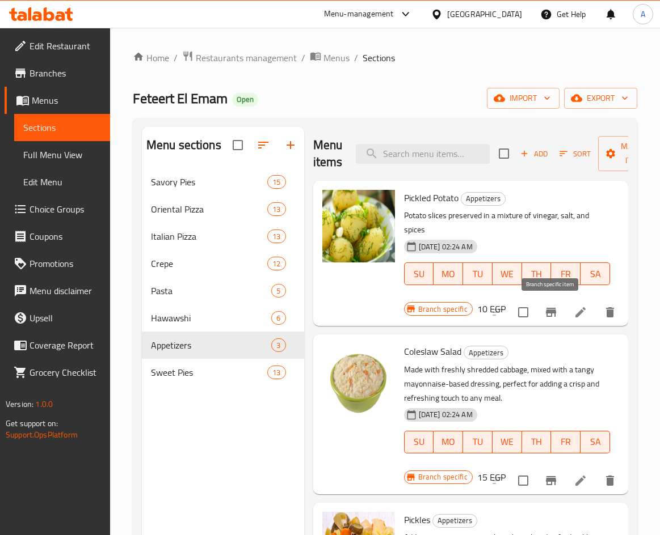
click at [545, 311] on icon "Branch-specific-item" at bounding box center [551, 313] width 14 height 14
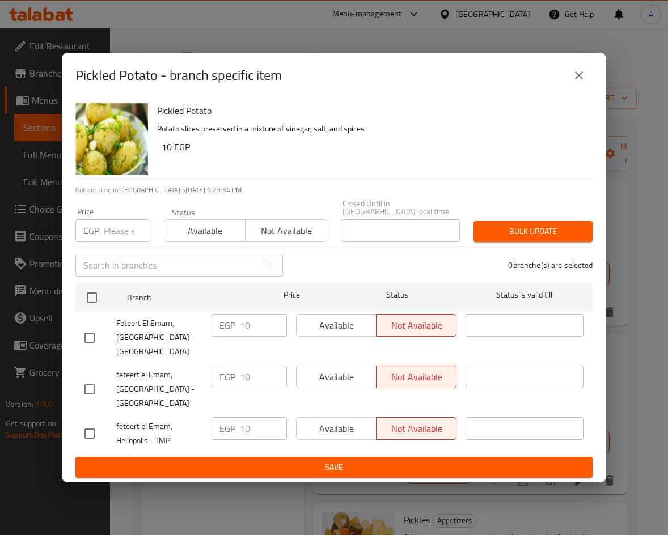
click at [85, 422] on input "checkbox" at bounding box center [90, 434] width 24 height 24
checkbox input "true"
drag, startPoint x: 256, startPoint y: 419, endPoint x: 197, endPoint y: 416, distance: 59.1
click at [199, 416] on div "feteert el Emam, Heliopolis - TMP EGP 10 ​ Available Not available ​" at bounding box center [334, 434] width 508 height 42
type input "20"
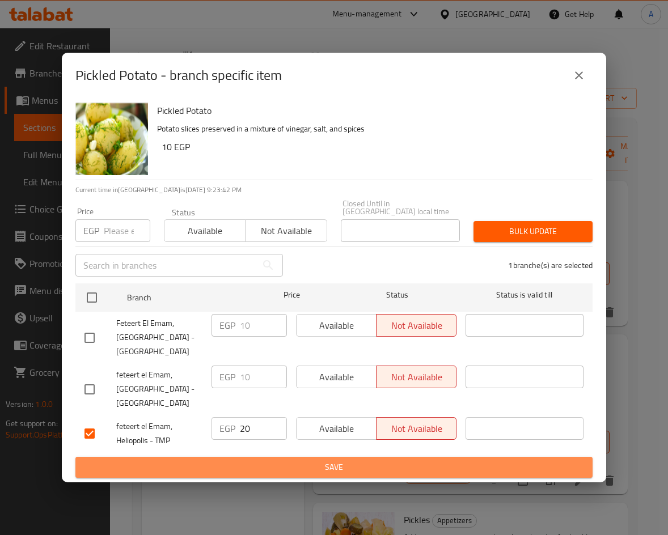
drag, startPoint x: 344, startPoint y: 468, endPoint x: 440, endPoint y: 431, distance: 103.4
click at [344, 469] on span "Save" at bounding box center [334, 468] width 499 height 14
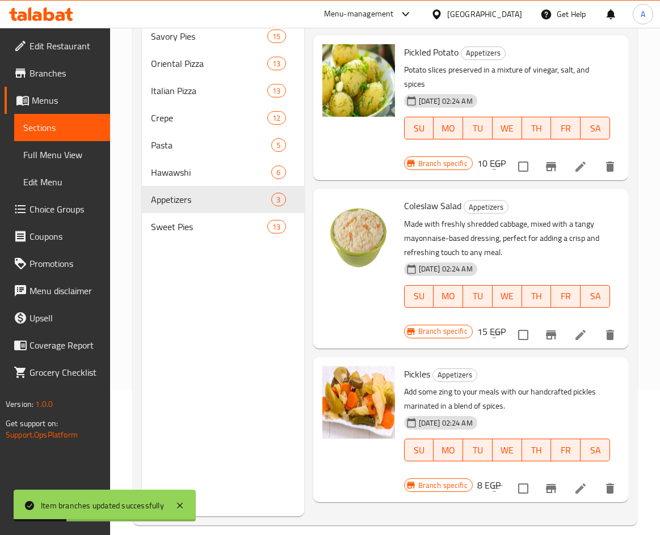
scroll to position [159, 0]
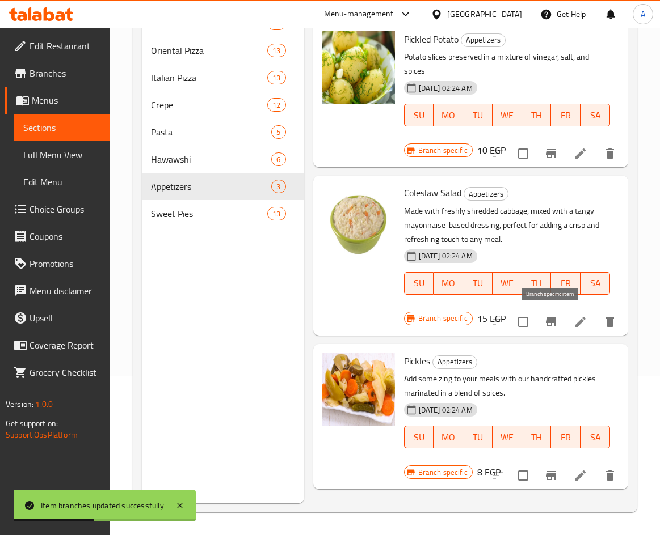
click at [550, 324] on icon "Branch-specific-item" at bounding box center [551, 322] width 14 height 14
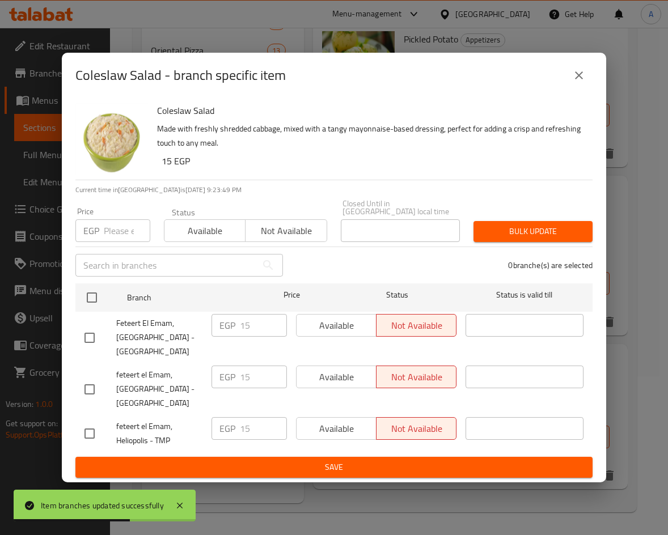
click at [88, 425] on input "checkbox" at bounding box center [90, 434] width 24 height 24
checkbox input "true"
drag, startPoint x: 250, startPoint y: 421, endPoint x: 138, endPoint y: 404, distance: 112.5
click at [141, 406] on ul "Branch Price Status Status is valid till Feteert [GEOGRAPHIC_DATA], [GEOGRAPHIC…" at bounding box center [333, 368] width 517 height 178
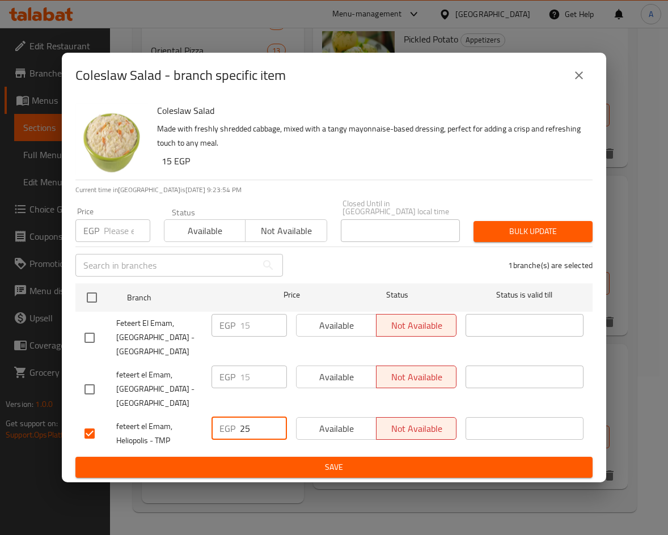
type input "25"
click at [336, 457] on button "Save" at bounding box center [333, 467] width 517 height 21
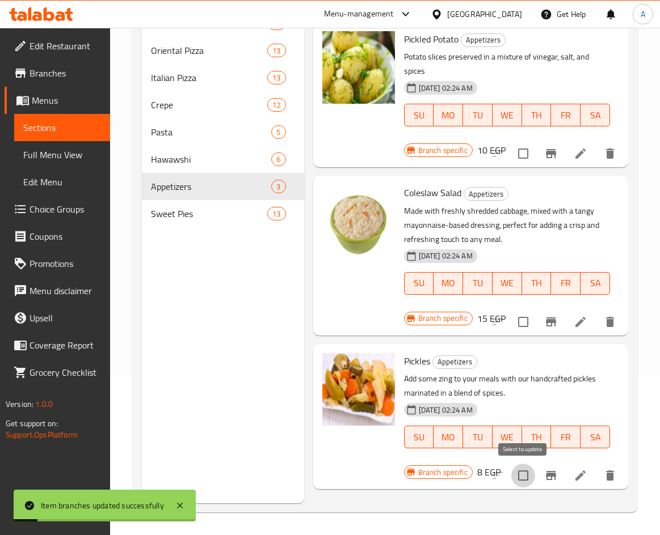
click at [529, 474] on input "checkbox" at bounding box center [523, 476] width 24 height 24
checkbox input "false"
click at [542, 477] on button "Branch-specific-item" at bounding box center [550, 475] width 27 height 27
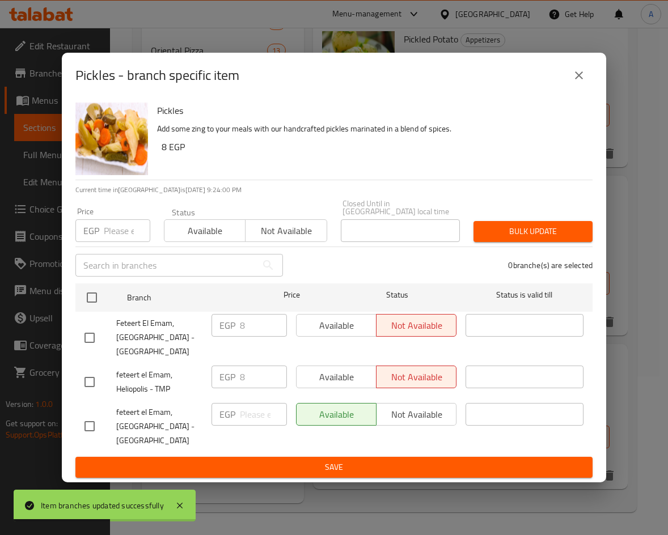
click at [94, 379] on input "checkbox" at bounding box center [90, 382] width 24 height 24
checkbox input "true"
drag, startPoint x: 253, startPoint y: 375, endPoint x: 178, endPoint y: 375, distance: 74.9
click at [178, 375] on div "feteert el Emam, Heliopolis - TMP EGP 8 ​ Available Not available ​" at bounding box center [334, 382] width 508 height 42
type input "15"
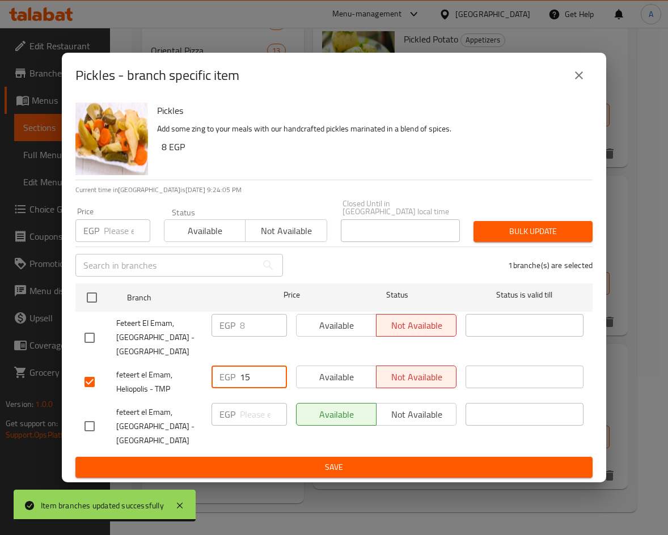
click at [305, 470] on span "Save" at bounding box center [334, 468] width 499 height 14
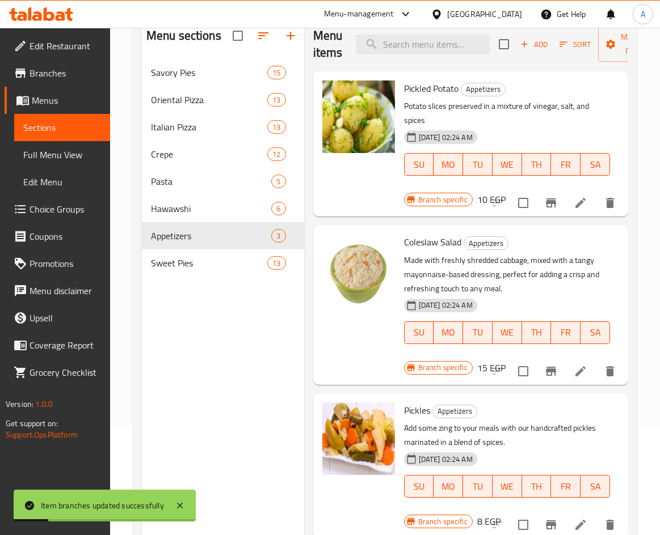
scroll to position [45, 0]
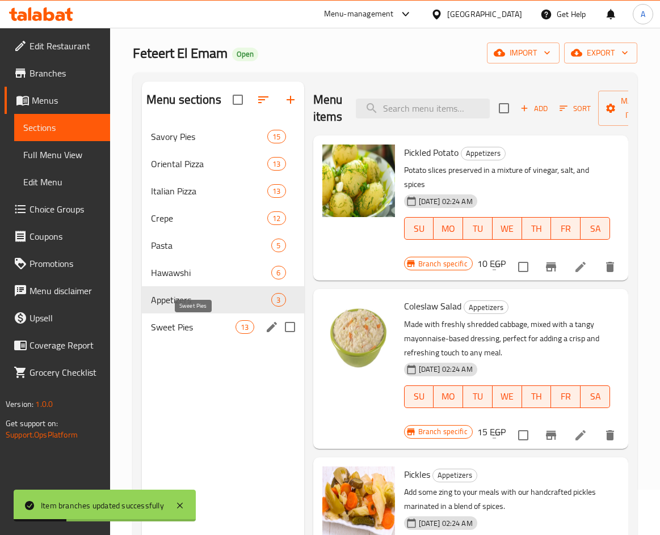
click at [190, 323] on span "Sweet Pies" at bounding box center [193, 327] width 85 height 14
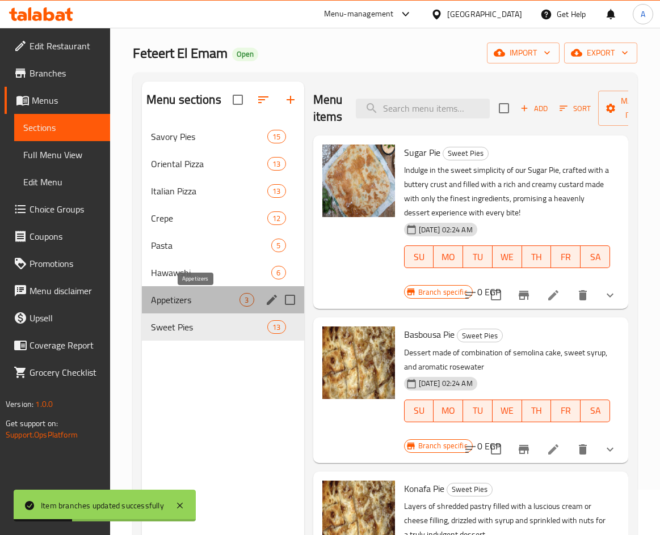
click at [189, 299] on span "Appetizers" at bounding box center [195, 300] width 89 height 14
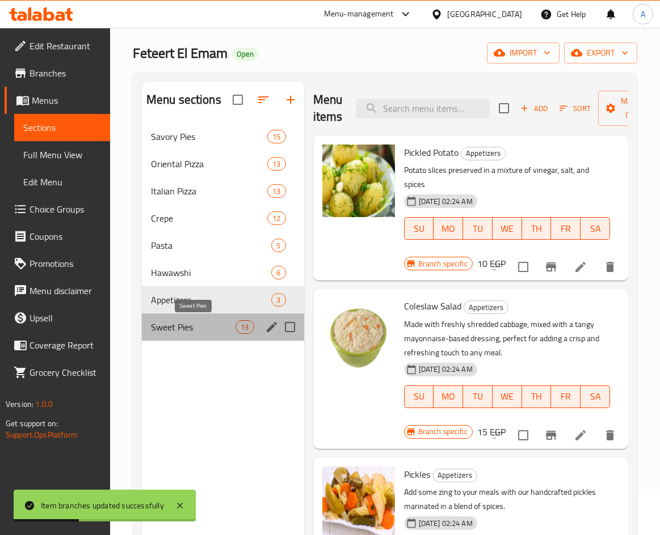
click at [188, 327] on span "Sweet Pies" at bounding box center [193, 327] width 85 height 14
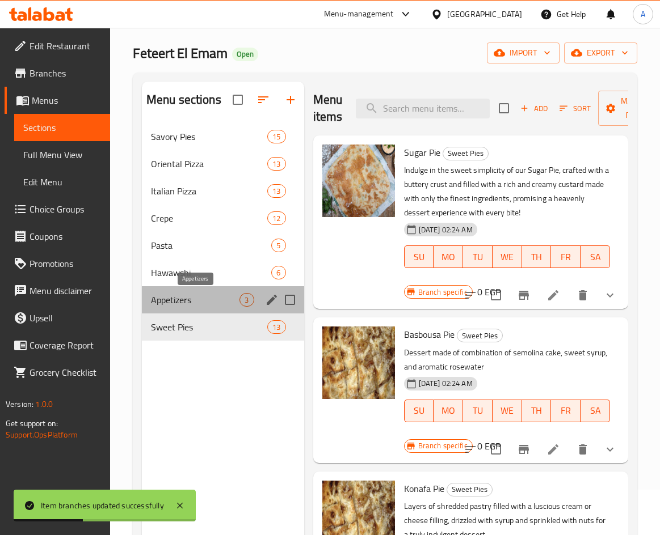
click at [192, 305] on span "Appetizers" at bounding box center [195, 300] width 89 height 14
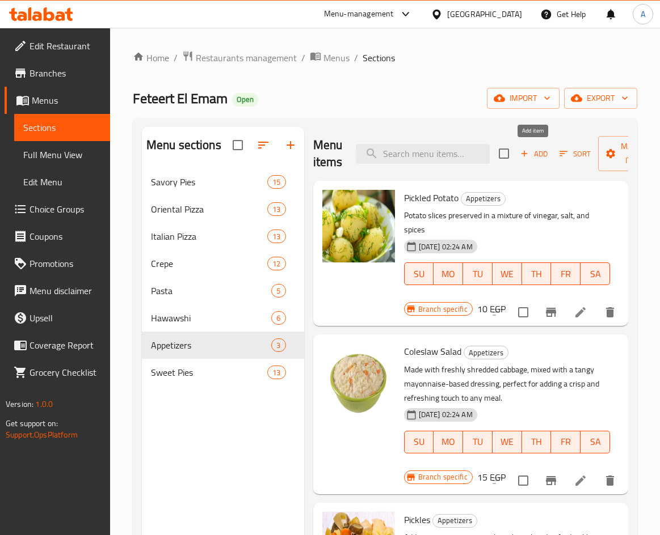
click at [533, 155] on span "Add" at bounding box center [533, 153] width 31 height 13
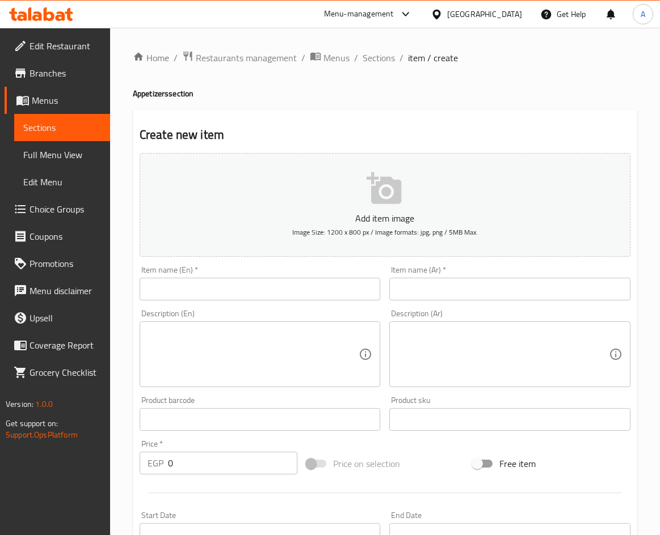
click at [489, 288] on input "text" at bounding box center [509, 289] width 241 height 23
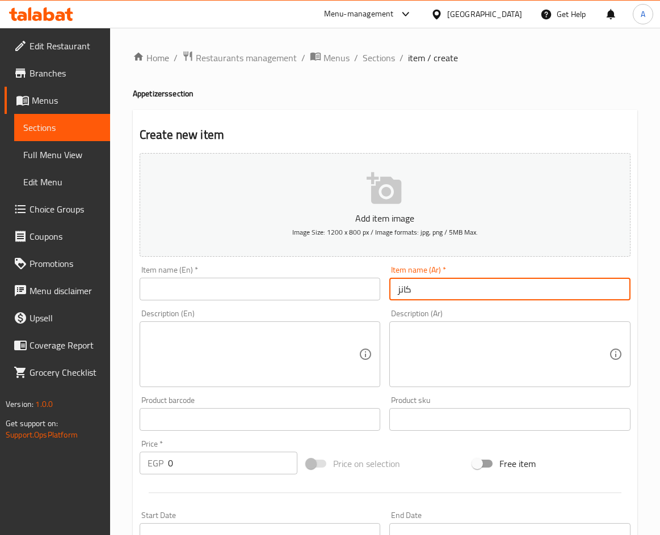
type input "كانز"
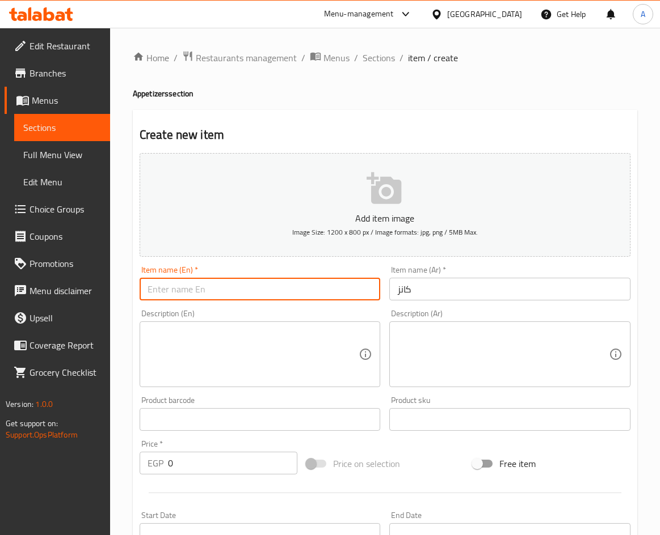
click at [280, 282] on input "text" at bounding box center [260, 289] width 241 height 23
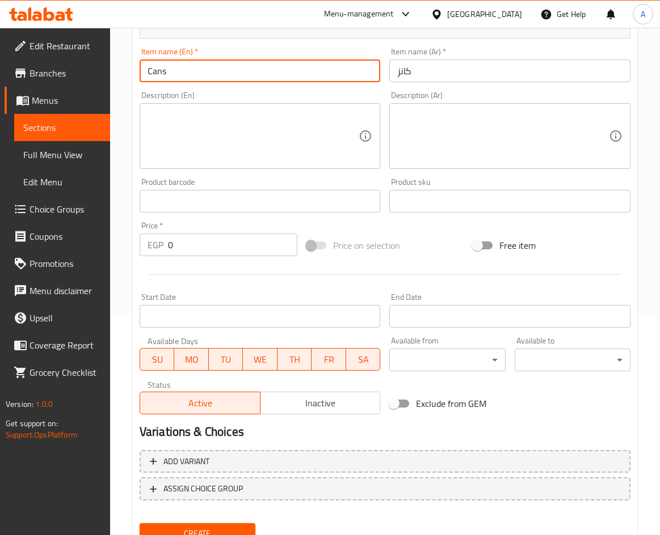
scroll to position [266, 0]
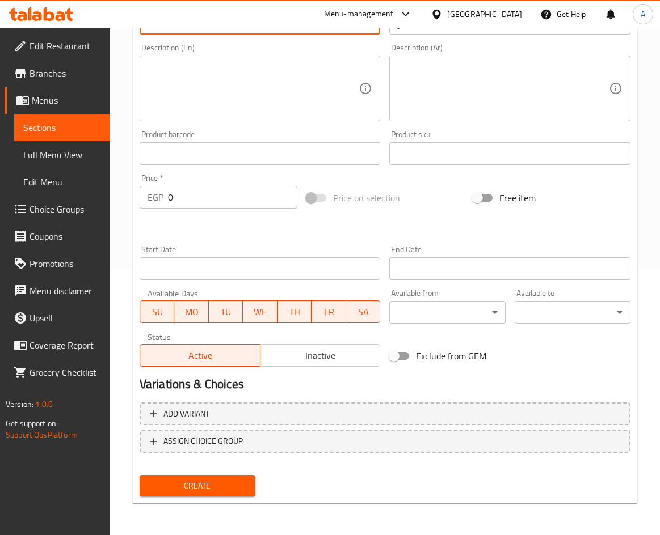
type input "Cans"
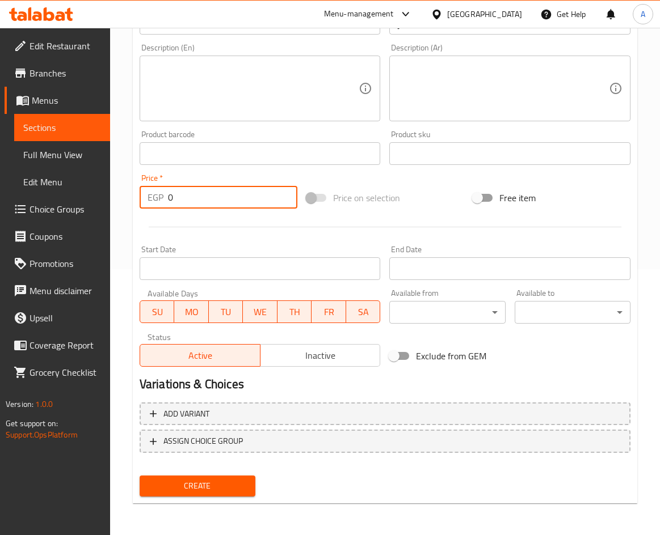
drag, startPoint x: 195, startPoint y: 203, endPoint x: 120, endPoint y: 206, distance: 74.4
click at [120, 206] on div "Home / Restaurants management / Menus / Sections / item / create Appetizers sec…" at bounding box center [385, 149] width 550 height 774
type input "25"
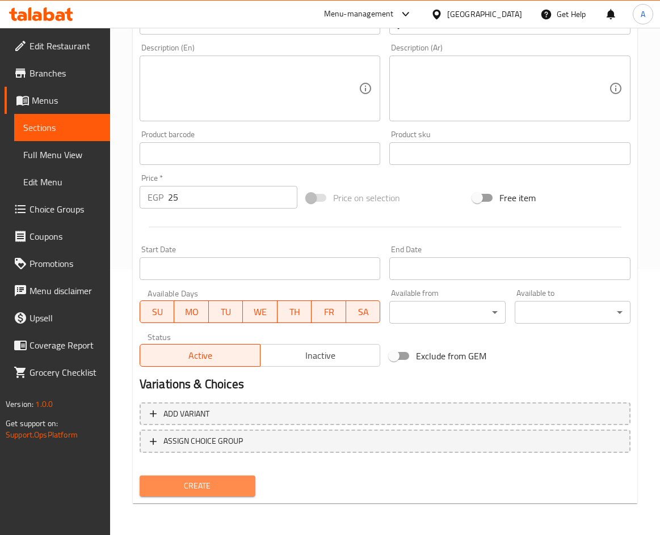
click at [230, 482] on span "Create" at bounding box center [198, 486] width 98 height 14
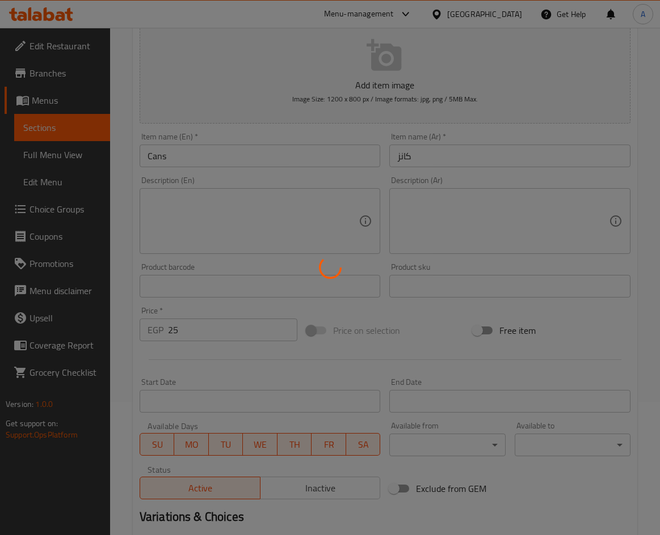
scroll to position [0, 0]
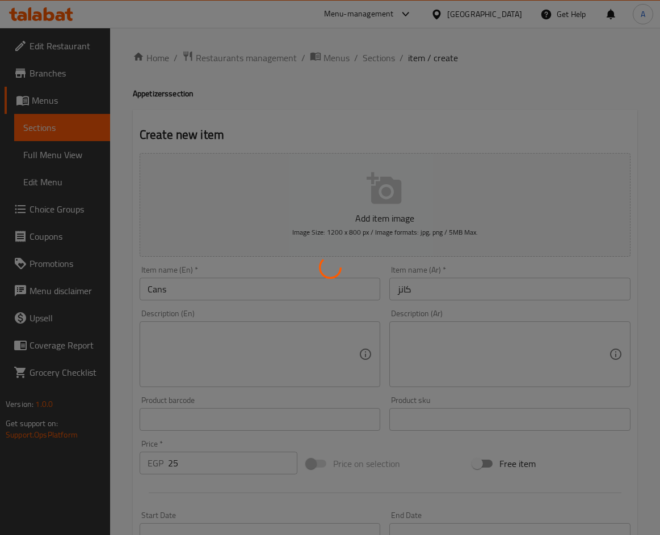
type input "0"
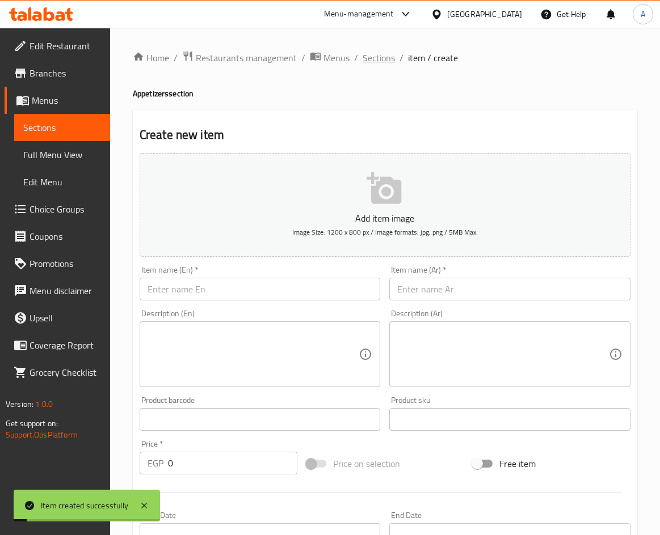
click at [387, 64] on span "Sections" at bounding box center [378, 58] width 32 height 14
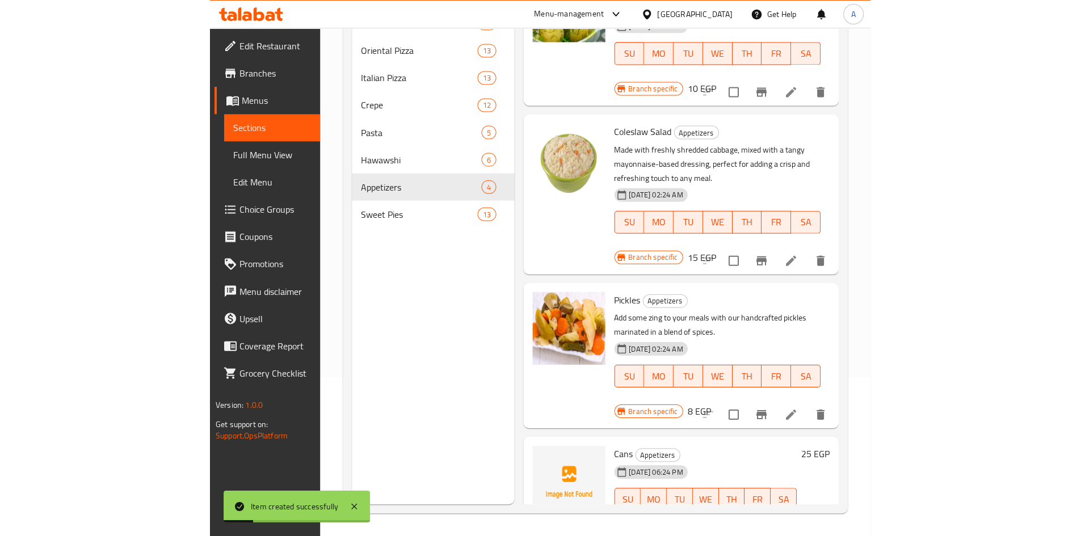
scroll to position [102, 0]
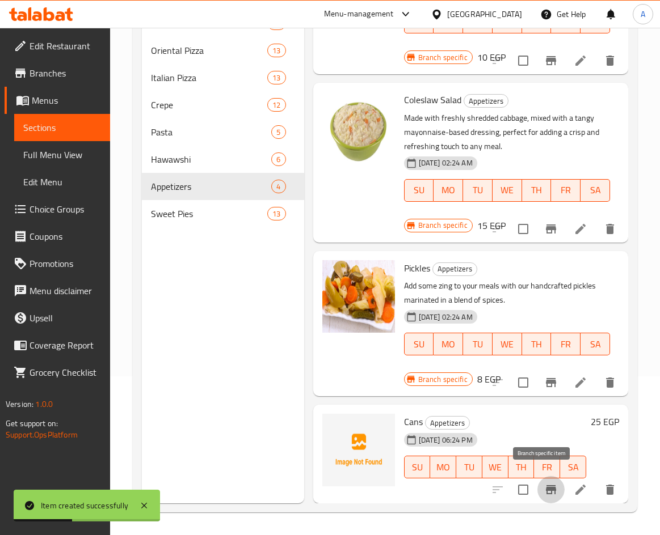
click at [544, 487] on icon "Branch-specific-item" at bounding box center [551, 490] width 14 height 14
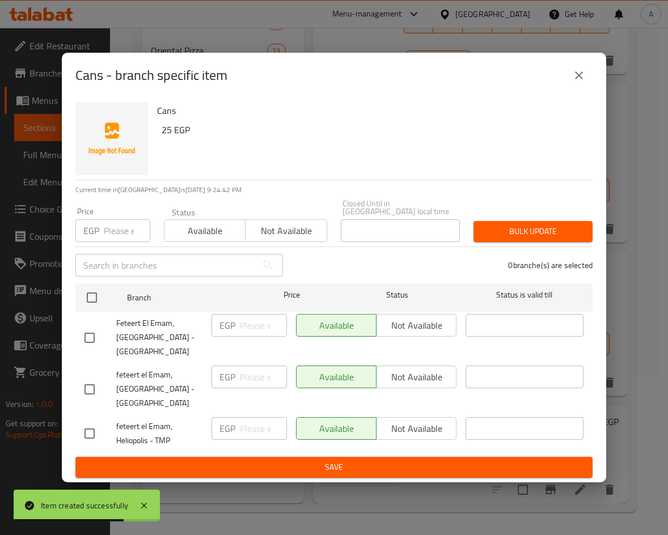
click at [89, 386] on input "checkbox" at bounding box center [90, 390] width 24 height 24
checkbox input "true"
click at [95, 326] on input "checkbox" at bounding box center [90, 338] width 24 height 24
checkbox input "true"
click at [453, 420] on div "Available Not available" at bounding box center [376, 428] width 161 height 23
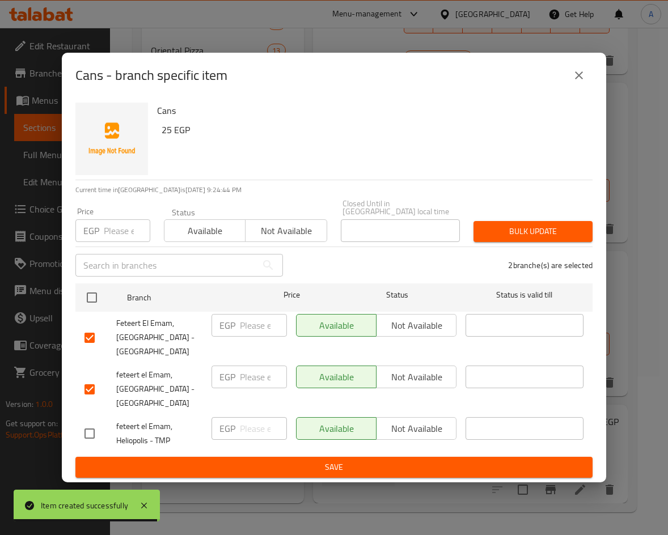
click at [442, 420] on div "Available Not available" at bounding box center [376, 428] width 161 height 23
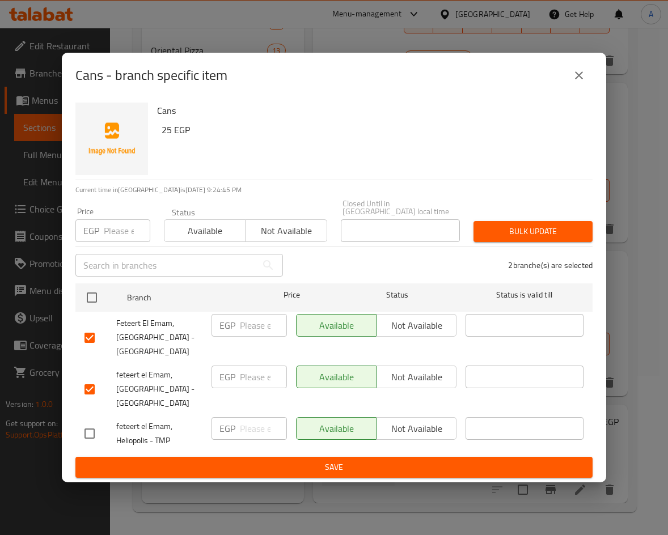
click at [88, 427] on input "checkbox" at bounding box center [90, 434] width 24 height 24
checkbox input "true"
click at [95, 382] on input "checkbox" at bounding box center [90, 390] width 24 height 24
checkbox input "false"
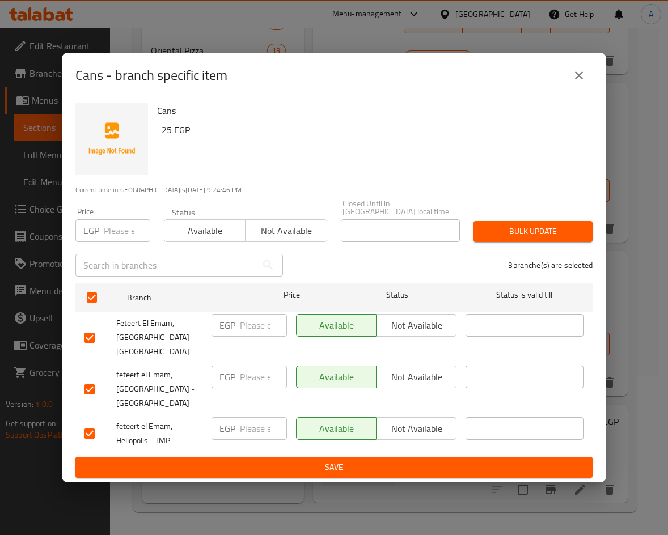
checkbox input "false"
click at [84, 341] on input "checkbox" at bounding box center [90, 338] width 24 height 24
checkbox input "false"
click at [94, 378] on input "checkbox" at bounding box center [90, 390] width 24 height 24
checkbox input "true"
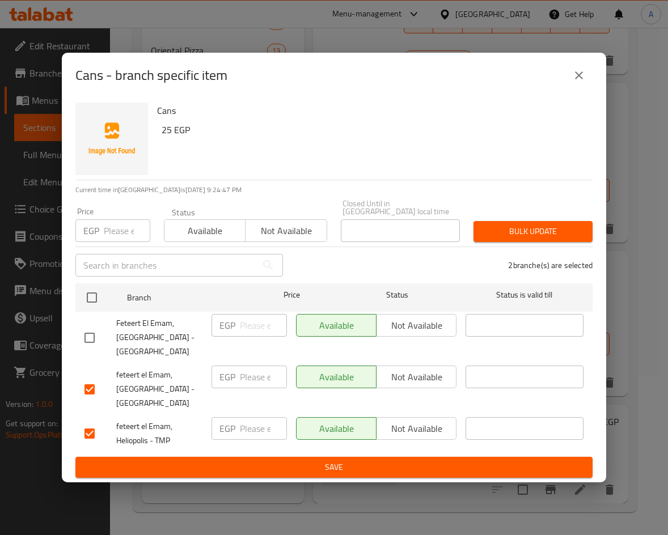
click at [99, 337] on input "checkbox" at bounding box center [90, 338] width 24 height 24
checkbox input "true"
drag, startPoint x: 90, startPoint y: 431, endPoint x: 191, endPoint y: 410, distance: 103.0
click at [90, 430] on input "checkbox" at bounding box center [90, 434] width 24 height 24
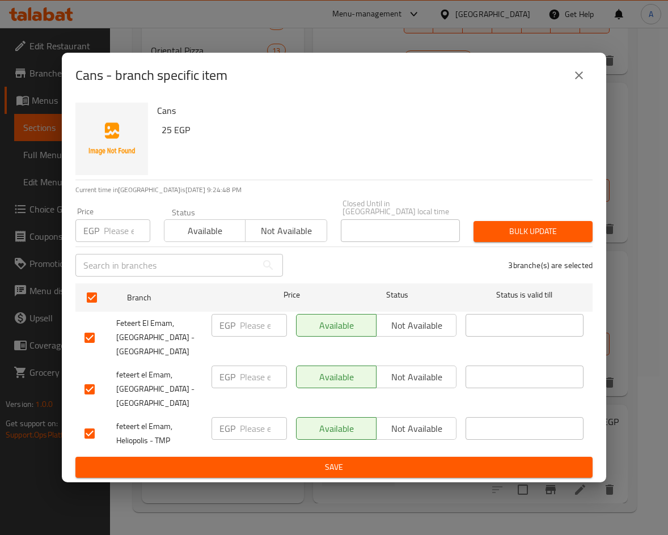
checkbox input "false"
click at [432, 318] on span "Not available" at bounding box center [416, 326] width 71 height 16
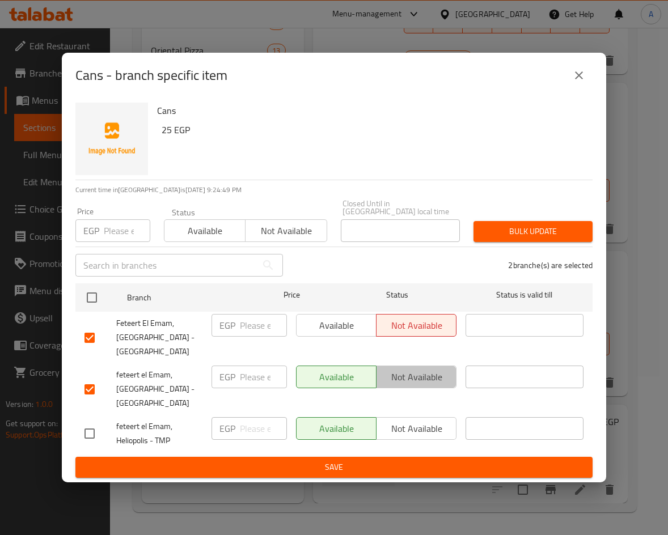
click at [424, 369] on span "Not available" at bounding box center [416, 377] width 71 height 16
click at [412, 461] on span "Save" at bounding box center [334, 468] width 499 height 14
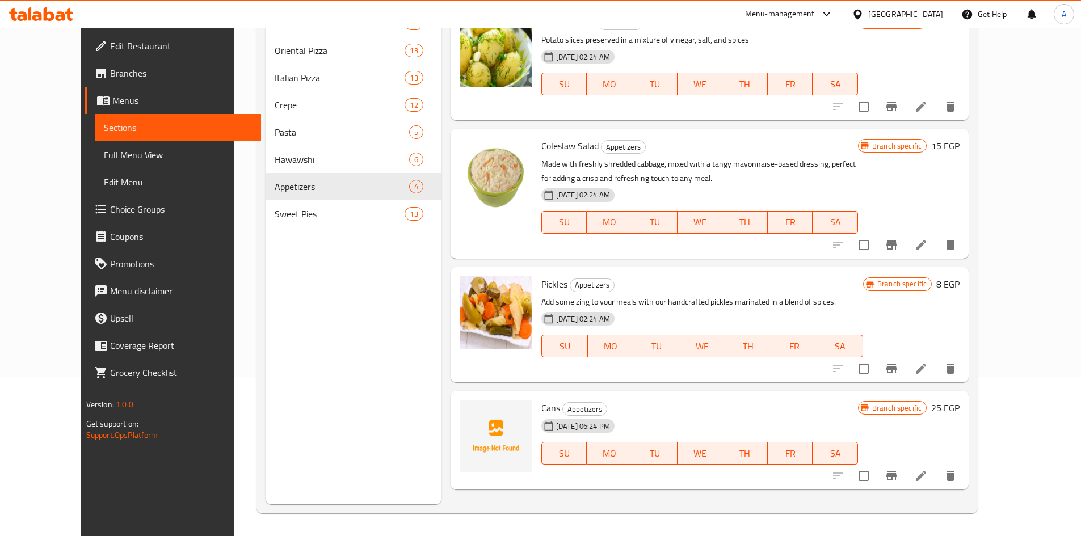
scroll to position [0, 0]
click at [104, 153] on span "Full Menu View" at bounding box center [178, 155] width 148 height 14
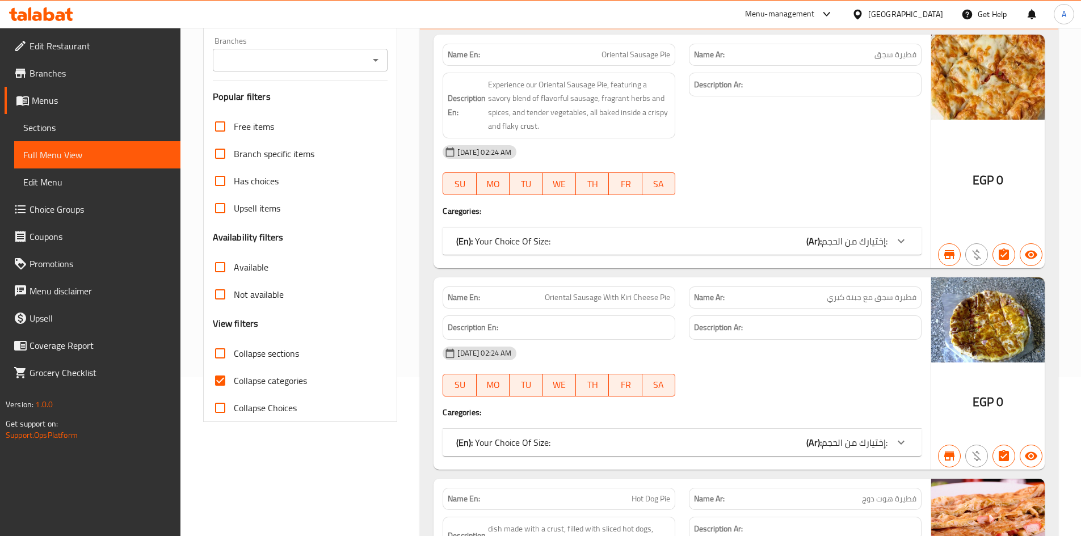
click at [375, 65] on icon "Open" at bounding box center [376, 60] width 14 height 14
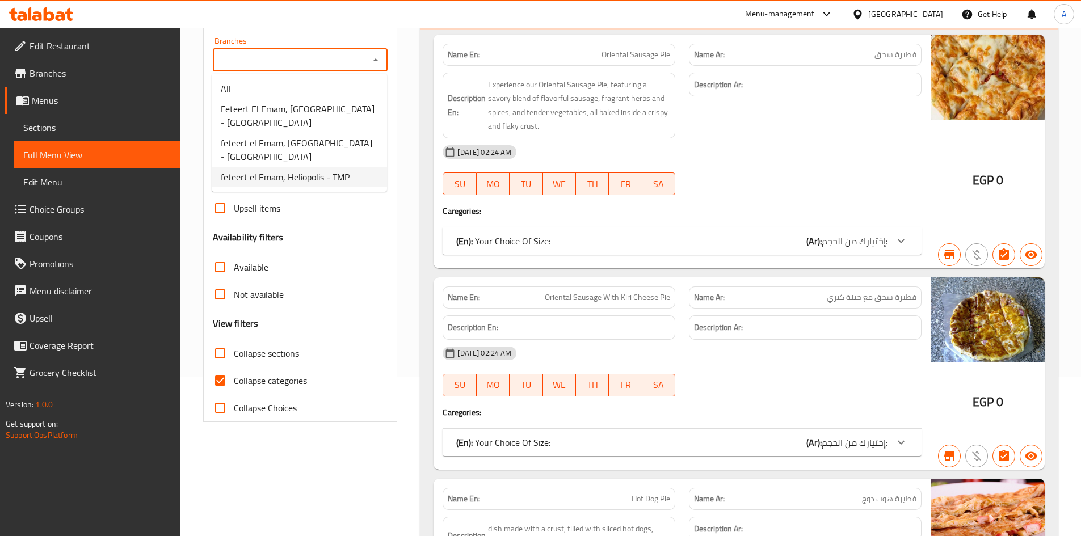
click at [330, 174] on span "feteert el Emam, Heliopolis - TMP" at bounding box center [285, 177] width 129 height 14
type input "feteert el Emam, Heliopolis - TMP"
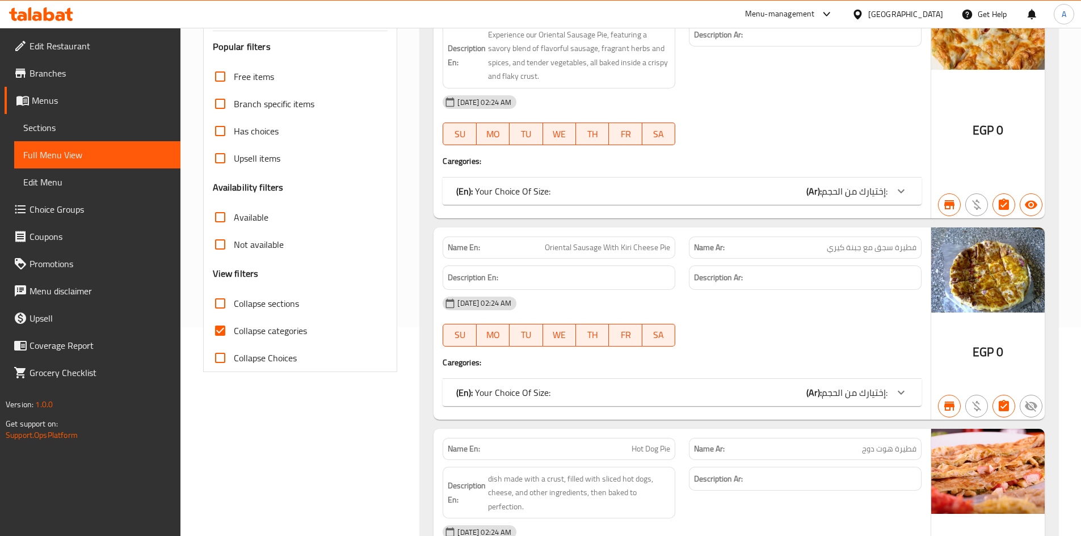
scroll to position [227, 0]
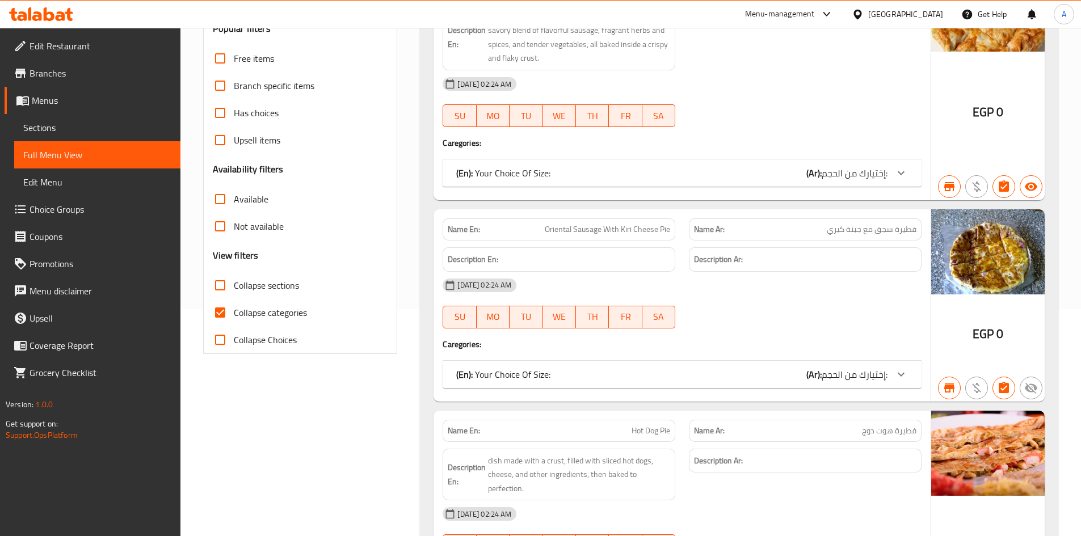
click at [271, 307] on span "Collapse categories" at bounding box center [270, 313] width 73 height 14
click at [234, 307] on input "Collapse categories" at bounding box center [219, 312] width 27 height 27
checkbox input "false"
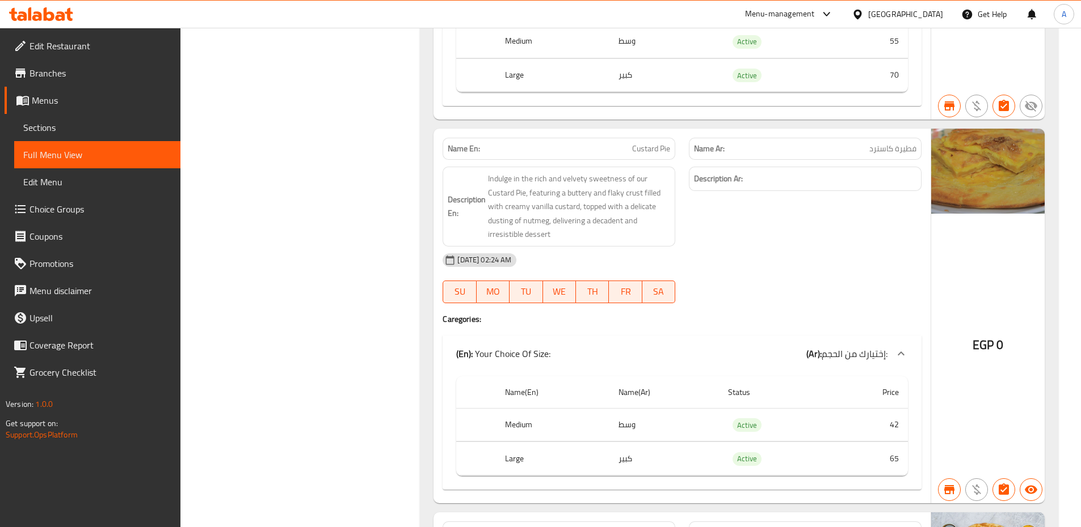
scroll to position [44026, 0]
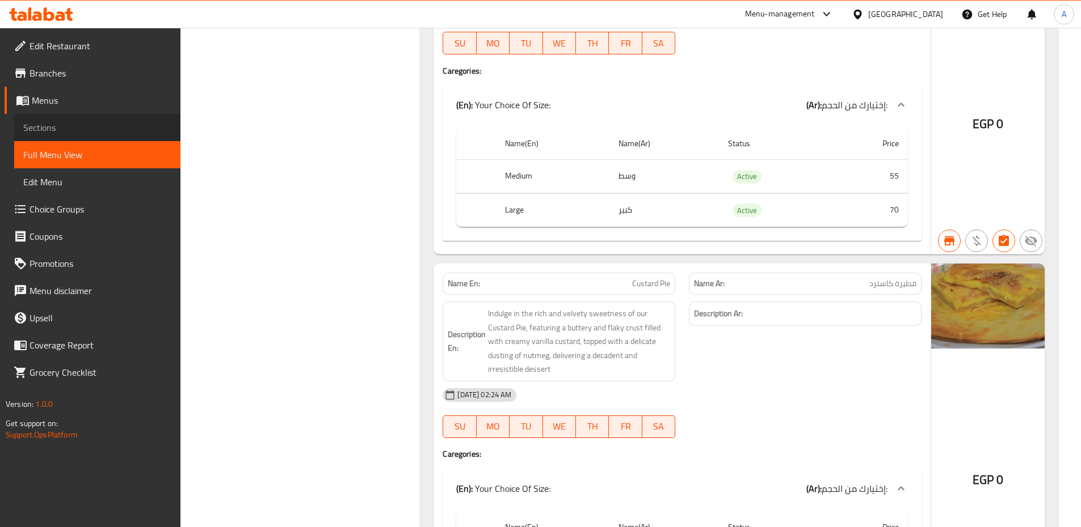
click at [64, 126] on span "Sections" at bounding box center [97, 128] width 148 height 14
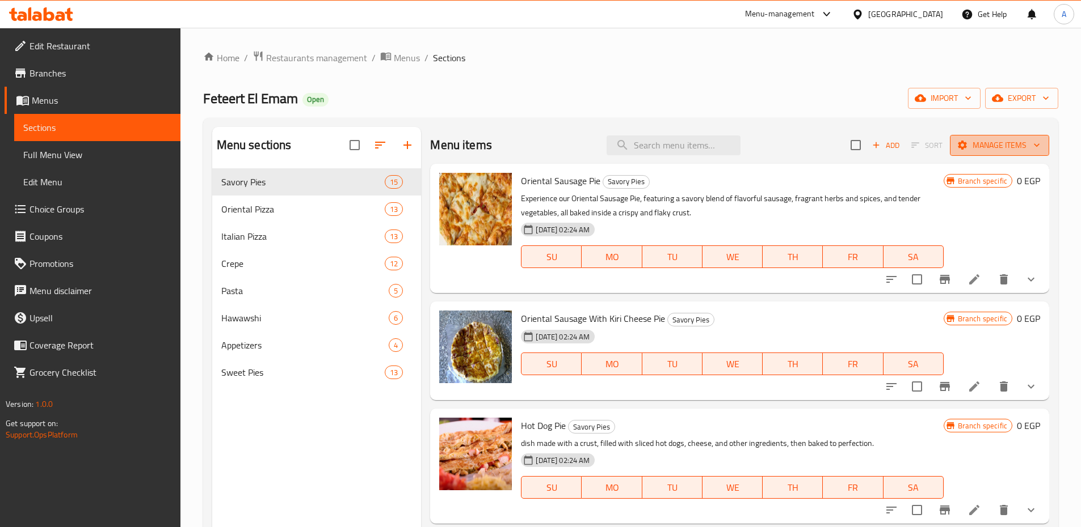
click at [659, 147] on span "Manage items" at bounding box center [999, 145] width 81 height 14
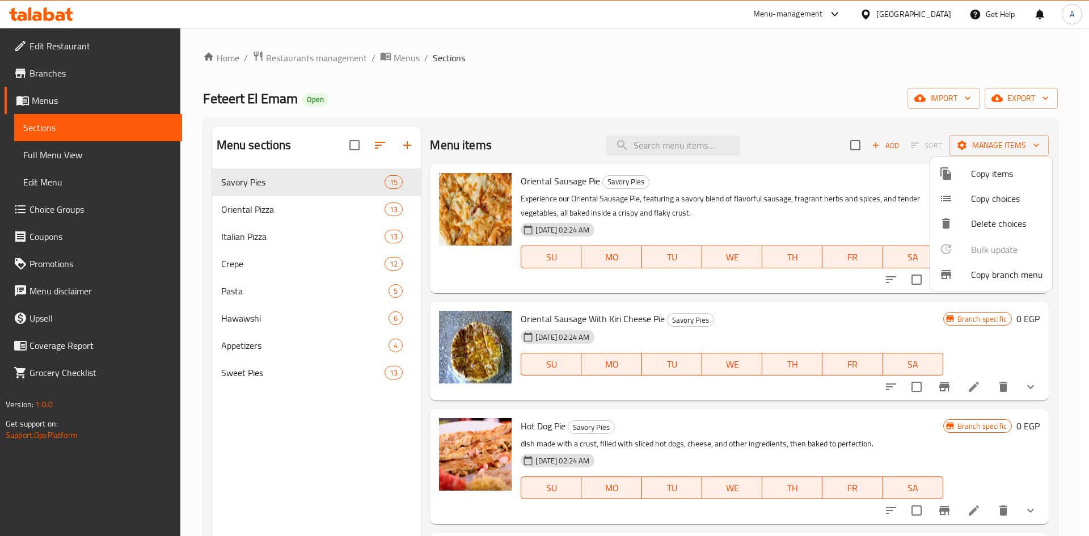
click at [659, 91] on div at bounding box center [544, 268] width 1089 height 536
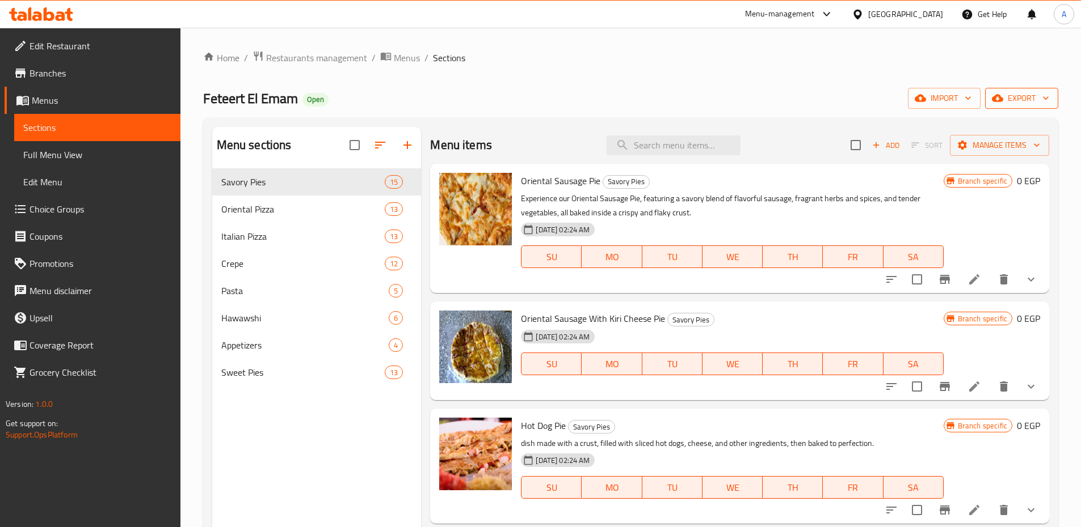
click at [659, 97] on span "export" at bounding box center [1021, 98] width 55 height 14
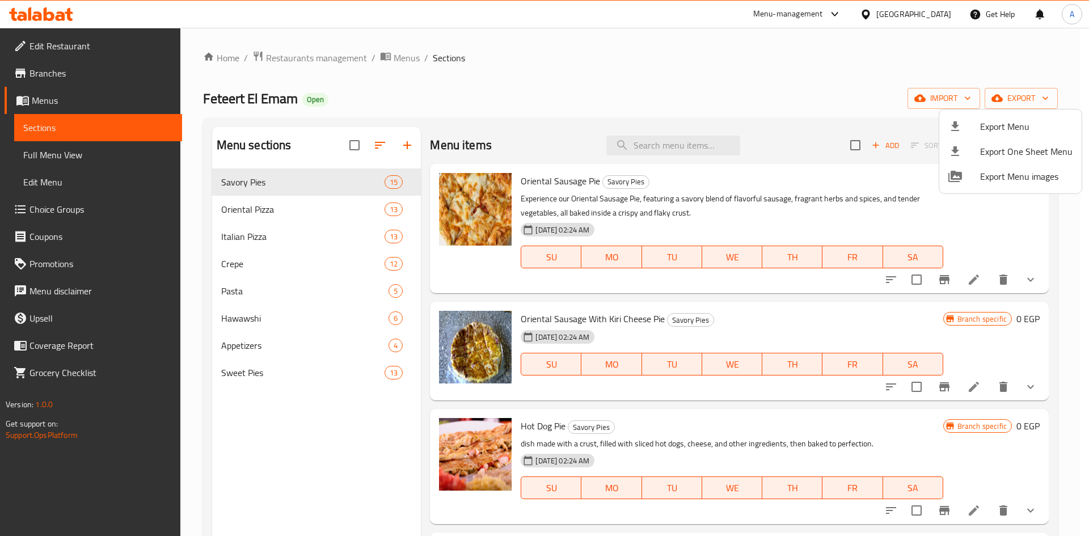
click at [659, 120] on span "Export Menu" at bounding box center [1026, 127] width 92 height 14
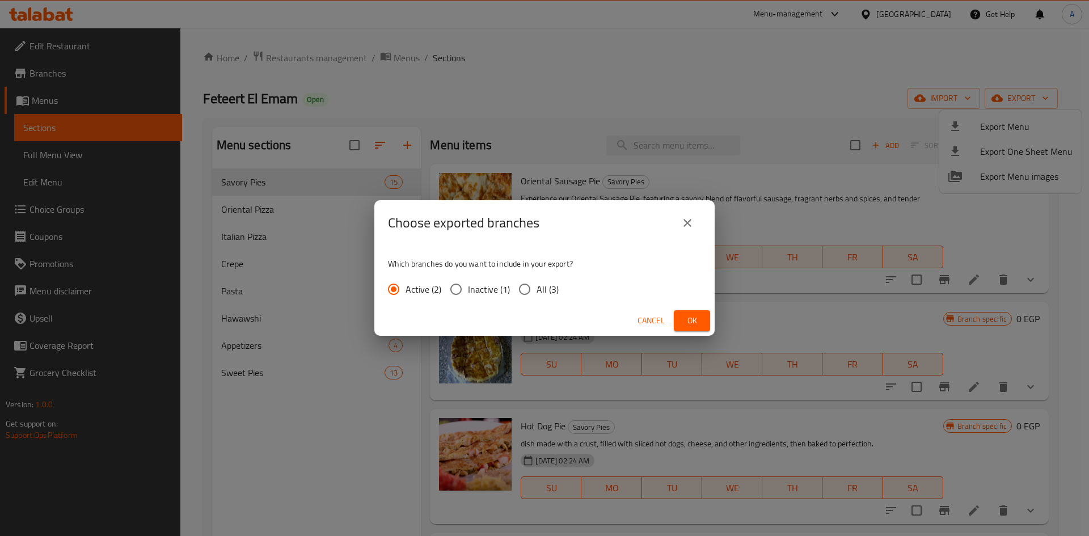
click at [543, 284] on span "All (3)" at bounding box center [548, 289] width 22 height 14
click at [537, 284] on input "All (3)" at bounding box center [525, 289] width 24 height 24
radio input "true"
click at [659, 319] on div "Choose exported branches Which branches do you want to include in your export? …" at bounding box center [544, 268] width 1089 height 536
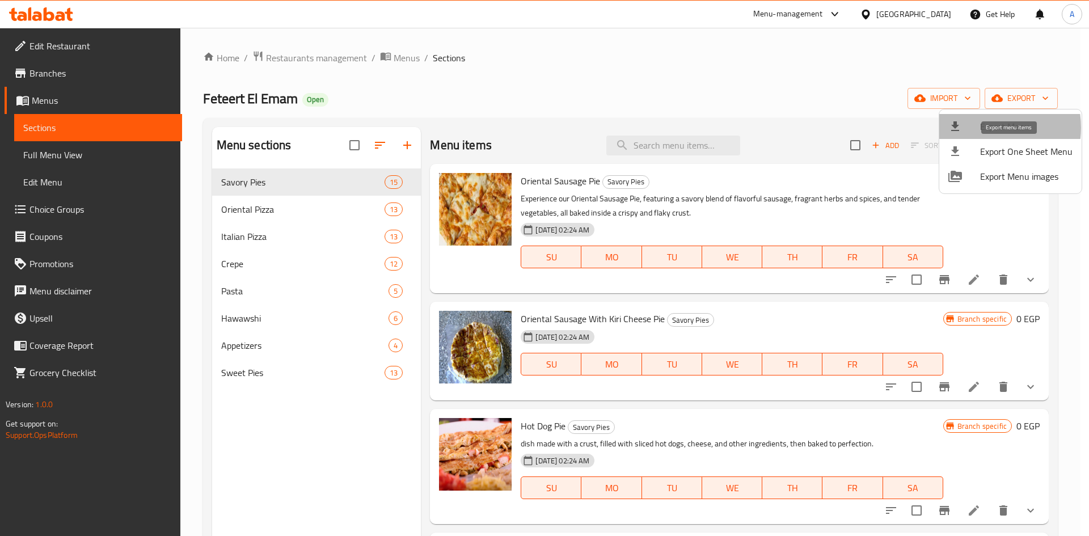
click at [659, 128] on span "Export Menu" at bounding box center [1026, 127] width 92 height 14
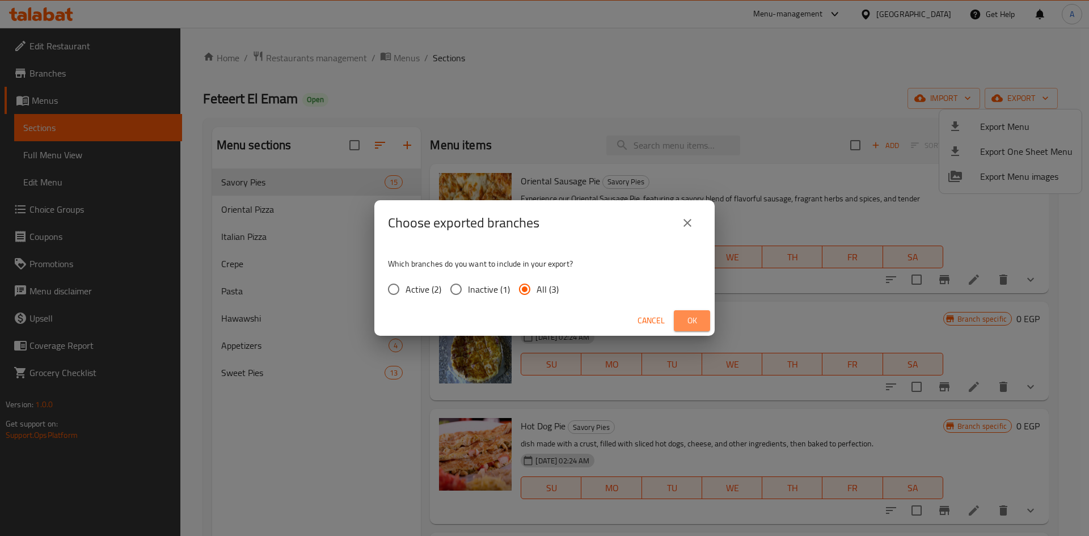
click at [659, 324] on span "Ok" at bounding box center [692, 321] width 18 height 14
